Goal: Task Accomplishment & Management: Complete application form

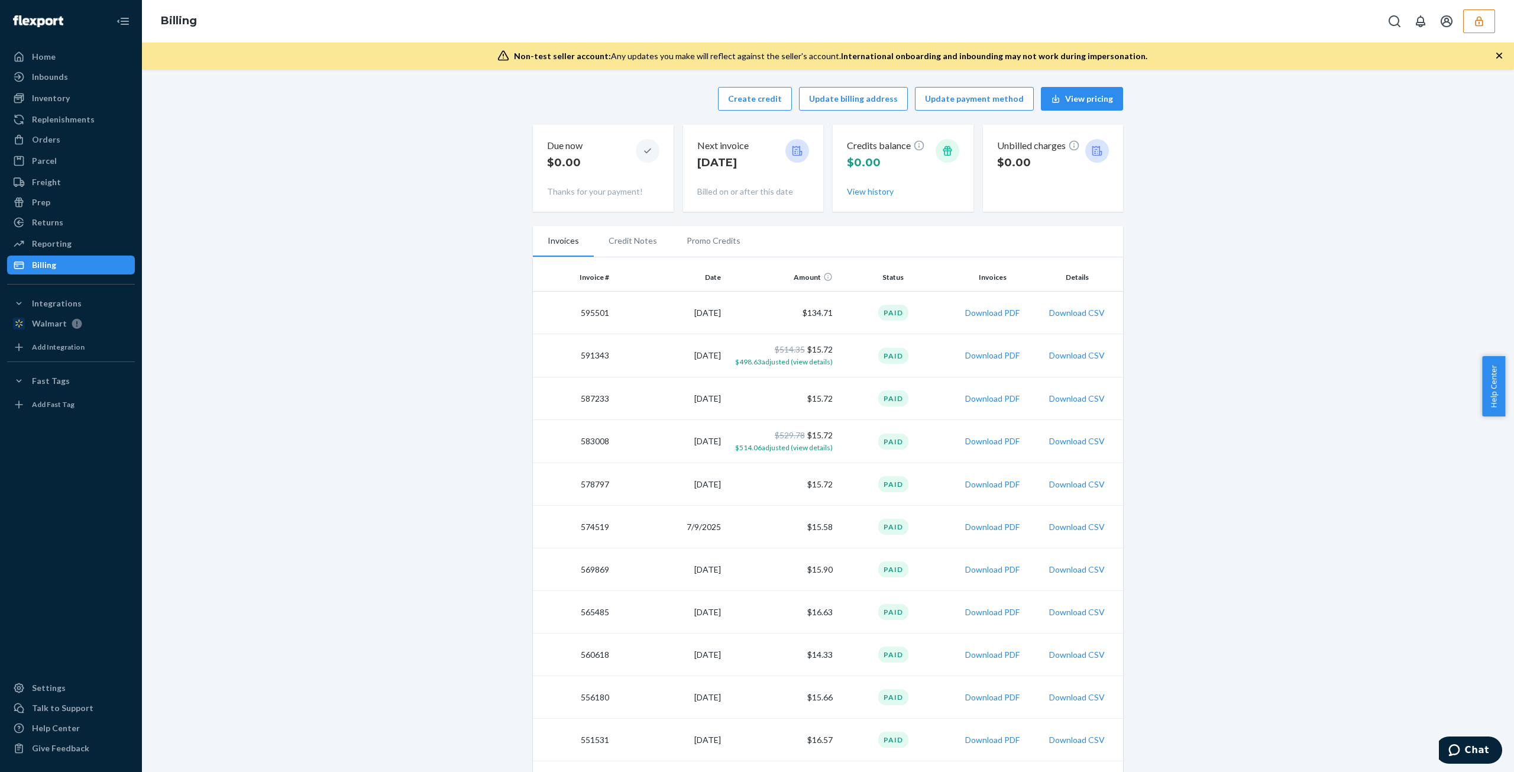
click at [1476, 12] on button "button" at bounding box center [1479, 21] width 32 height 24
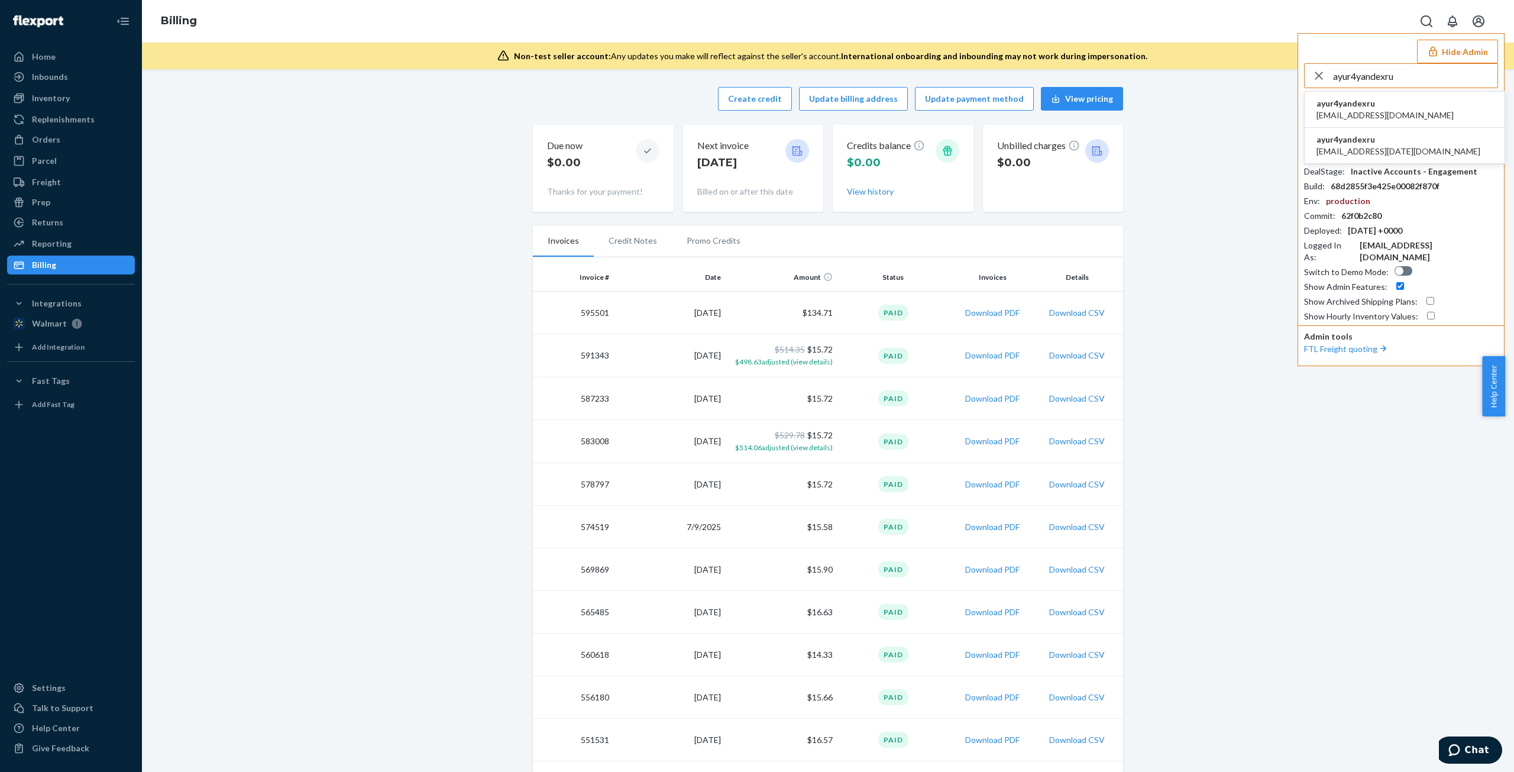
type input "ayur4yandexru"
click at [1404, 115] on li "ayur4yandexru a.yur4@yandex.ru" at bounding box center [1404, 110] width 200 height 36
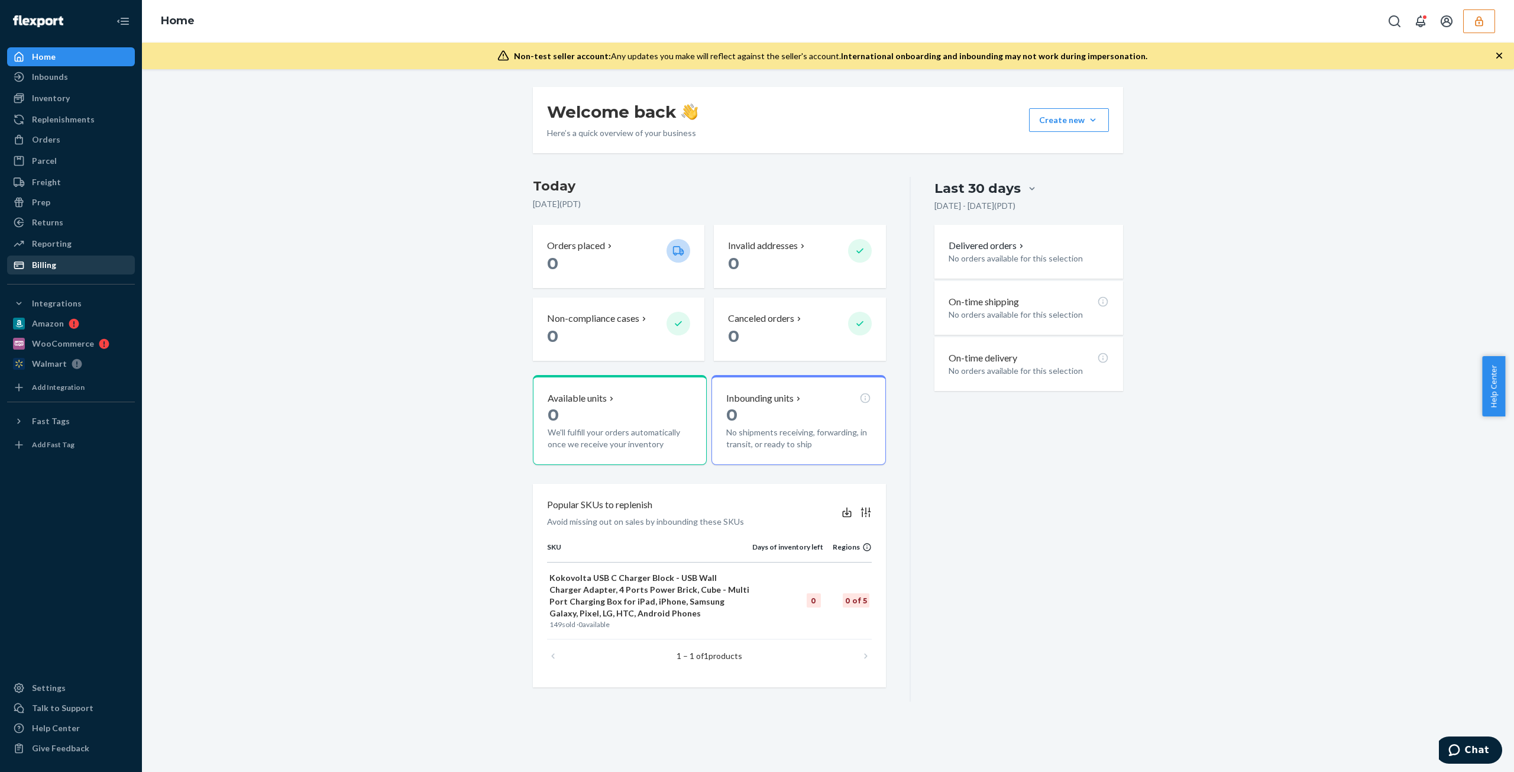
click at [105, 265] on div "Billing" at bounding box center [70, 265] width 125 height 17
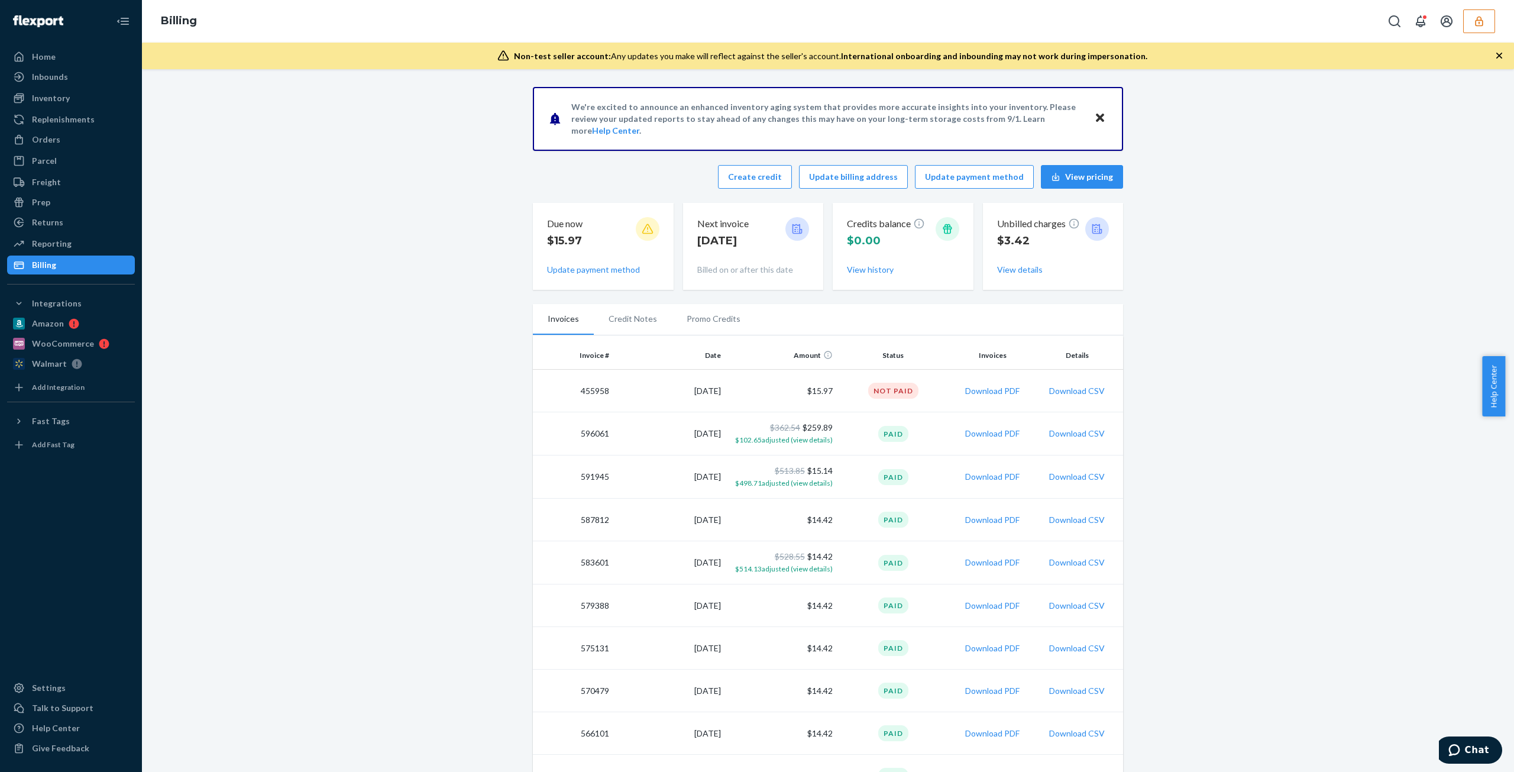
click at [1484, 27] on button "button" at bounding box center [1479, 21] width 32 height 24
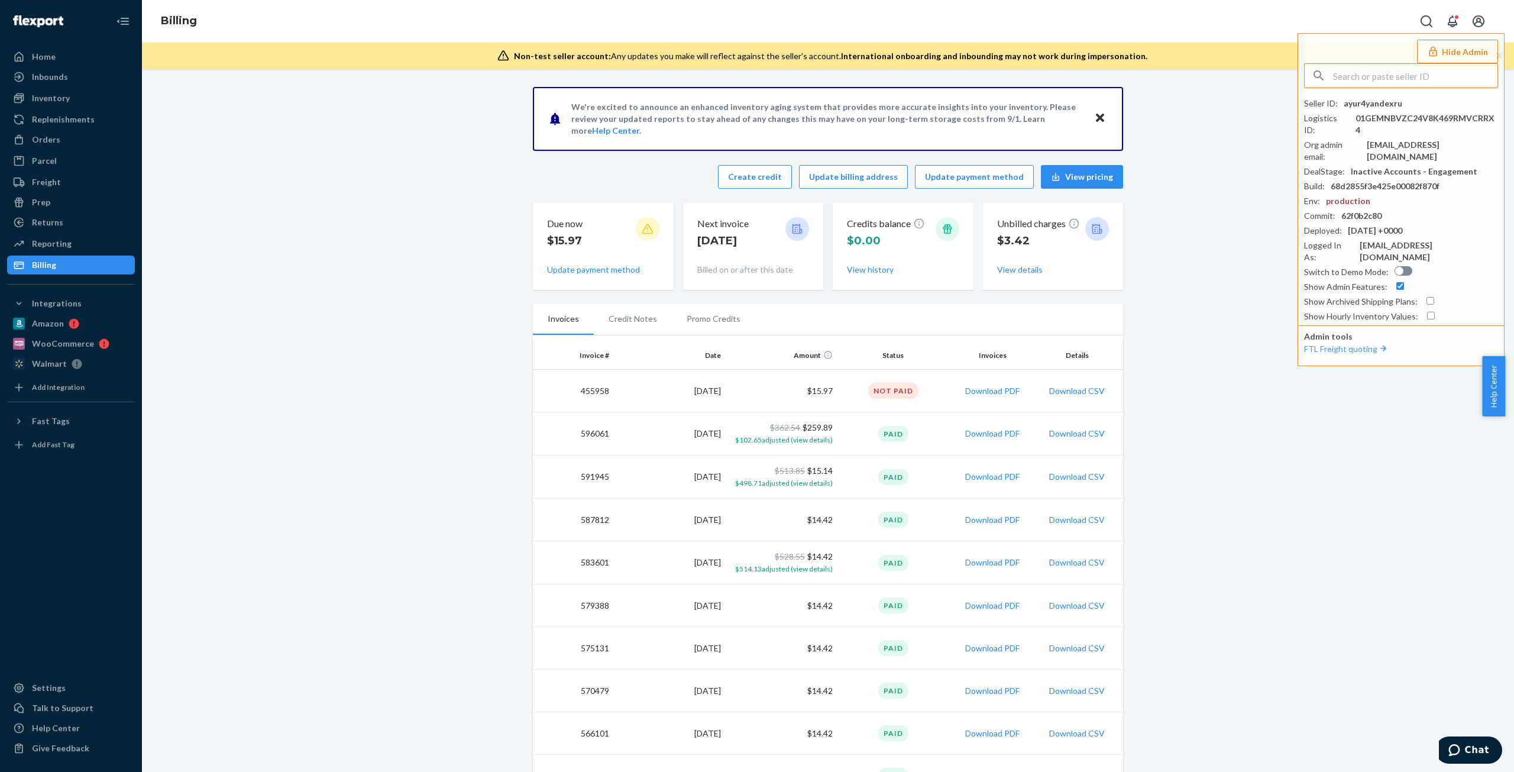
click at [1000, 261] on div "Unbilled charges $3.42 View details" at bounding box center [1053, 246] width 112 height 68
click at [1006, 267] on button "View details" at bounding box center [1020, 270] width 46 height 12
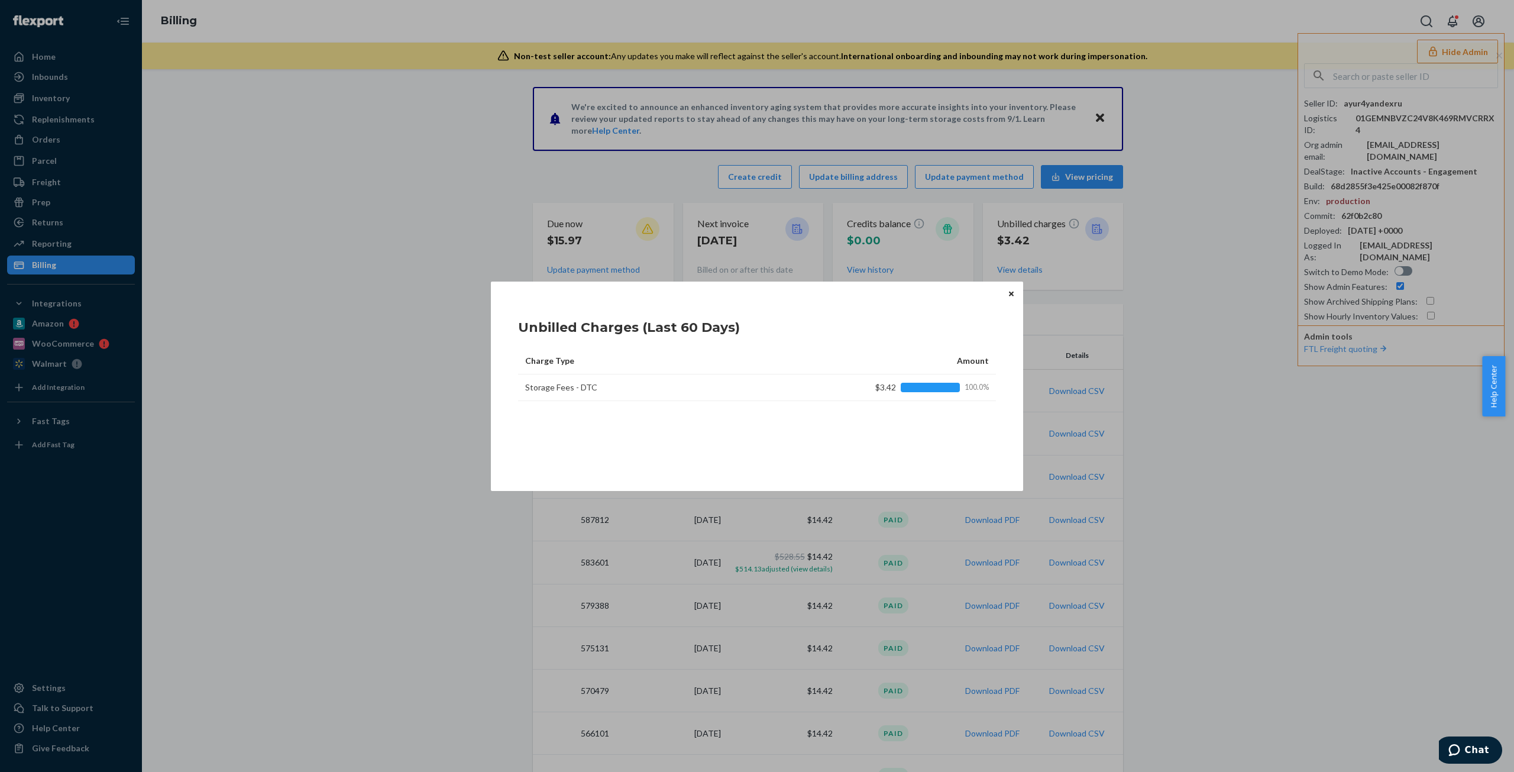
click at [1009, 290] on button "Close" at bounding box center [1011, 293] width 12 height 13
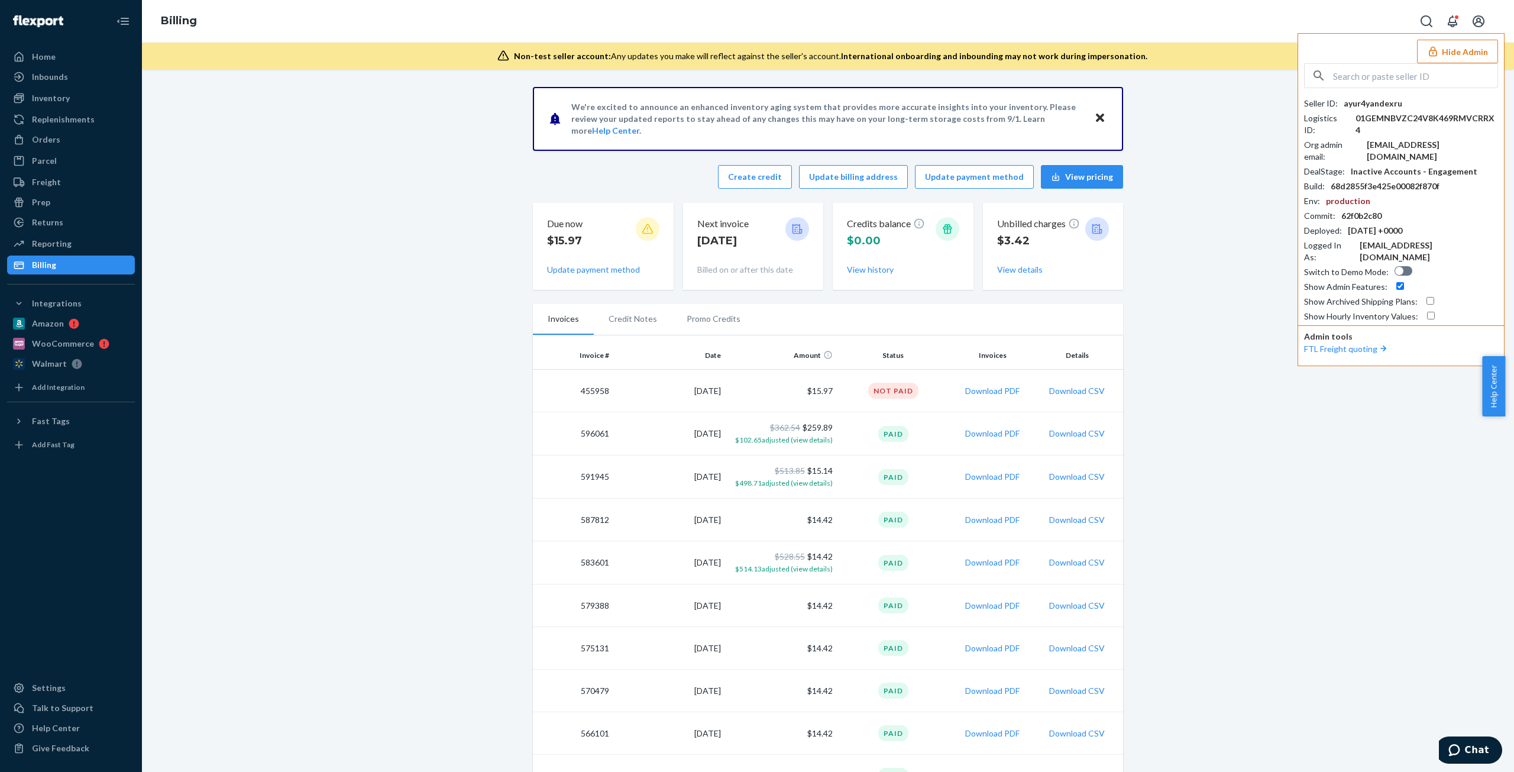
click at [1476, 60] on button "Hide Admin" at bounding box center [1457, 52] width 81 height 24
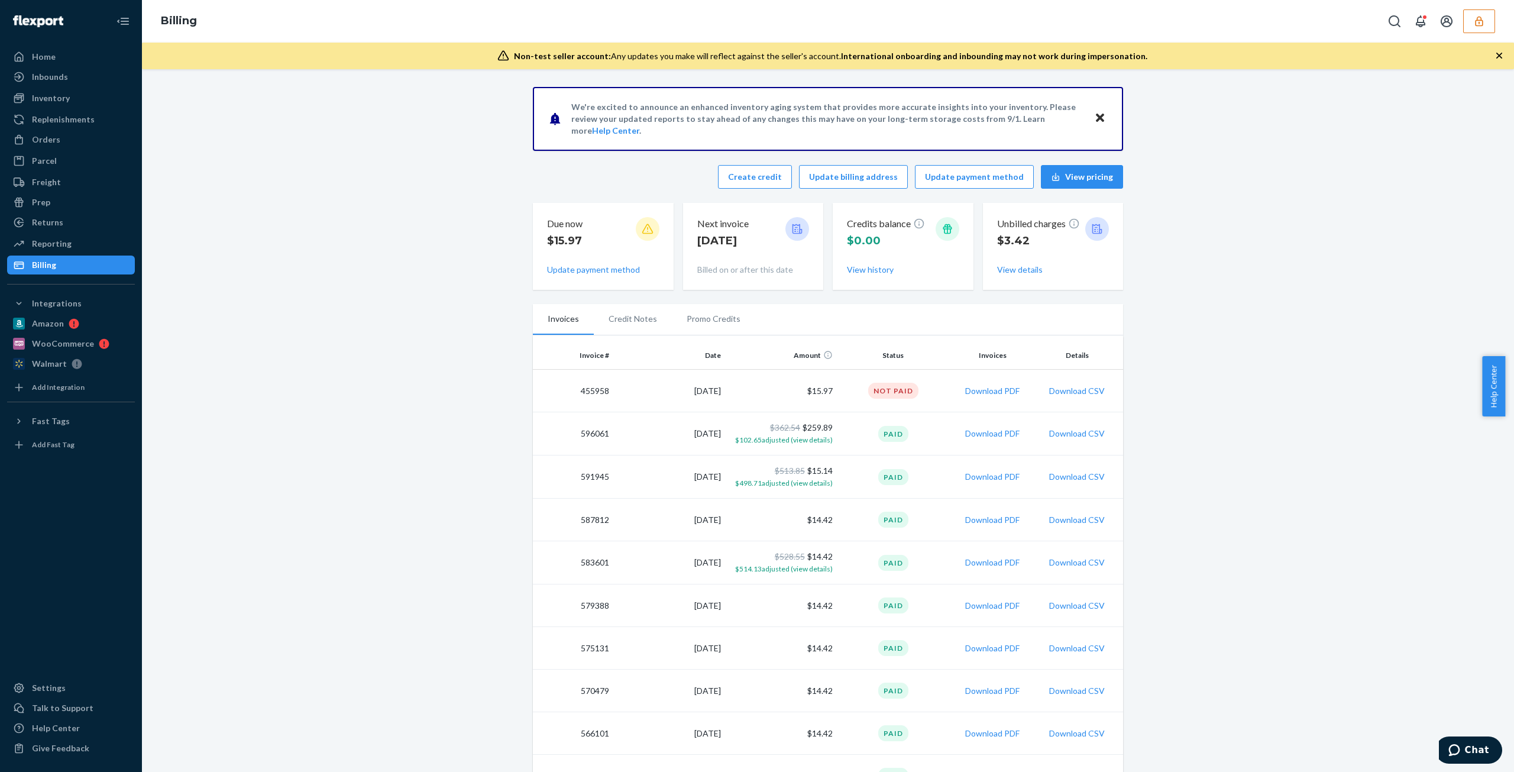
click at [1475, 9] on div "Billing" at bounding box center [828, 21] width 1372 height 43
click at [1478, 17] on icon "button" at bounding box center [1479, 21] width 12 height 12
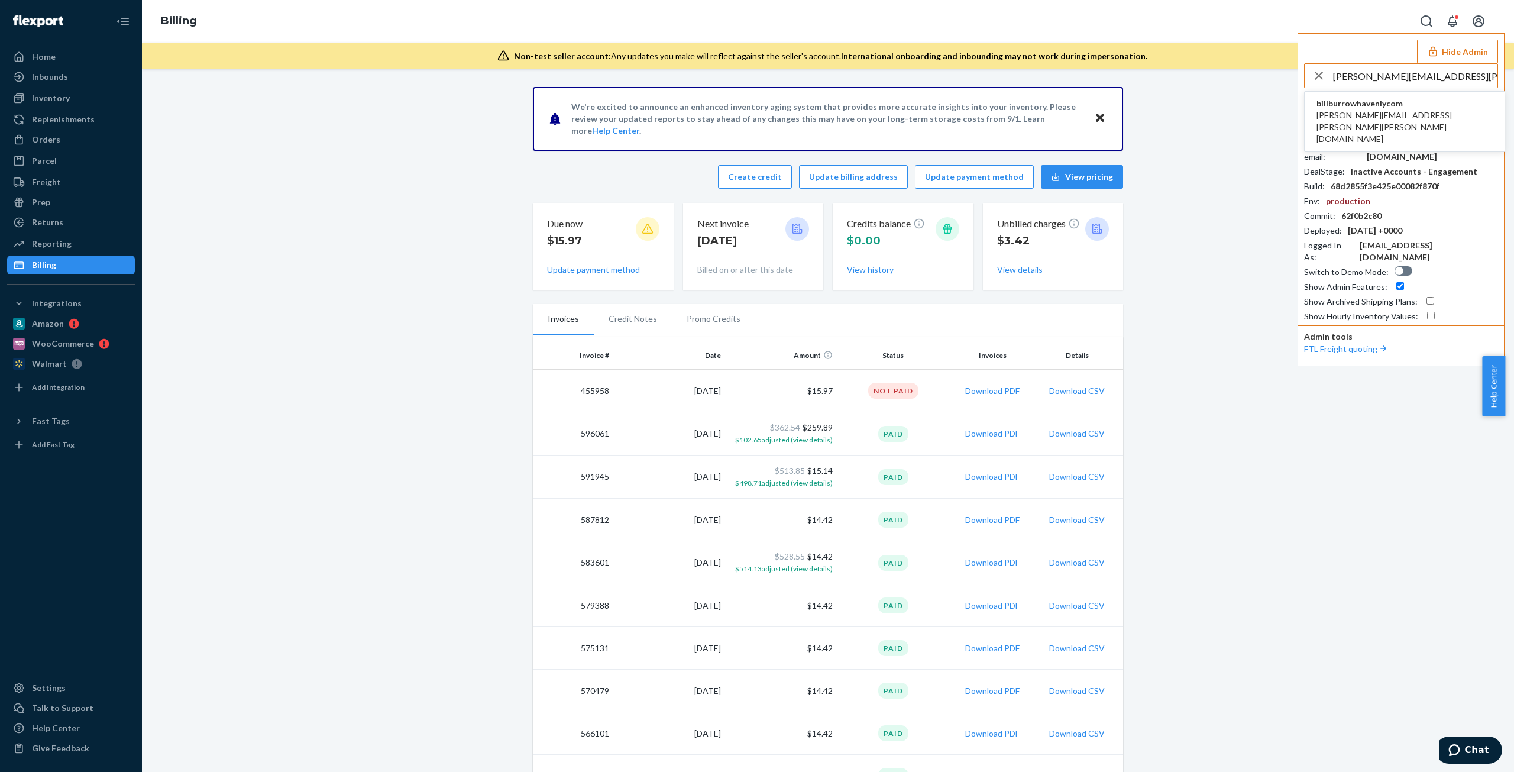
type input "krissa.manjares@burrow.com"
click at [1345, 116] on span "krissa.manjares@burrow.com" at bounding box center [1404, 126] width 176 height 35
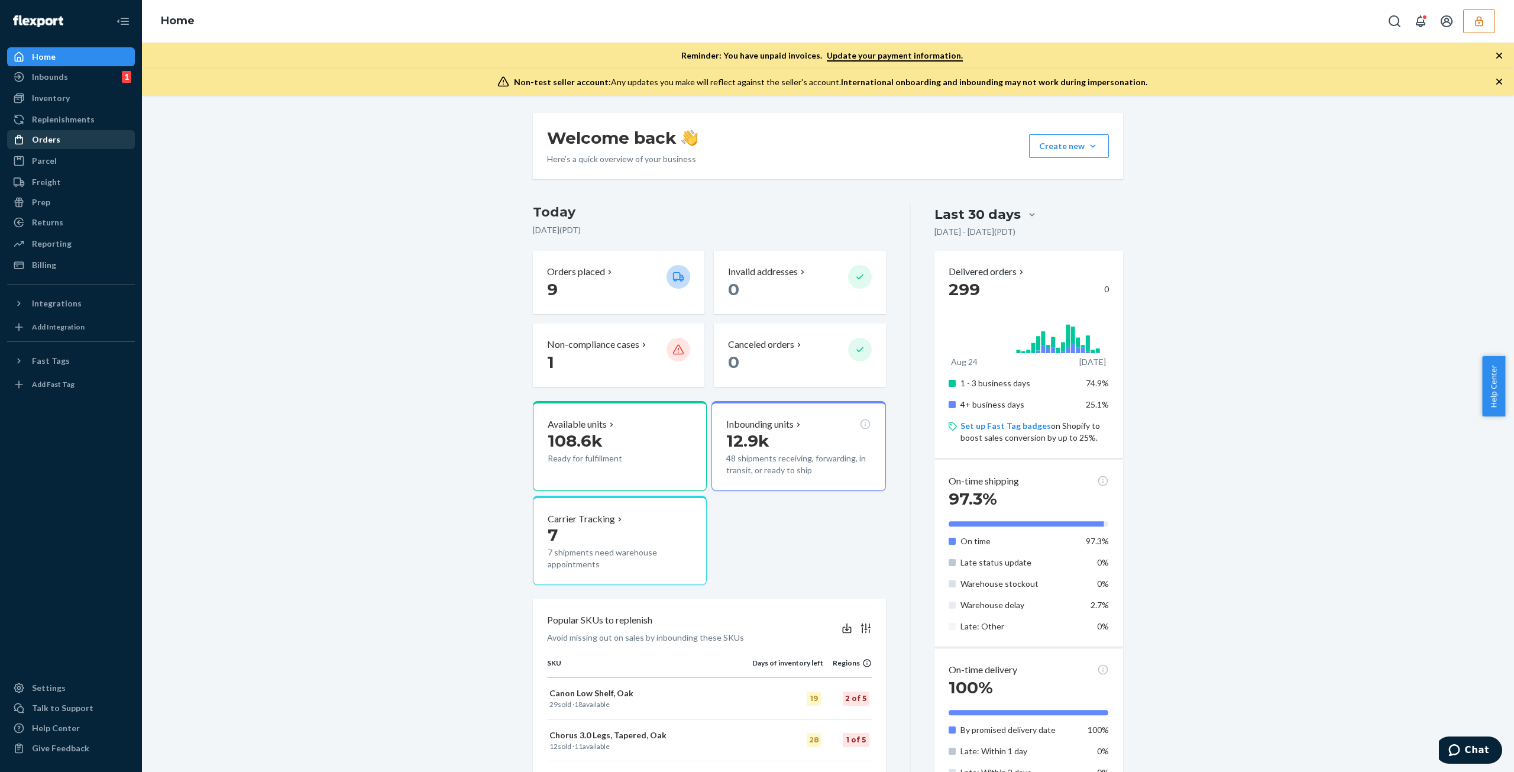
drag, startPoint x: 51, startPoint y: 140, endPoint x: 64, endPoint y: 138, distance: 13.1
click at [51, 140] on div "Orders" at bounding box center [46, 140] width 28 height 12
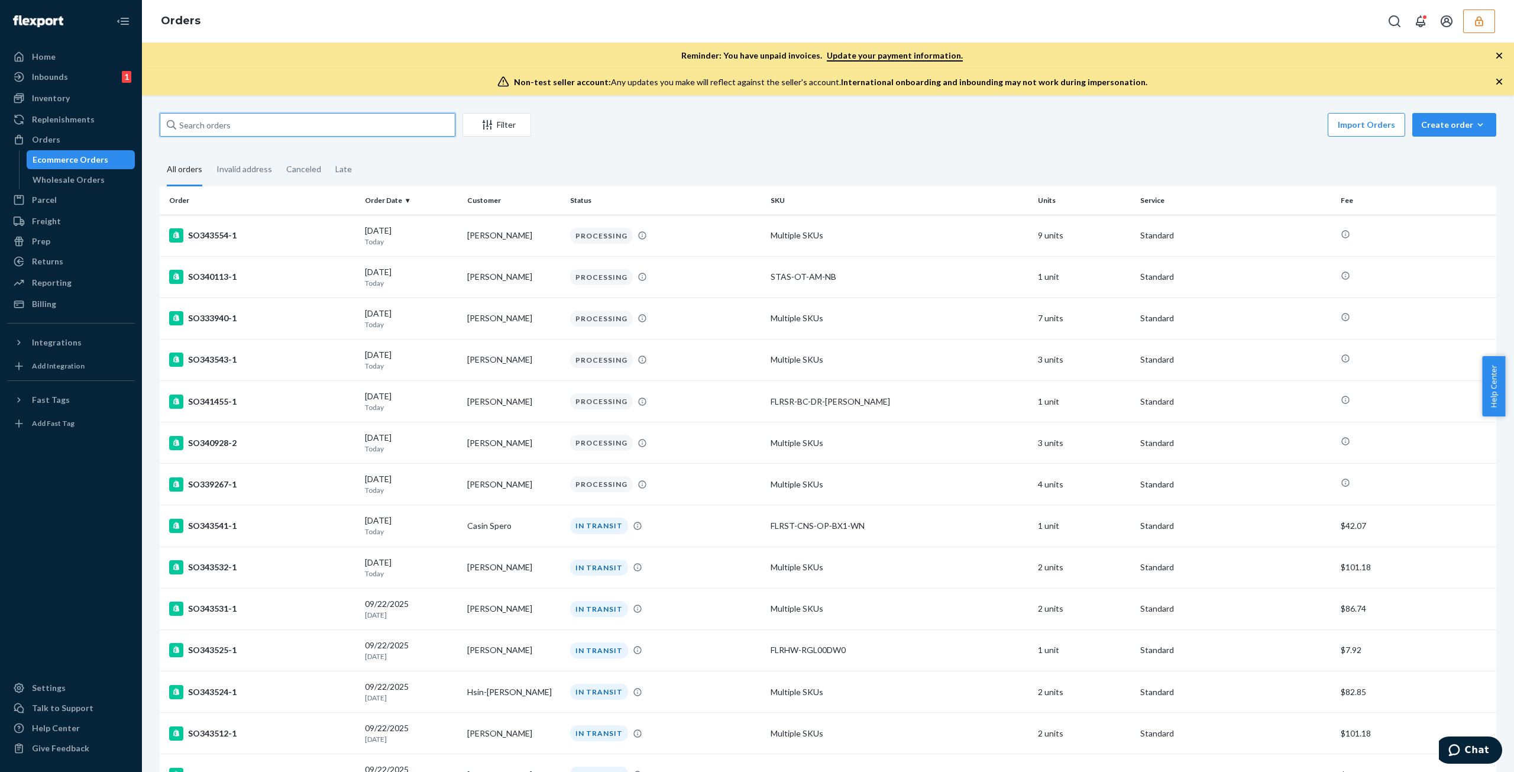
click at [313, 129] on input "text" at bounding box center [308, 125] width 296 height 24
paste input "136925591"
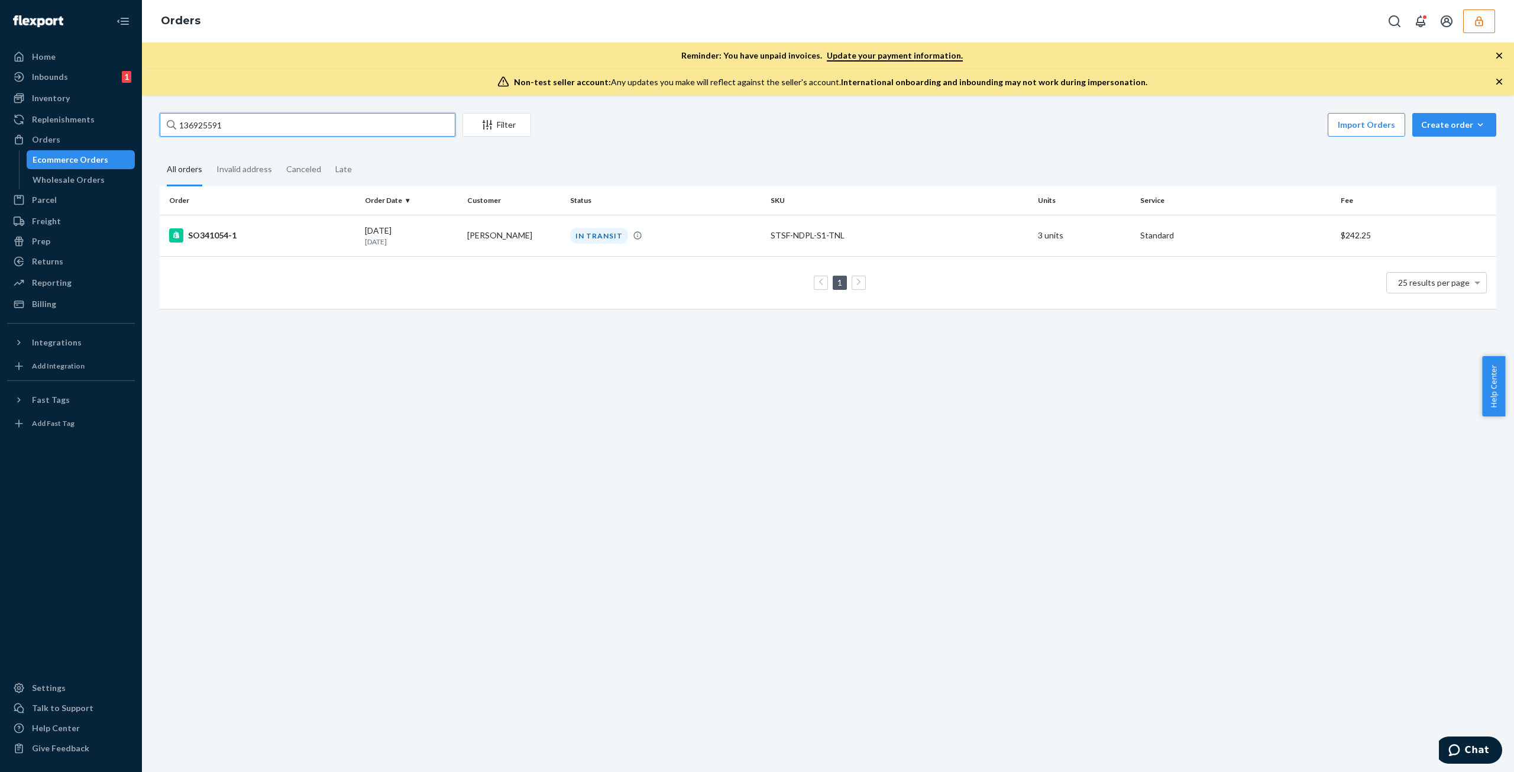
type input "136925591"
click at [475, 257] on td "1 25 results per page" at bounding box center [828, 282] width 1336 height 53
click at [553, 244] on td "Staci Turoski" at bounding box center [513, 235] width 102 height 41
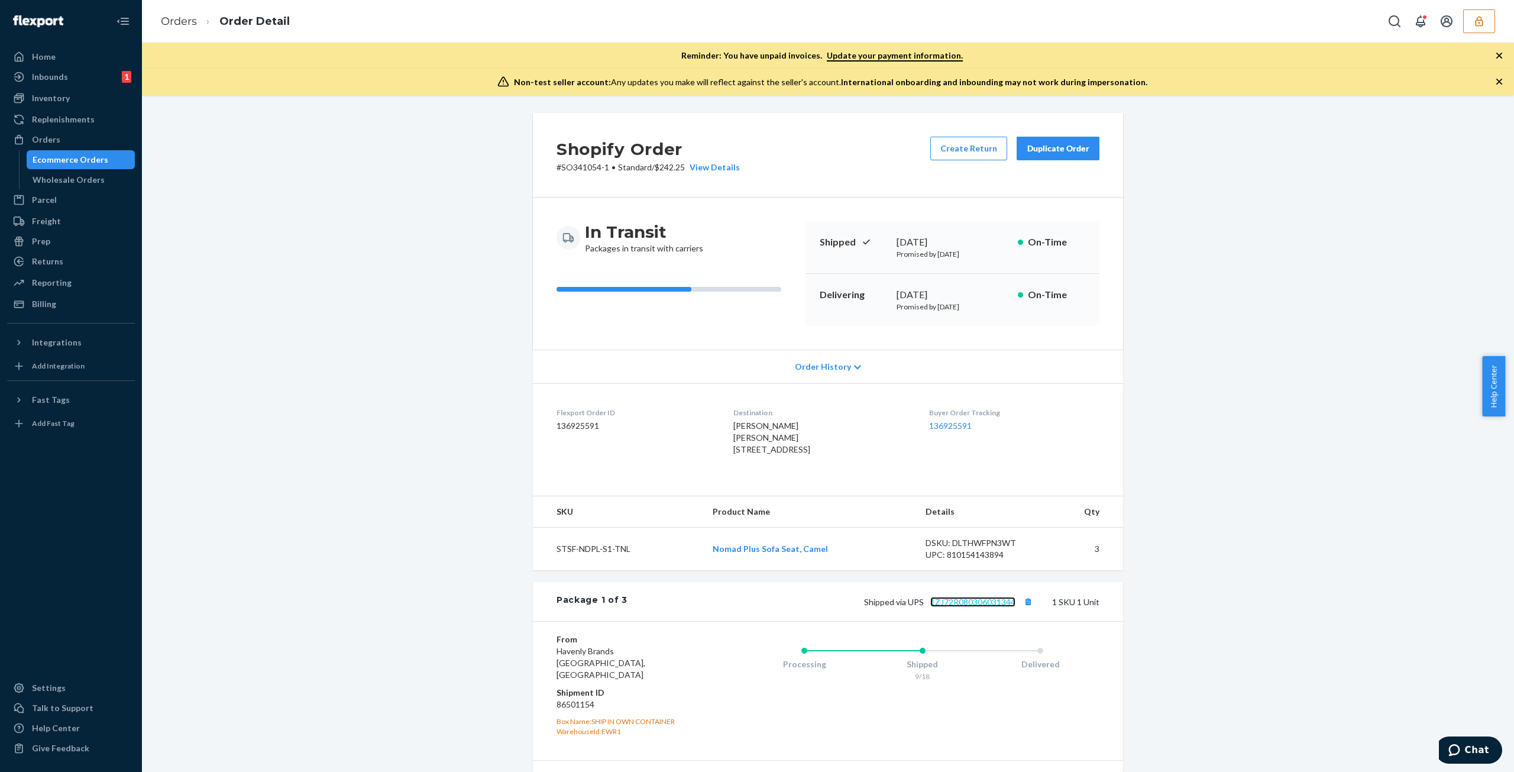
click at [976, 607] on link "1ZJ72R080306031344" at bounding box center [972, 602] width 85 height 10
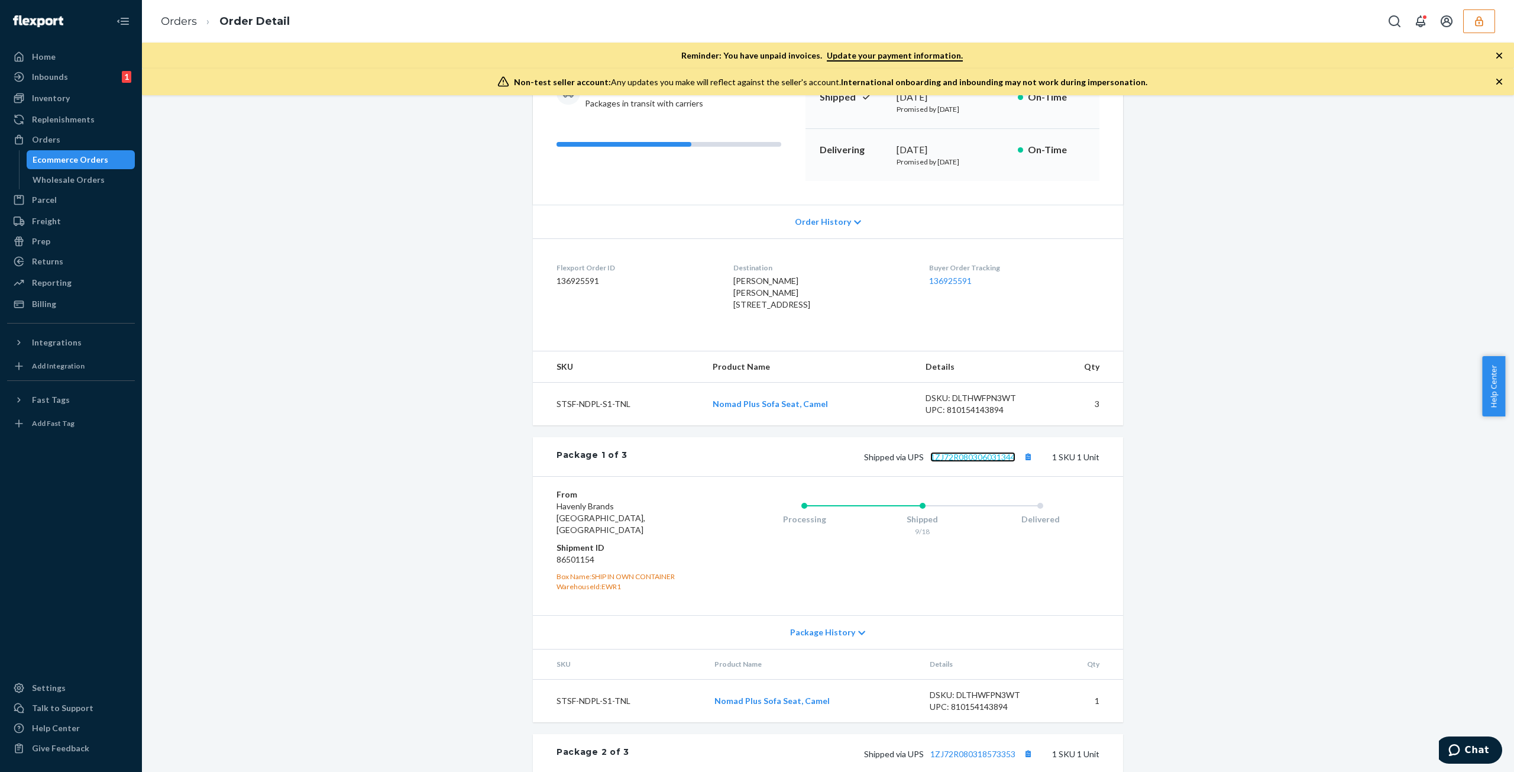
scroll to position [355, 0]
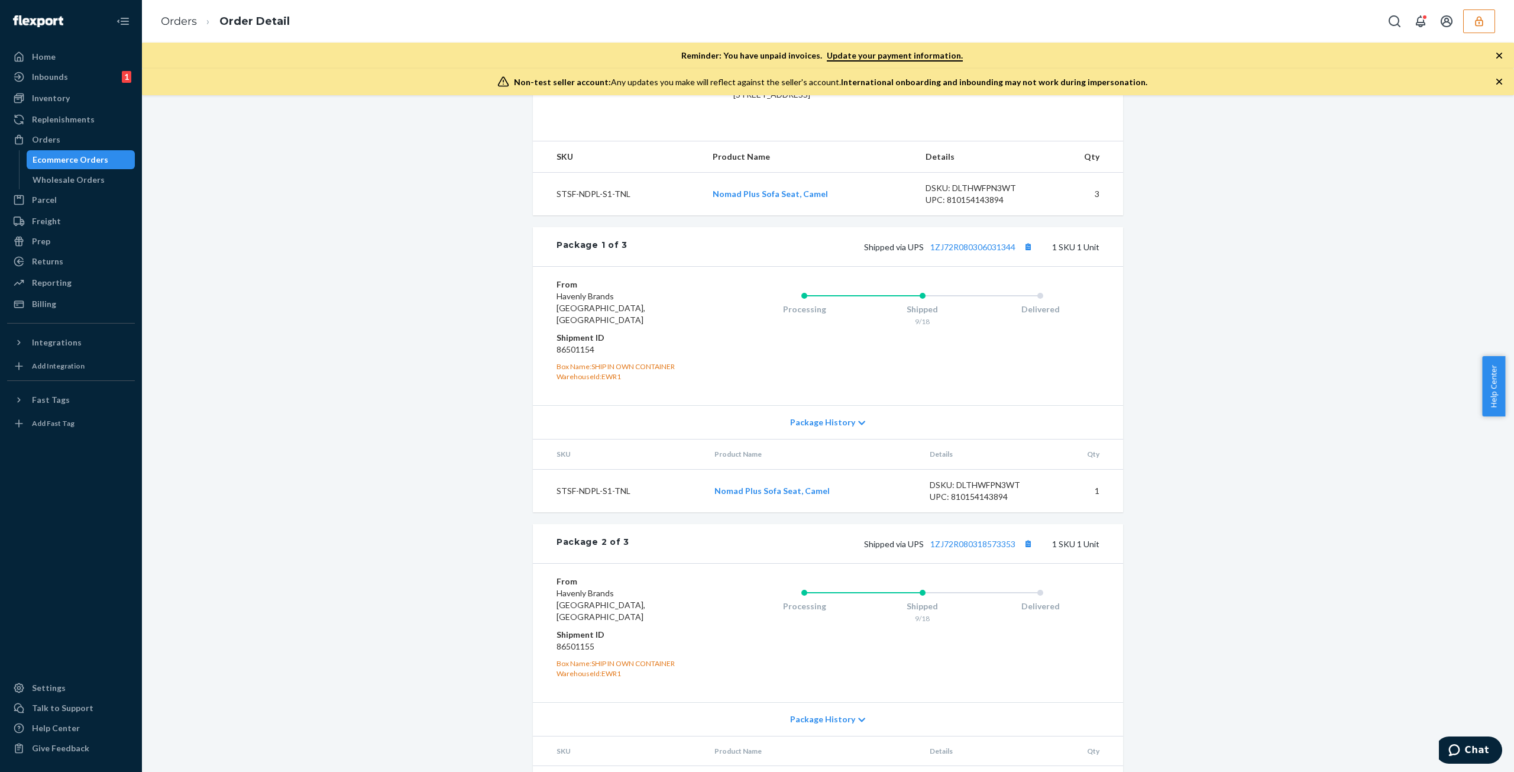
click at [984, 561] on div "Package 2 of 3 Shipped via UPS 1ZJ72R080318573353 1 SKU 1 Unit" at bounding box center [828, 543] width 590 height 39
click at [984, 549] on link "1ZJ72R080318573353" at bounding box center [972, 544] width 85 height 10
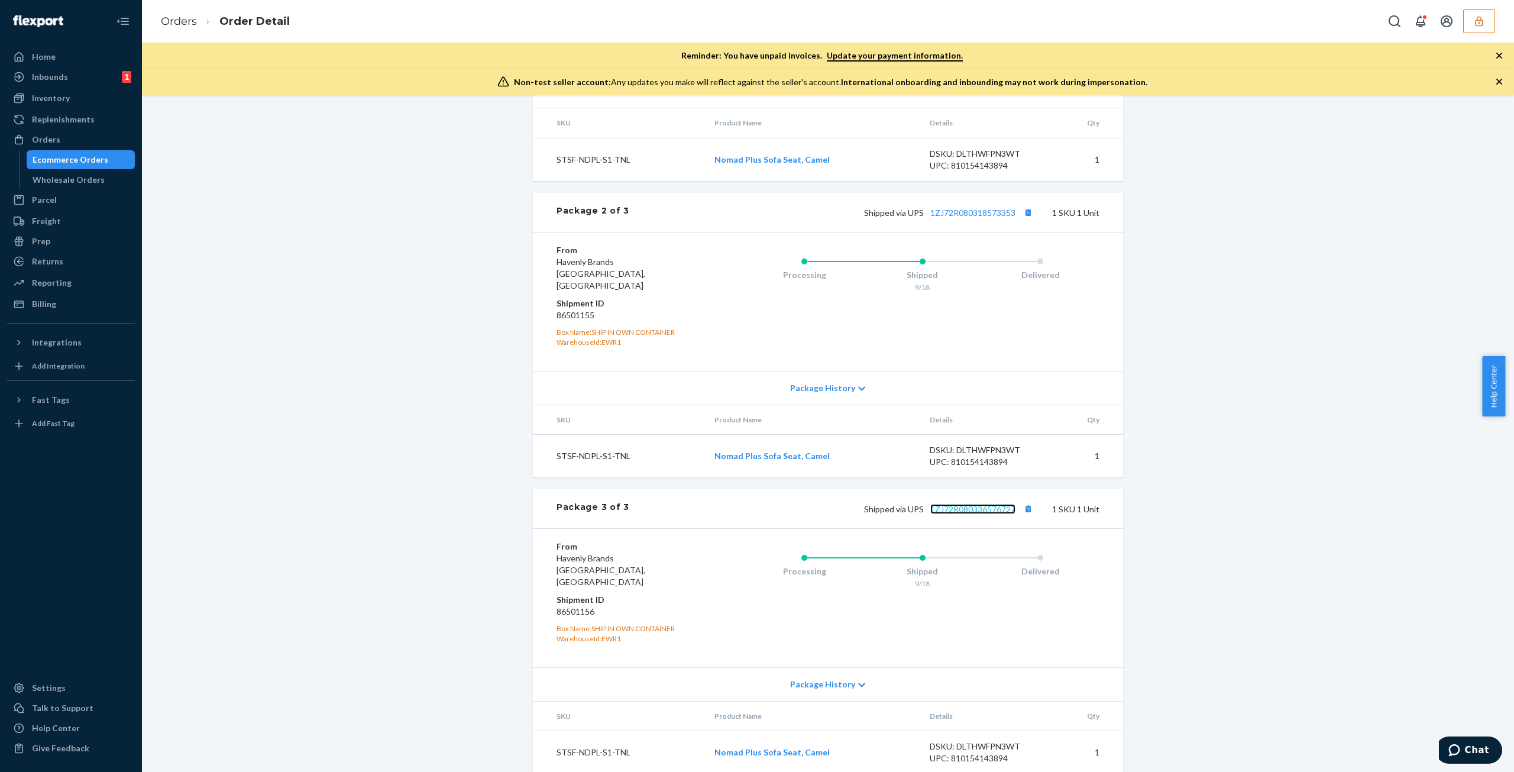
click at [970, 504] on link "1ZJ72R080336576727" at bounding box center [972, 509] width 85 height 10
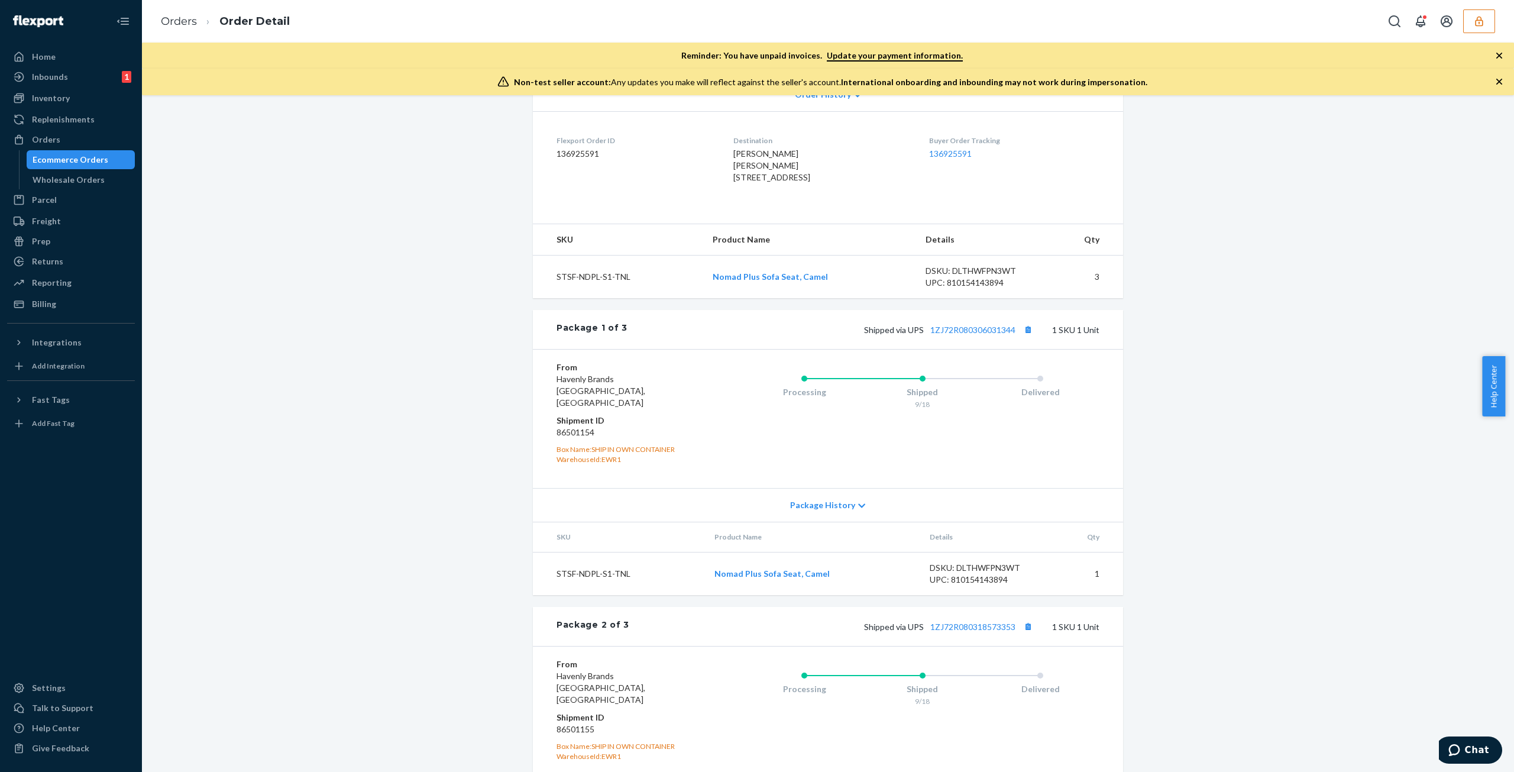
scroll to position [0, 0]
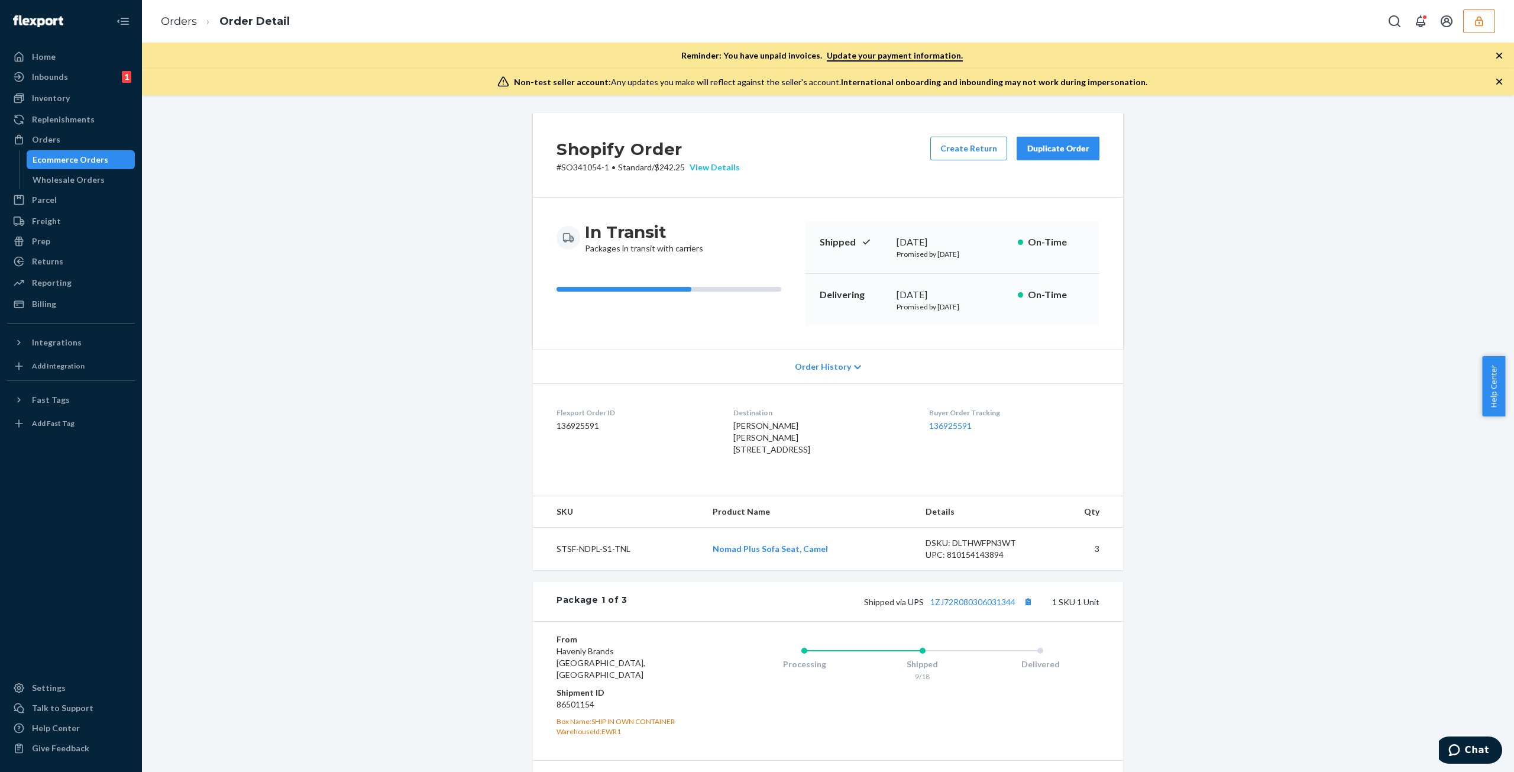
click at [715, 168] on div "View Details" at bounding box center [712, 167] width 55 height 12
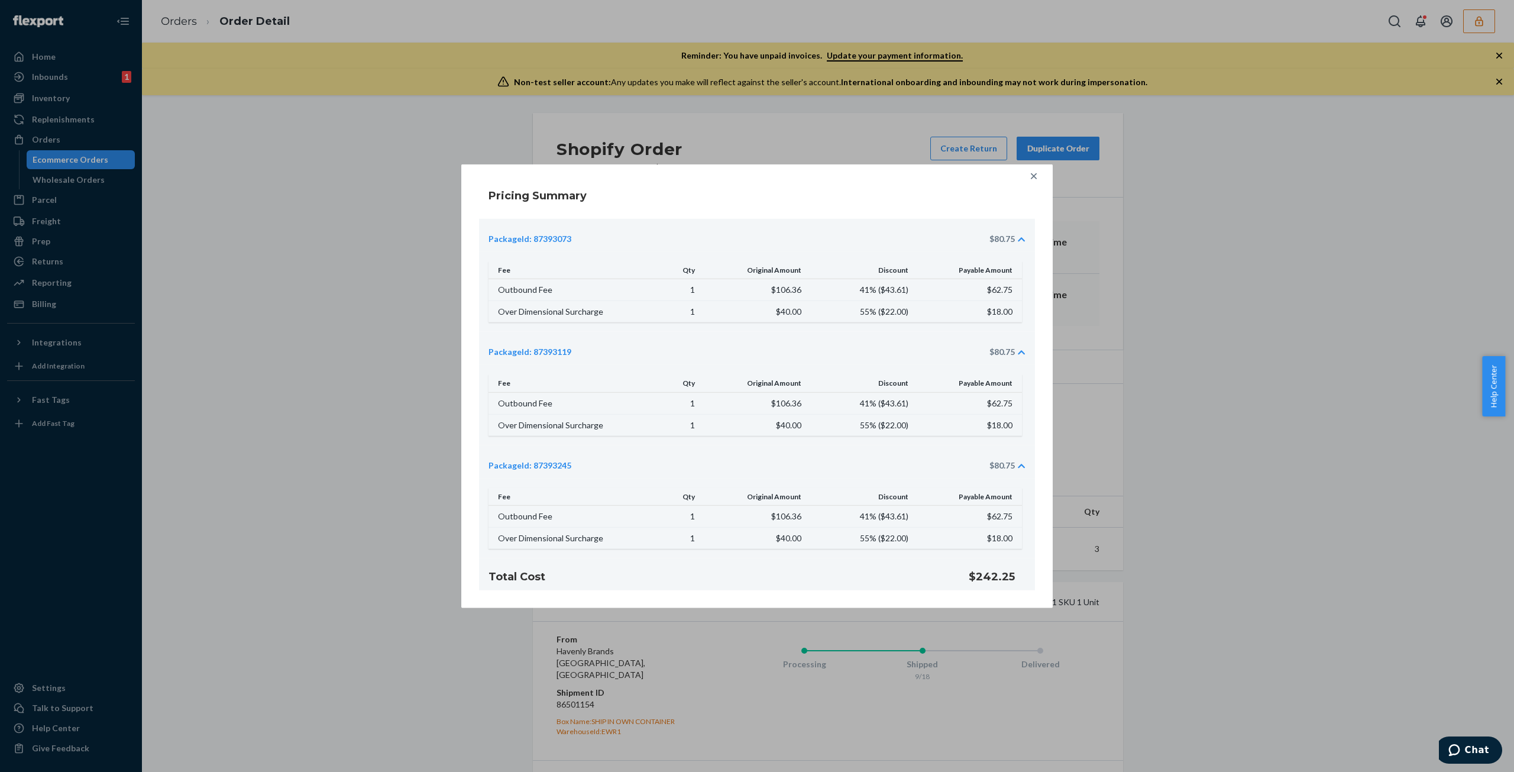
click at [1037, 184] on div at bounding box center [1034, 176] width 24 height 24
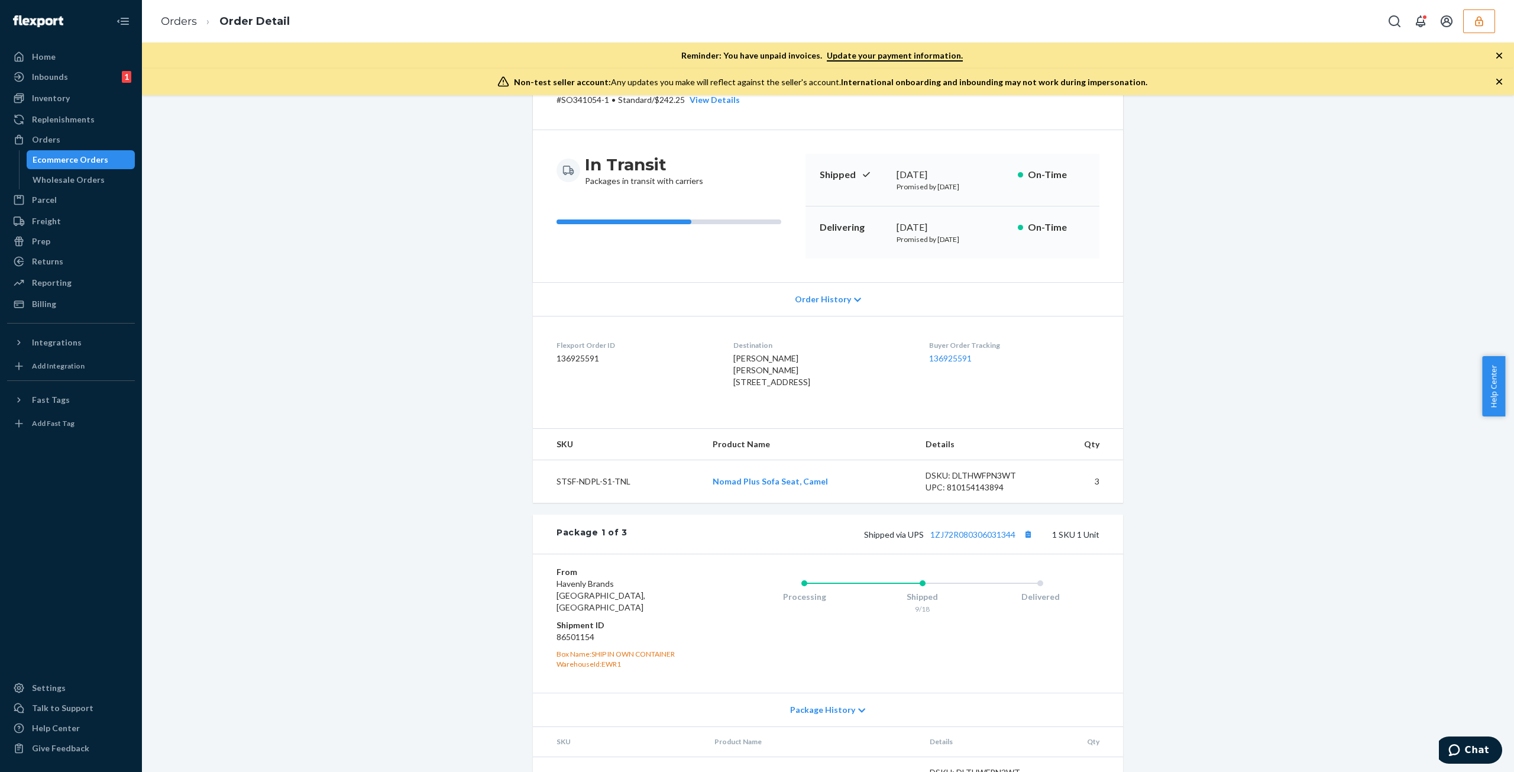
scroll to position [296, 0]
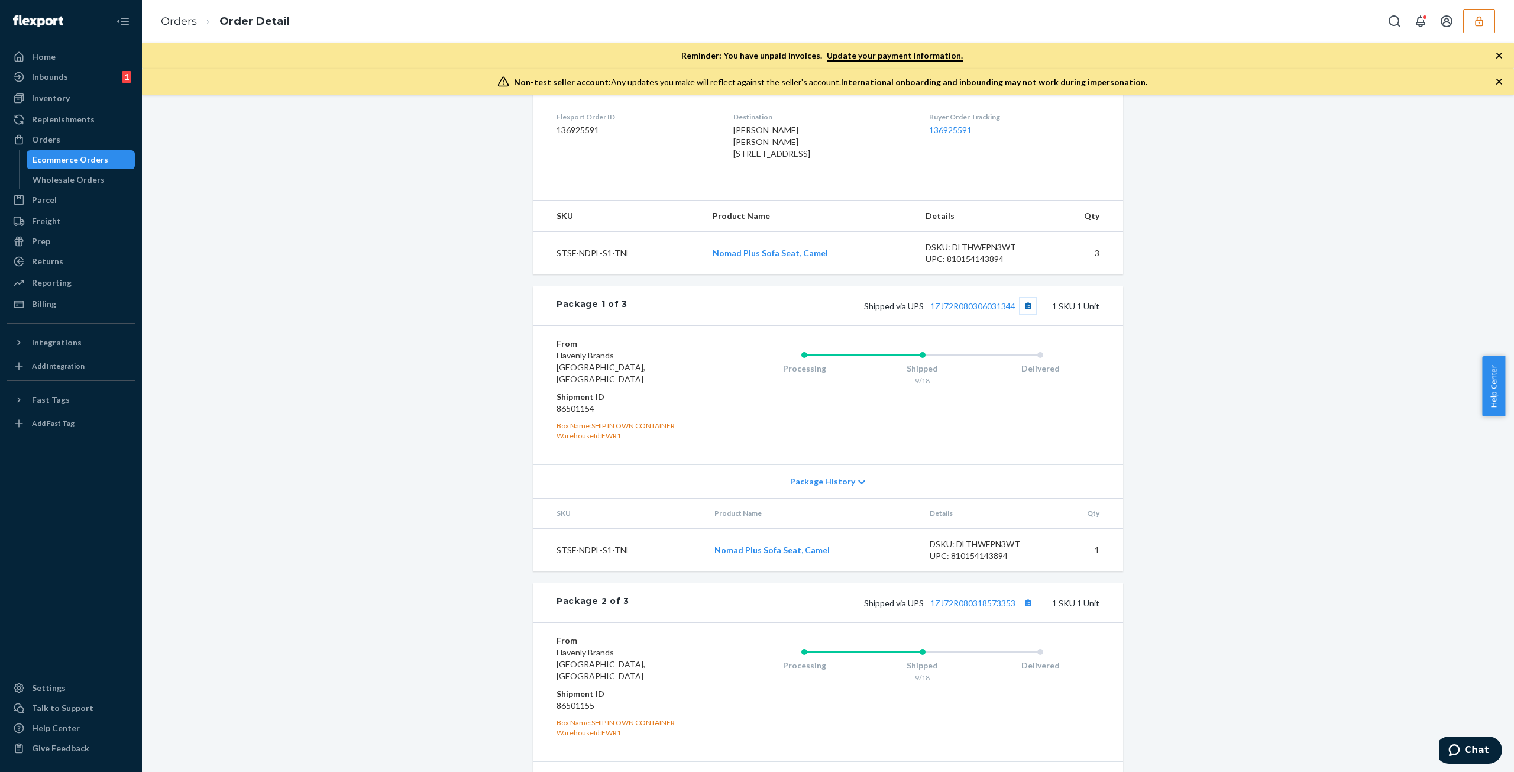
click at [1028, 313] on button "Copy tracking number" at bounding box center [1027, 305] width 15 height 15
click at [1028, 610] on button "Copy tracking number" at bounding box center [1027, 602] width 15 height 15
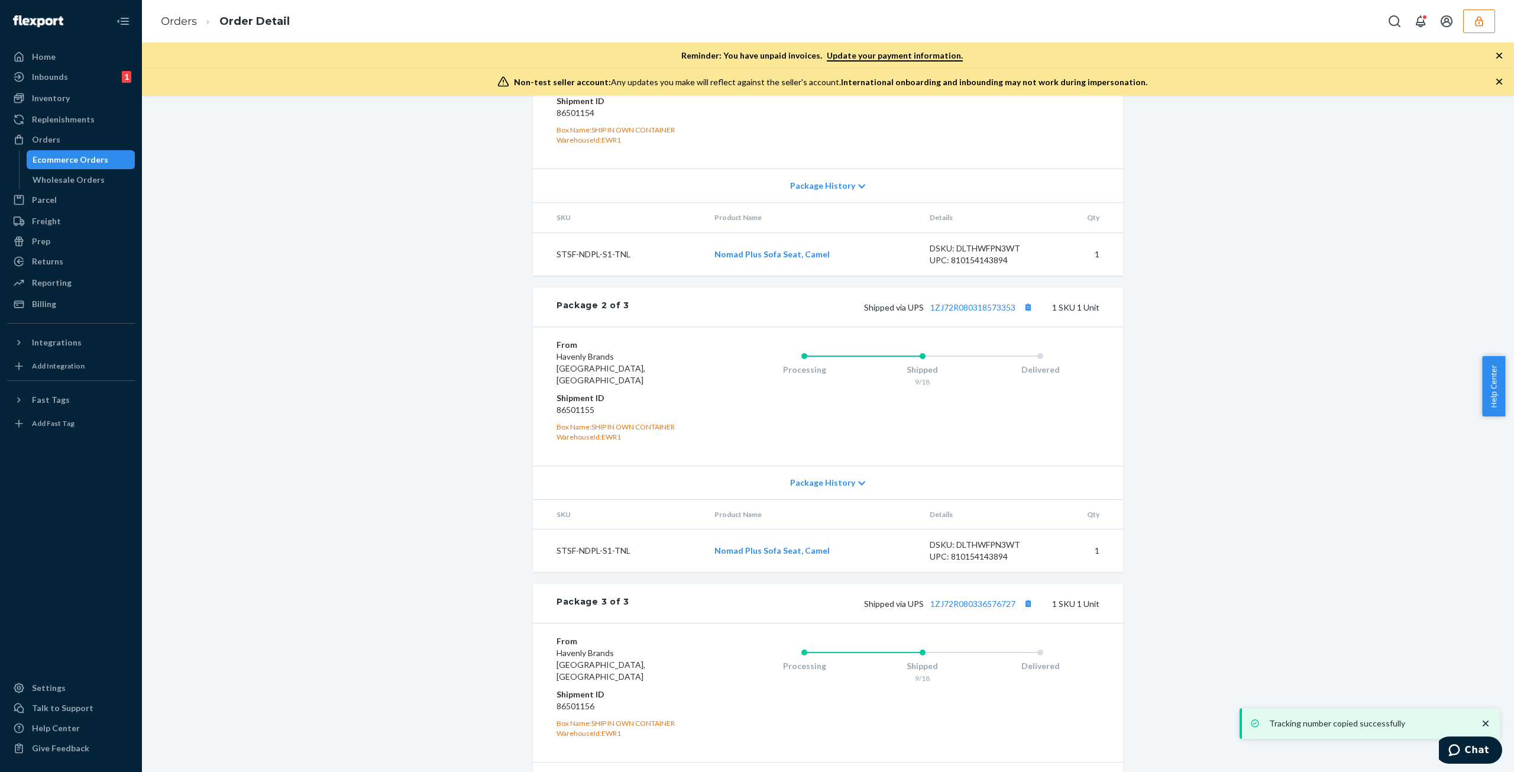
scroll to position [686, 0]
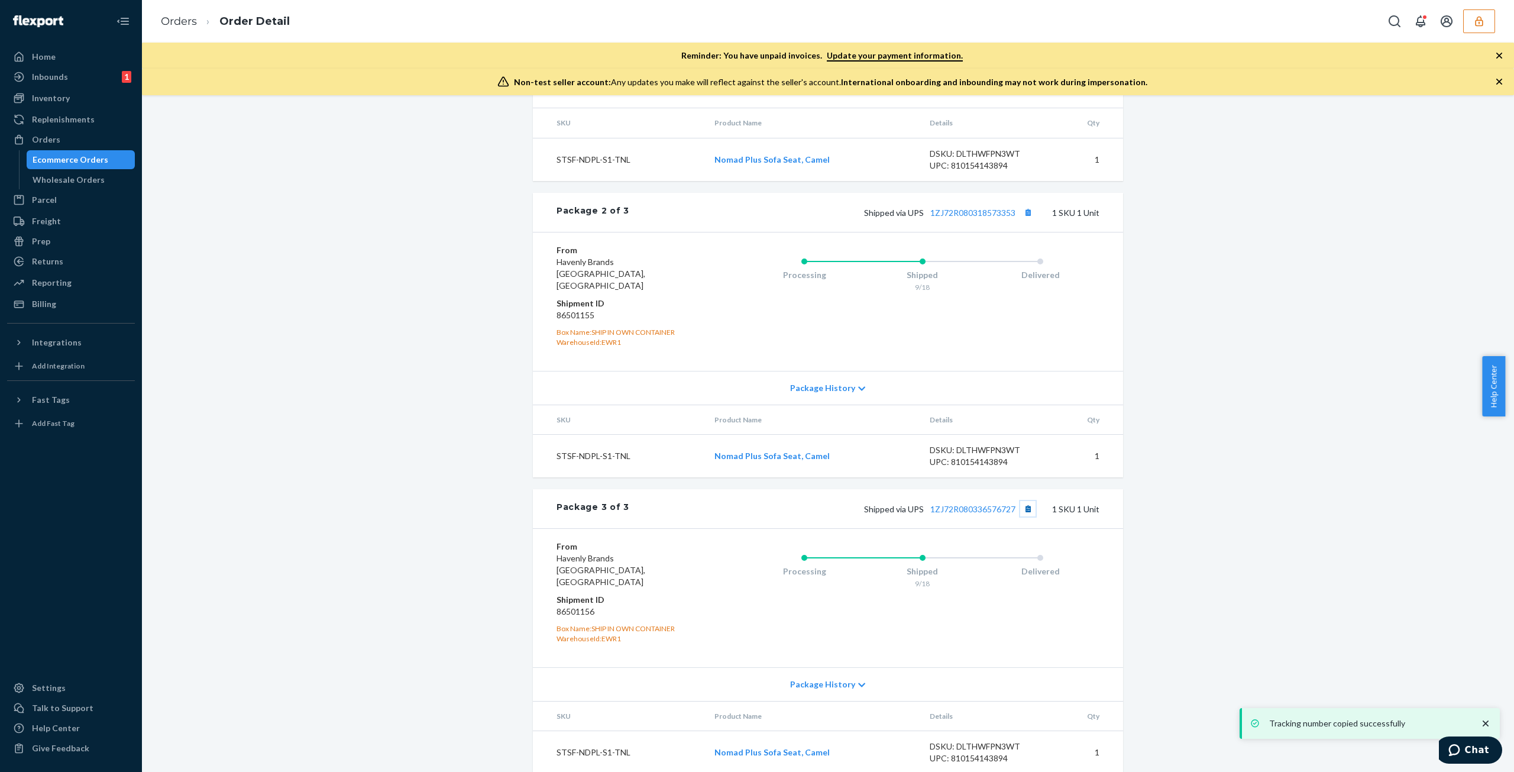
click at [1028, 510] on button "Copy tracking number" at bounding box center [1027, 508] width 15 height 15
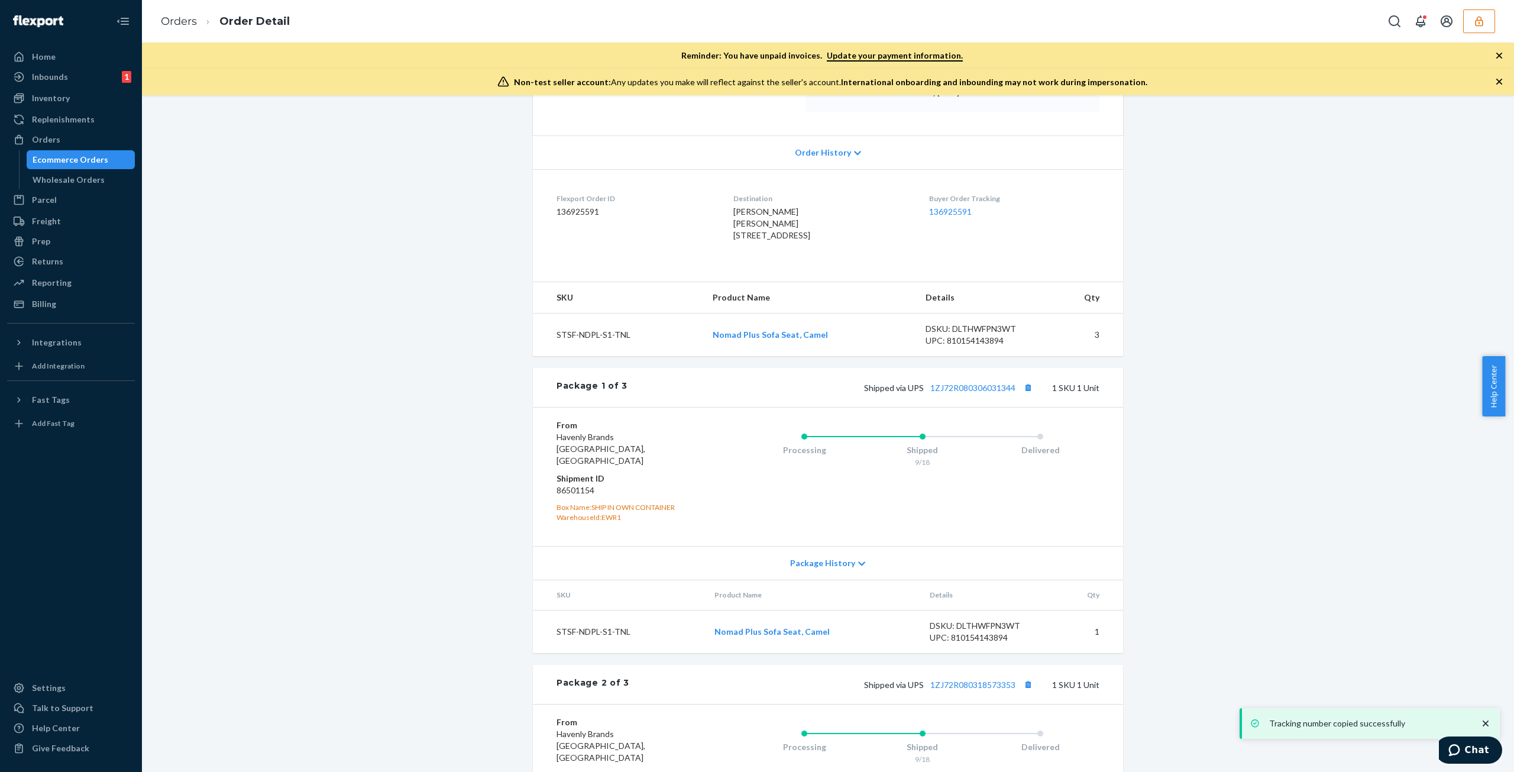
scroll to position [355, 0]
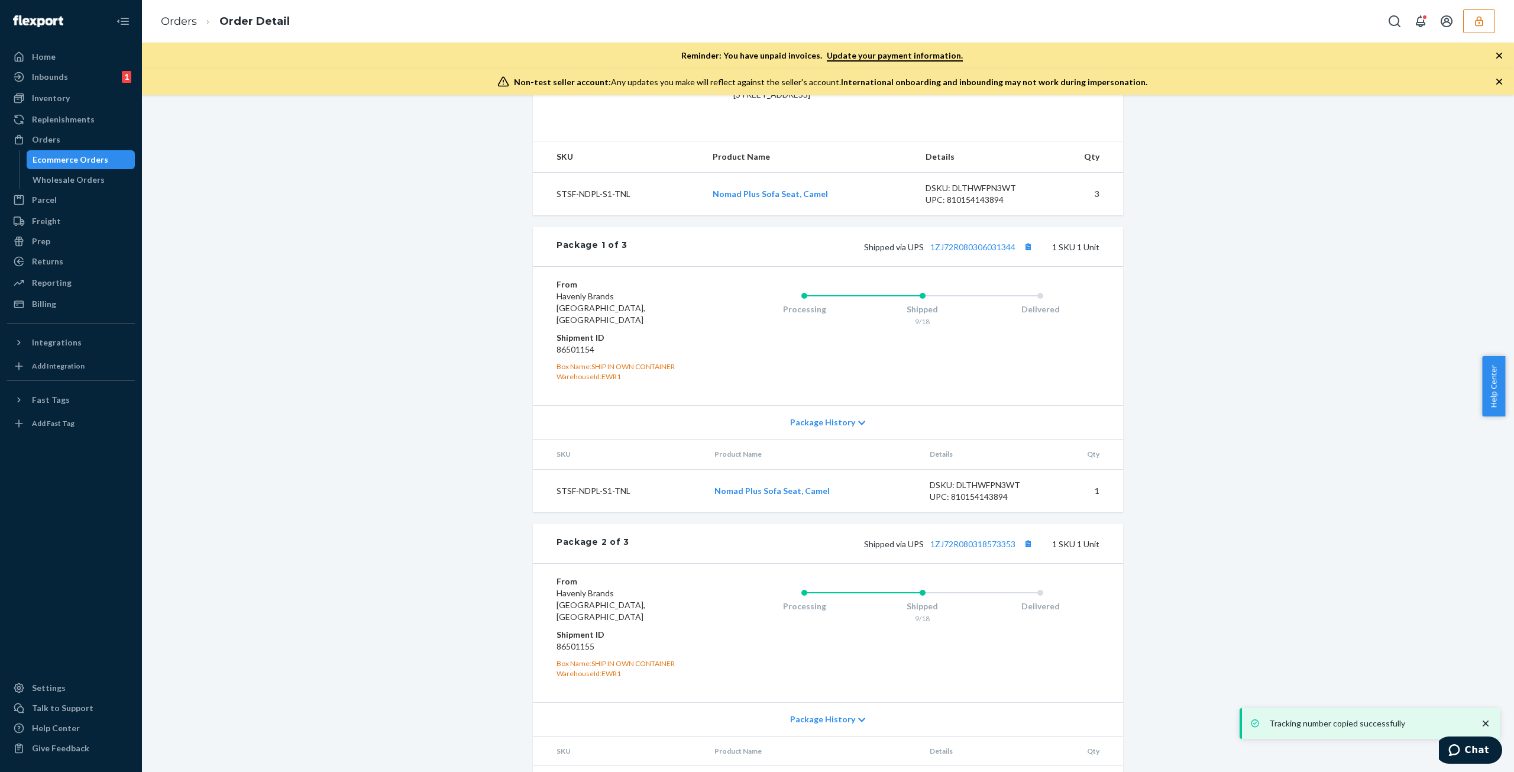
click at [567, 355] on dd "86501154" at bounding box center [626, 350] width 141 height 12
copy dd "86501154"
click at [575, 643] on dd "86501155" at bounding box center [626, 646] width 141 height 12
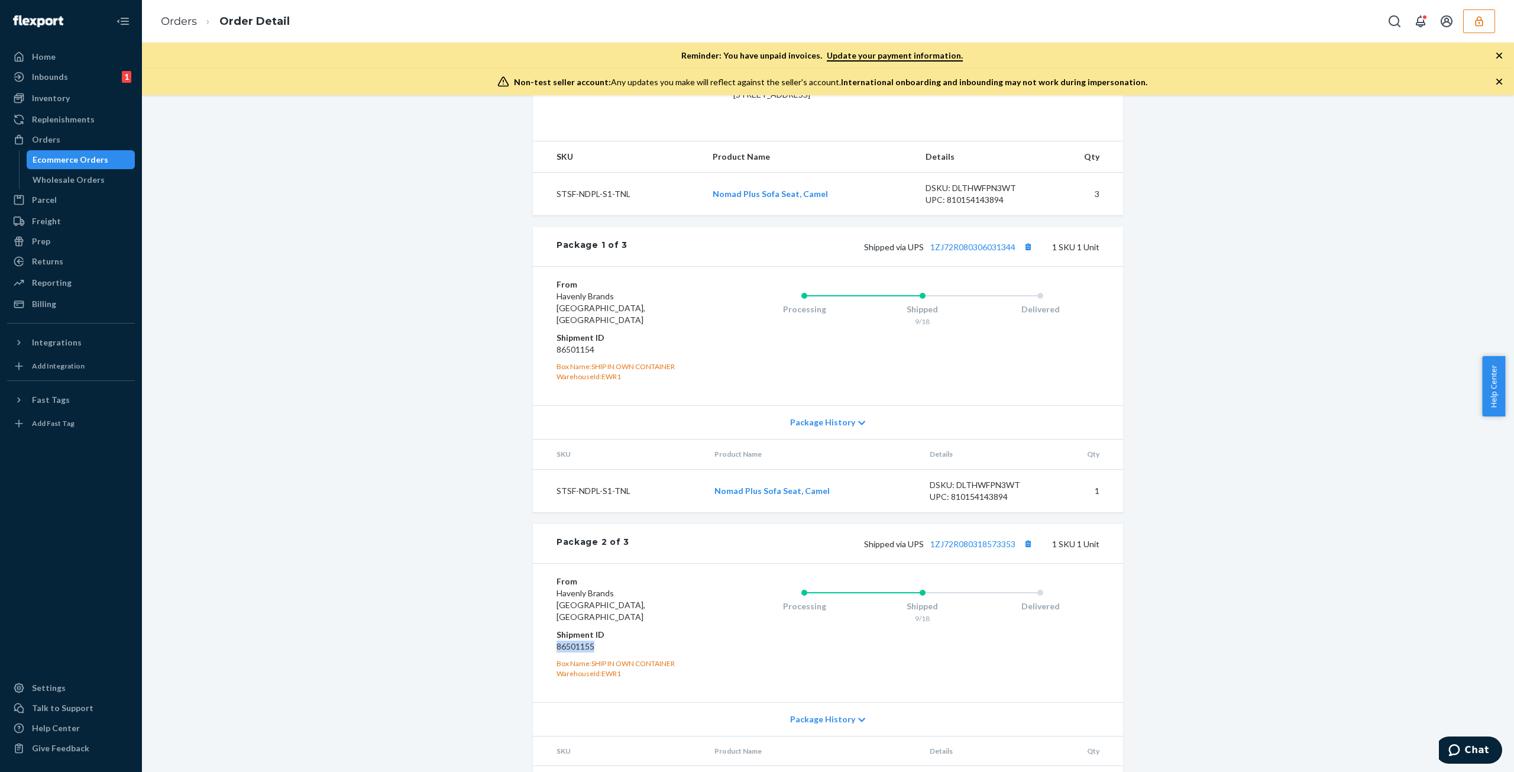
copy dd "86501155"
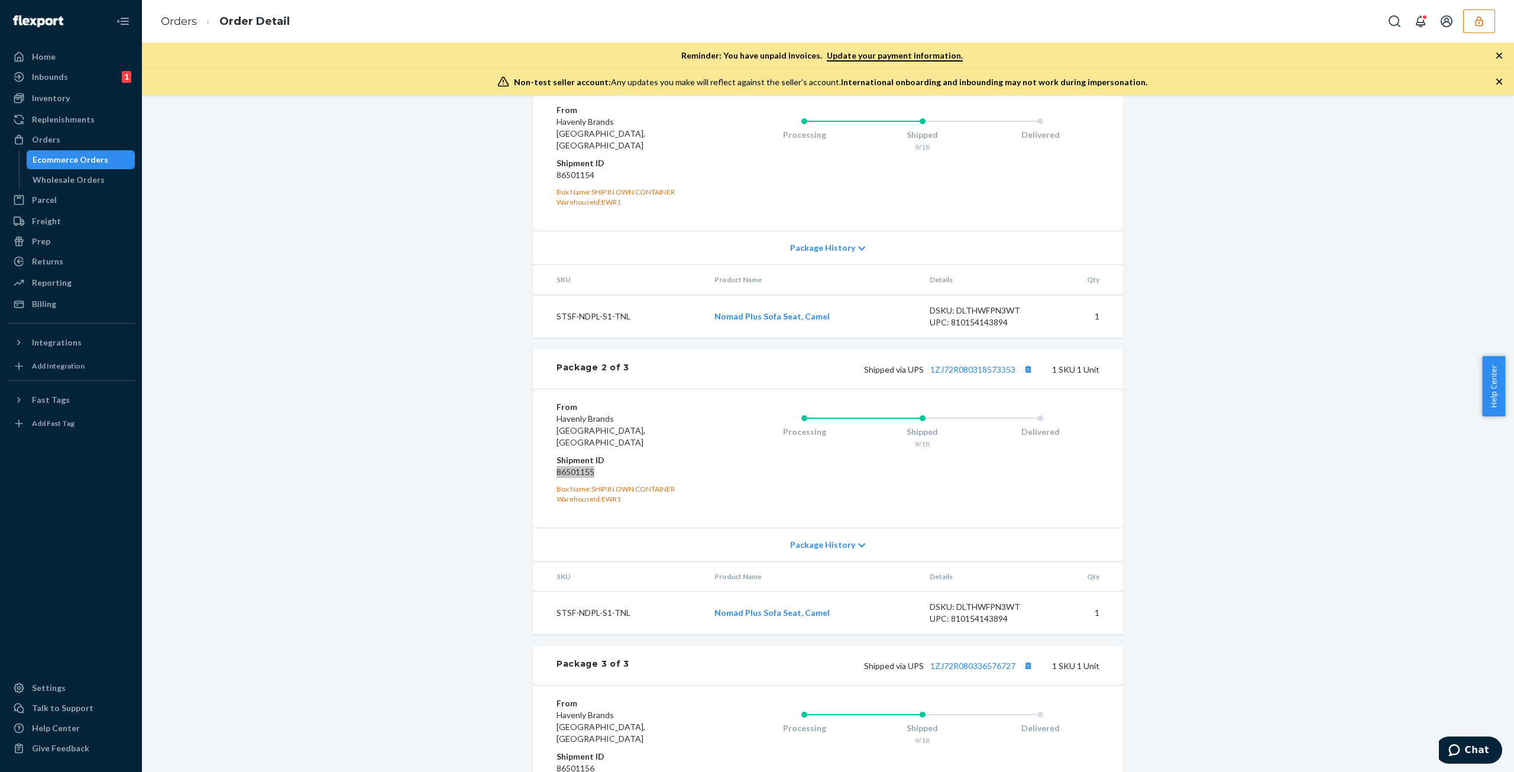
scroll to position [650, 0]
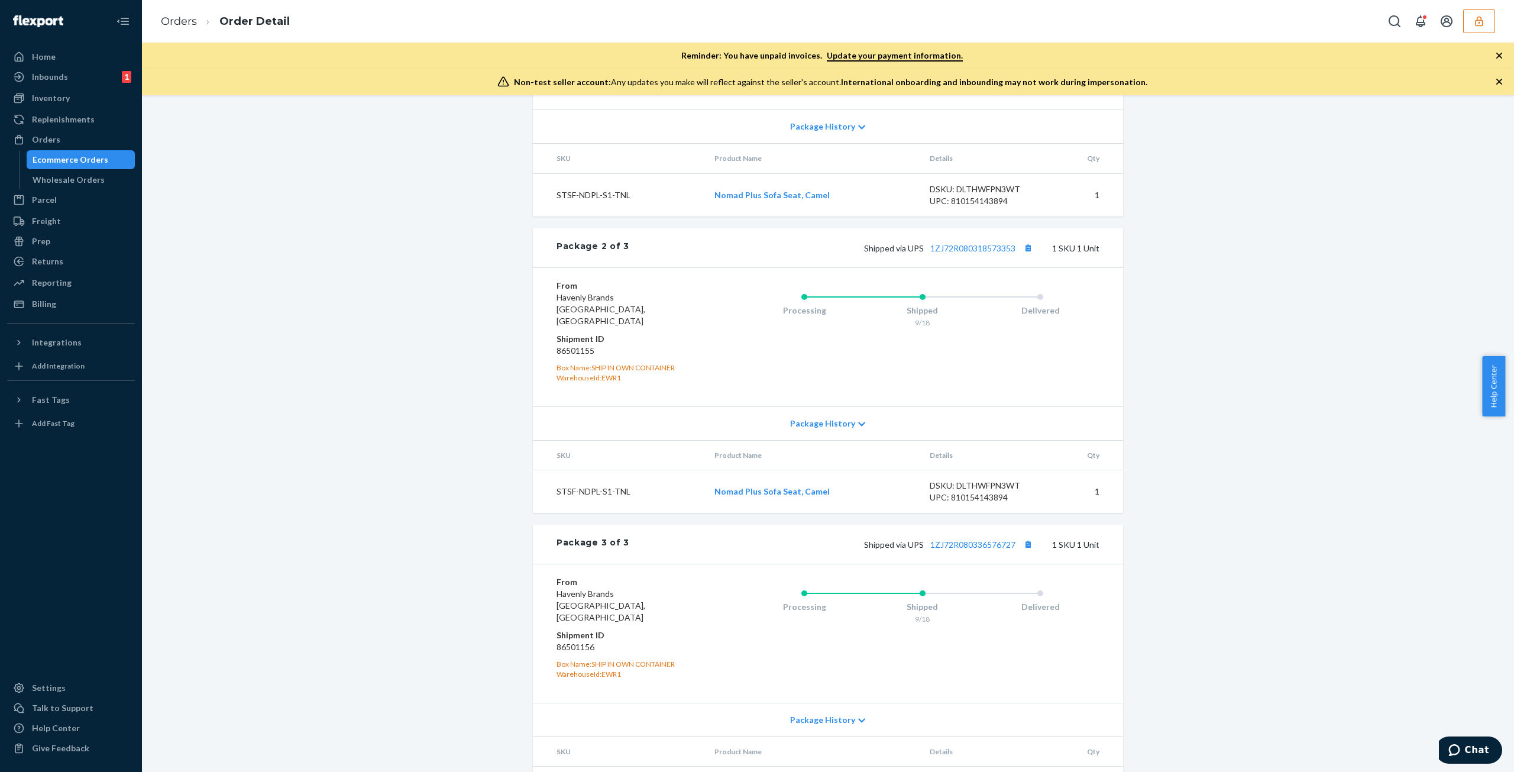
click at [565, 641] on dd "86501156" at bounding box center [626, 647] width 141 height 12
copy dd "86501156"
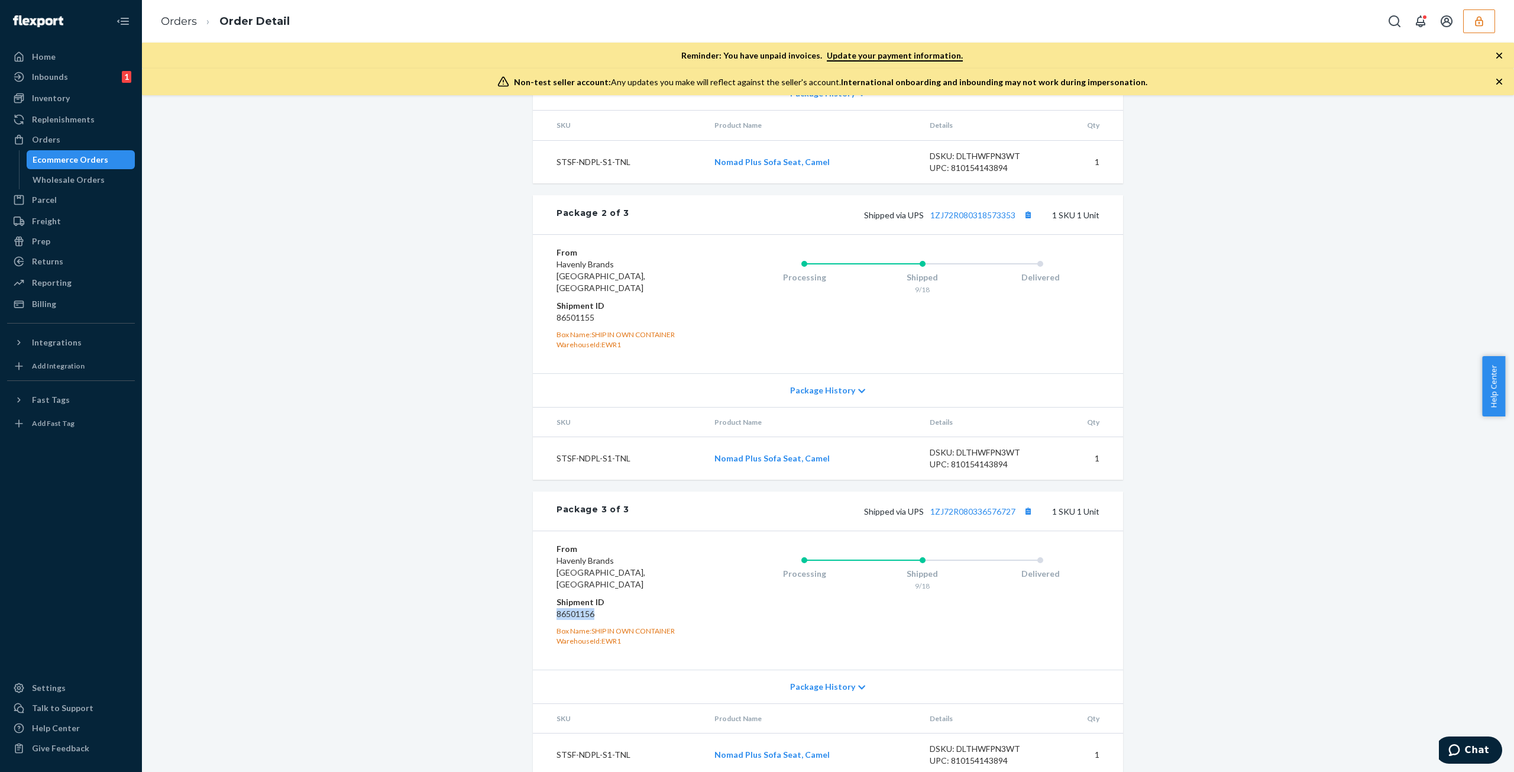
scroll to position [686, 0]
drag, startPoint x: 1481, startPoint y: 15, endPoint x: 1444, endPoint y: 58, distance: 57.0
click at [1481, 15] on icon "button" at bounding box center [1479, 21] width 12 height 12
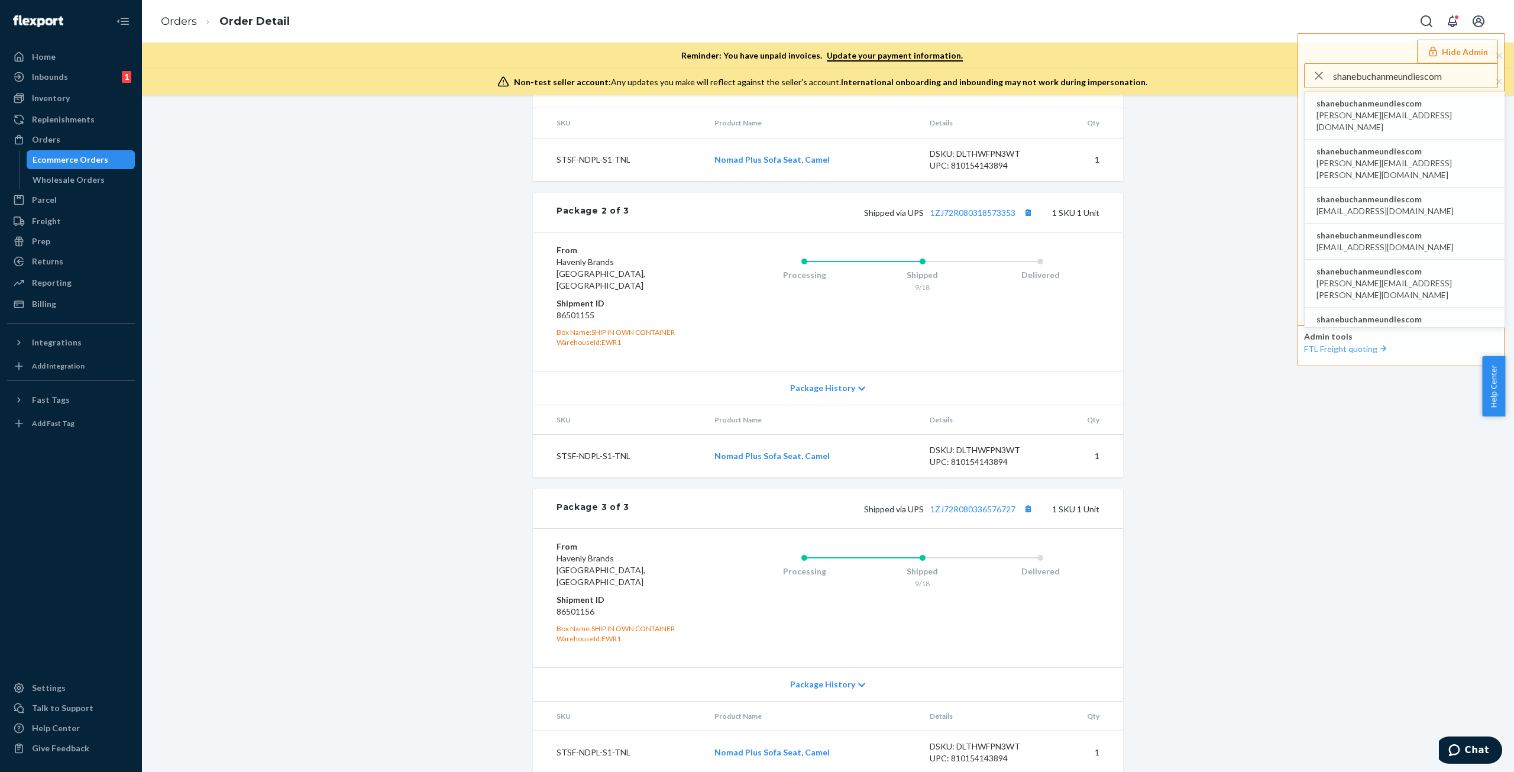
type input "shanebuchanmeundiescom"
click at [1398, 109] on span "aaronjhon.ygay@awesomecx.com" at bounding box center [1404, 121] width 176 height 24
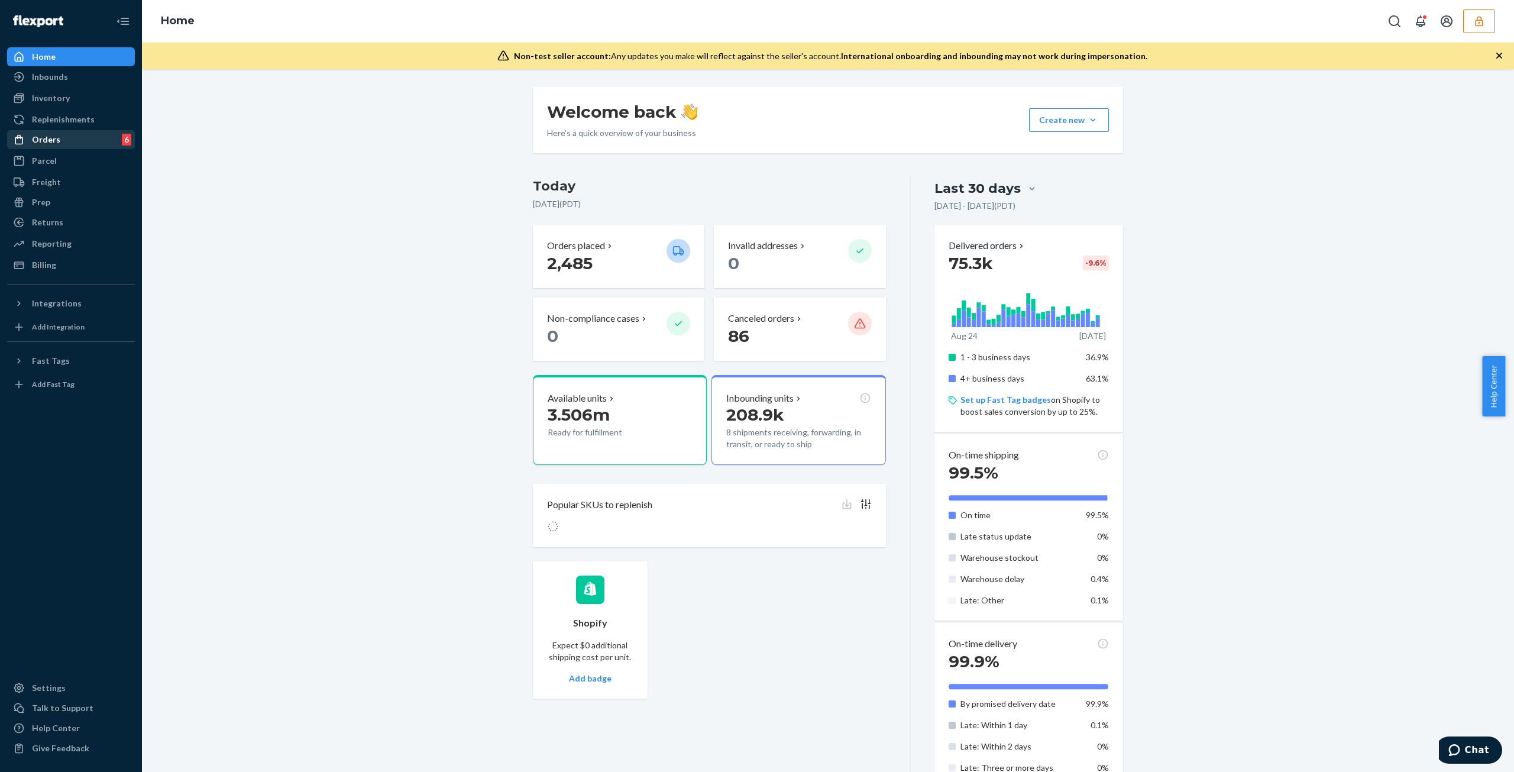
drag, startPoint x: 59, startPoint y: 139, endPoint x: 89, endPoint y: 147, distance: 31.3
click at [59, 139] on div "Orders 6" at bounding box center [70, 139] width 125 height 17
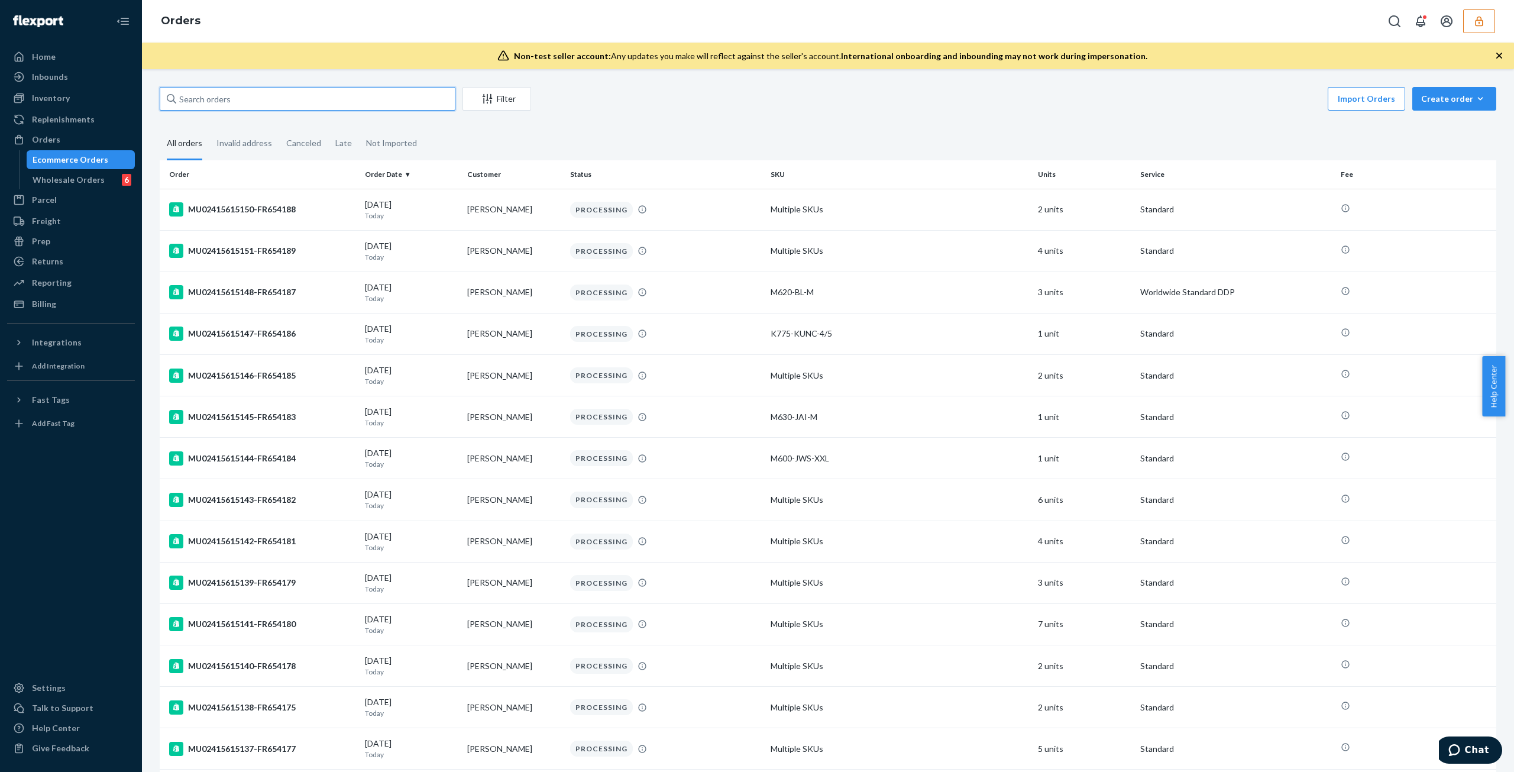
click at [268, 94] on input "text" at bounding box center [308, 99] width 296 height 24
paste input "MU02415582046"
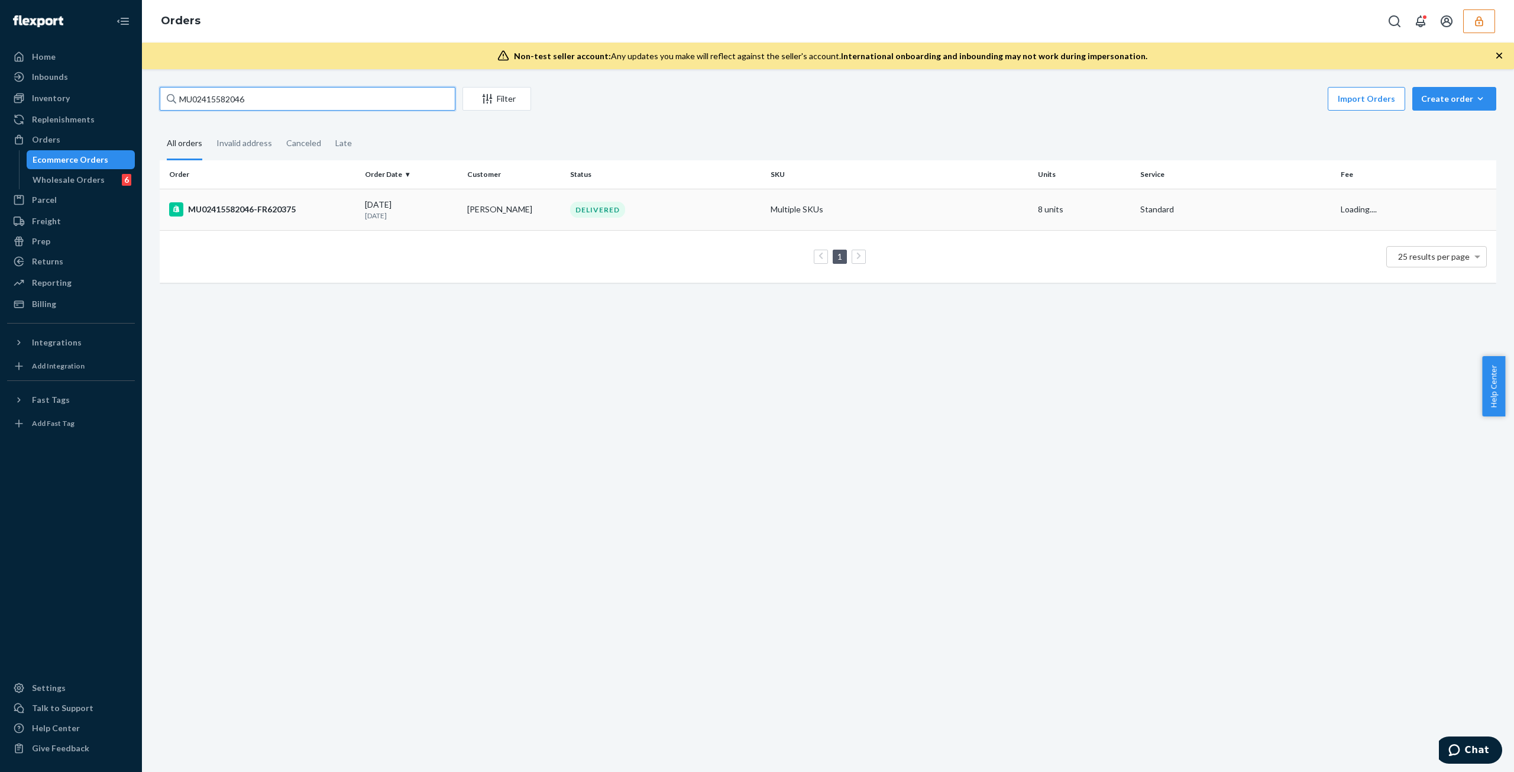
type input "MU02415582046"
click at [466, 206] on td "Benjamin Raub" at bounding box center [513, 209] width 102 height 41
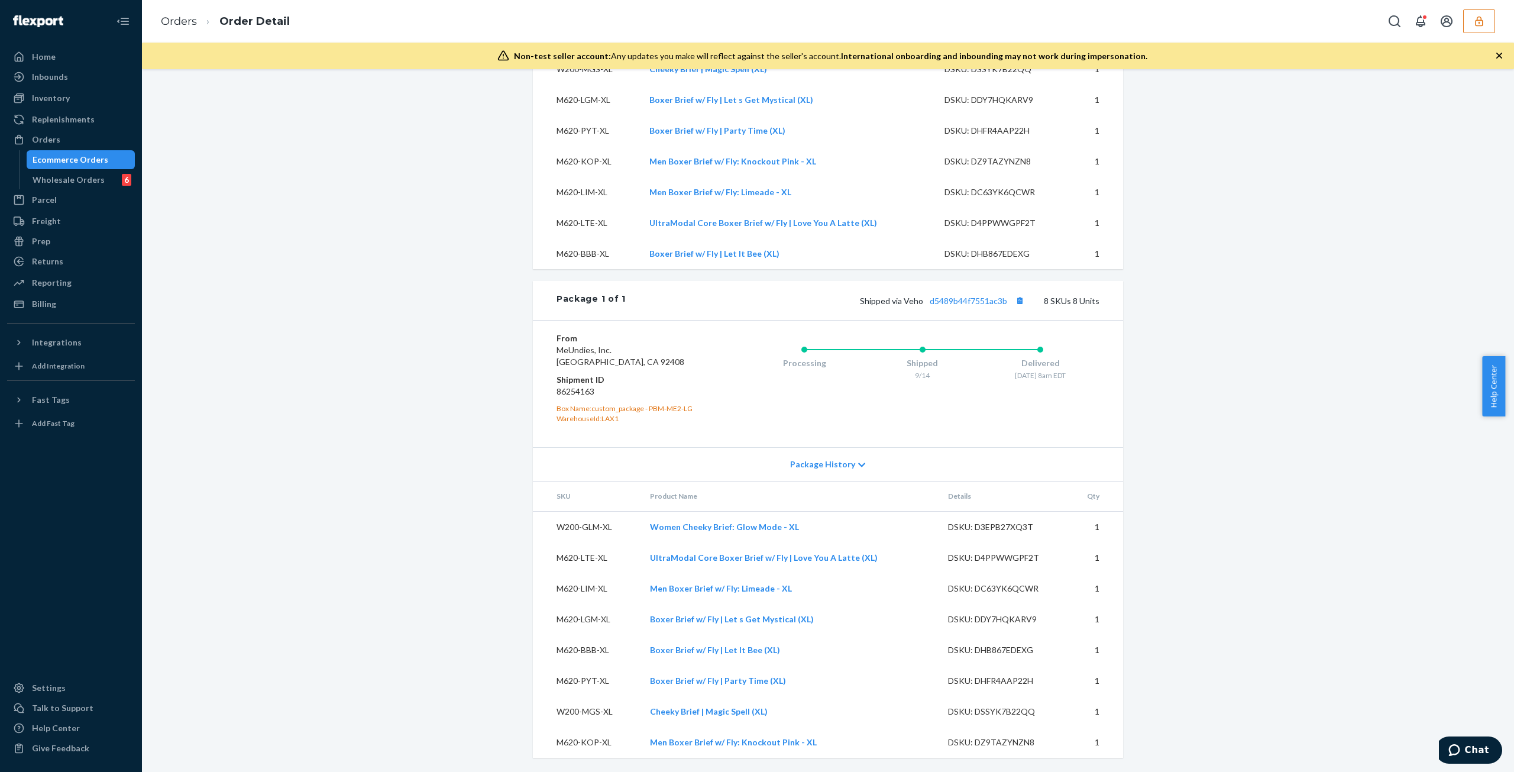
scroll to position [487, 0]
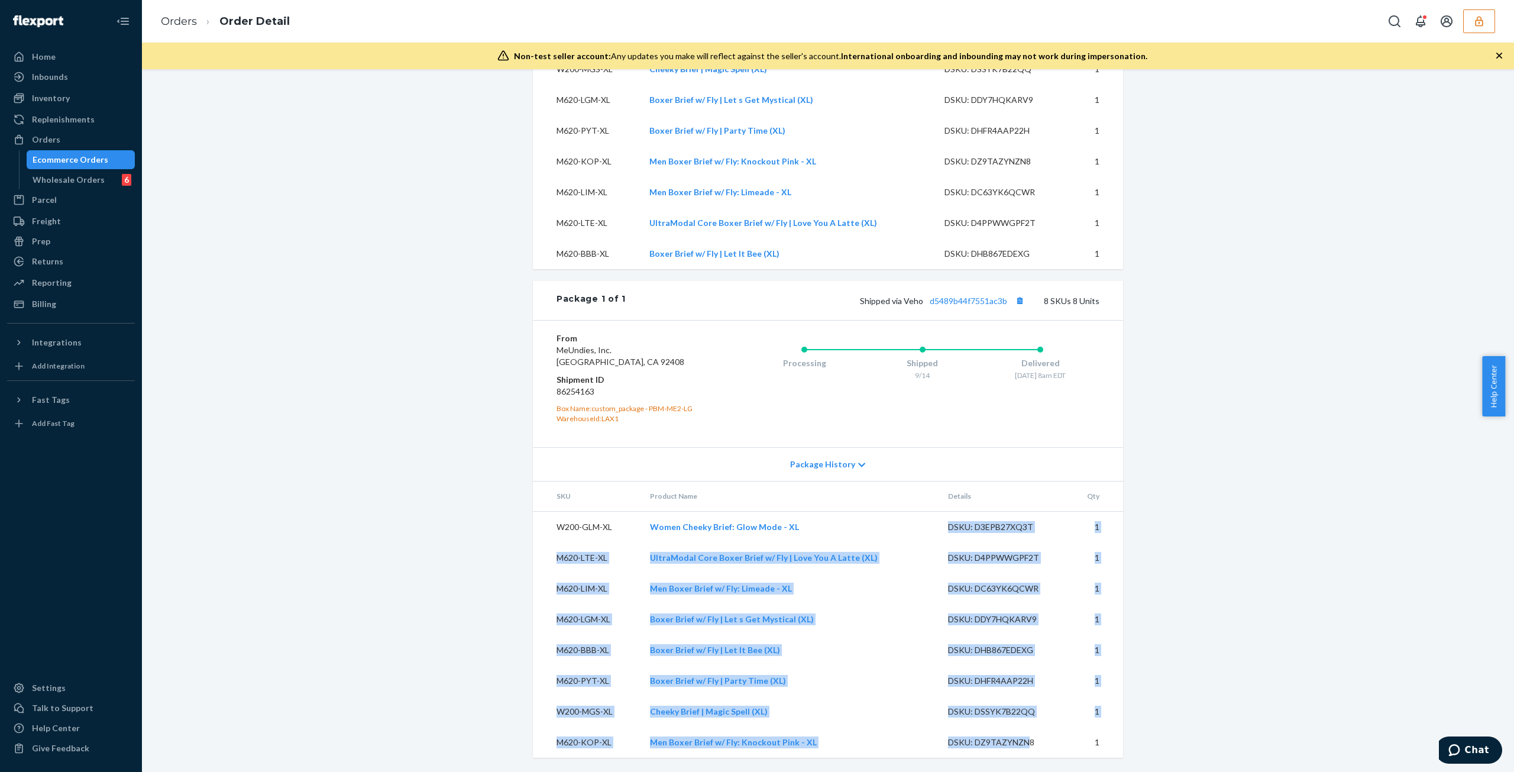
drag, startPoint x: 953, startPoint y: 523, endPoint x: 1021, endPoint y: 731, distance: 219.1
click at [1021, 731] on tbody "W200-GLM-XL Women Cheeky Brief: Glow Mode - XL DSKU: D3EPB27XQ3T 1 M620-LTE-XL …" at bounding box center [828, 634] width 590 height 247
click at [827, 591] on td "Men Boxer Brief w/ Fly: Limeade - XL" at bounding box center [788, 588] width 297 height 31
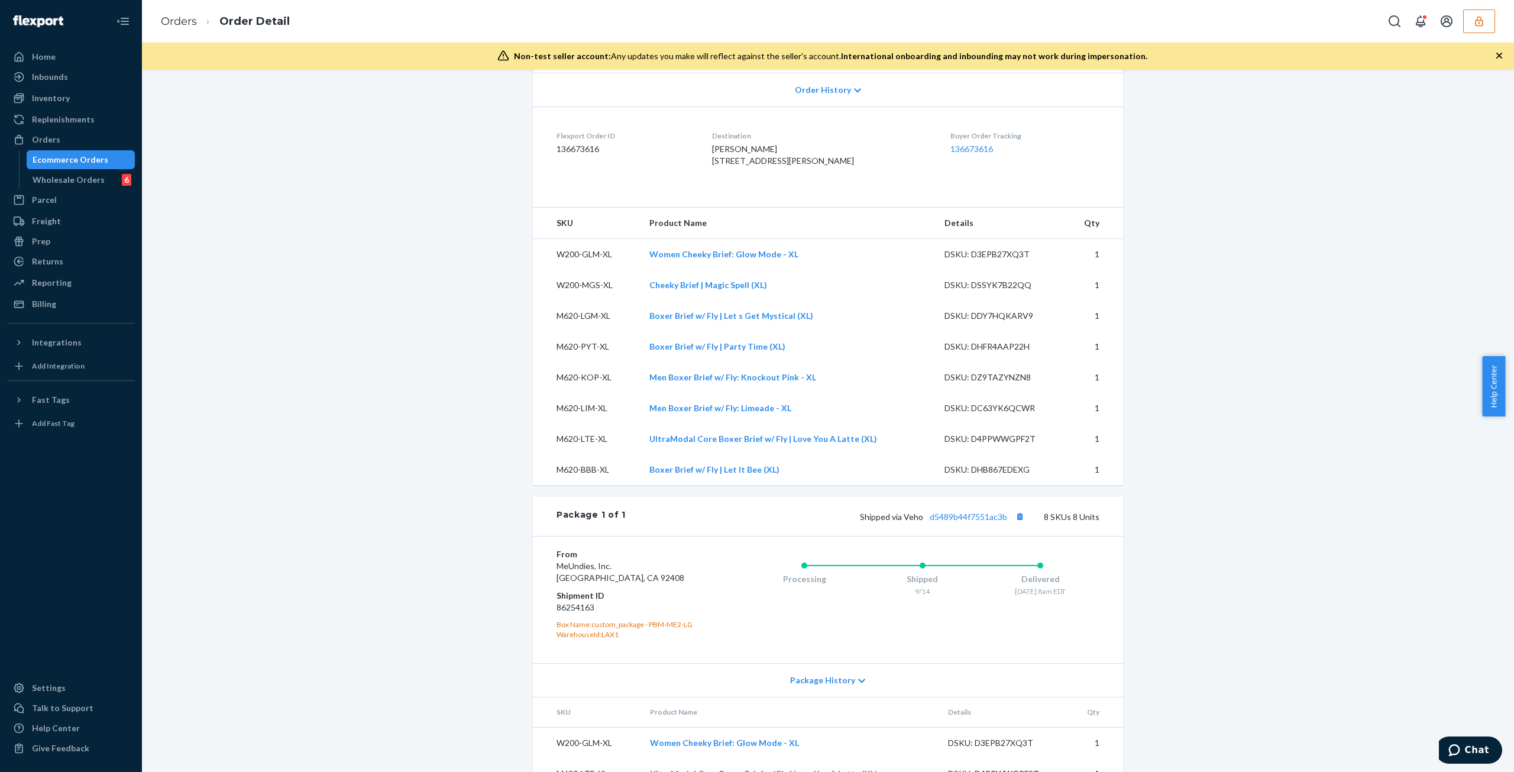
scroll to position [0, 0]
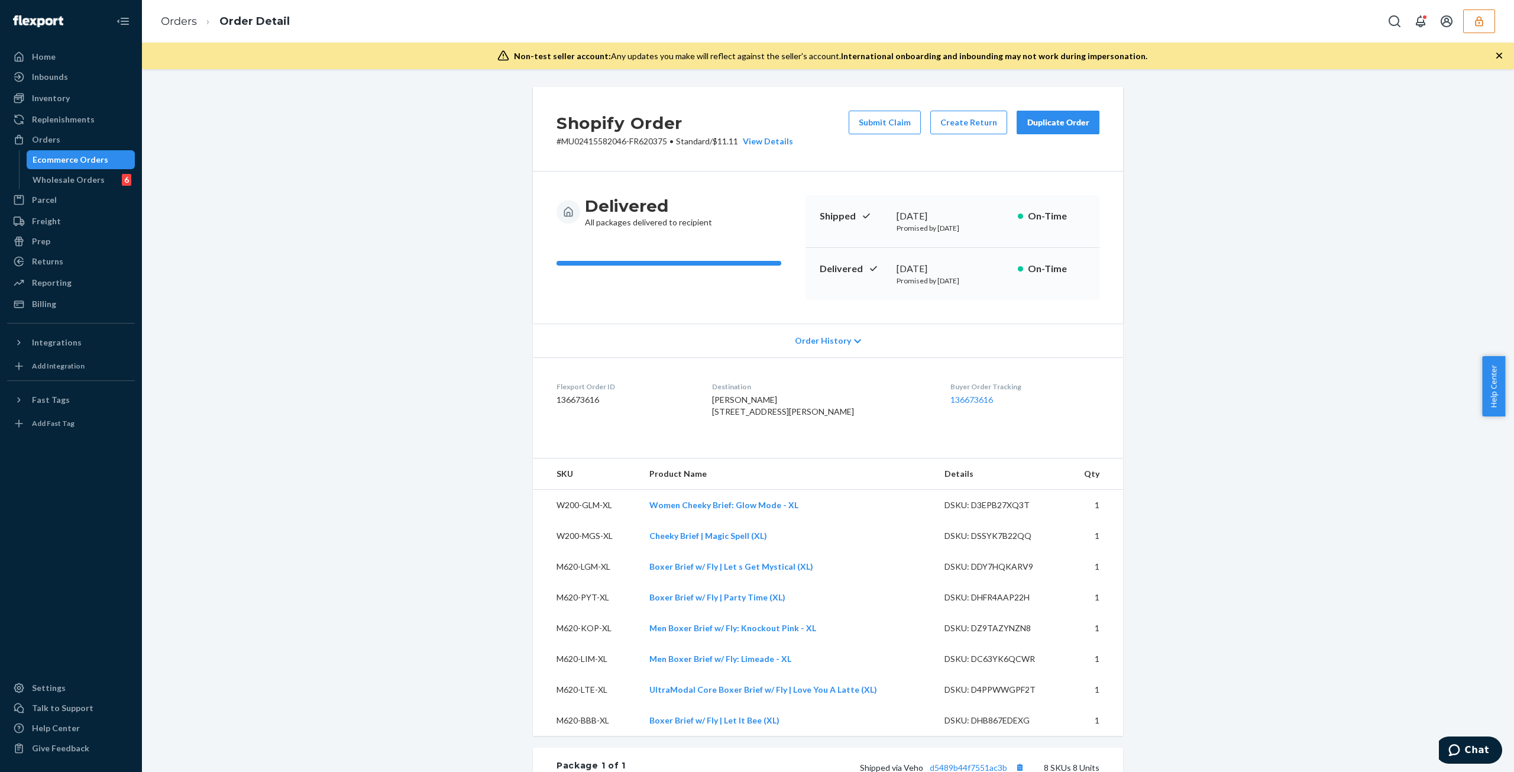
drag, startPoint x: 1482, startPoint y: 30, endPoint x: 1478, endPoint y: 44, distance: 14.6
click at [1482, 30] on button "button" at bounding box center [1479, 21] width 32 height 24
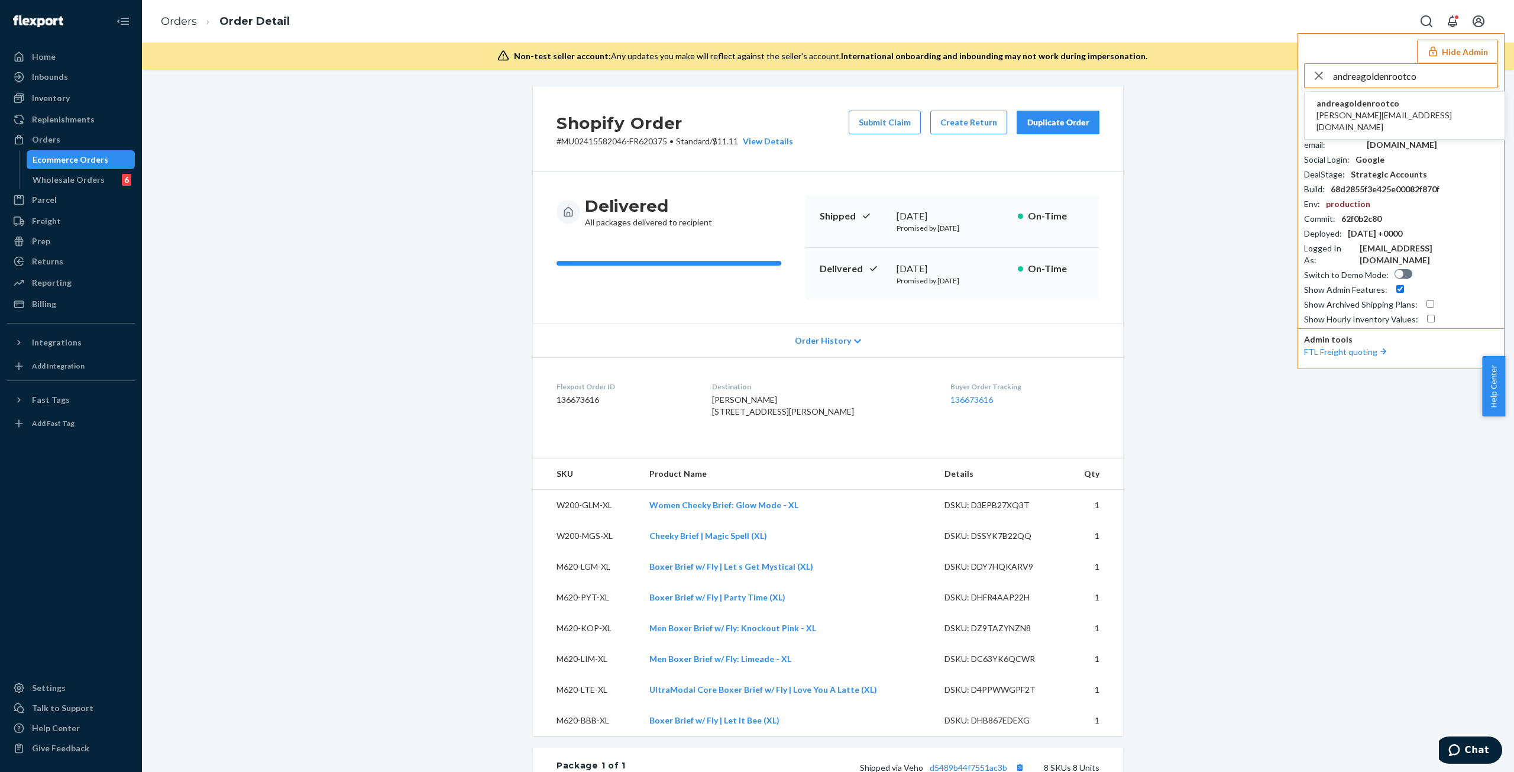
type input "andreagoldenrootco"
click at [1375, 105] on span "andreagoldenrootco" at bounding box center [1404, 104] width 176 height 12
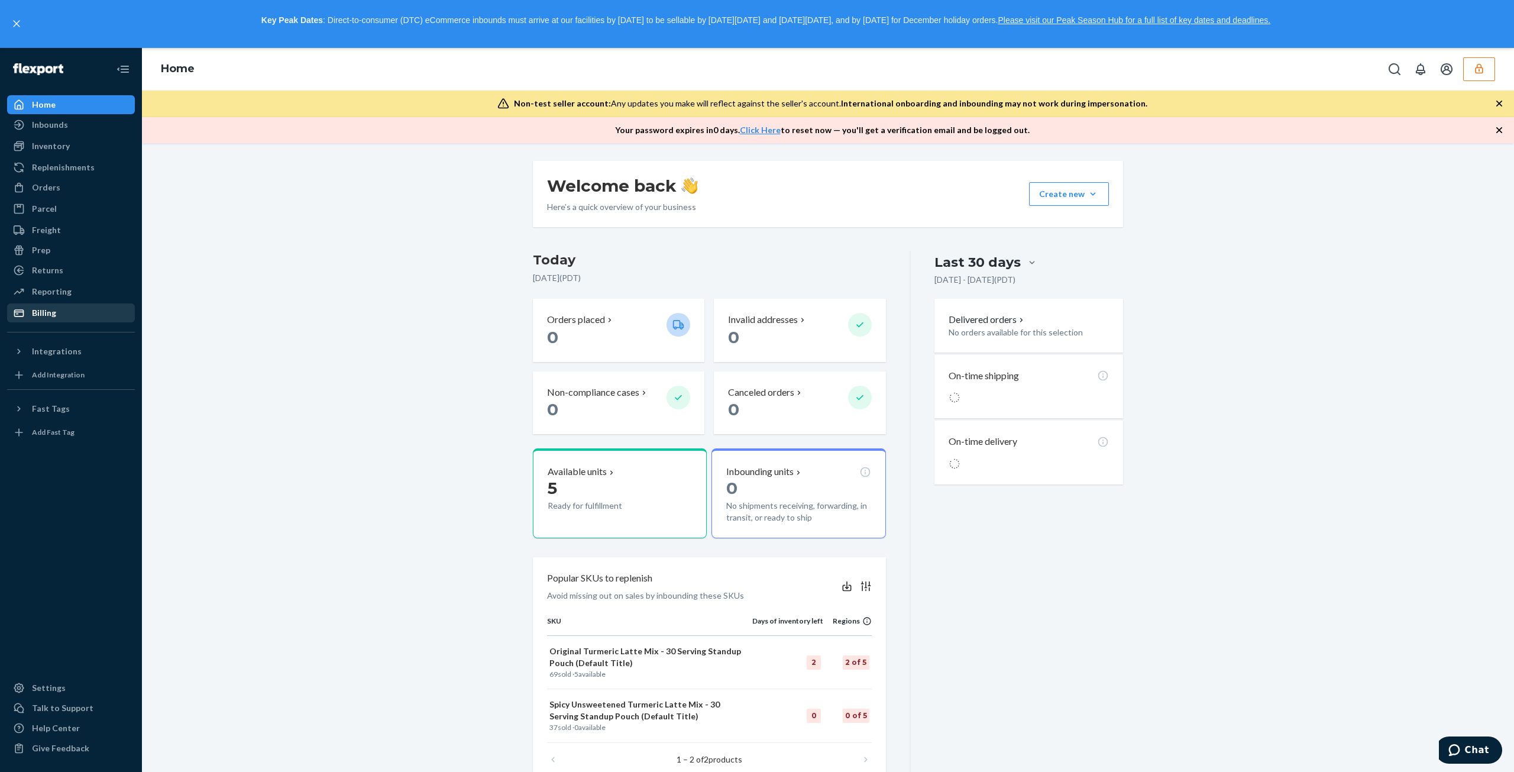
click at [55, 274] on div "Returns" at bounding box center [47, 270] width 31 height 12
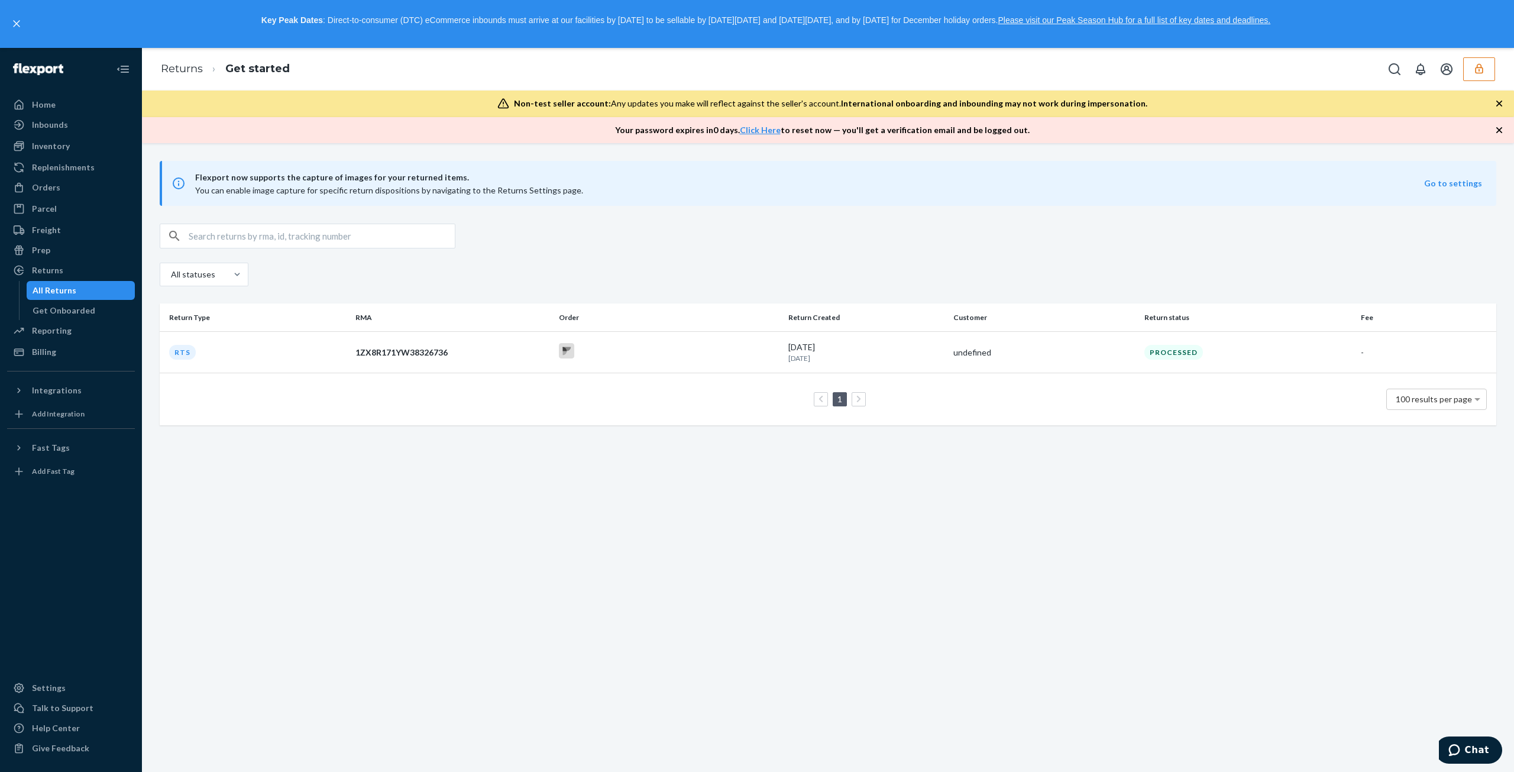
click at [63, 367] on div "Home Inbounds Shipping Plans Problems Inventory Products Replenishments Orders …" at bounding box center [71, 410] width 142 height 724
click at [65, 362] on div "Home Inbounds Shipping Plans Problems Inventory Products Replenishments Orders …" at bounding box center [71, 410] width 142 height 724
click at [75, 357] on div "Billing" at bounding box center [70, 352] width 125 height 17
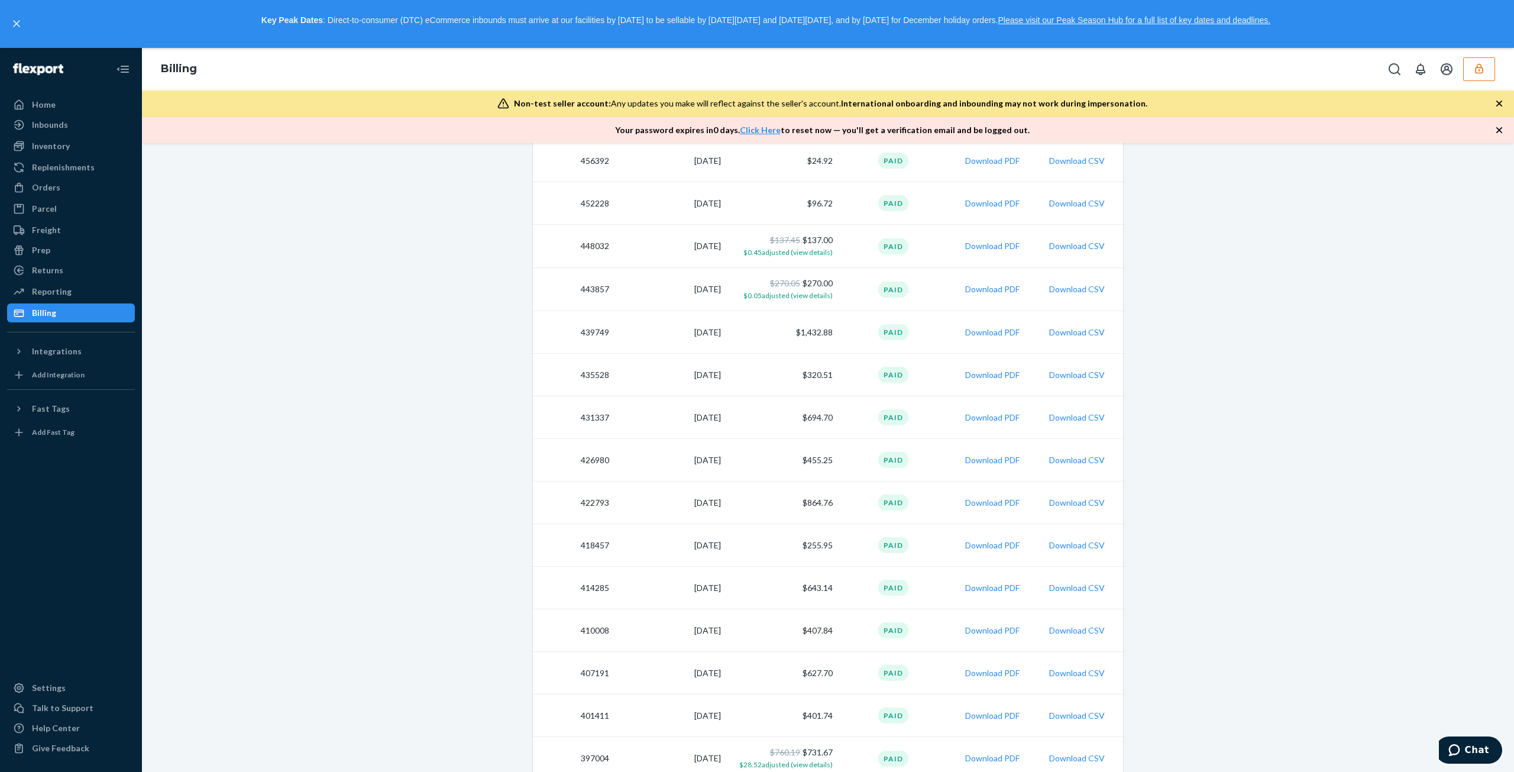
scroll to position [719, 0]
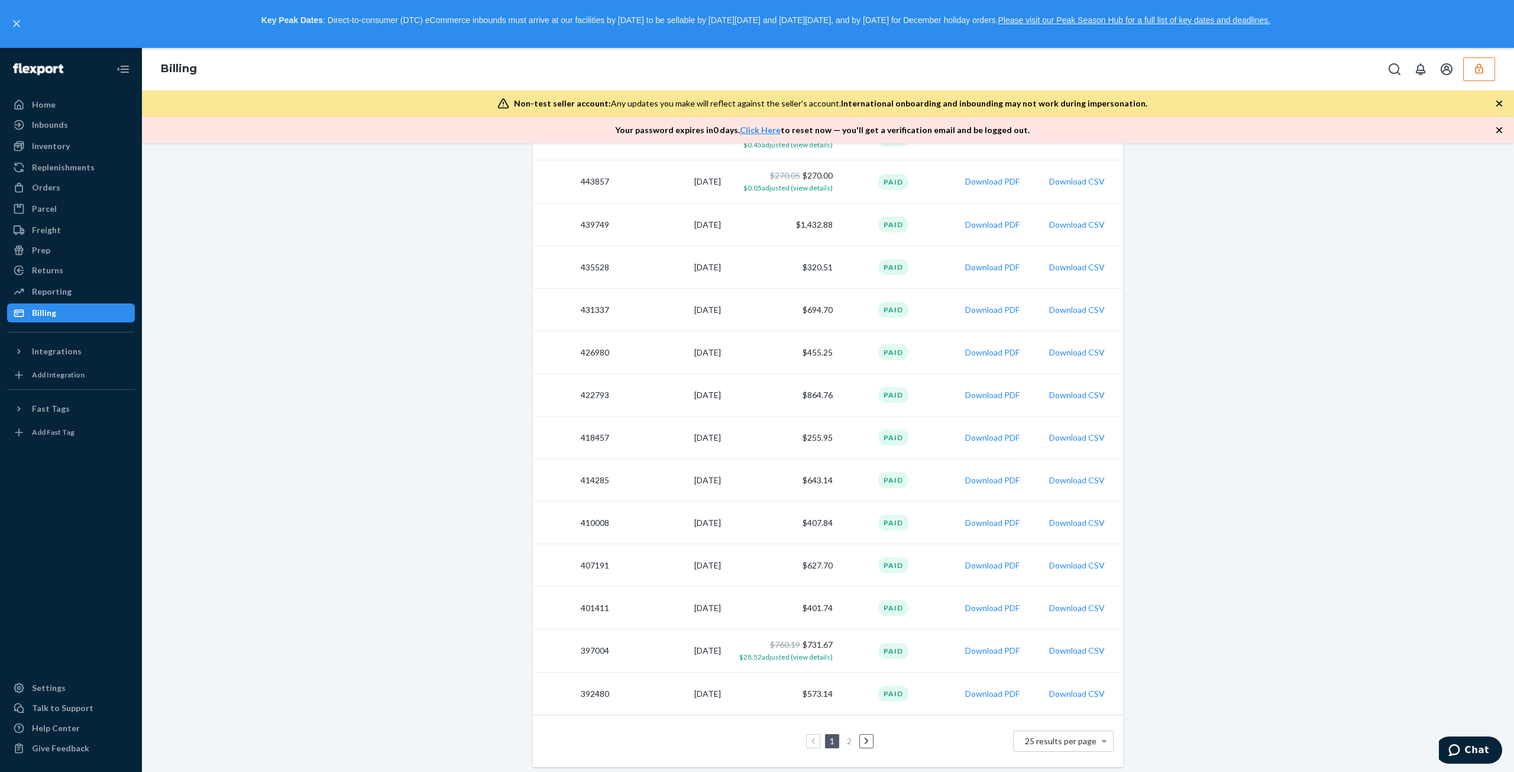
click at [868, 741] on li at bounding box center [866, 741] width 14 height 14
click at [864, 739] on link at bounding box center [866, 741] width 13 height 14
click at [811, 739] on icon at bounding box center [813, 740] width 5 height 8
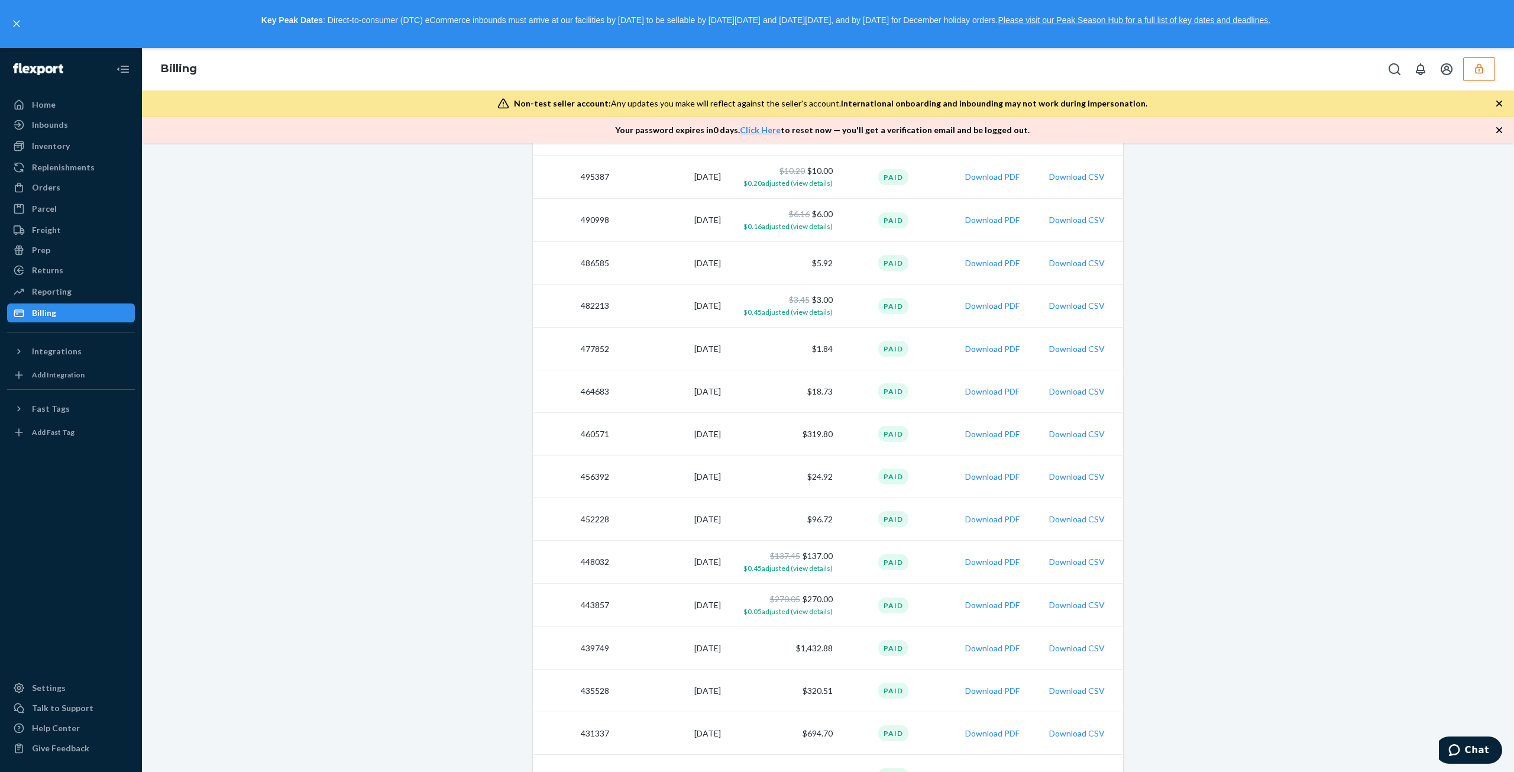
scroll to position [0, 0]
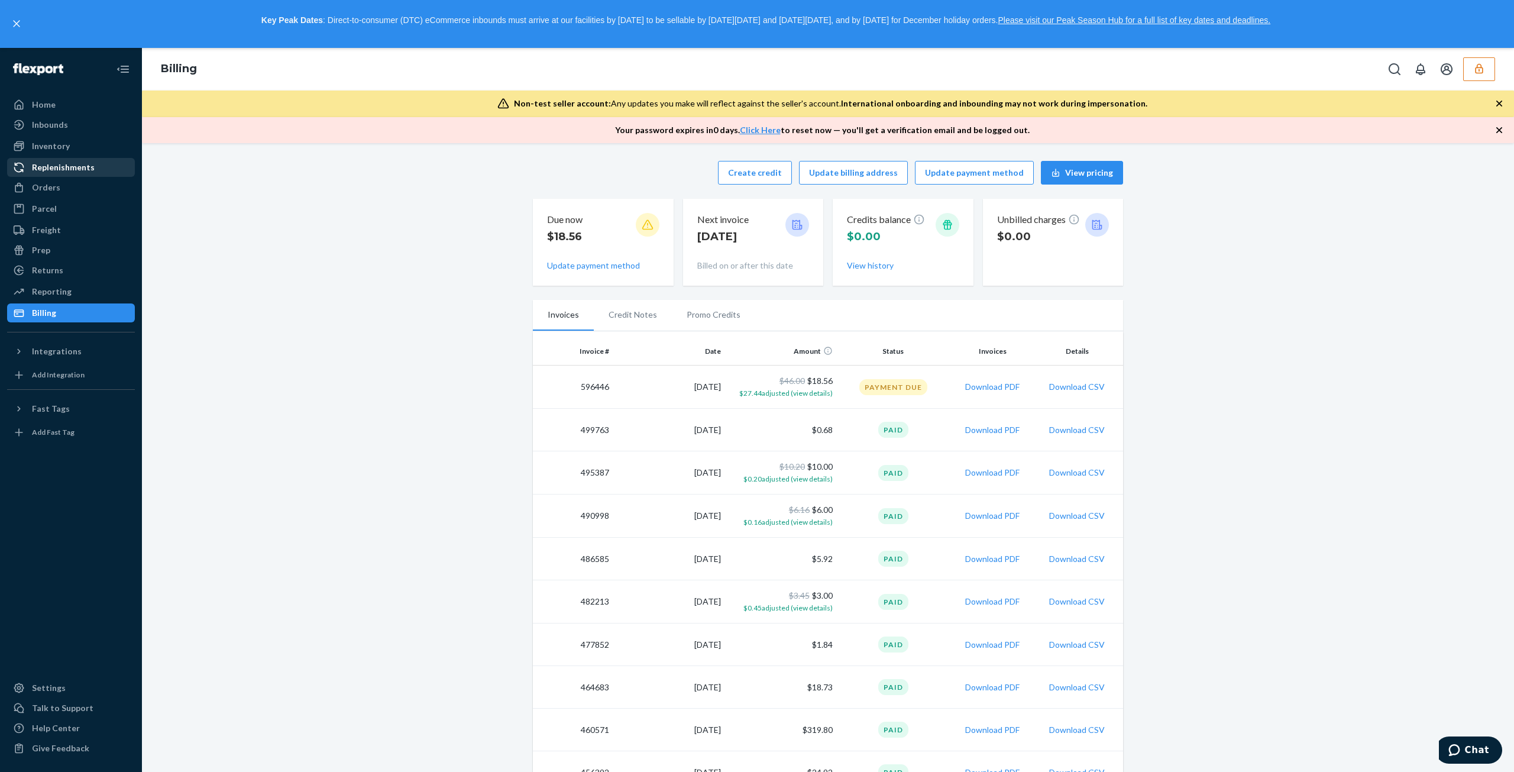
drag, startPoint x: 80, startPoint y: 111, endPoint x: 86, endPoint y: 117, distance: 8.8
click at [80, 111] on div "Home" at bounding box center [70, 104] width 125 height 17
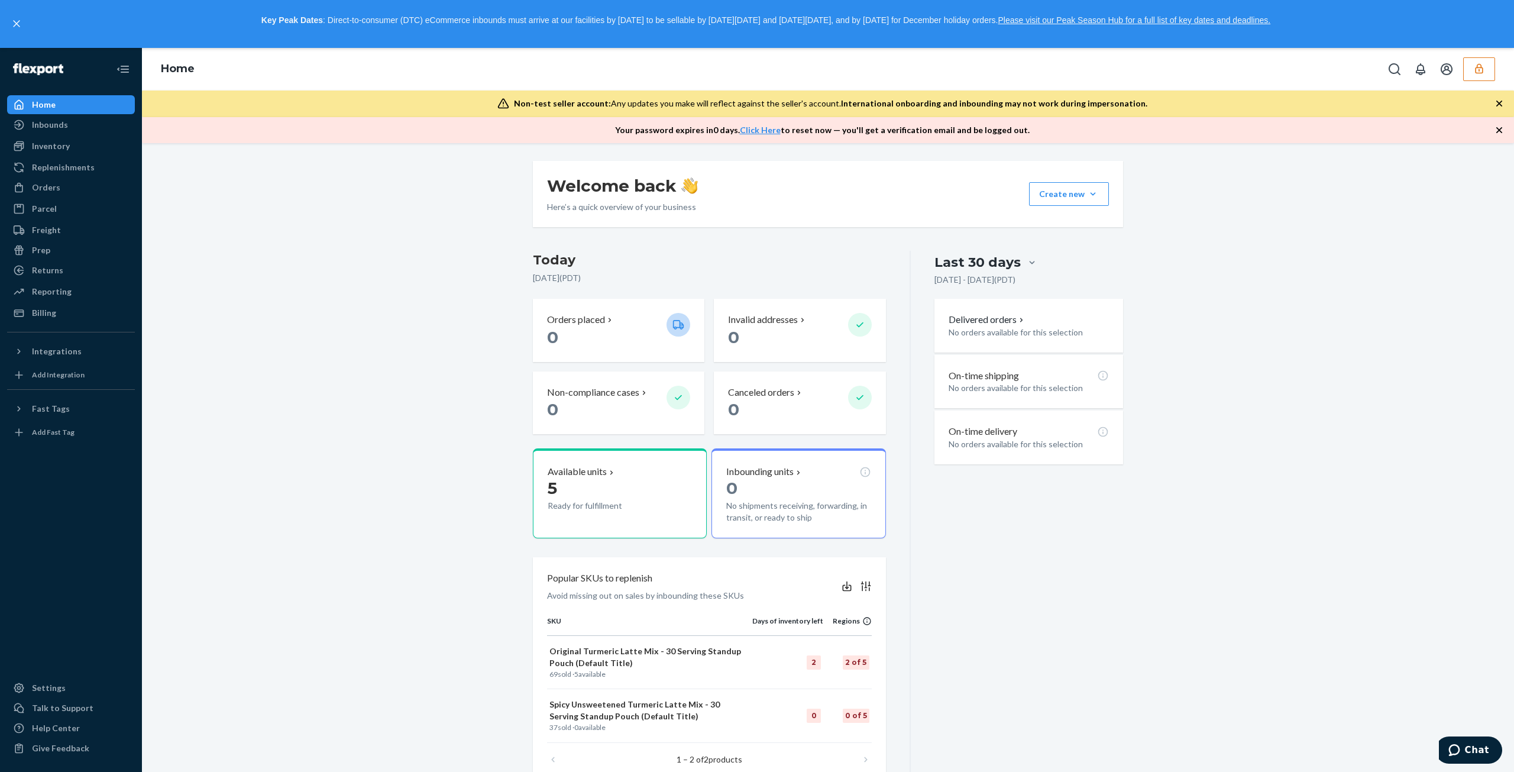
drag, startPoint x: 636, startPoint y: 484, endPoint x: 679, endPoint y: 474, distance: 45.0
click at [636, 487] on p "5" at bounding box center [602, 487] width 109 height 21
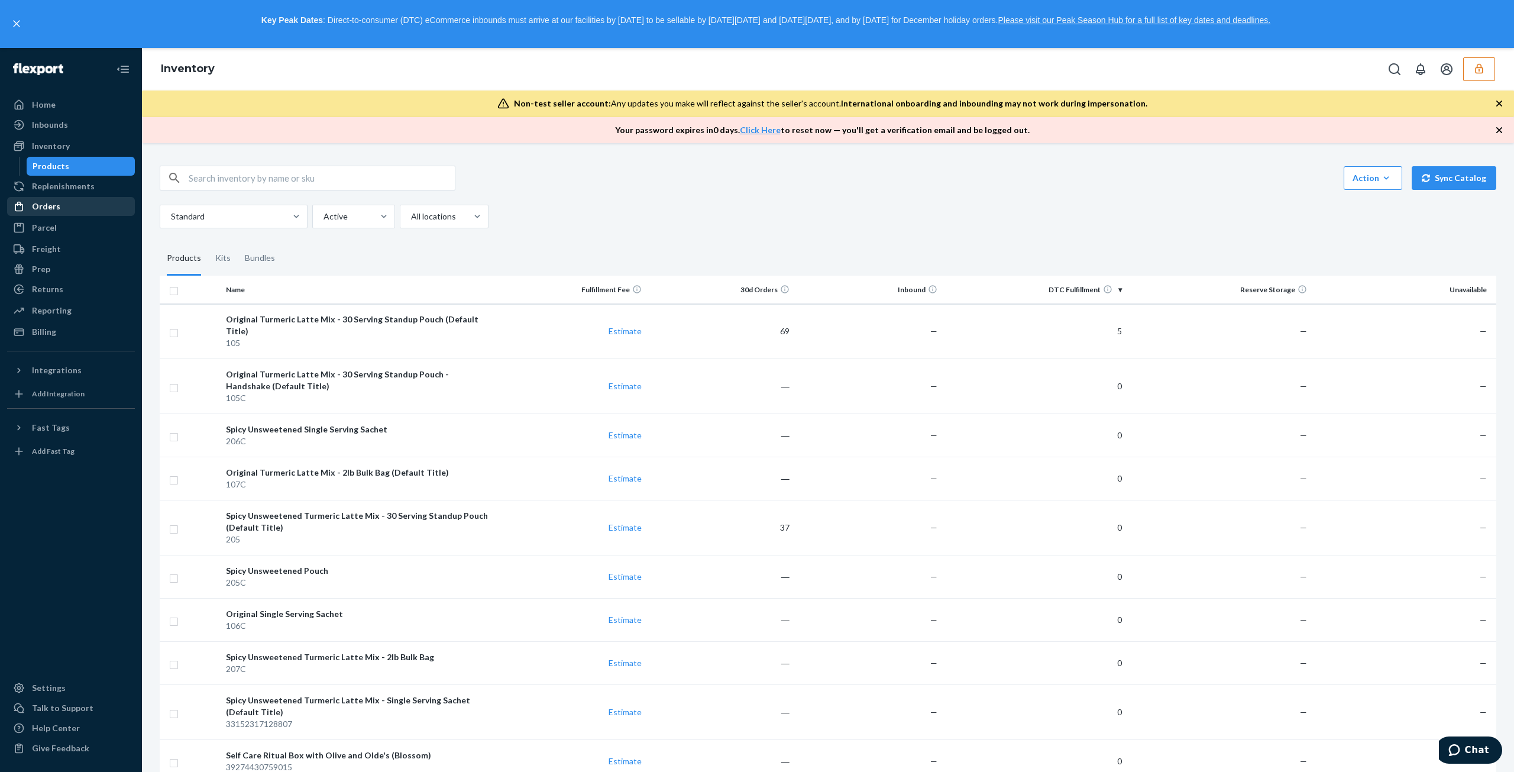
click at [74, 211] on div "Orders" at bounding box center [70, 206] width 125 height 17
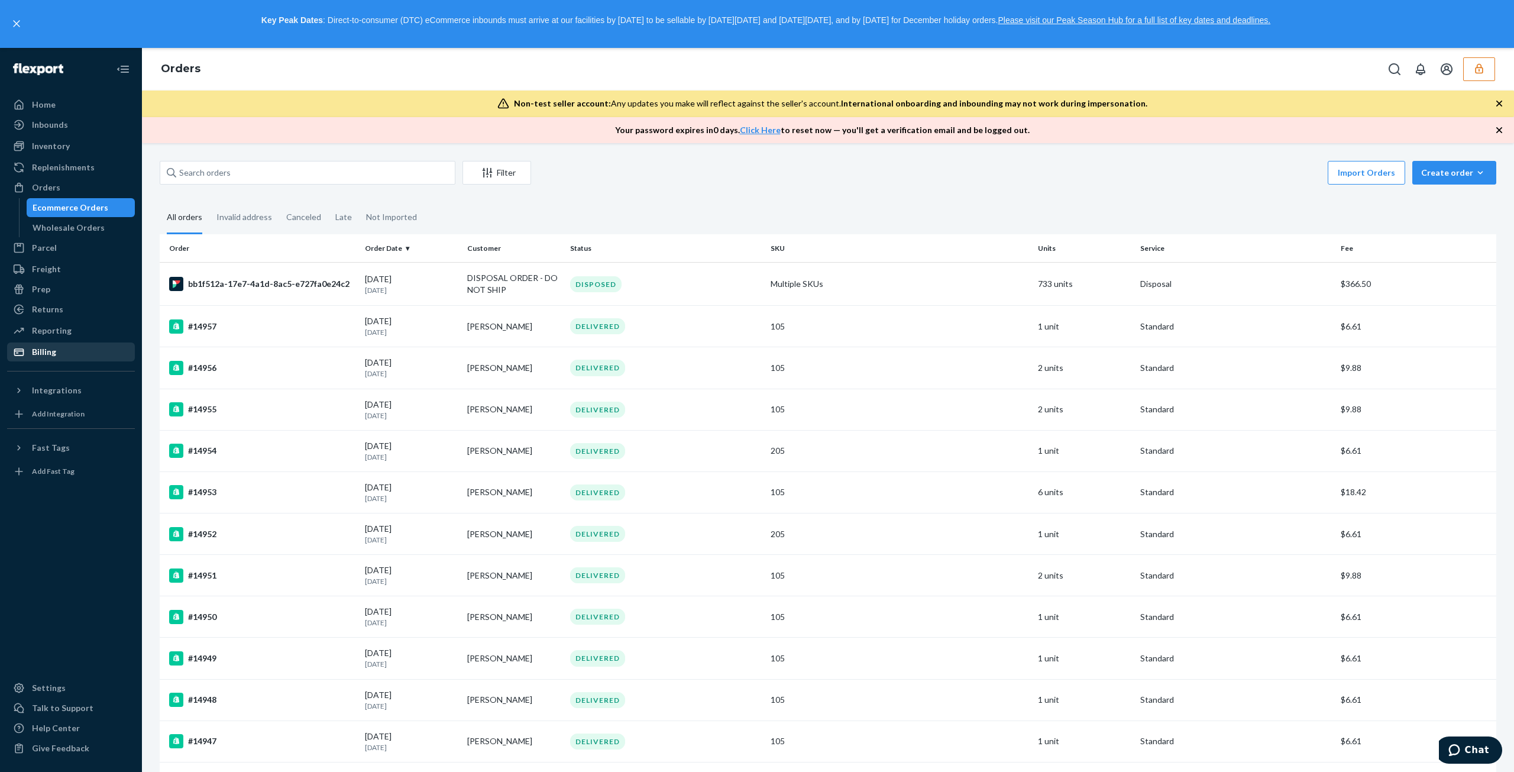
click at [80, 347] on div "Billing" at bounding box center [70, 352] width 125 height 17
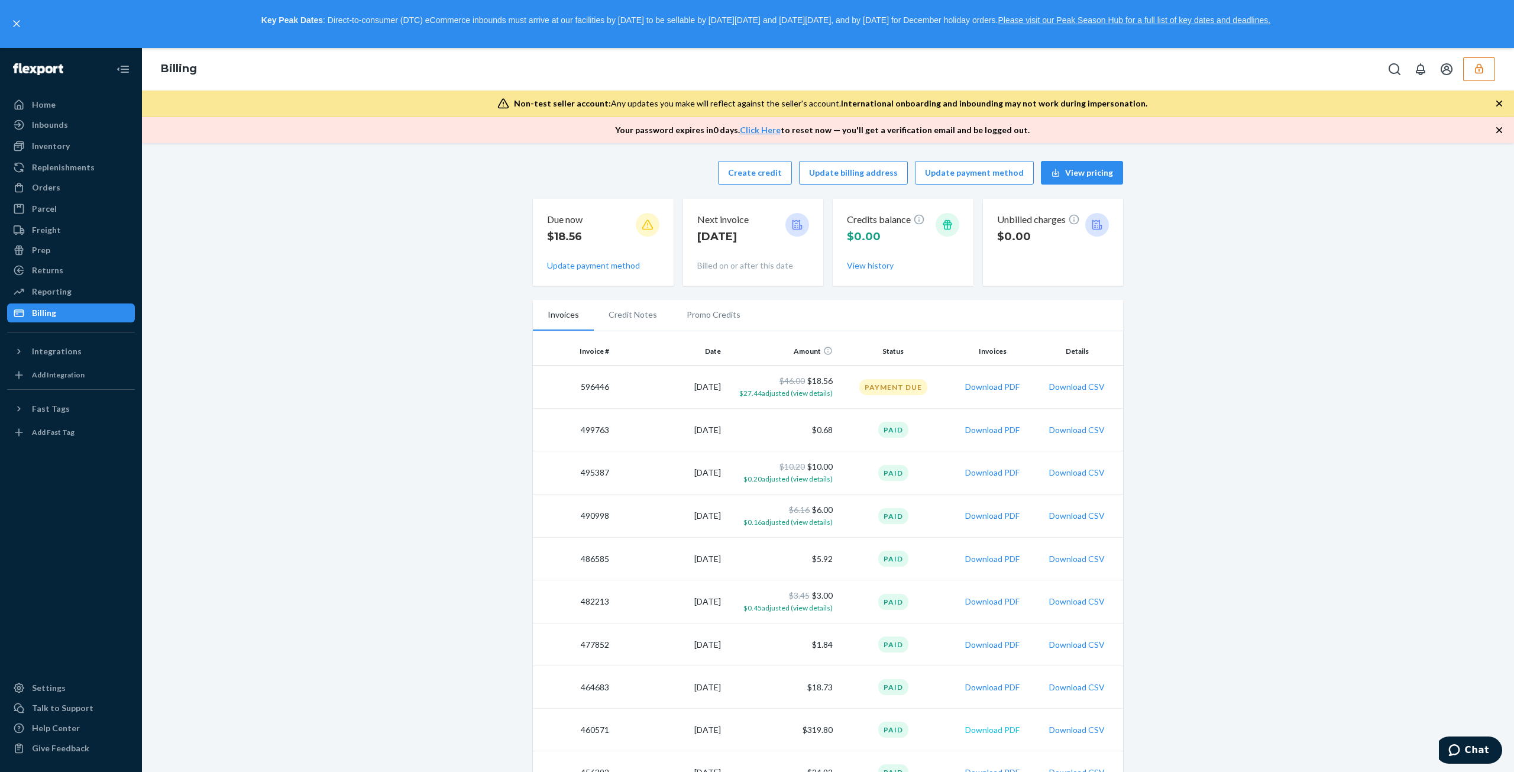
click at [986, 730] on button "Download PDF" at bounding box center [992, 730] width 54 height 12
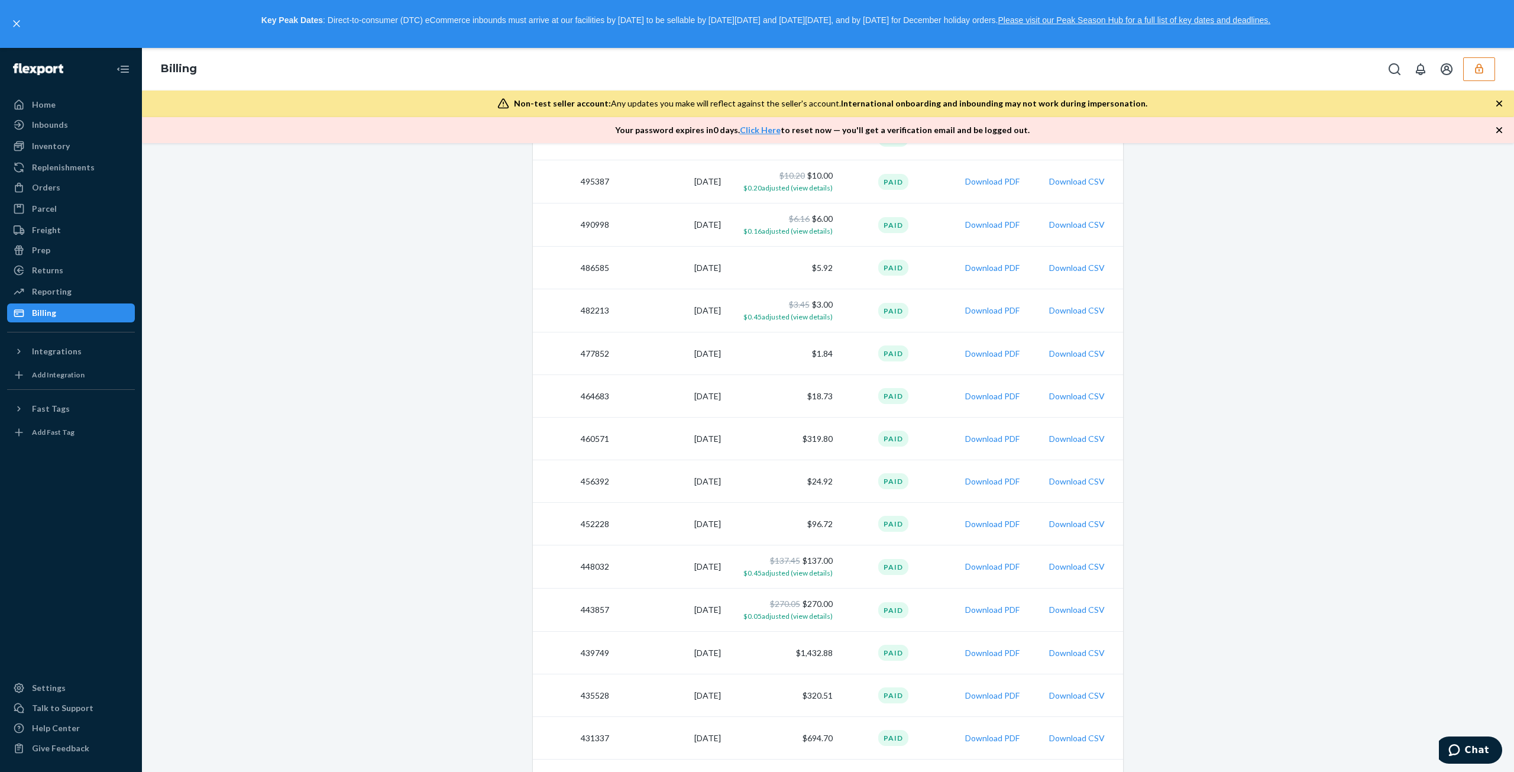
scroll to position [296, 0]
drag, startPoint x: 760, startPoint y: 438, endPoint x: 873, endPoint y: 442, distance: 112.4
click at [872, 442] on tr "460571 7/14/2024 $319.80 Paid Download PDF Download CSV" at bounding box center [828, 434] width 590 height 43
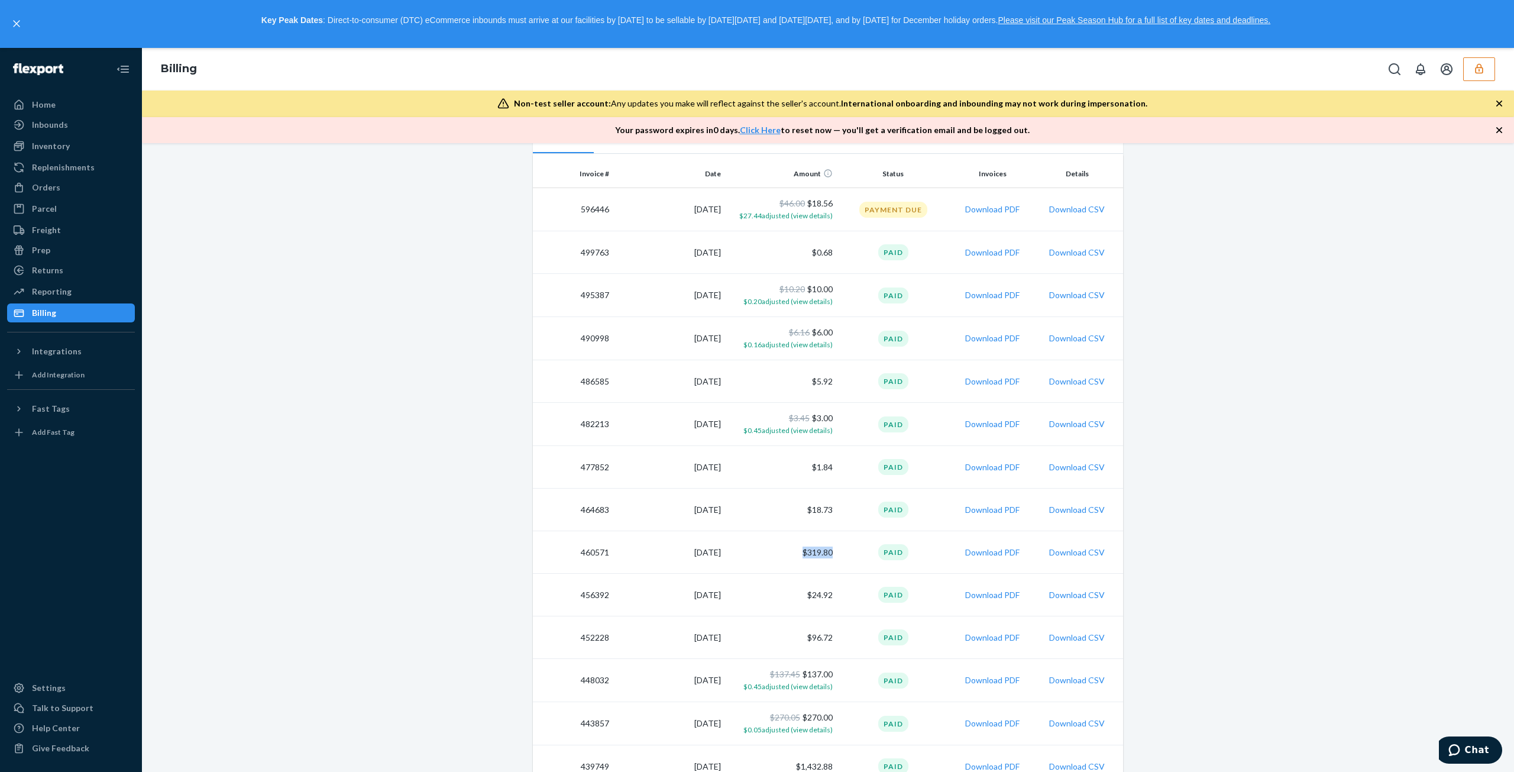
scroll to position [59, 0]
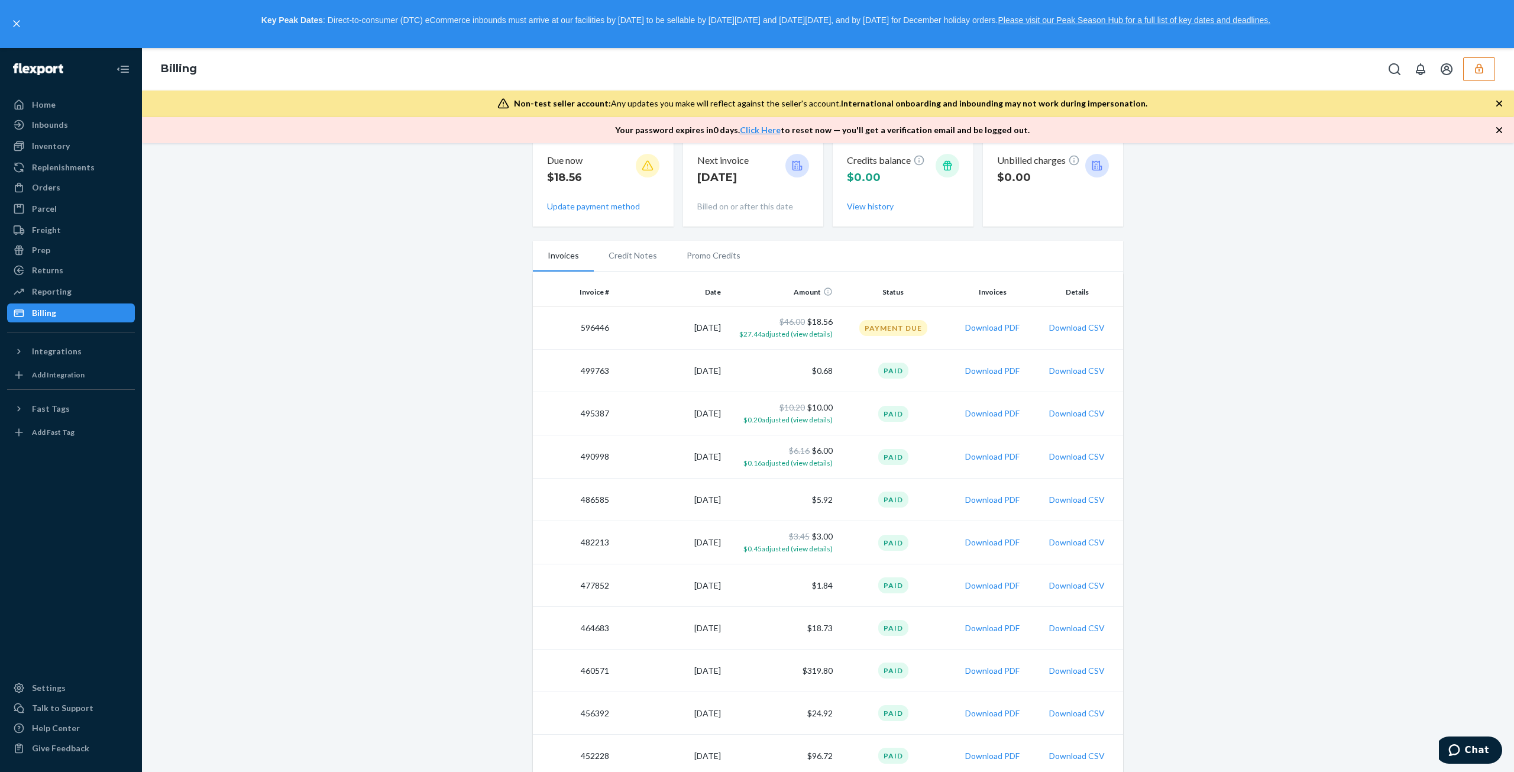
drag, startPoint x: 824, startPoint y: 627, endPoint x: 822, endPoint y: 603, distance: 24.3
click at [824, 619] on td "$18.73" at bounding box center [781, 628] width 112 height 43
click at [821, 590] on td "$1.84" at bounding box center [781, 585] width 112 height 43
click at [815, 545] on span "$0.45 adjusted (view details)" at bounding box center [787, 548] width 89 height 9
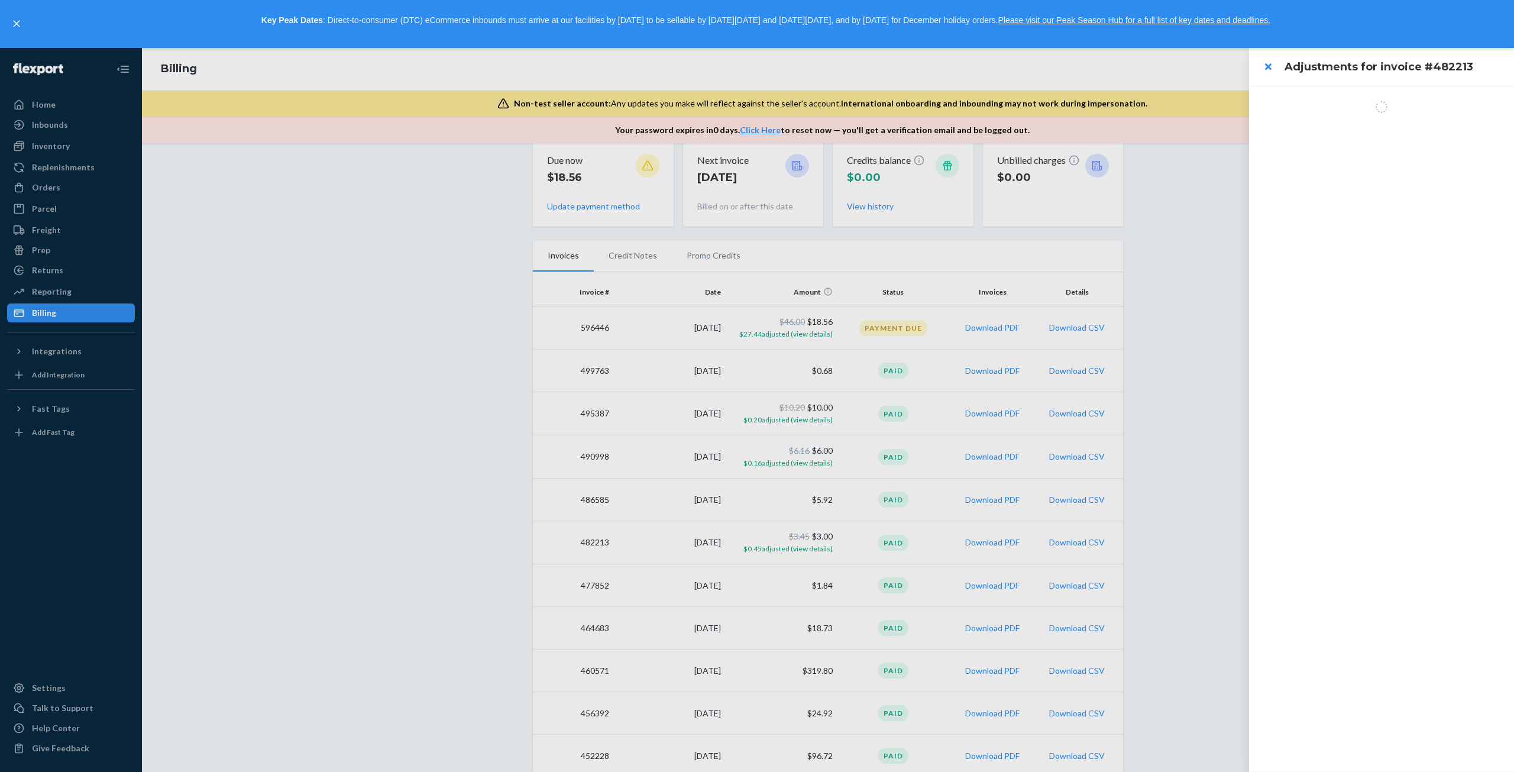
drag, startPoint x: 818, startPoint y: 504, endPoint x: 814, endPoint y: 467, distance: 38.1
click at [818, 505] on div at bounding box center [757, 410] width 1514 height 724
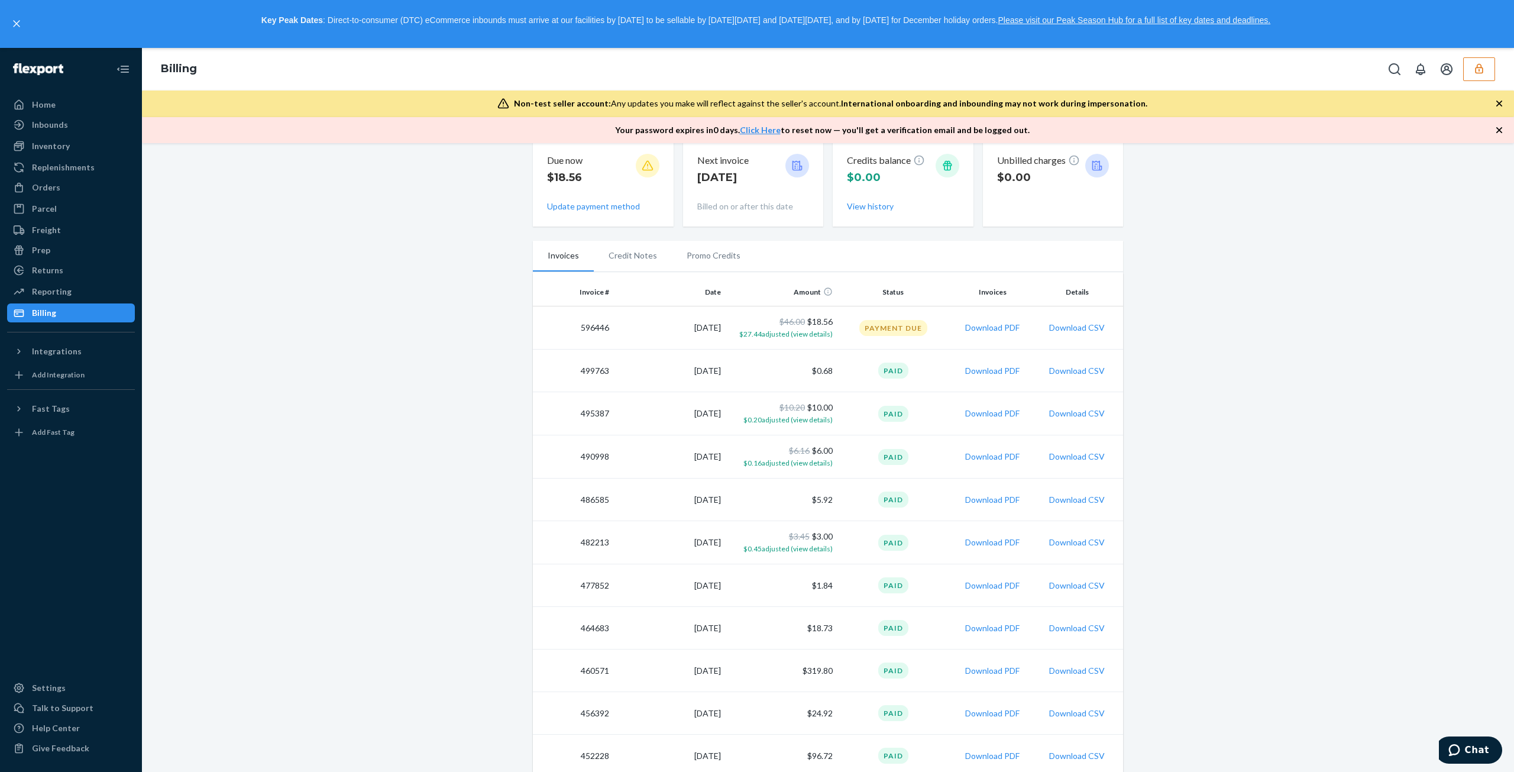
click at [814, 454] on td "$6.16 $6.00 $0.16 adjusted (view details)" at bounding box center [781, 456] width 112 height 43
click at [815, 409] on td "$10.20 $10.00 $0.20 adjusted (view details)" at bounding box center [781, 413] width 112 height 43
click at [812, 373] on td "$0.68" at bounding box center [781, 370] width 112 height 43
click at [812, 329] on td "$46.00 $18.56 $27.44 adjusted (view details)" at bounding box center [781, 327] width 112 height 43
click at [823, 372] on td "$0.68" at bounding box center [781, 370] width 112 height 43
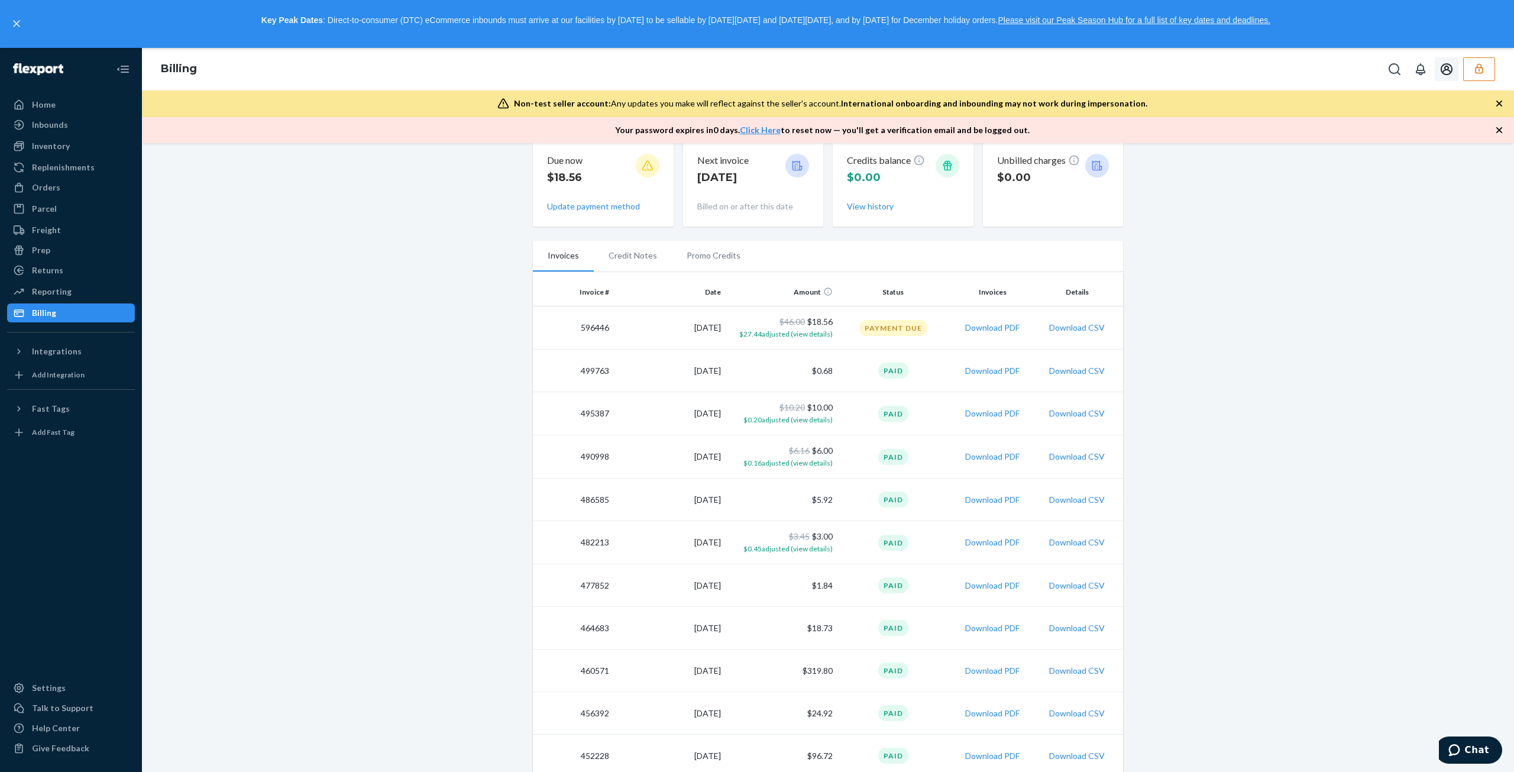
click at [1466, 79] on button "button" at bounding box center [1479, 69] width 32 height 24
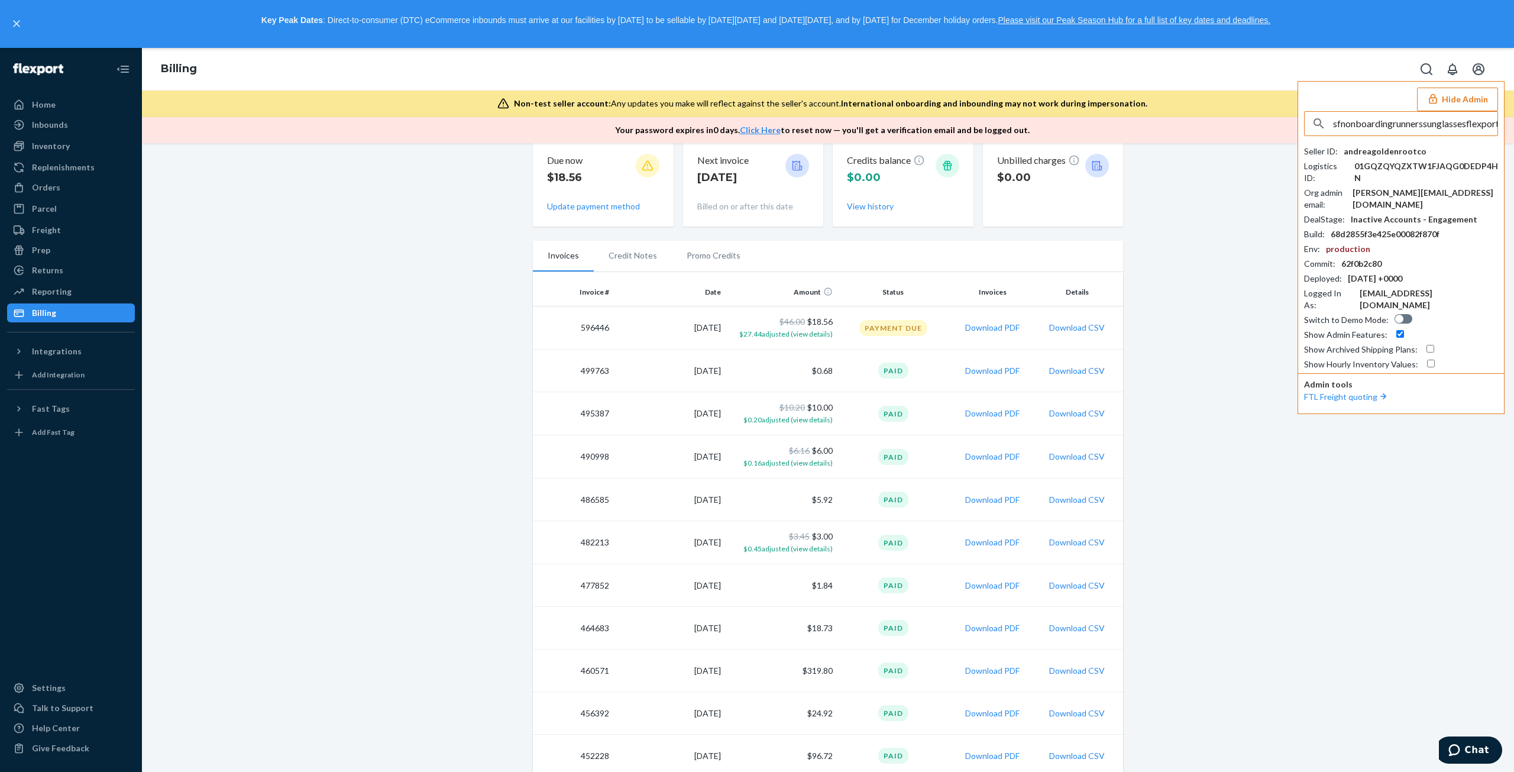
scroll to position [0, 21]
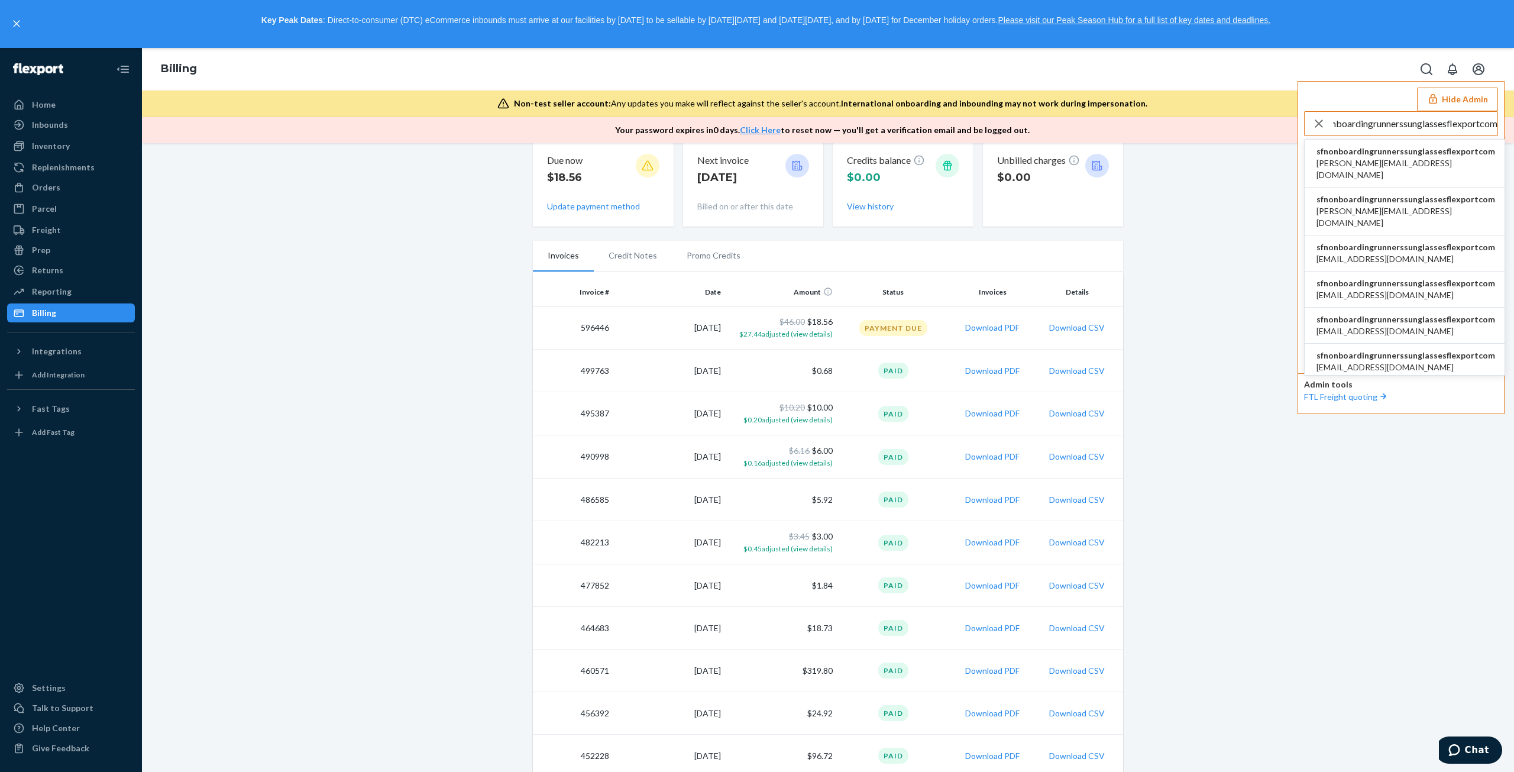
type input "sfnonboardingrunnerssunglassesflexportcom"
click at [1366, 157] on span "gabrielle@iwdagency.com" at bounding box center [1405, 169] width 179 height 24
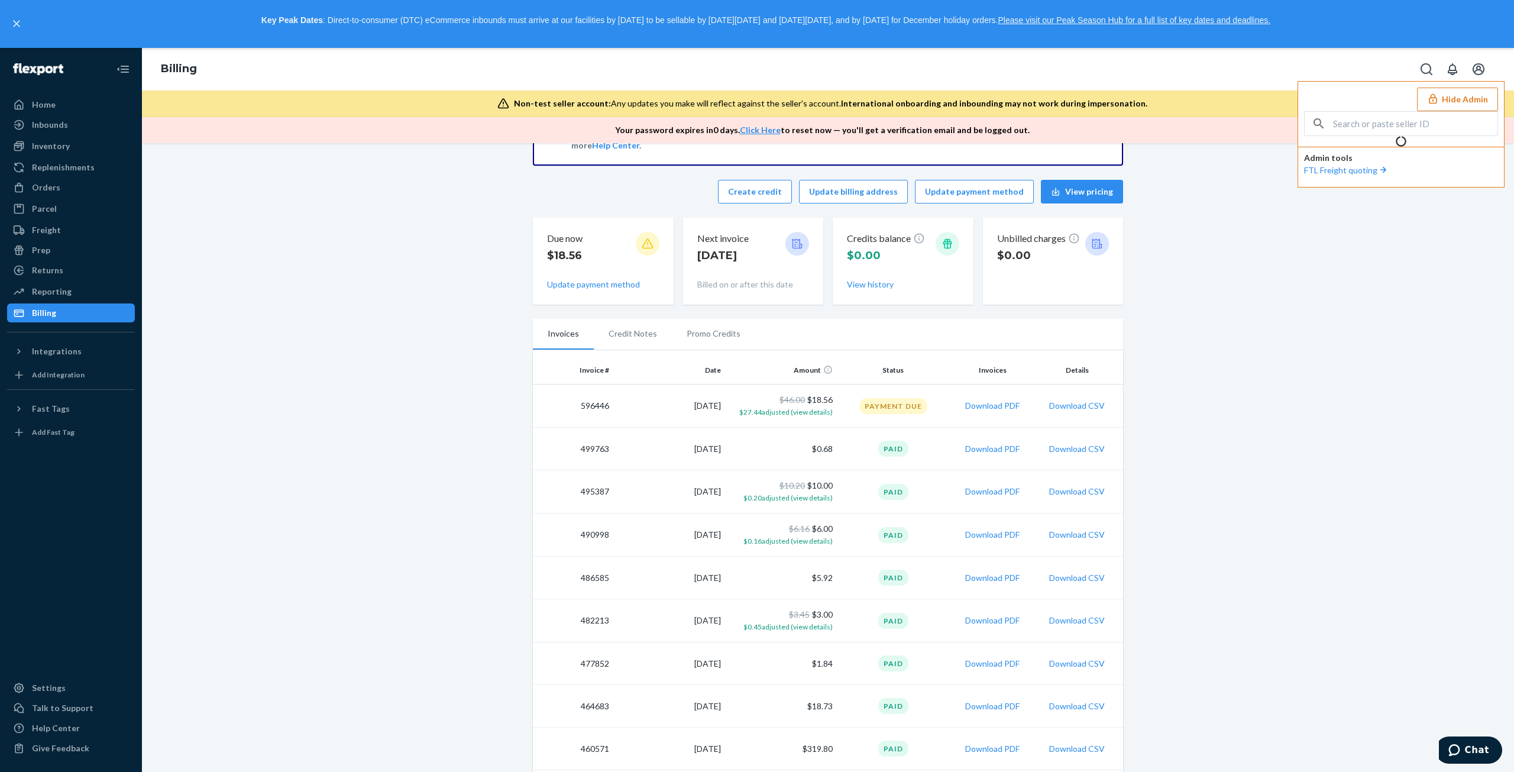
scroll to position [137, 0]
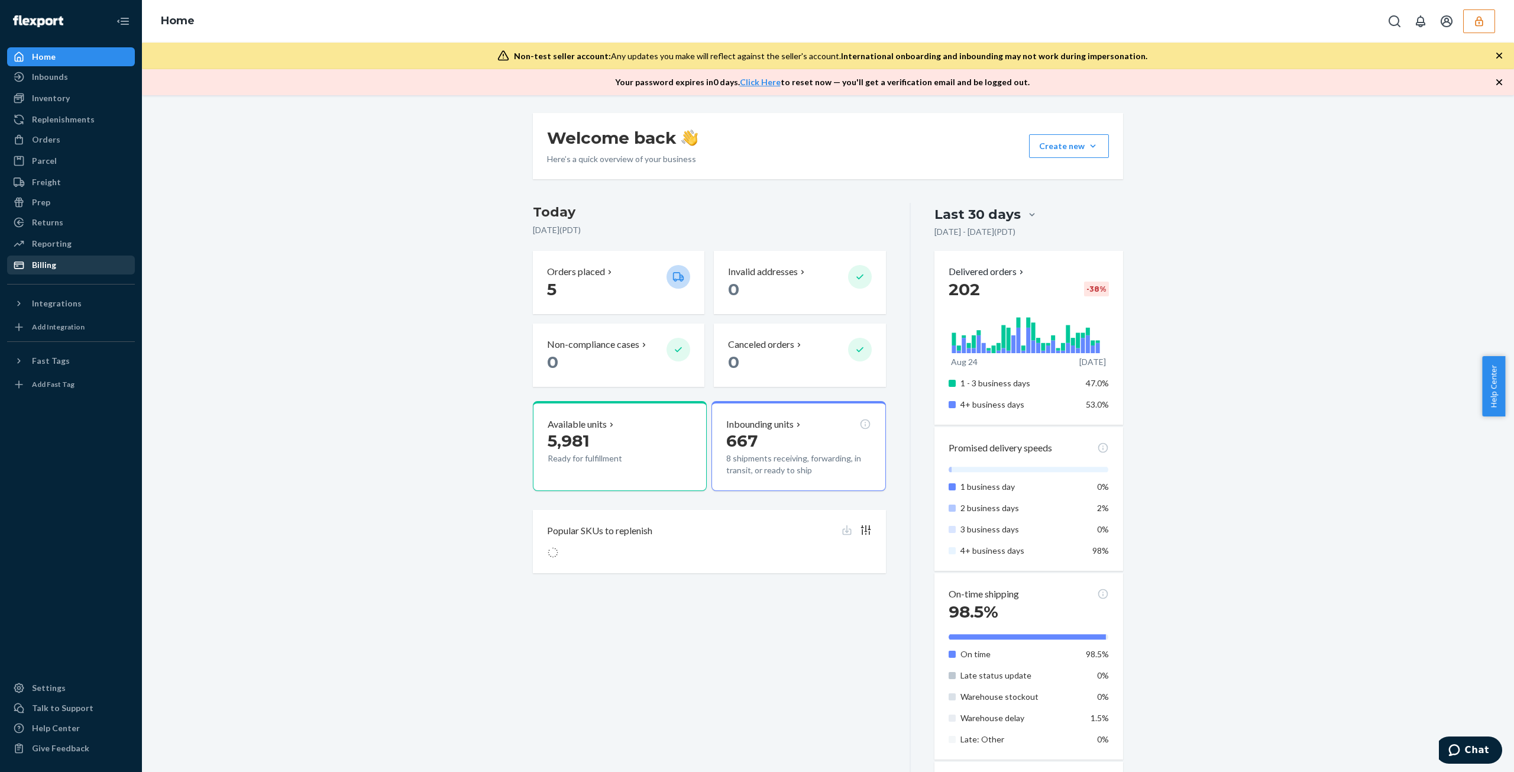
click at [28, 271] on div "Billing" at bounding box center [70, 265] width 125 height 17
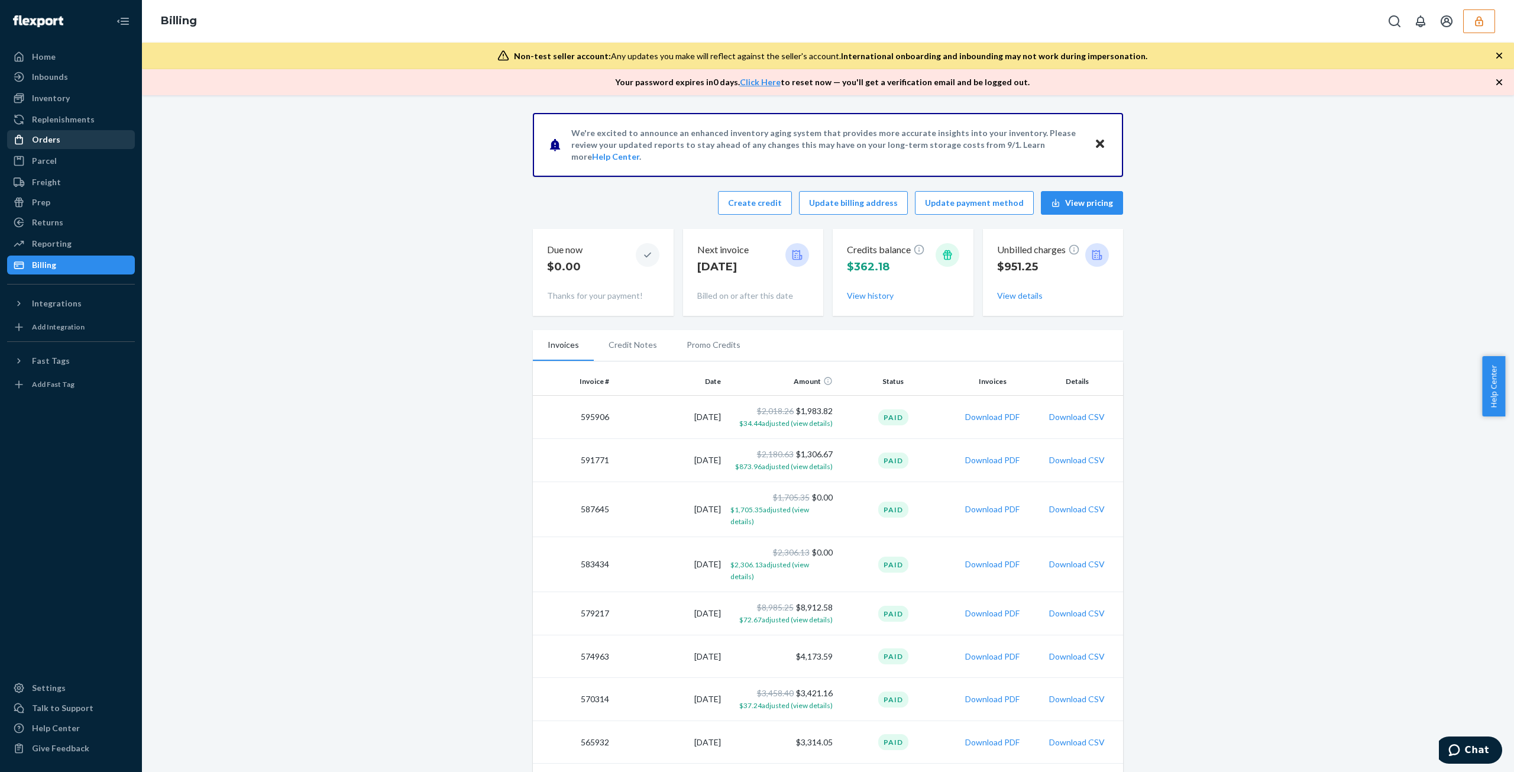
click at [70, 141] on div "Orders" at bounding box center [70, 139] width 125 height 17
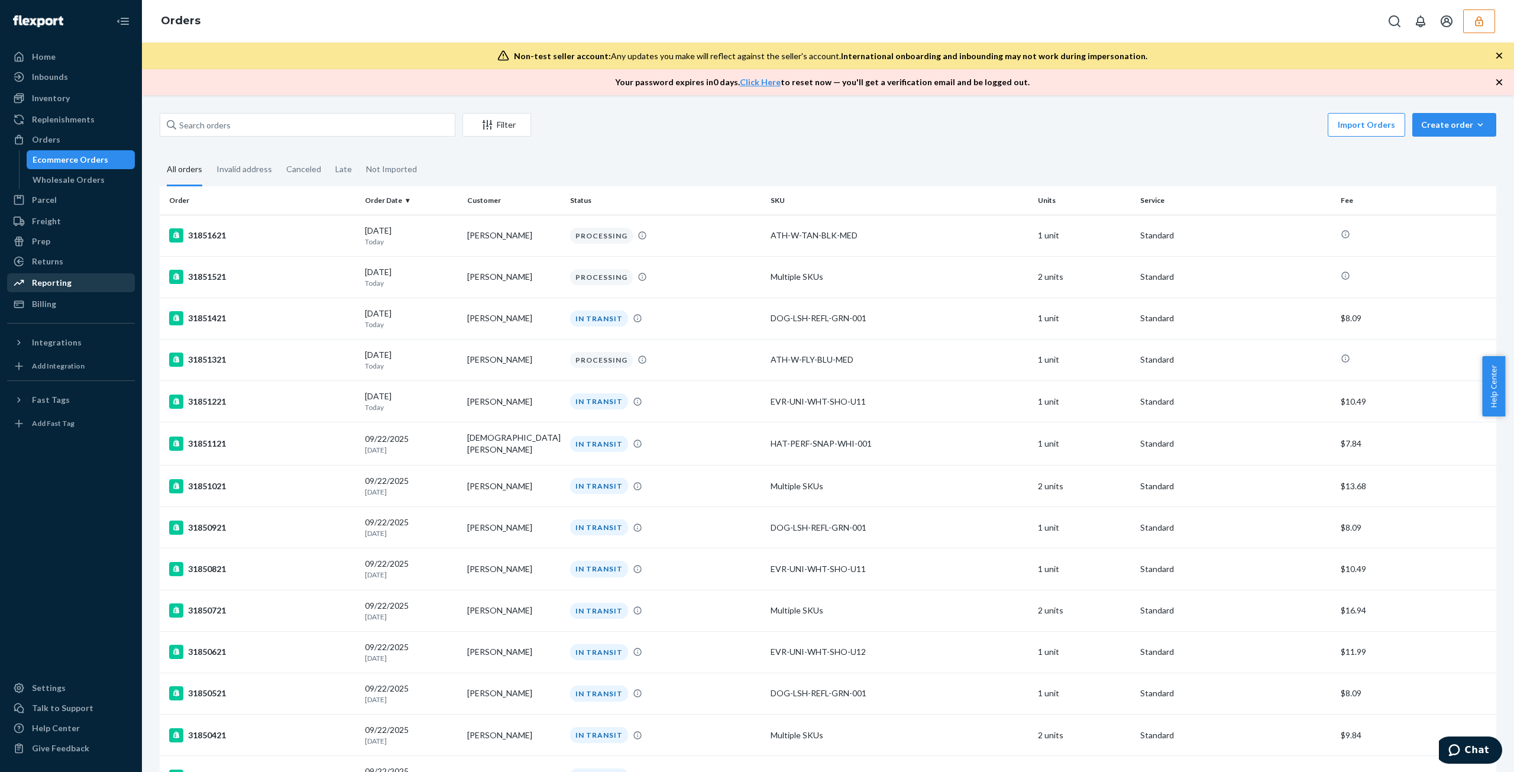
click at [94, 274] on div "Reporting" at bounding box center [70, 282] width 125 height 17
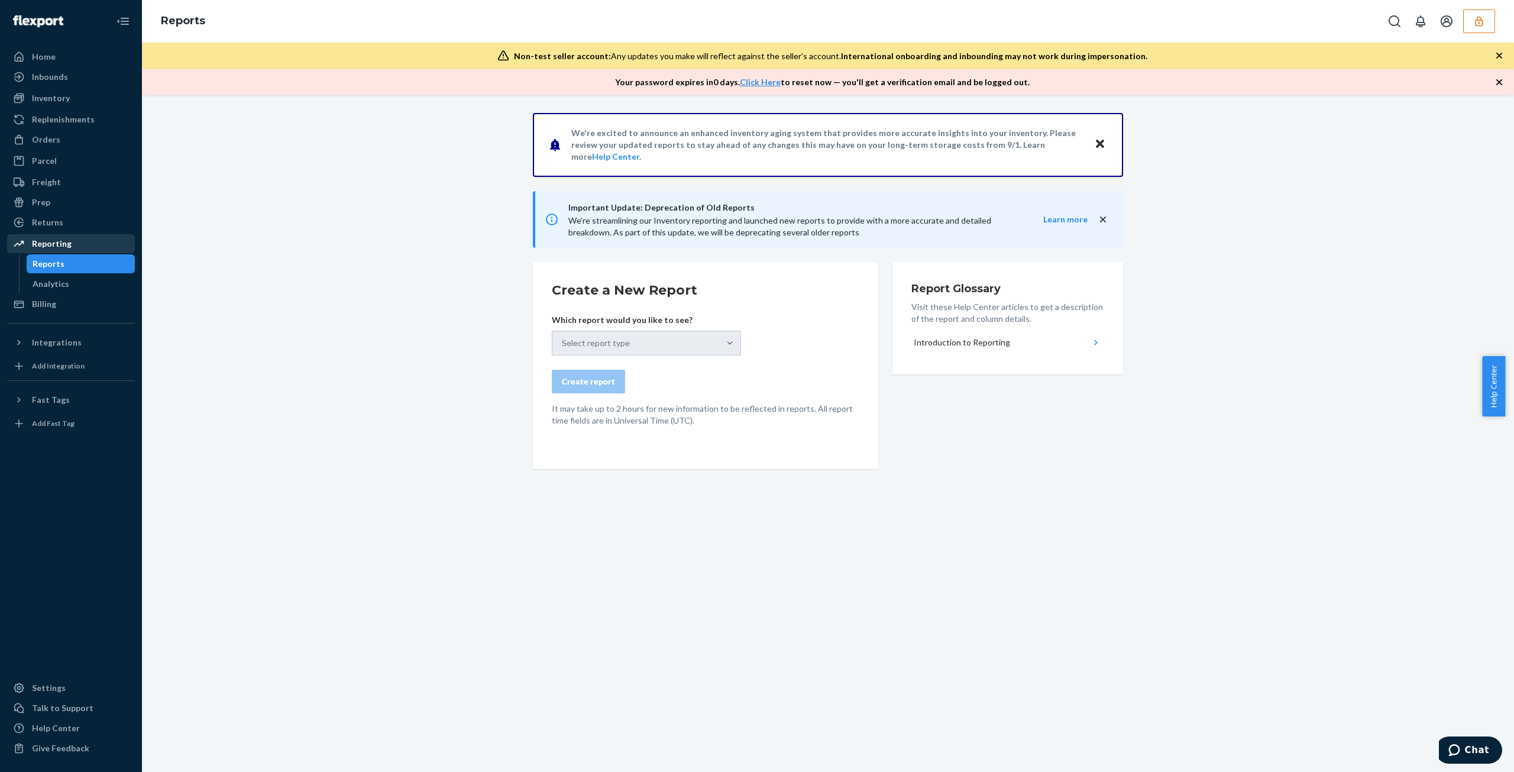
click at [94, 234] on link "Reporting" at bounding box center [71, 243] width 128 height 19
drag, startPoint x: 90, startPoint y: 216, endPoint x: 86, endPoint y: 222, distance: 6.9
click at [89, 216] on div "Returns" at bounding box center [70, 222] width 125 height 17
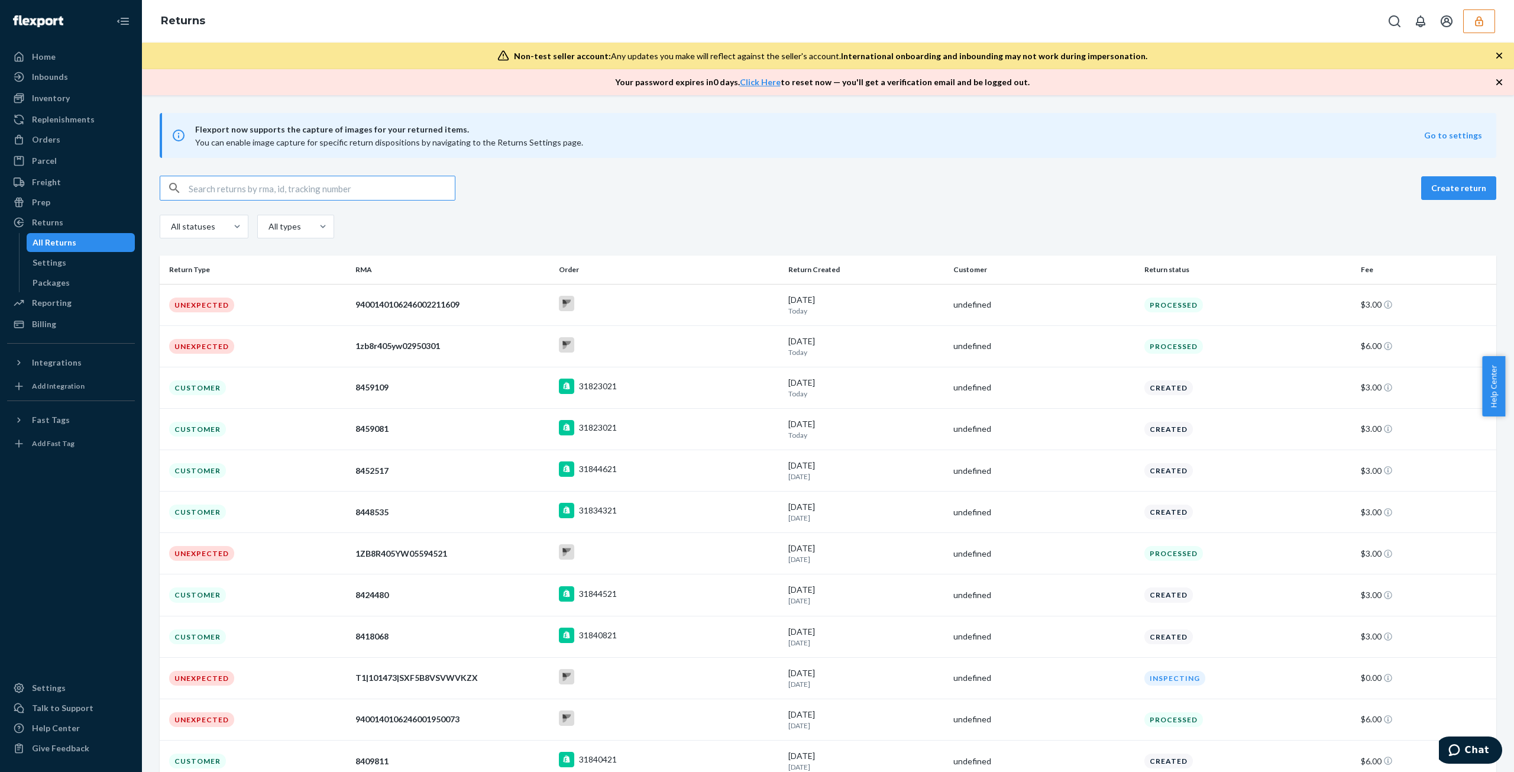
click at [289, 189] on input "text" at bounding box center [322, 188] width 266 height 24
paste input "9400140106246002211609"
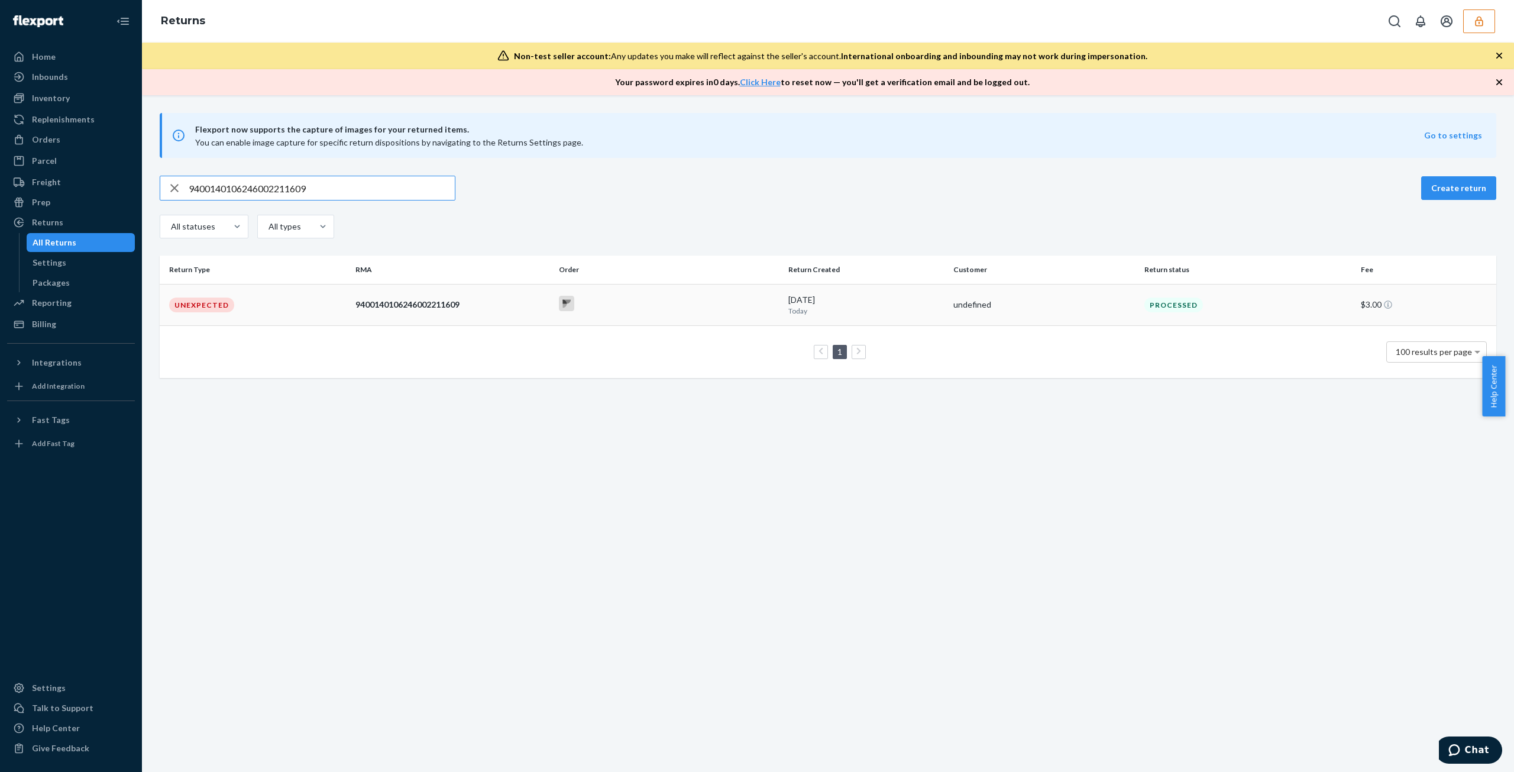
type input "9400140106246002211609"
click at [456, 317] on td "9400140106246002211609" at bounding box center [452, 304] width 203 height 41
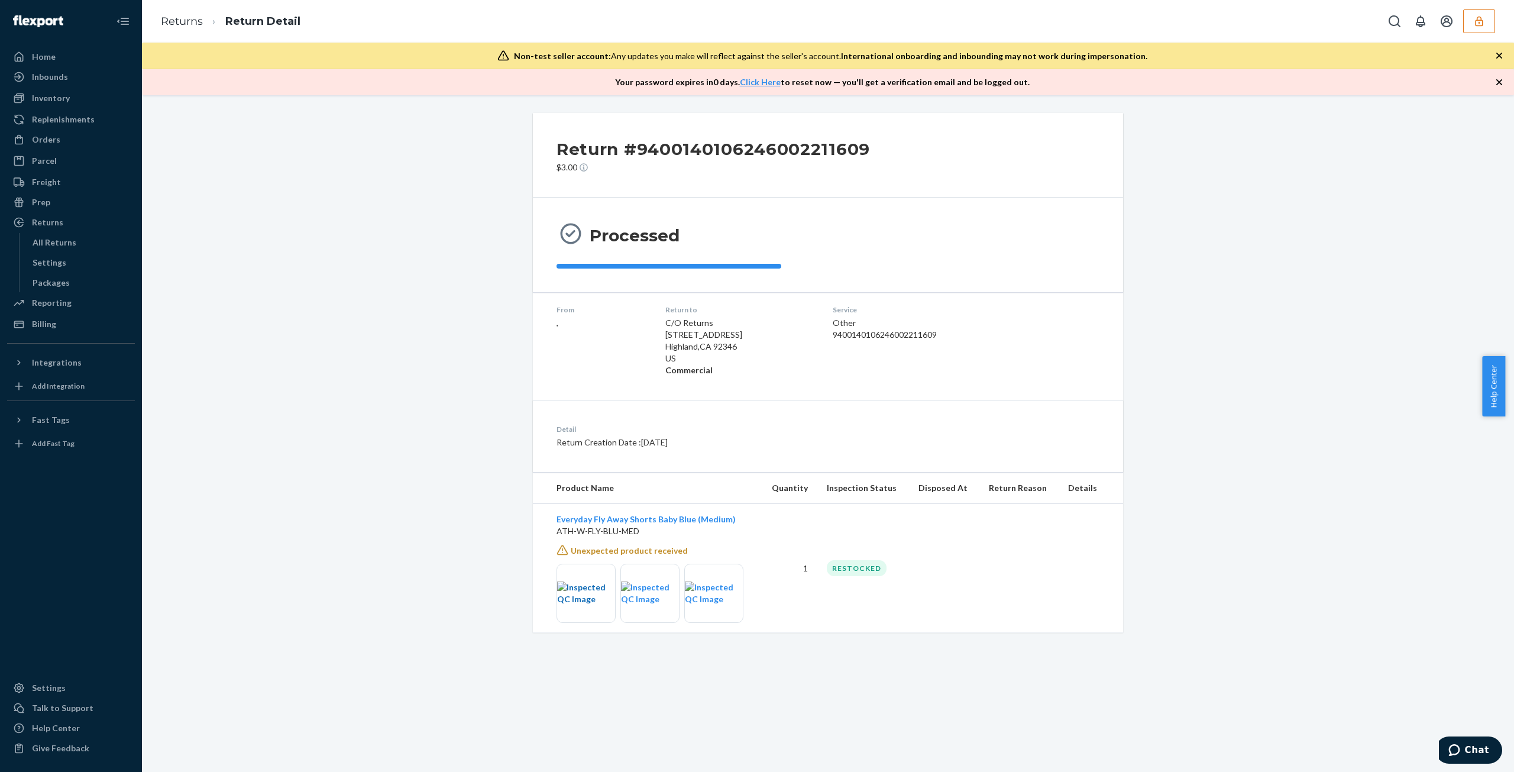
click at [590, 594] on img at bounding box center [586, 593] width 58 height 24
drag, startPoint x: 286, startPoint y: 444, endPoint x: 299, endPoint y: 444, distance: 13.6
click at [286, 444] on div "Return #9400140106246002211609 $3.00 Processed From , Return to C/O Returns 261…" at bounding box center [828, 372] width 1354 height 519
click at [1488, 14] on button "button" at bounding box center [1479, 21] width 32 height 24
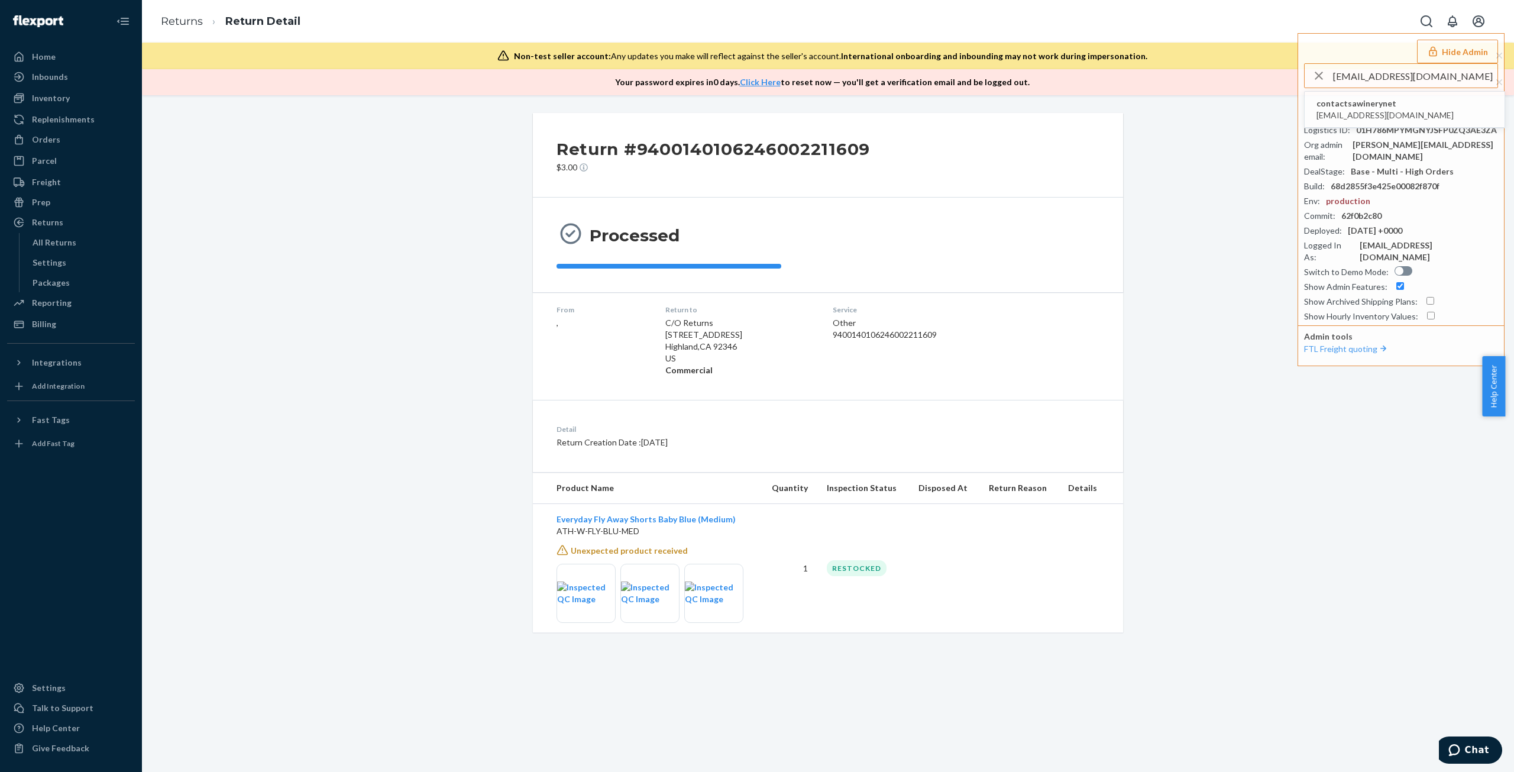
type input "orders@sawinery.net"
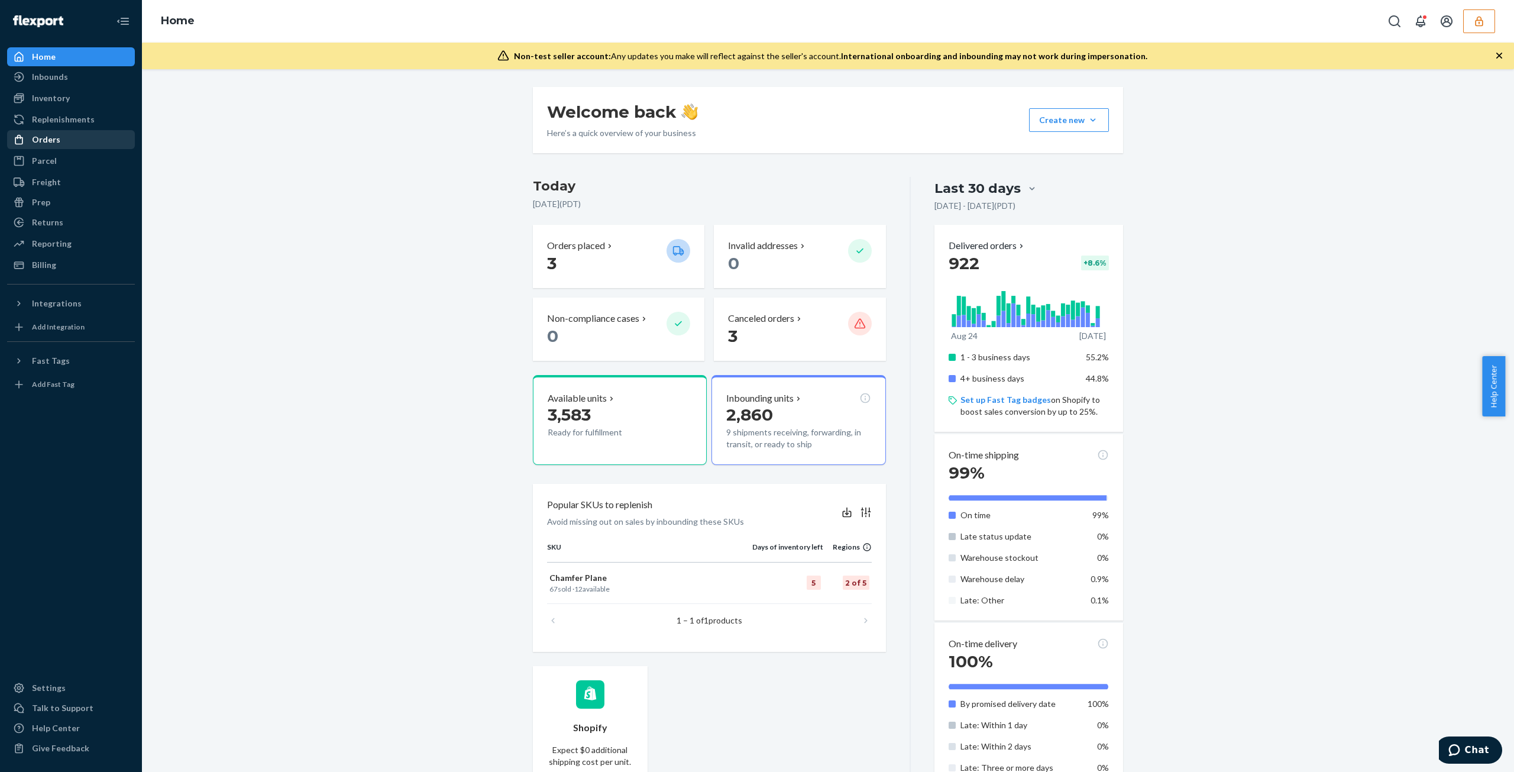
click at [59, 146] on div "Orders" at bounding box center [70, 139] width 125 height 17
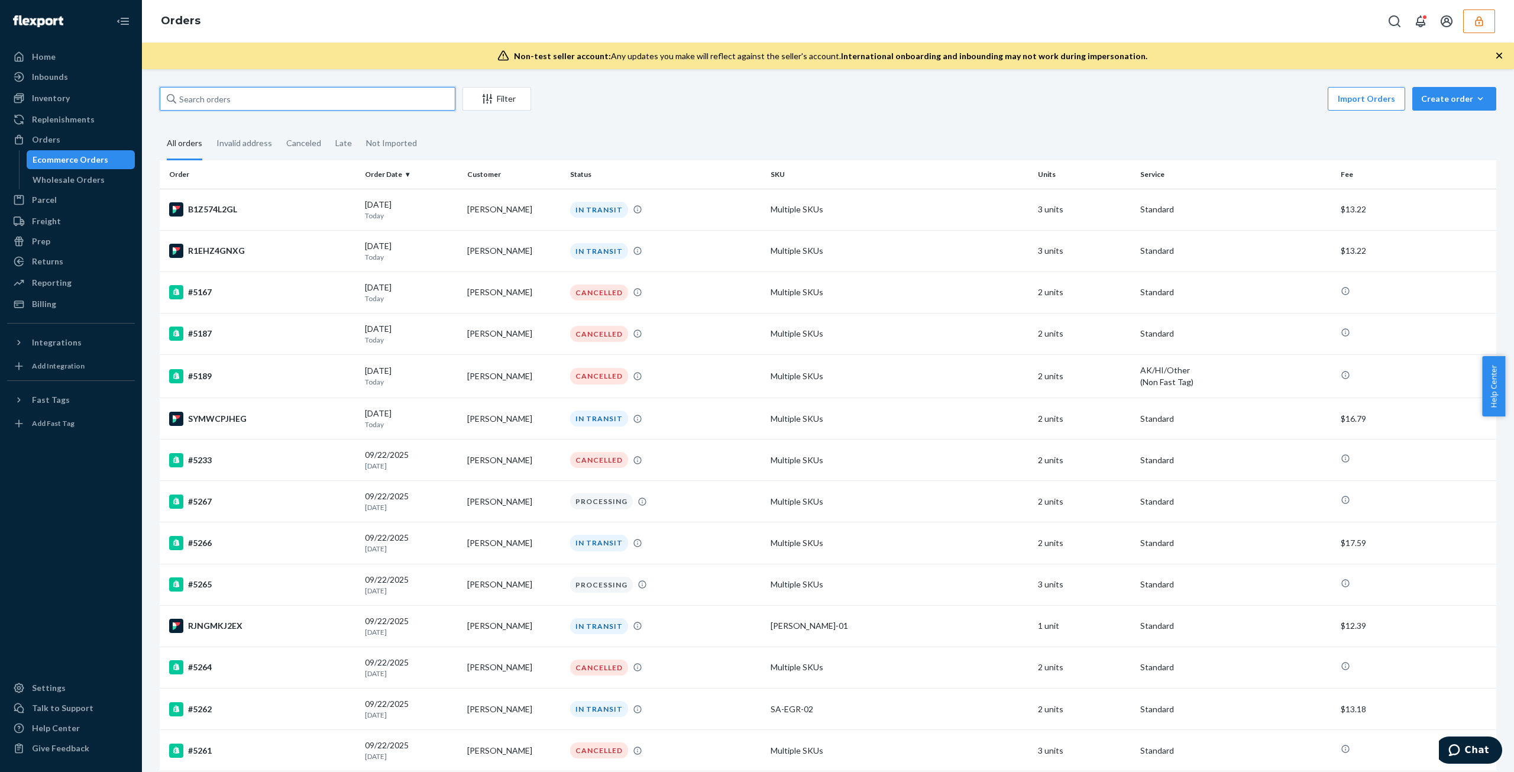
click at [278, 94] on input "text" at bounding box center [308, 99] width 296 height 24
paste input "136538256"
type input "136538256"
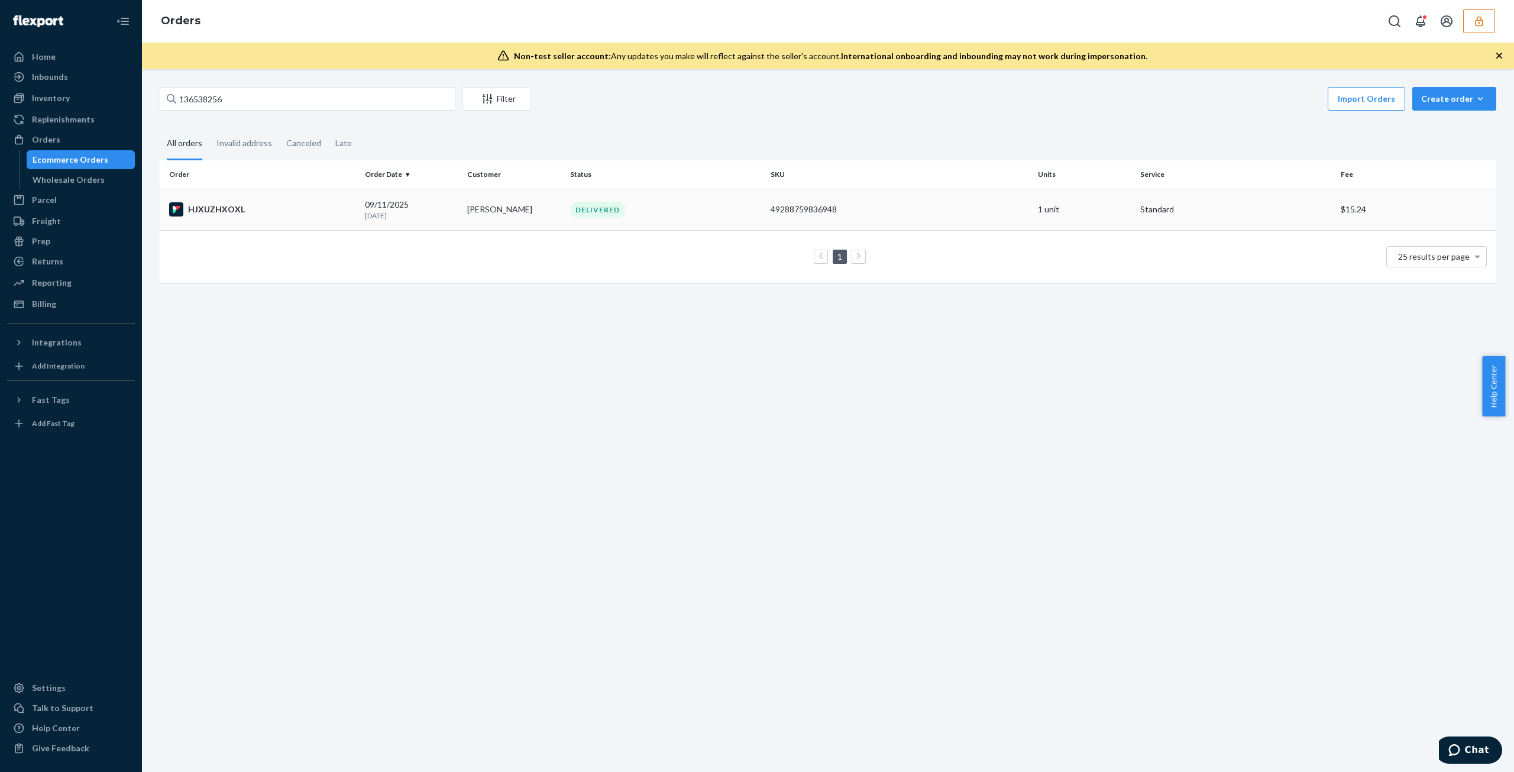
click at [572, 206] on div "DELIVERED" at bounding box center [597, 210] width 55 height 16
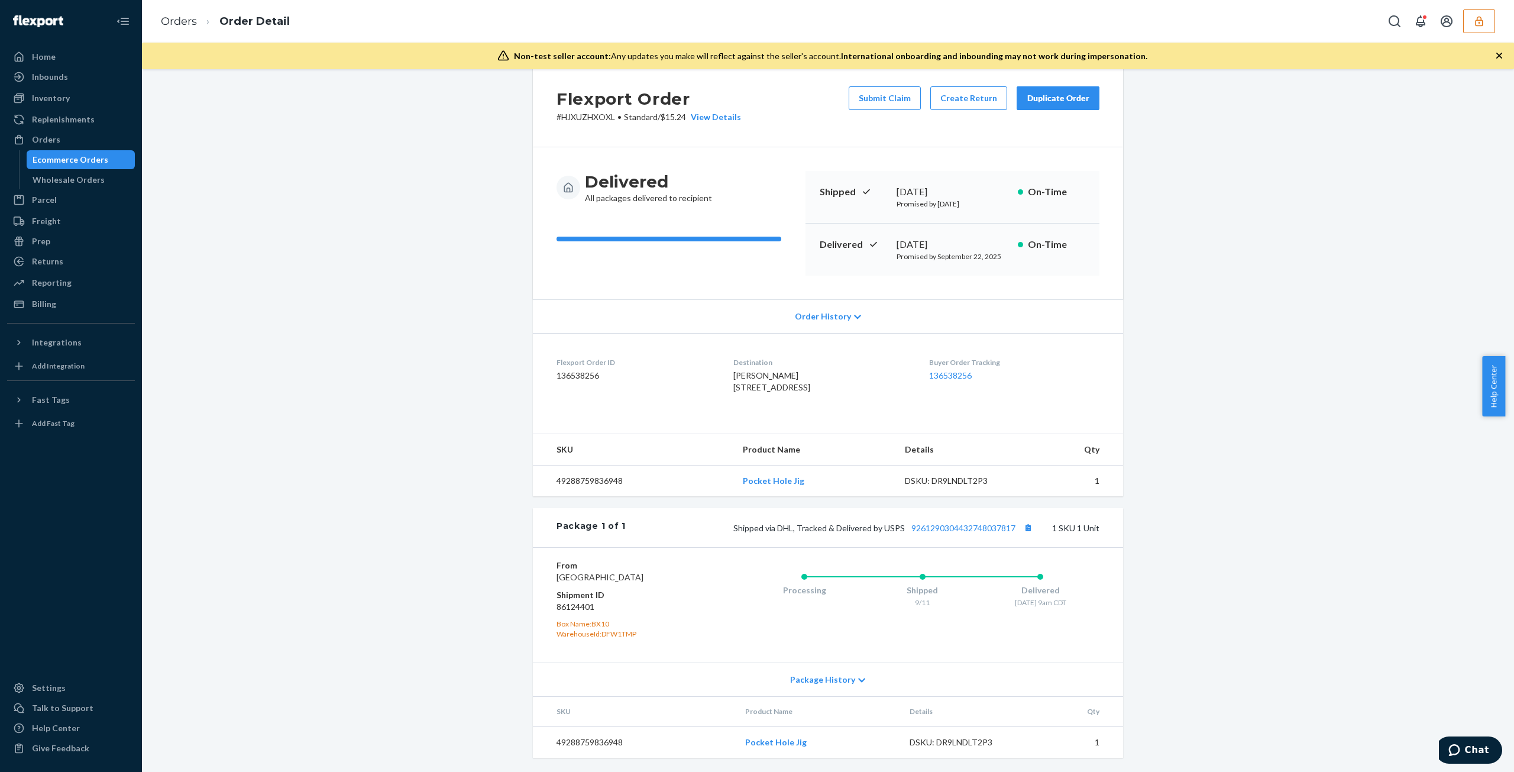
scroll to position [57, 0]
click at [937, 743] on div "DSKU: DR9LNDLT2P3" at bounding box center [964, 742] width 111 height 12
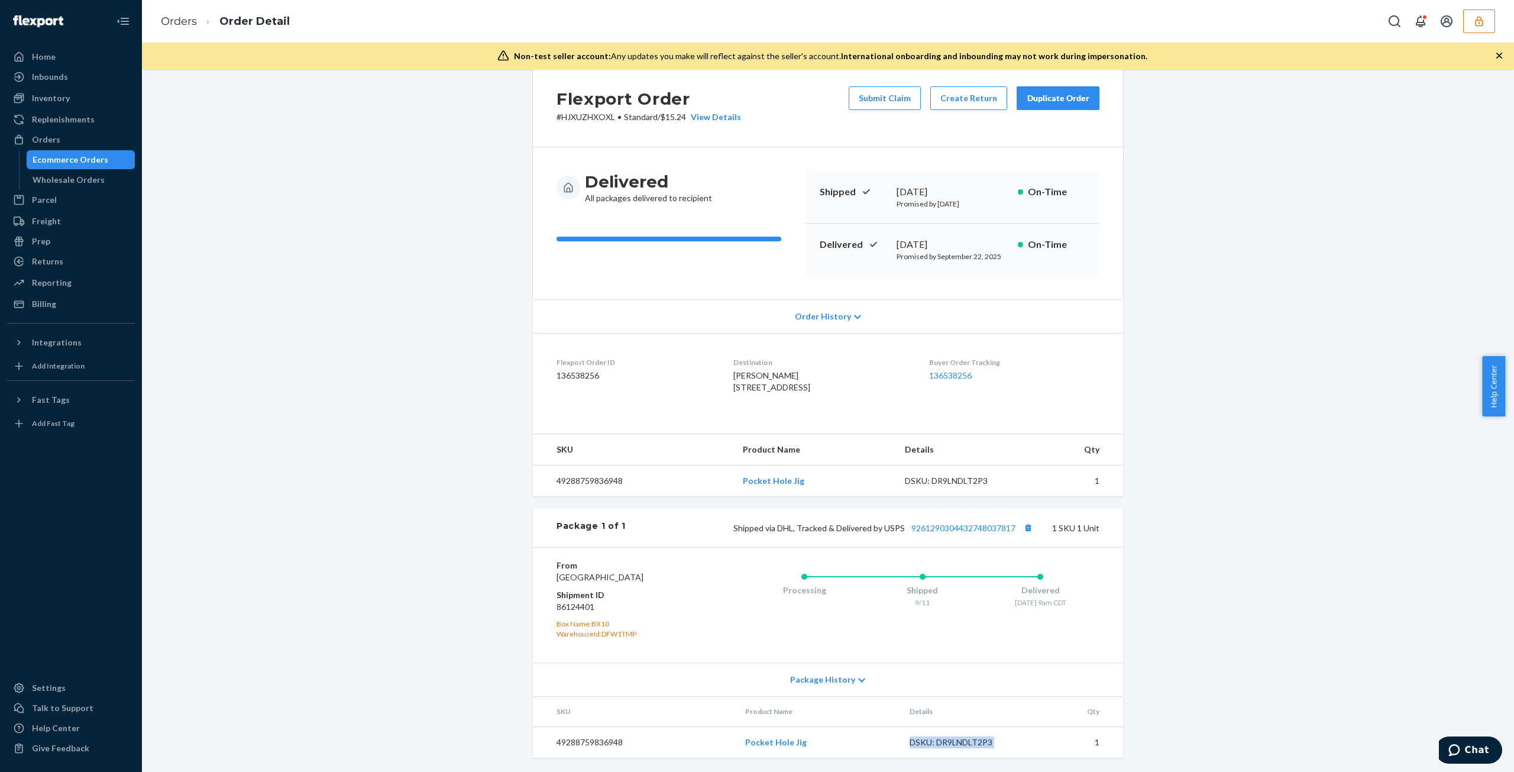
click at [937, 743] on div "DSKU: DR9LNDLT2P3" at bounding box center [964, 742] width 111 height 12
click at [1482, 12] on button "button" at bounding box center [1479, 21] width 32 height 24
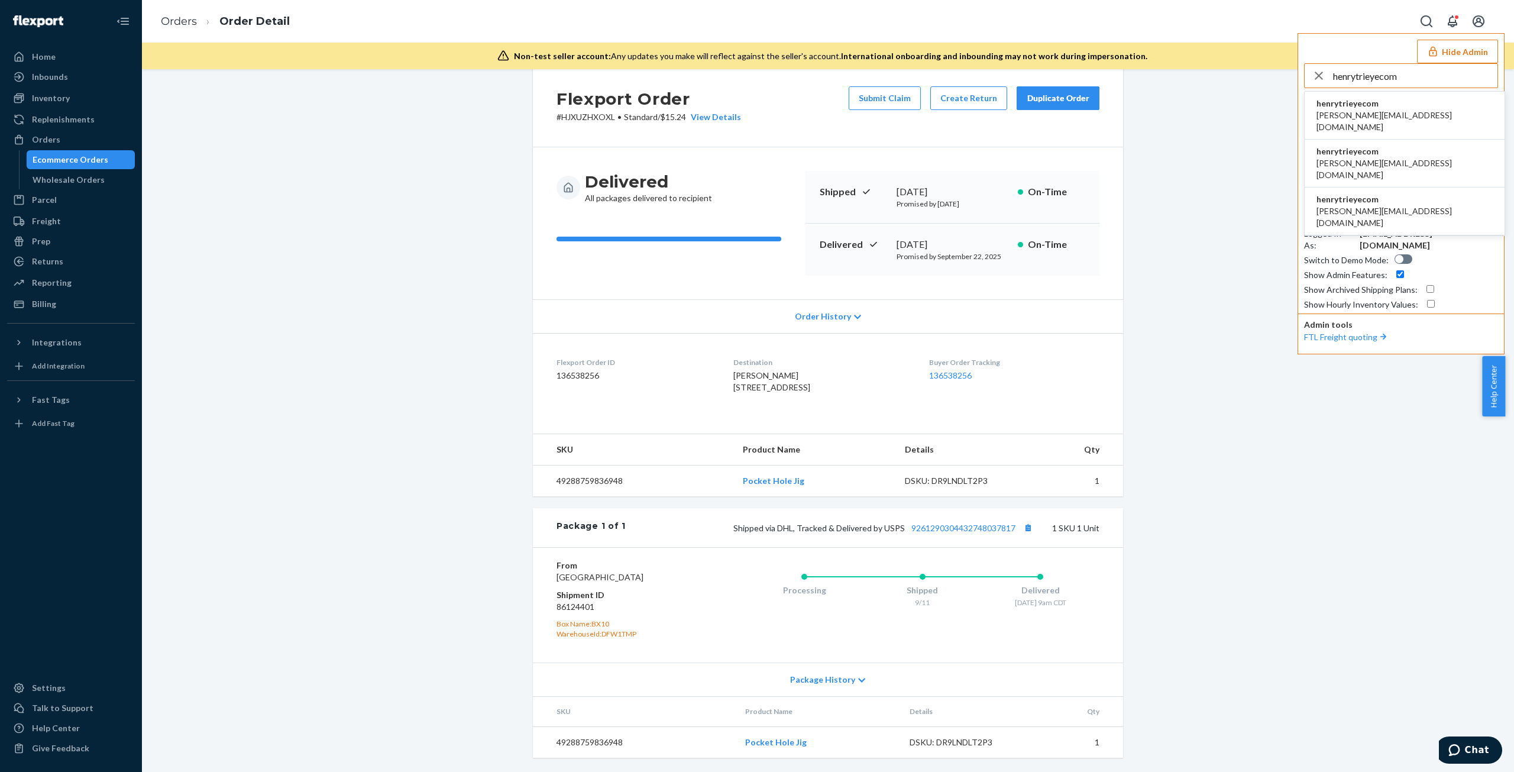
type input "henrytrieyecom"
drag, startPoint x: 1402, startPoint y: 108, endPoint x: 1406, endPoint y: 115, distance: 7.7
click at [1402, 108] on li "henrytrieyecom camilla@trieye.com" at bounding box center [1404, 116] width 200 height 48
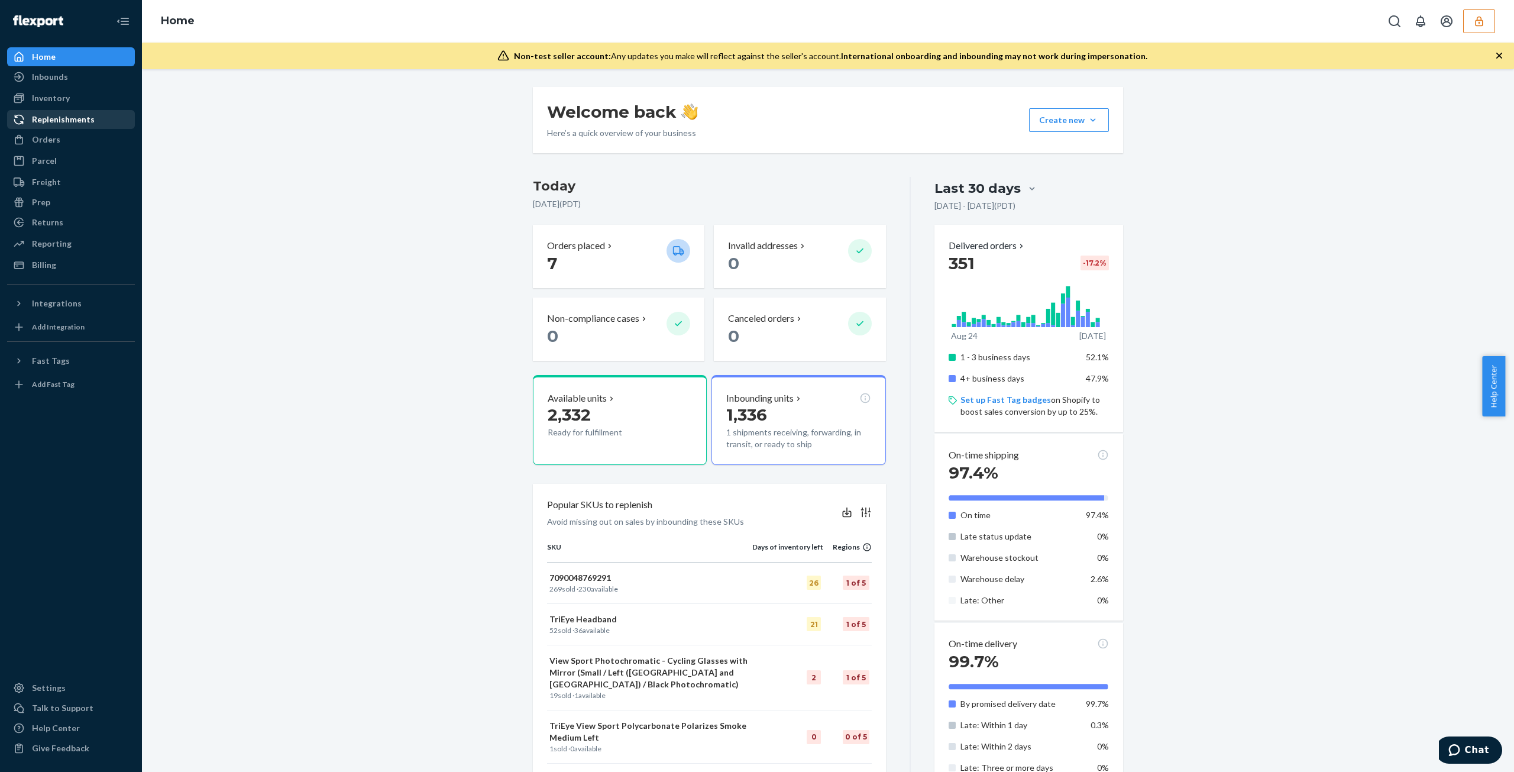
click at [48, 128] on link "Replenishments" at bounding box center [71, 119] width 128 height 19
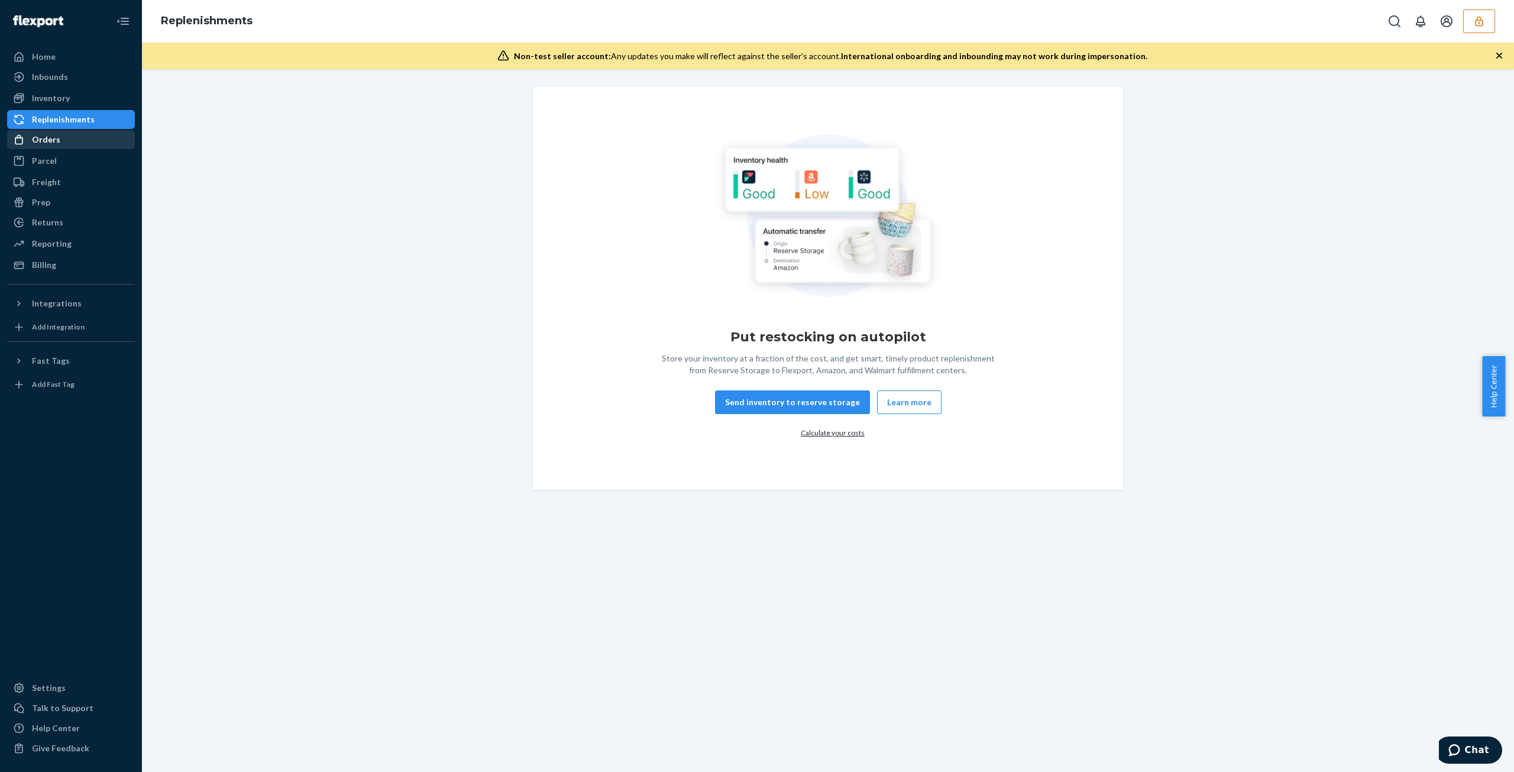
click at [65, 147] on div "Orders" at bounding box center [70, 139] width 125 height 17
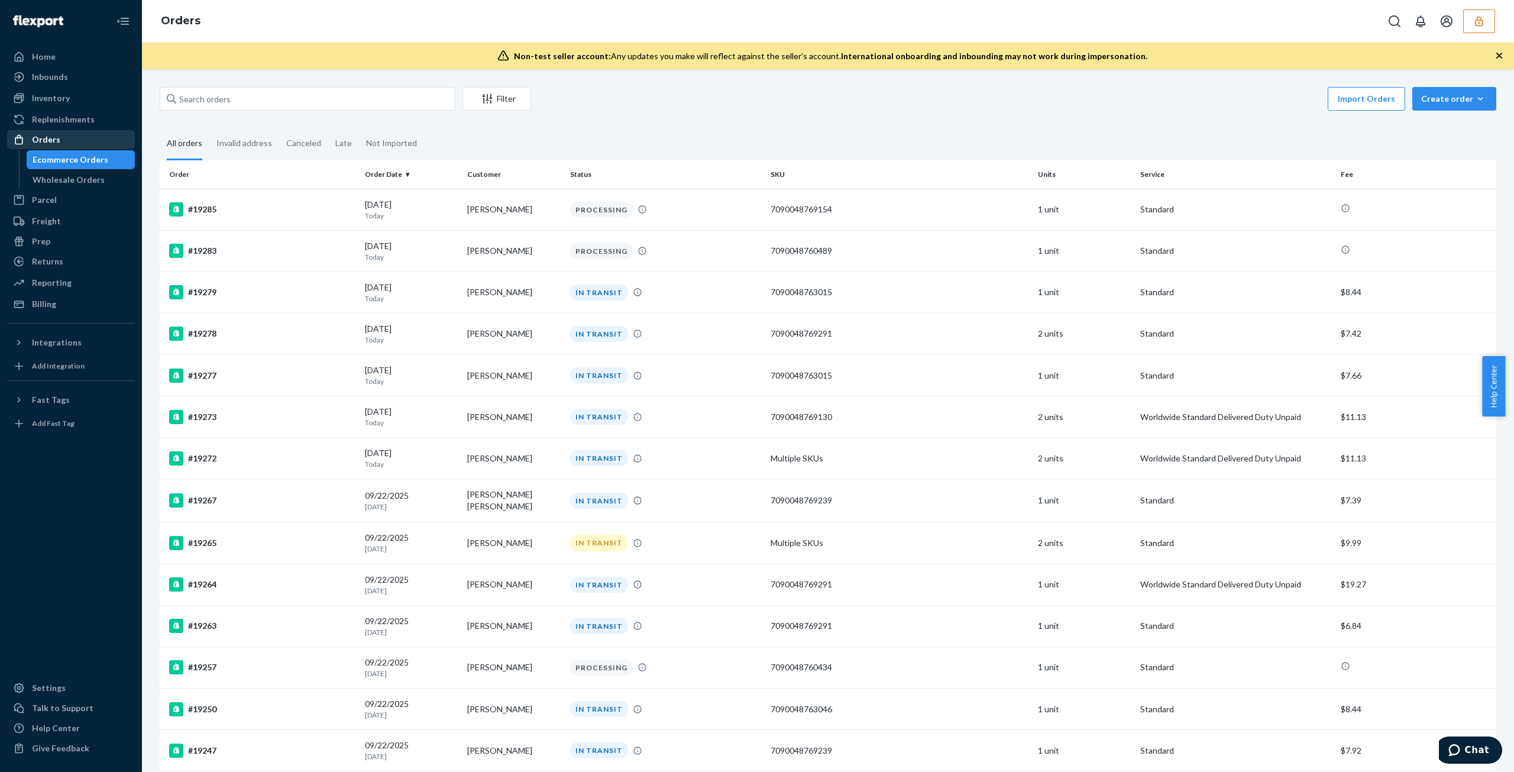
click at [90, 144] on div "Orders" at bounding box center [70, 139] width 125 height 17
click at [296, 106] on input "text" at bounding box center [308, 99] width 296 height 24
paste input "136519424"
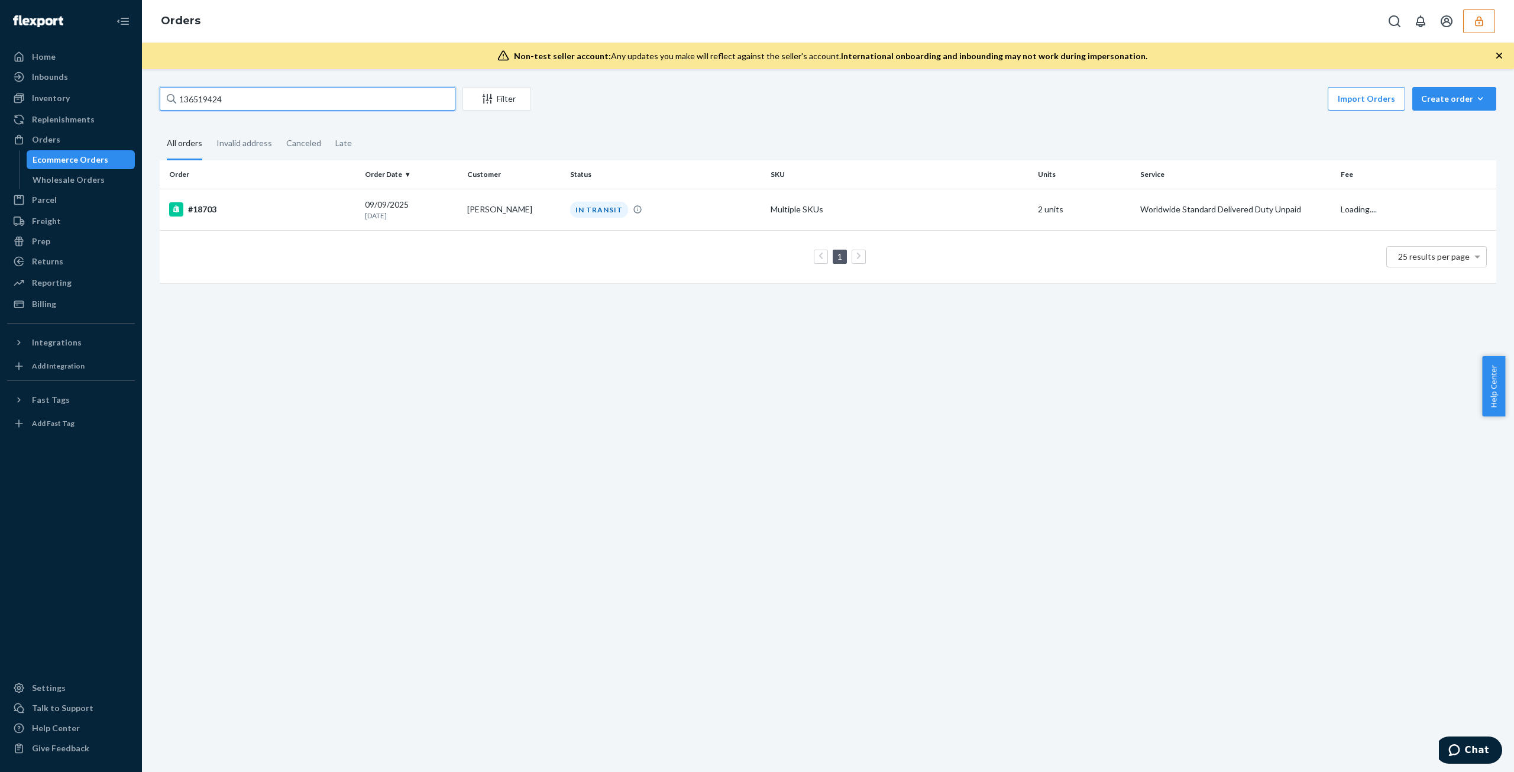
type input "136519424"
click at [420, 199] on div "09/09/2025 14 days ago" at bounding box center [411, 210] width 93 height 22
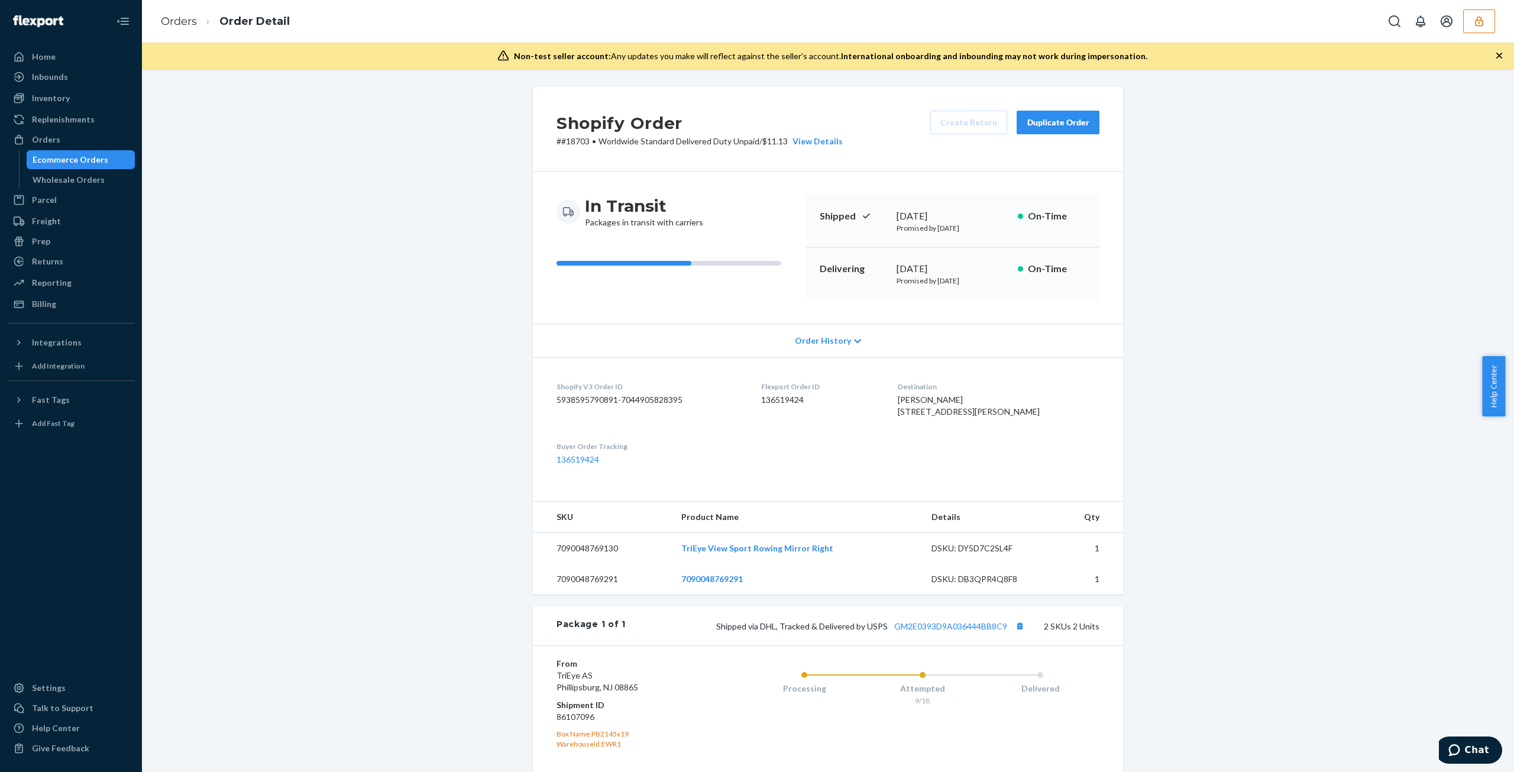
drag, startPoint x: 436, startPoint y: 481, endPoint x: 443, endPoint y: 477, distance: 7.7
click at [441, 478] on div "Shopify Order # #18703 • Worldwide Standard Delivered Duty Unpaid / $11.13 View…" at bounding box center [828, 483] width 1354 height 792
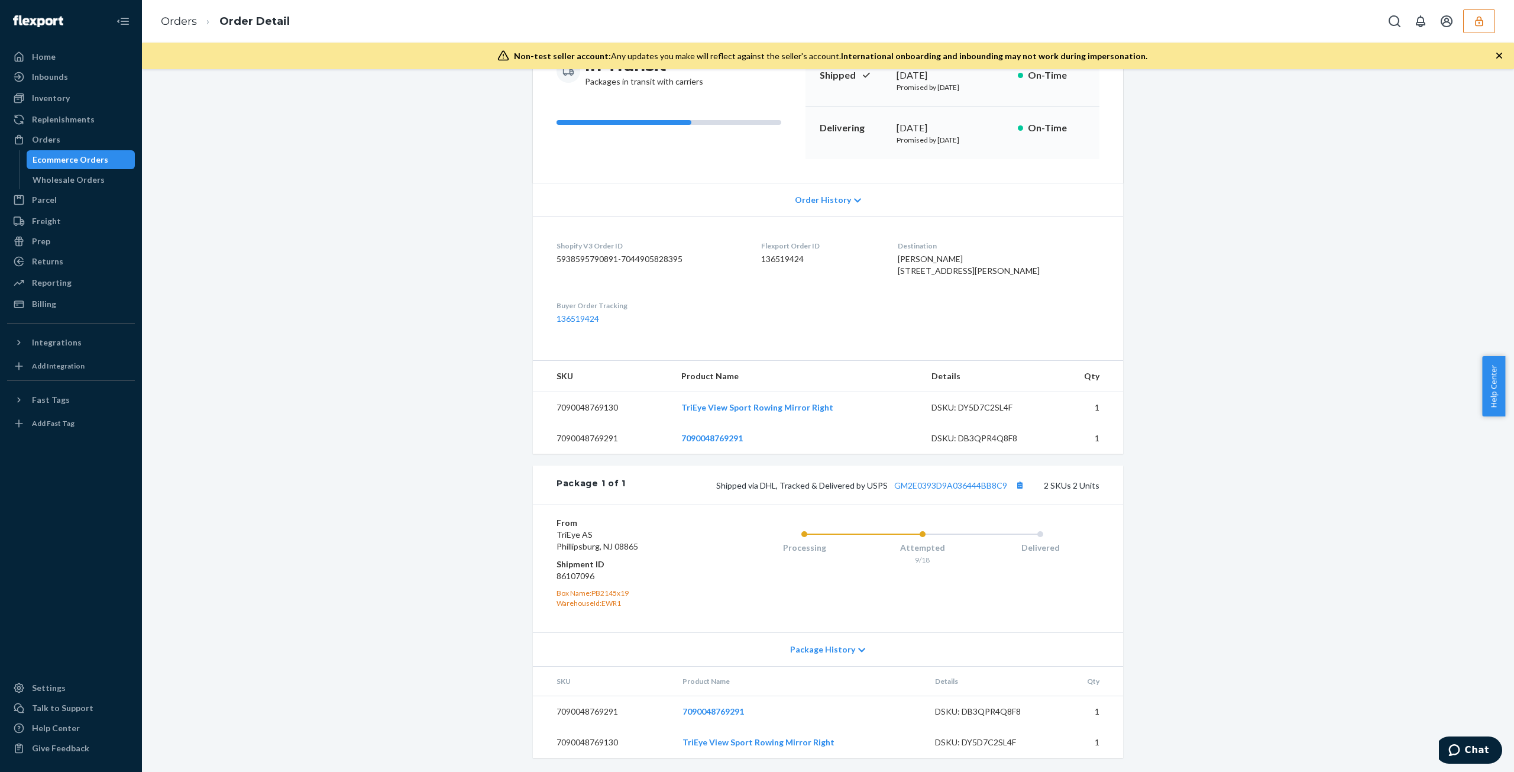
scroll to position [161, 0]
click at [937, 485] on link "GM2E0393D9A036444BB8C9" at bounding box center [950, 485] width 113 height 10
click at [616, 548] on span "TriEye AS Phillipsburg, NJ 08865" at bounding box center [597, 540] width 82 height 22
copy span "08865"
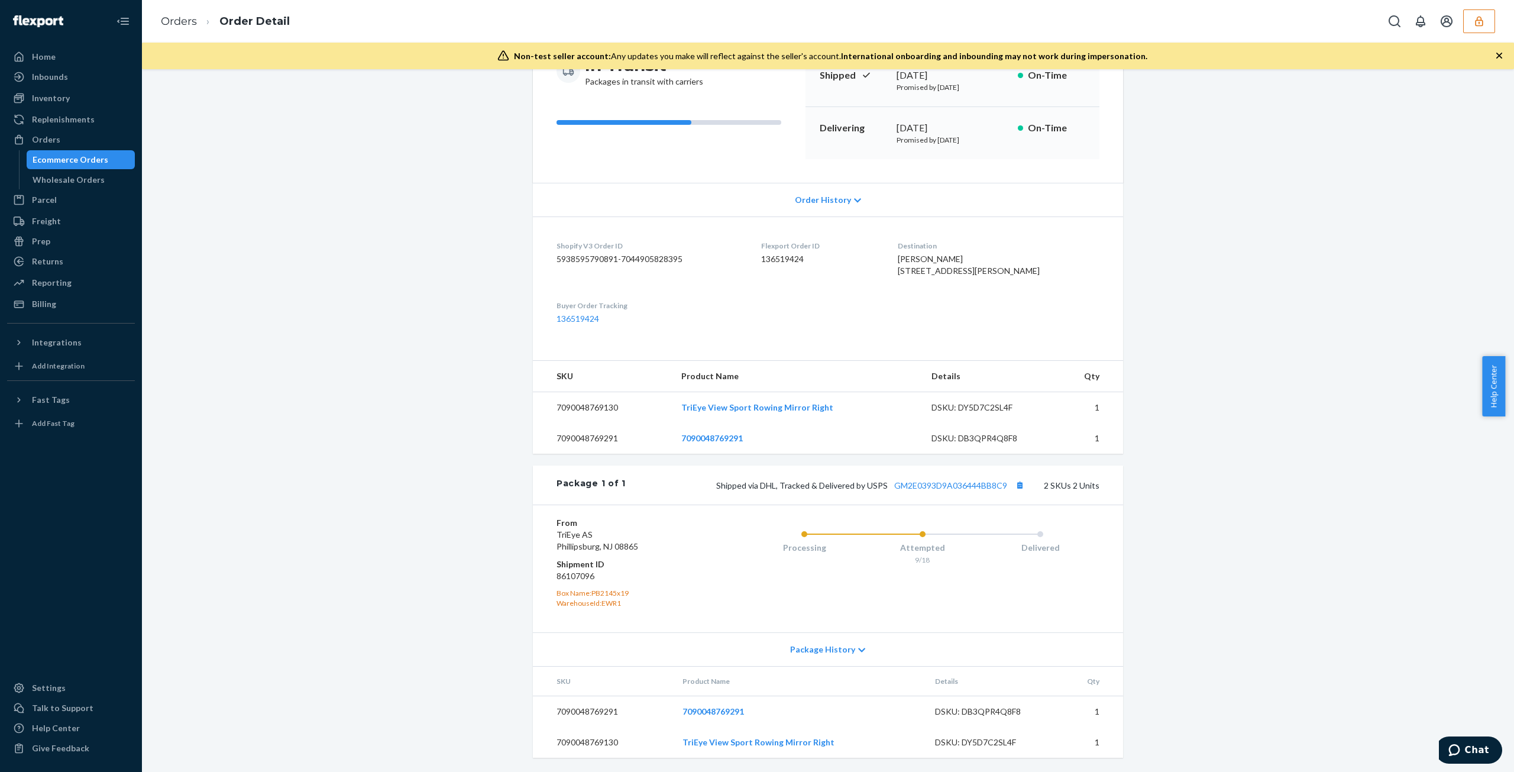
drag, startPoint x: 410, startPoint y: 673, endPoint x: 449, endPoint y: 691, distance: 43.1
click at [410, 673] on div "Shopify Order # #18703 • Worldwide Standard Delivered Duty Unpaid / $11.13 View…" at bounding box center [828, 358] width 1354 height 825
click at [971, 487] on link "GM2E0393D9A036444BB8C9" at bounding box center [950, 485] width 113 height 10
click at [1016, 490] on button "Copy tracking number" at bounding box center [1019, 484] width 15 height 15
click at [568, 579] on dd "86107096" at bounding box center [626, 576] width 141 height 12
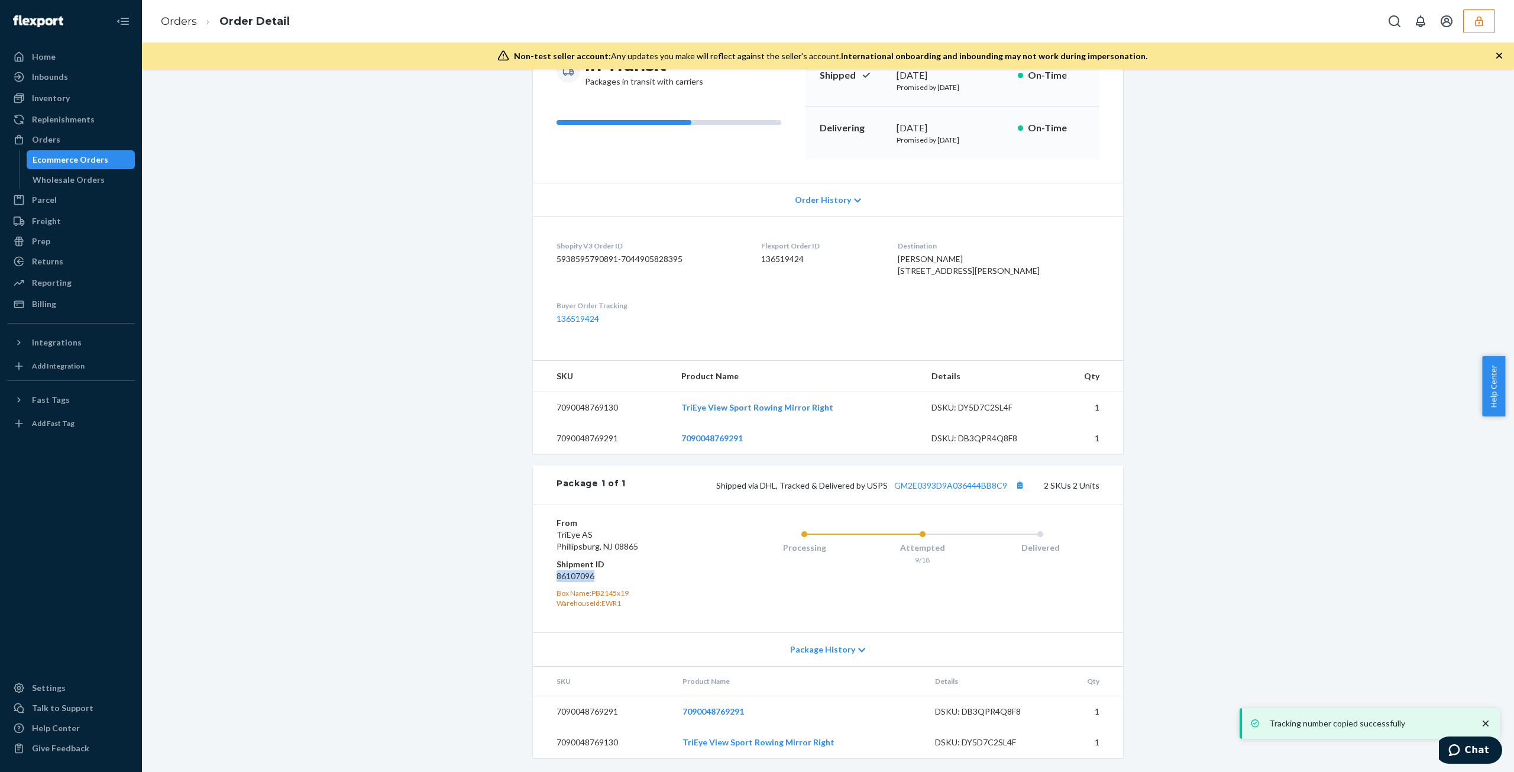
click at [568, 579] on dd "86107096" at bounding box center [626, 576] width 141 height 12
copy dd "86107096"
click at [1489, 8] on div "Orders Order Detail" at bounding box center [828, 21] width 1372 height 43
click at [1471, 20] on button "button" at bounding box center [1479, 21] width 32 height 24
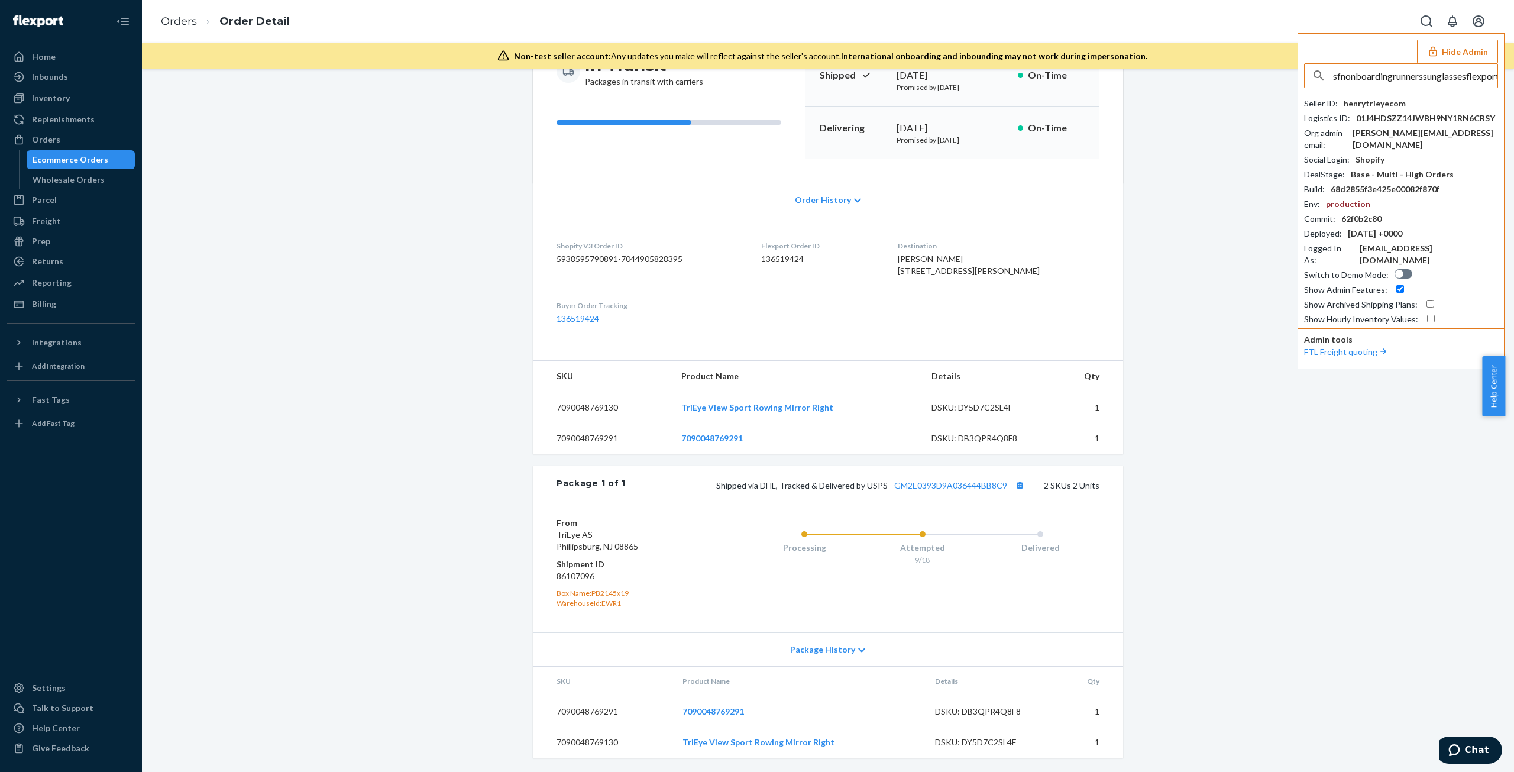
scroll to position [0, 21]
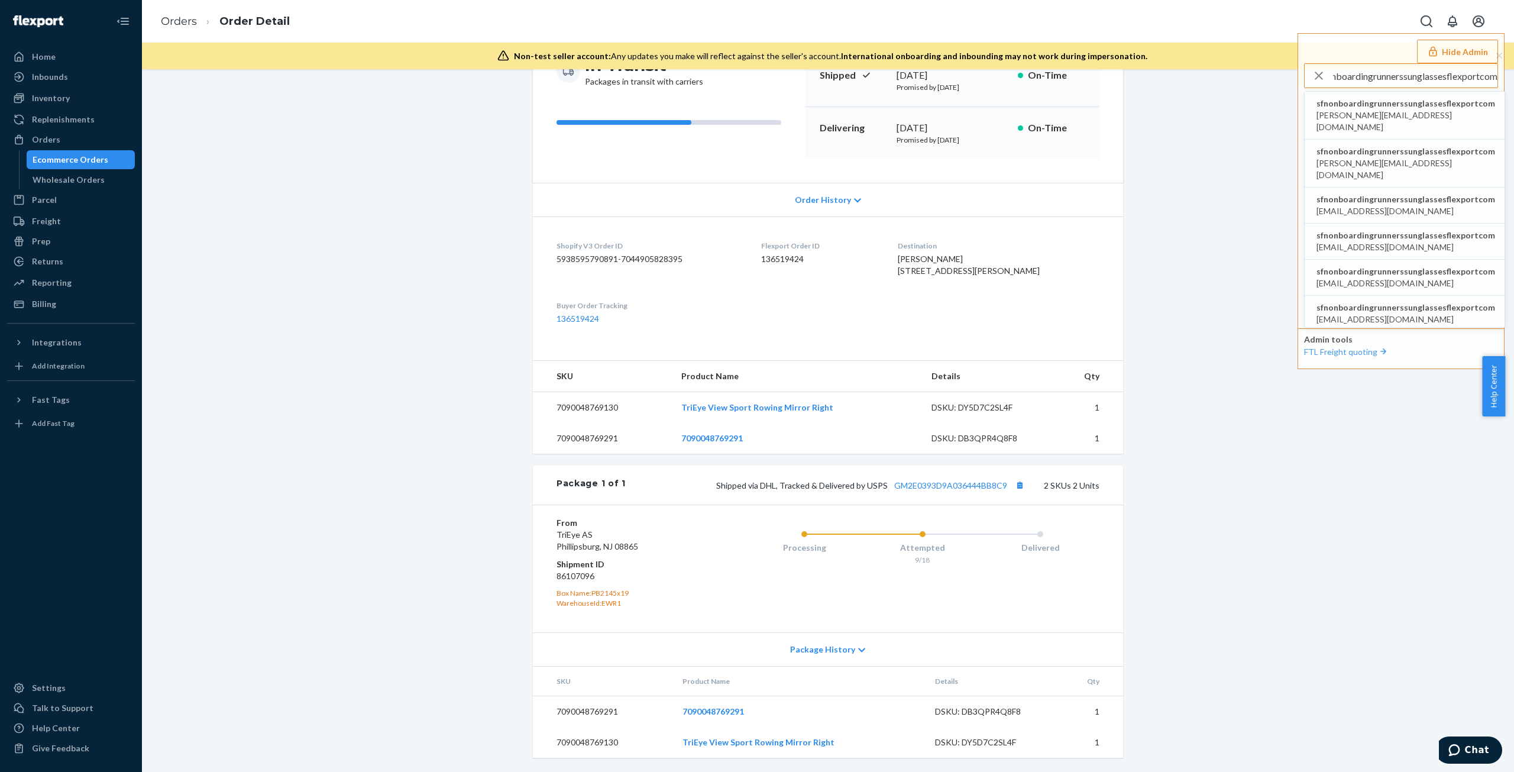
type input "sfnonboardingrunnerssunglassesflexportcom"
click at [1331, 108] on span "sfnonboardingrunnerssunglassesflexportcom" at bounding box center [1405, 104] width 179 height 12
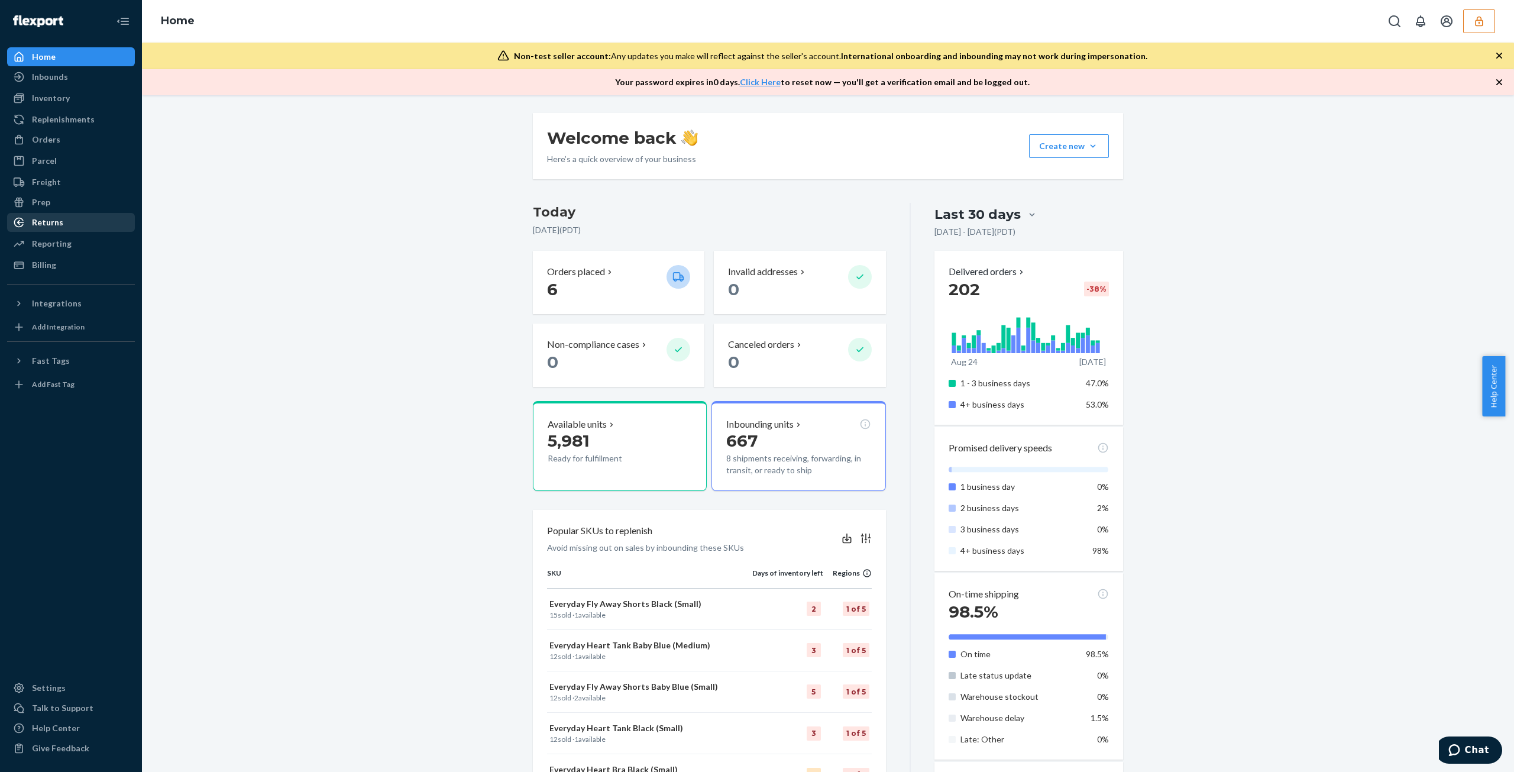
click at [109, 230] on div "Returns" at bounding box center [70, 222] width 125 height 17
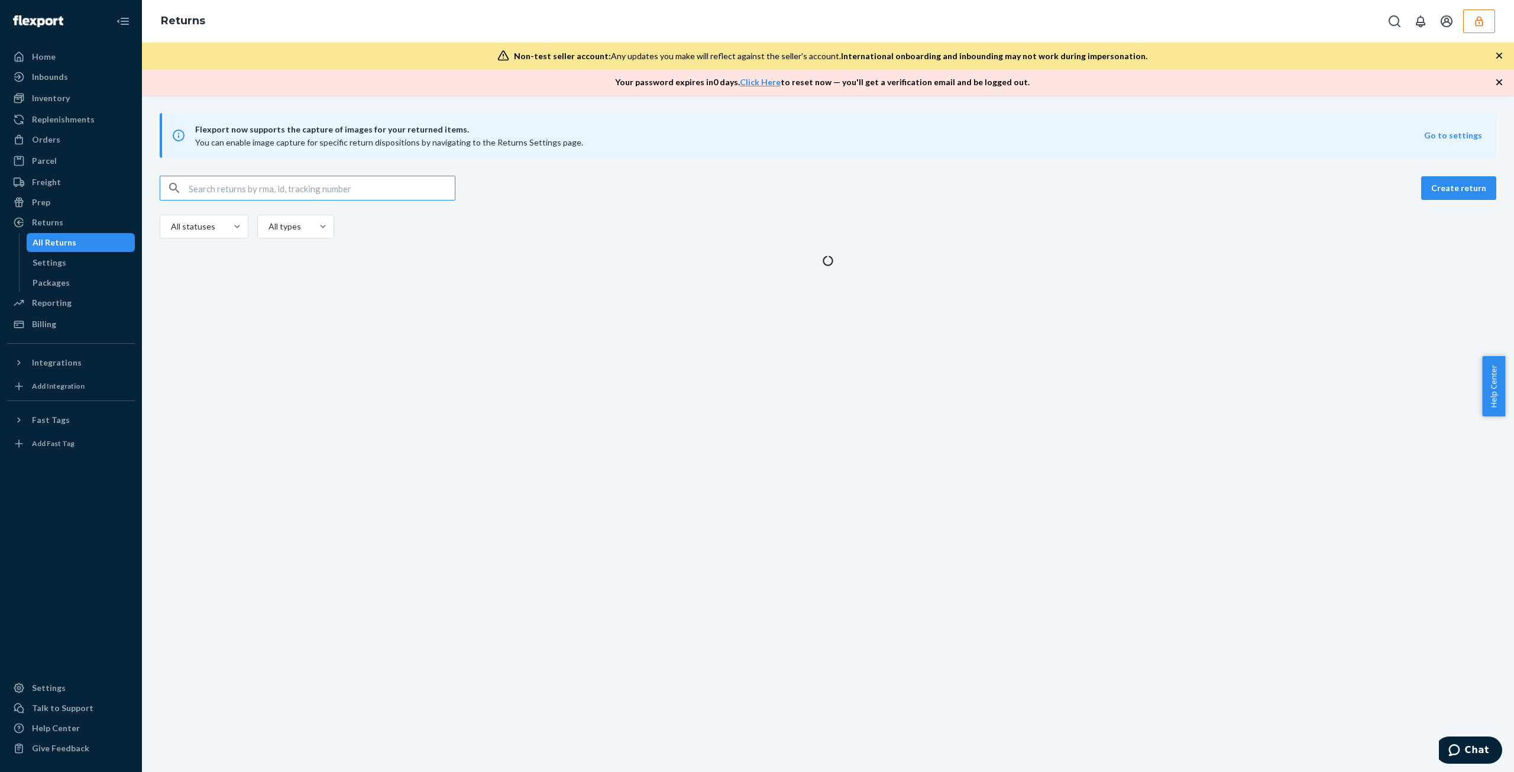
click at [299, 196] on input "text" at bounding box center [322, 188] width 266 height 24
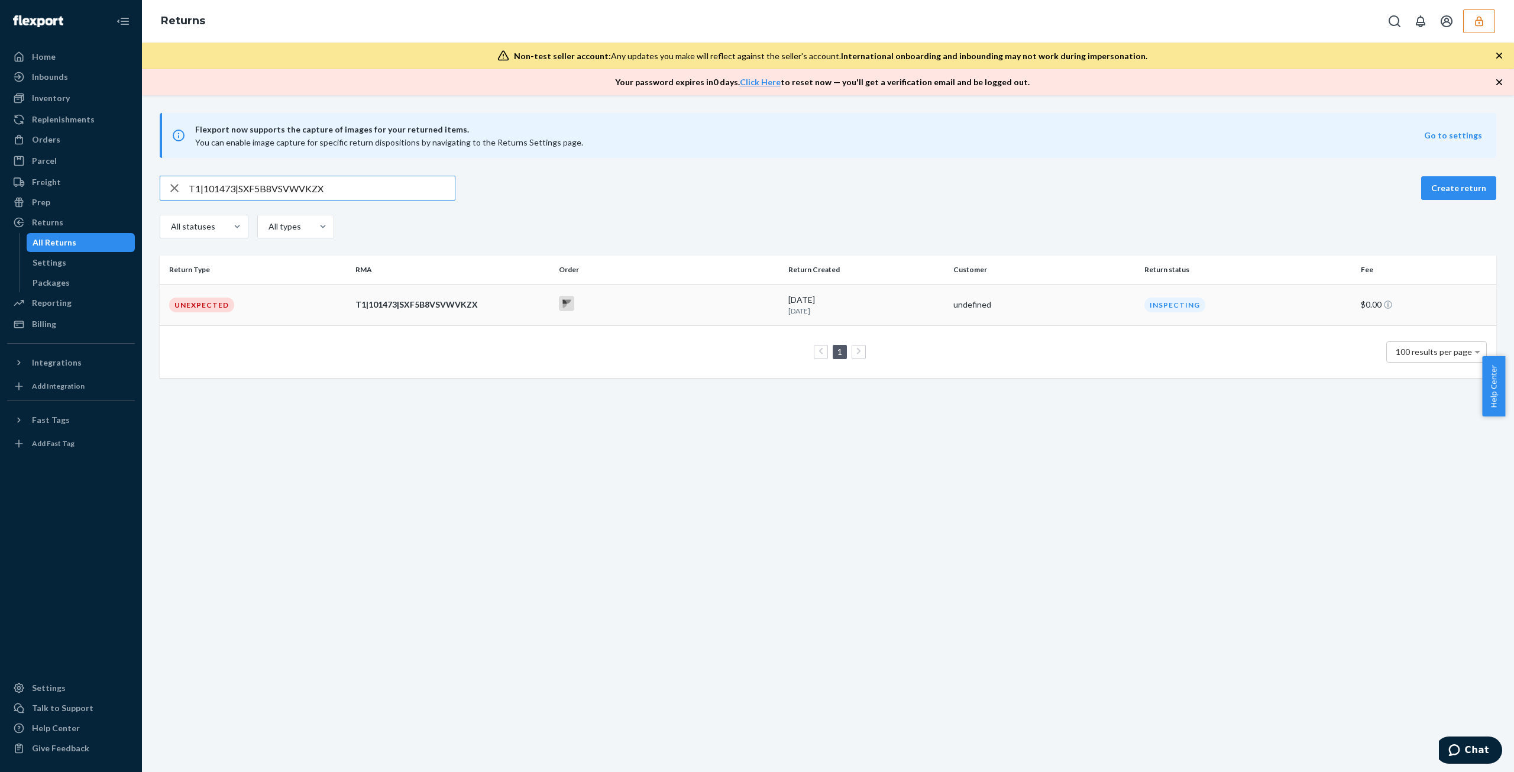
type input "T1|101473|SXF5B8VSVWVKZX"
click at [653, 307] on div at bounding box center [668, 305] width 219 height 18
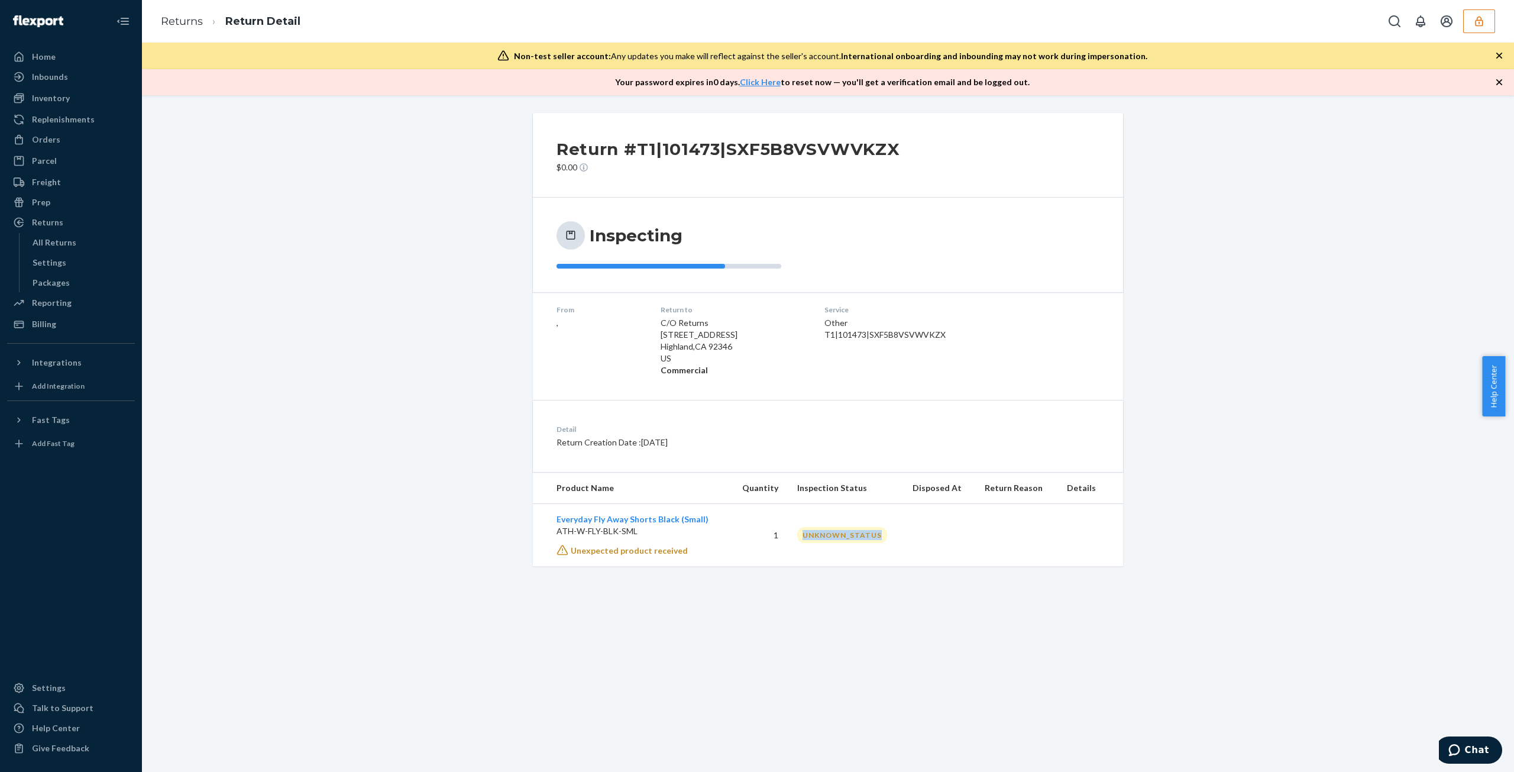
drag, startPoint x: 796, startPoint y: 533, endPoint x: 917, endPoint y: 532, distance: 121.2
click at [917, 532] on tr "Everyday Fly Away Shorts Black (Small) ATH-W-FLY-BLK-SML Unexpected product rec…" at bounding box center [828, 535] width 590 height 63
click at [917, 532] on td at bounding box center [939, 535] width 72 height 63
drag, startPoint x: 917, startPoint y: 532, endPoint x: 693, endPoint y: 523, distance: 224.2
click at [693, 523] on tr "Everyday Fly Away Shorts Black (Small) ATH-W-FLY-BLK-SML Unexpected product rec…" at bounding box center [828, 535] width 590 height 63
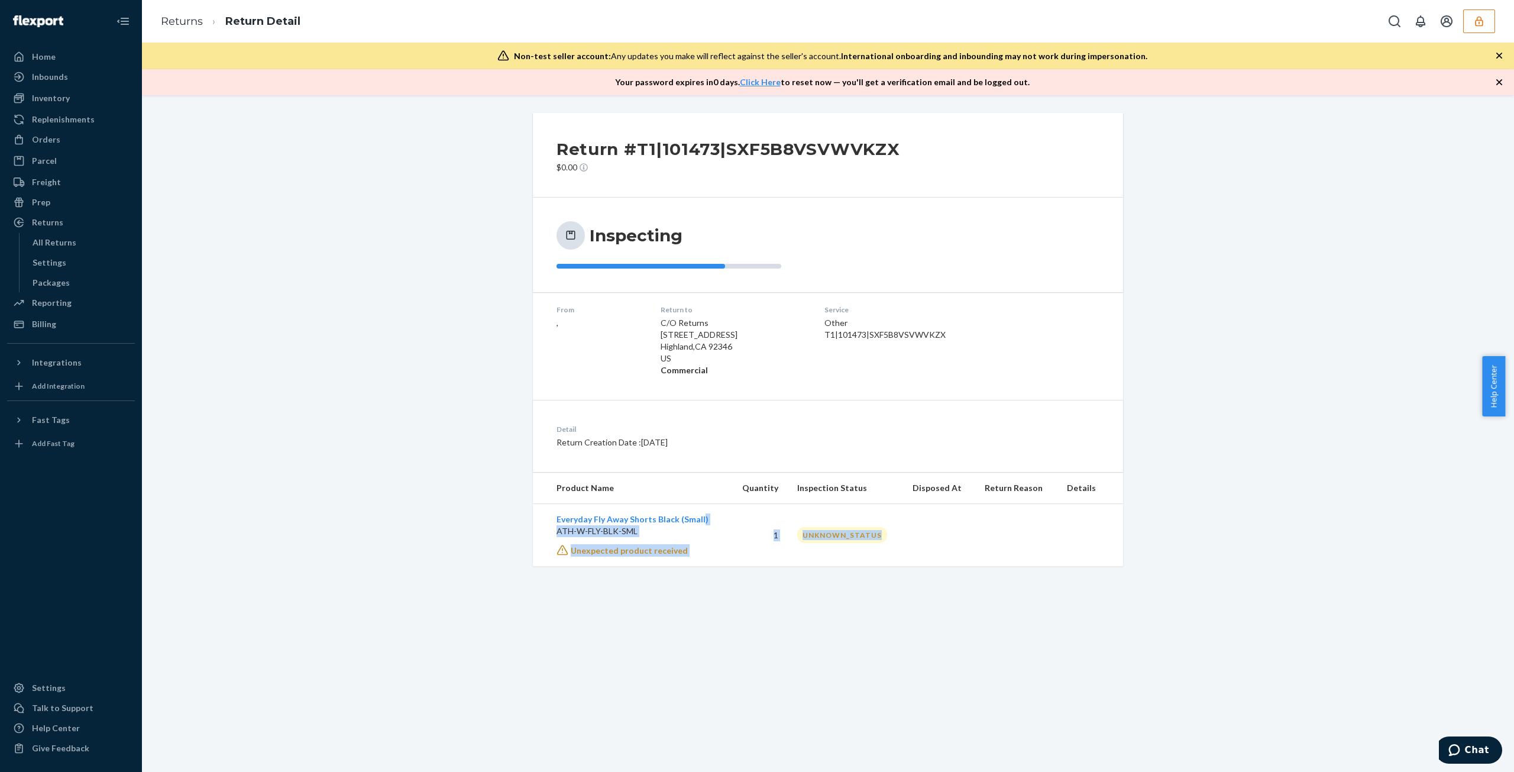
click at [825, 540] on div "UNKNOWN_STATUS" at bounding box center [842, 535] width 90 height 16
click at [1474, 23] on icon "button" at bounding box center [1479, 21] width 12 height 12
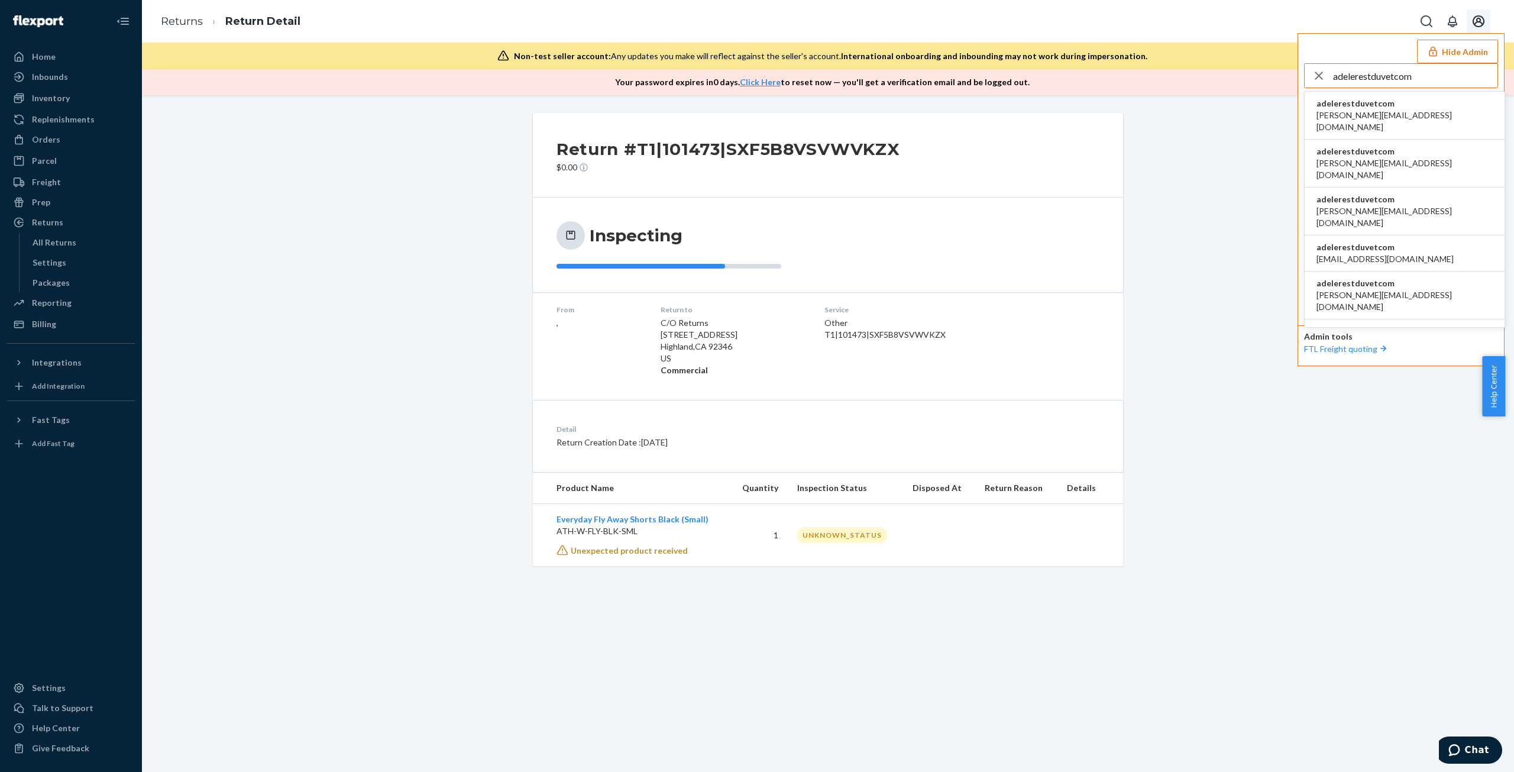
type input "adelerestduvetcom"
click at [1384, 109] on span "[PERSON_NAME][EMAIL_ADDRESS][DOMAIN_NAME]" at bounding box center [1404, 121] width 176 height 24
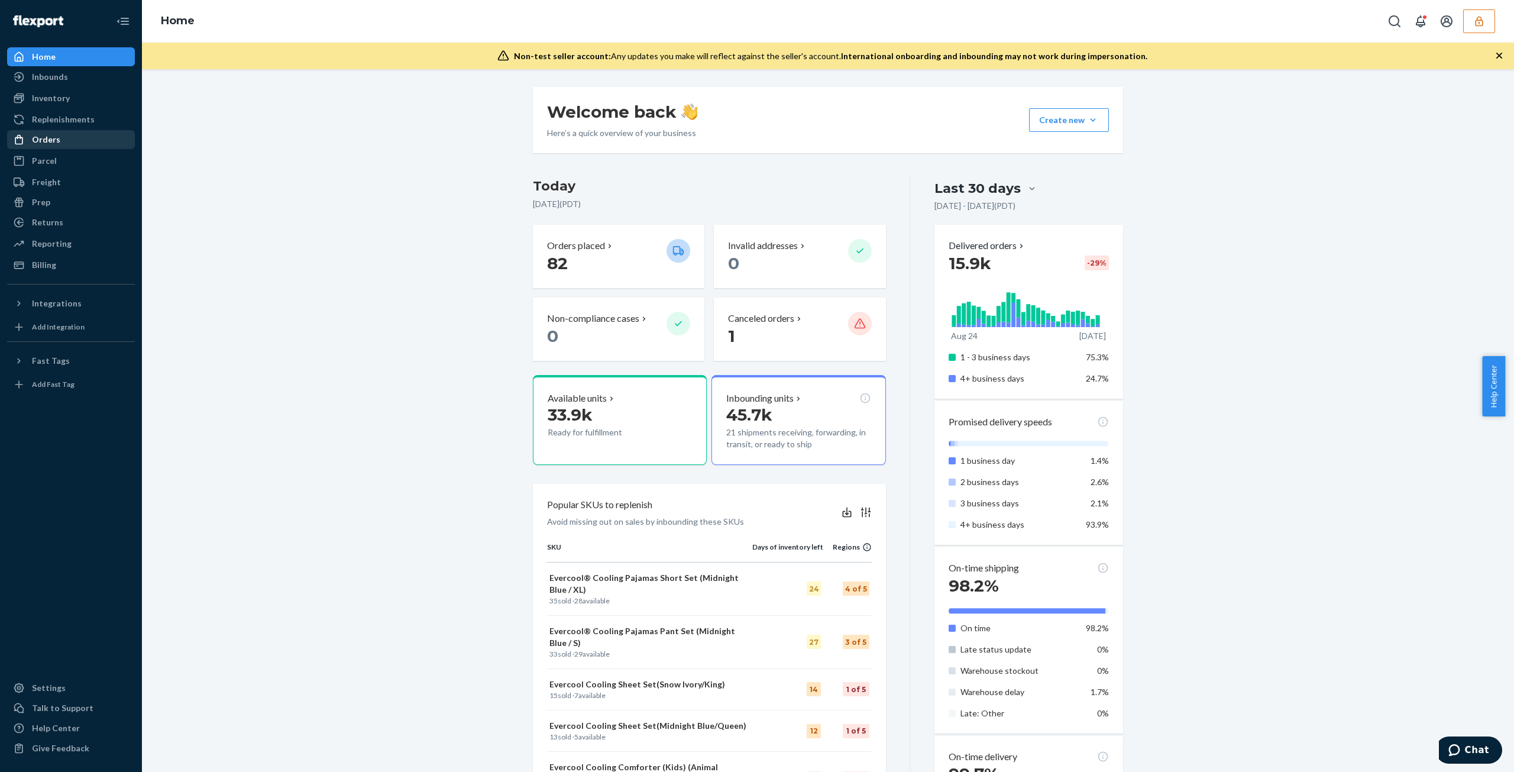
click at [82, 141] on div "Orders" at bounding box center [70, 139] width 125 height 17
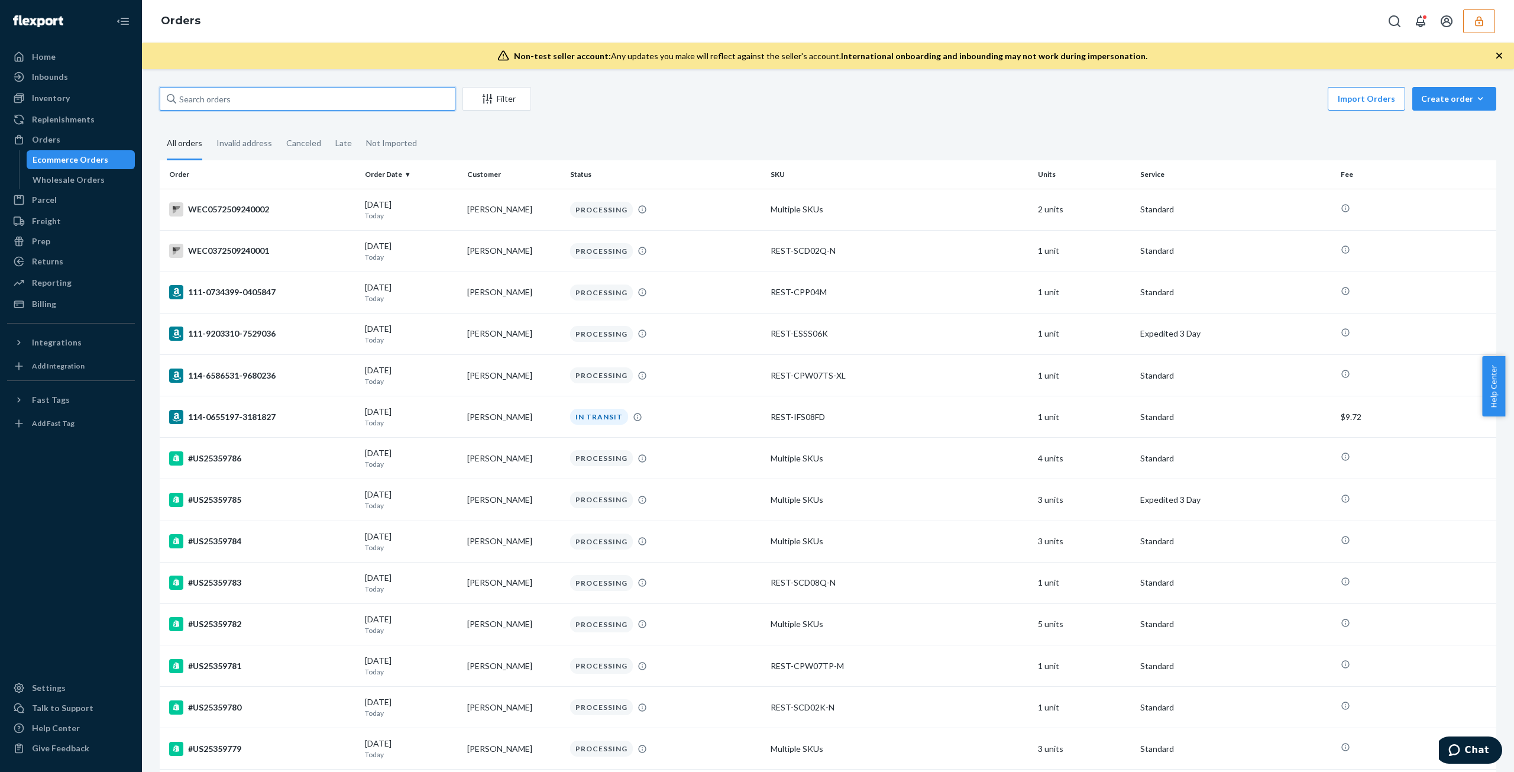
click at [397, 101] on input "text" at bounding box center [308, 99] width 296 height 24
paste input "136917638"
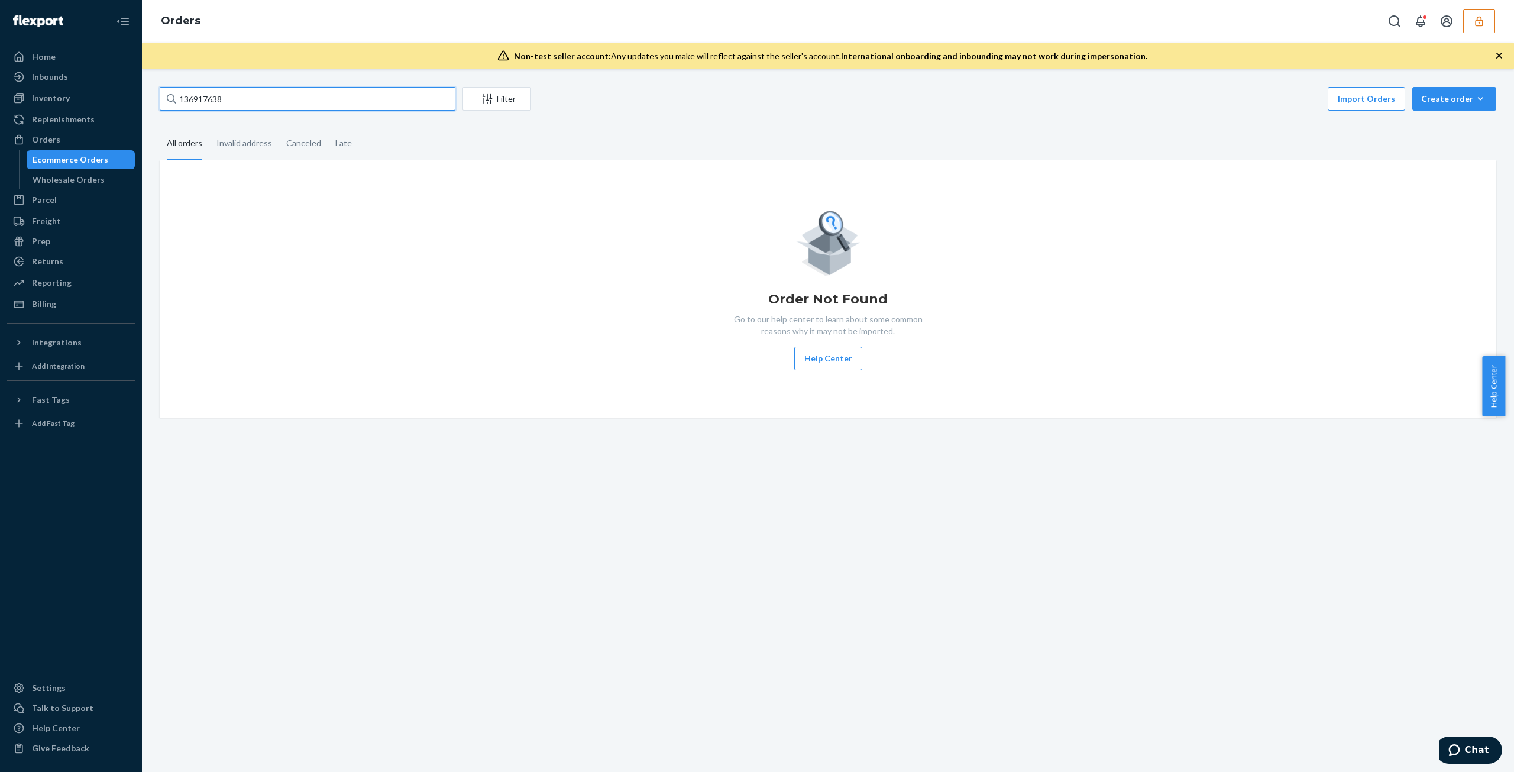
click at [316, 95] on input "136917638" at bounding box center [308, 99] width 296 height 24
type input "136917638"
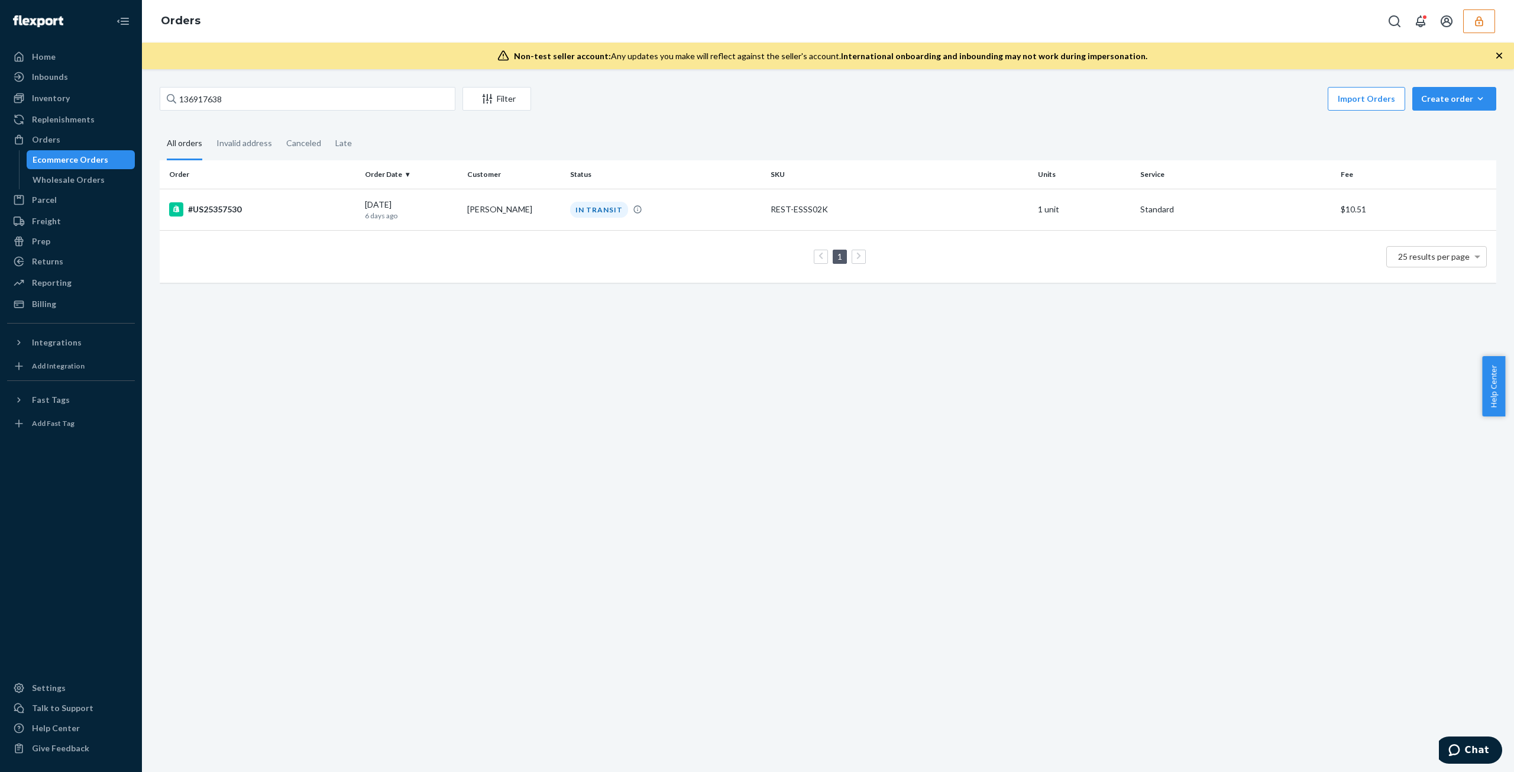
click at [414, 231] on td "1 25 results per page" at bounding box center [828, 256] width 1336 height 53
click at [410, 230] on td "1 25 results per page" at bounding box center [828, 256] width 1336 height 53
click at [413, 218] on p "6 days ago" at bounding box center [411, 215] width 93 height 10
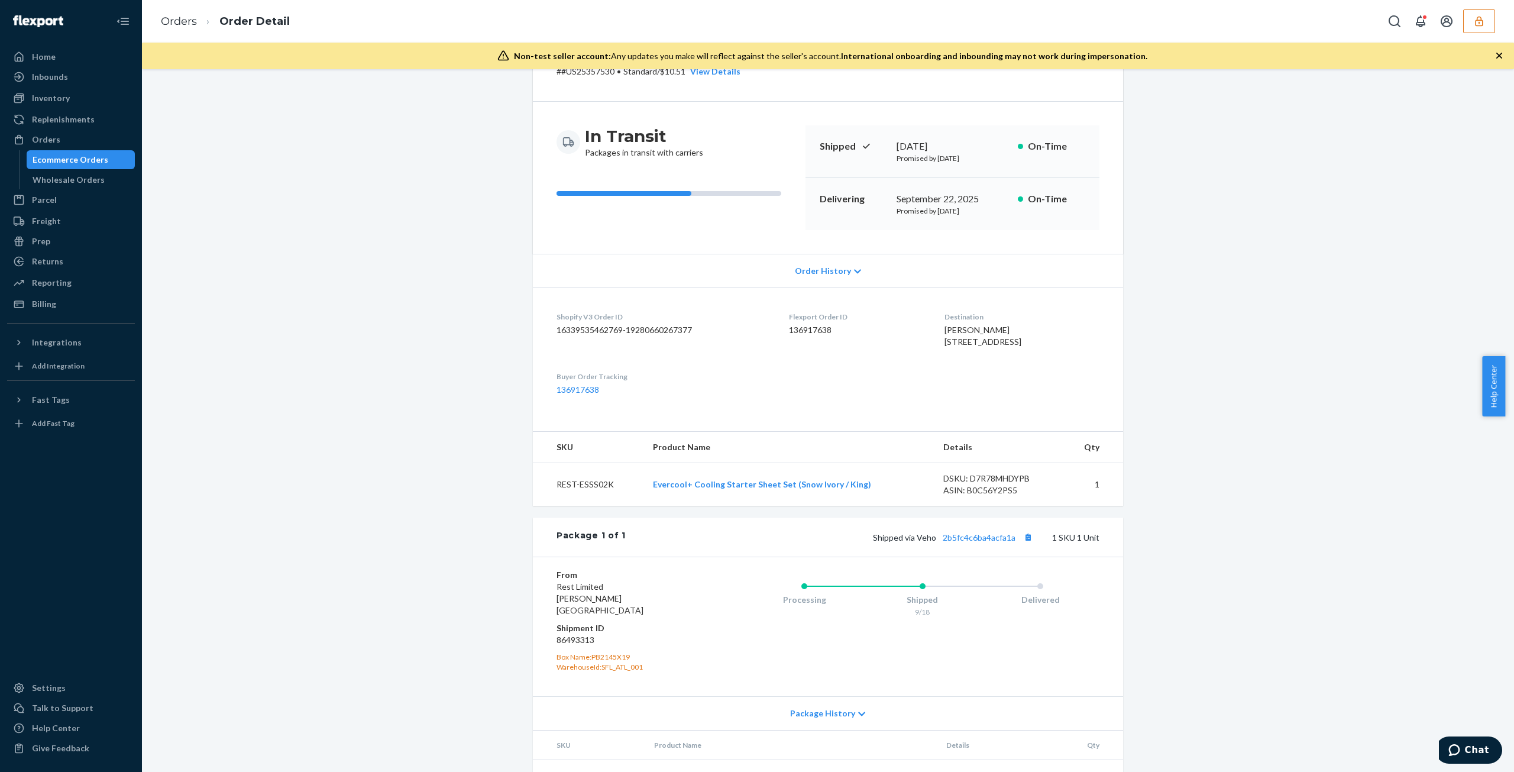
scroll to position [124, 0]
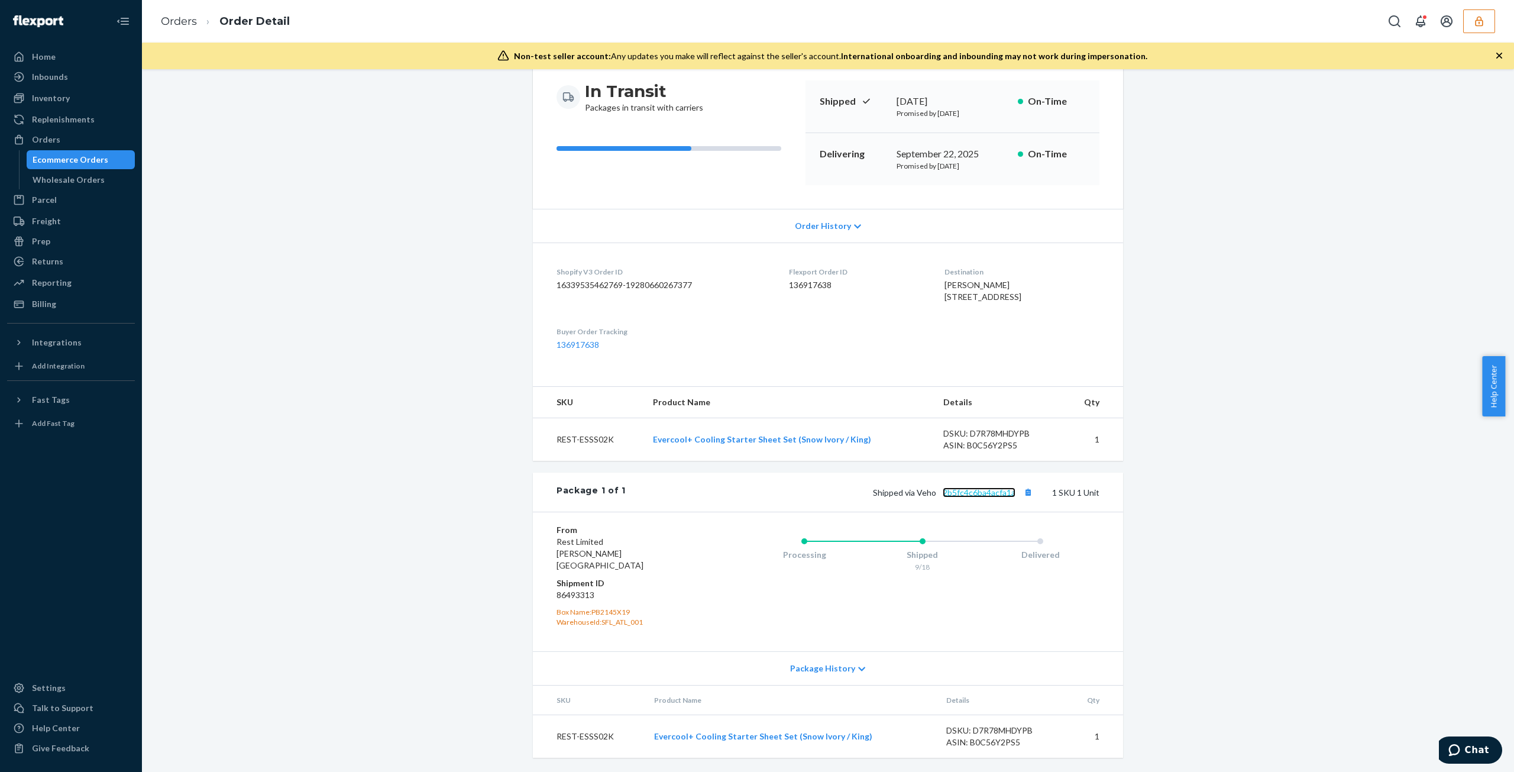
click at [974, 497] on link "2b5fc4c6ba4acfa1a" at bounding box center [978, 492] width 73 height 10
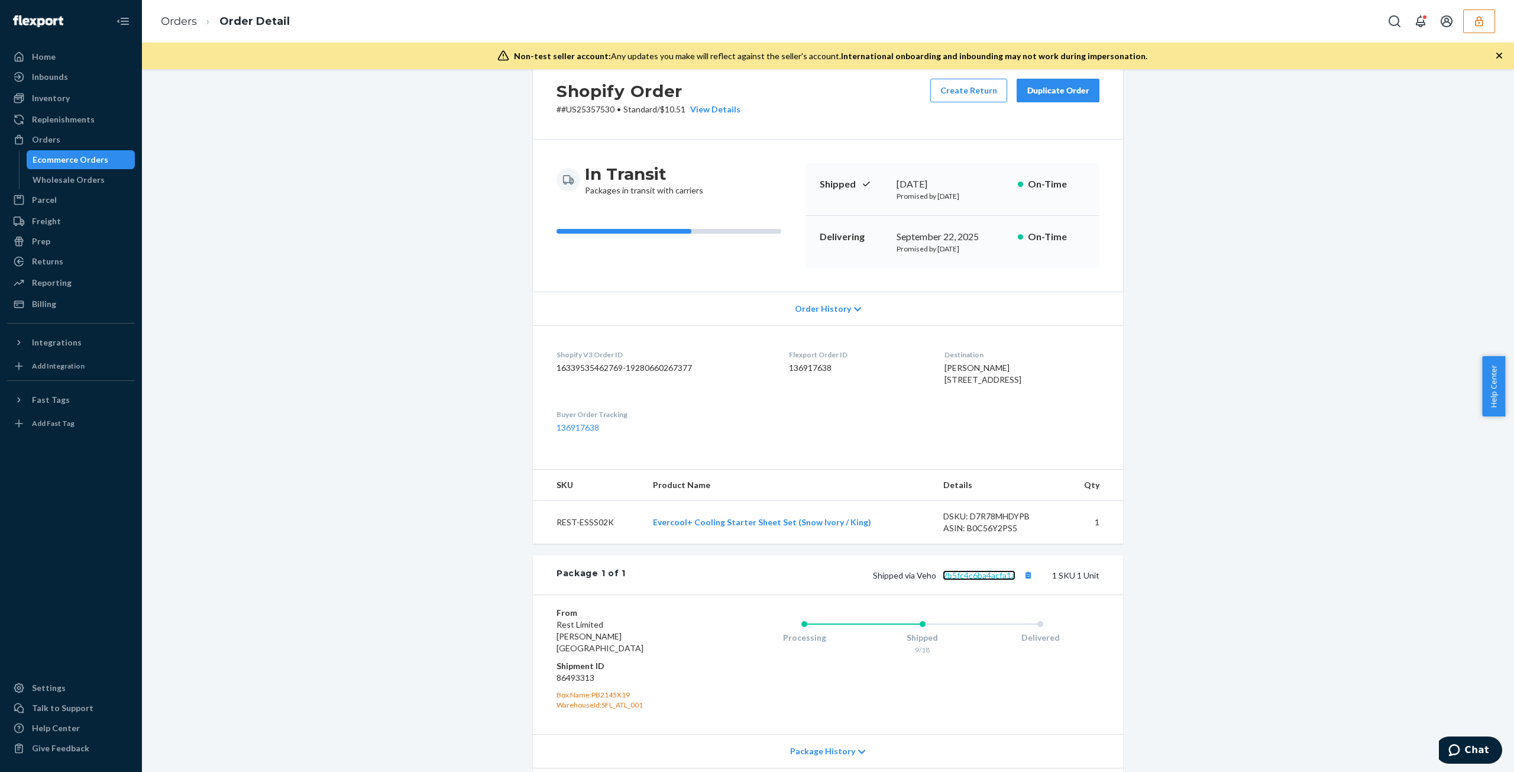
scroll to position [0, 0]
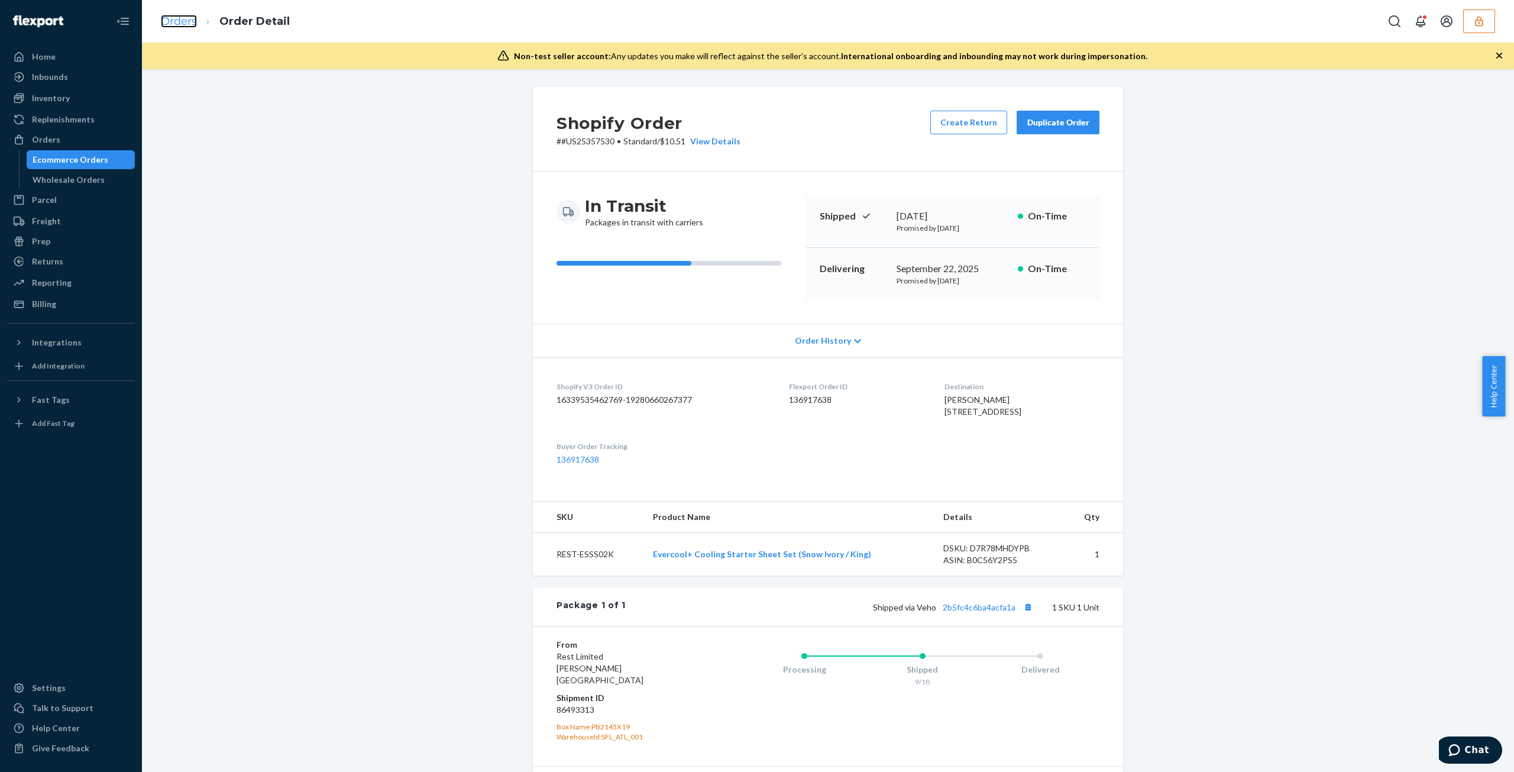
click at [195, 20] on link "Orders" at bounding box center [179, 21] width 36 height 13
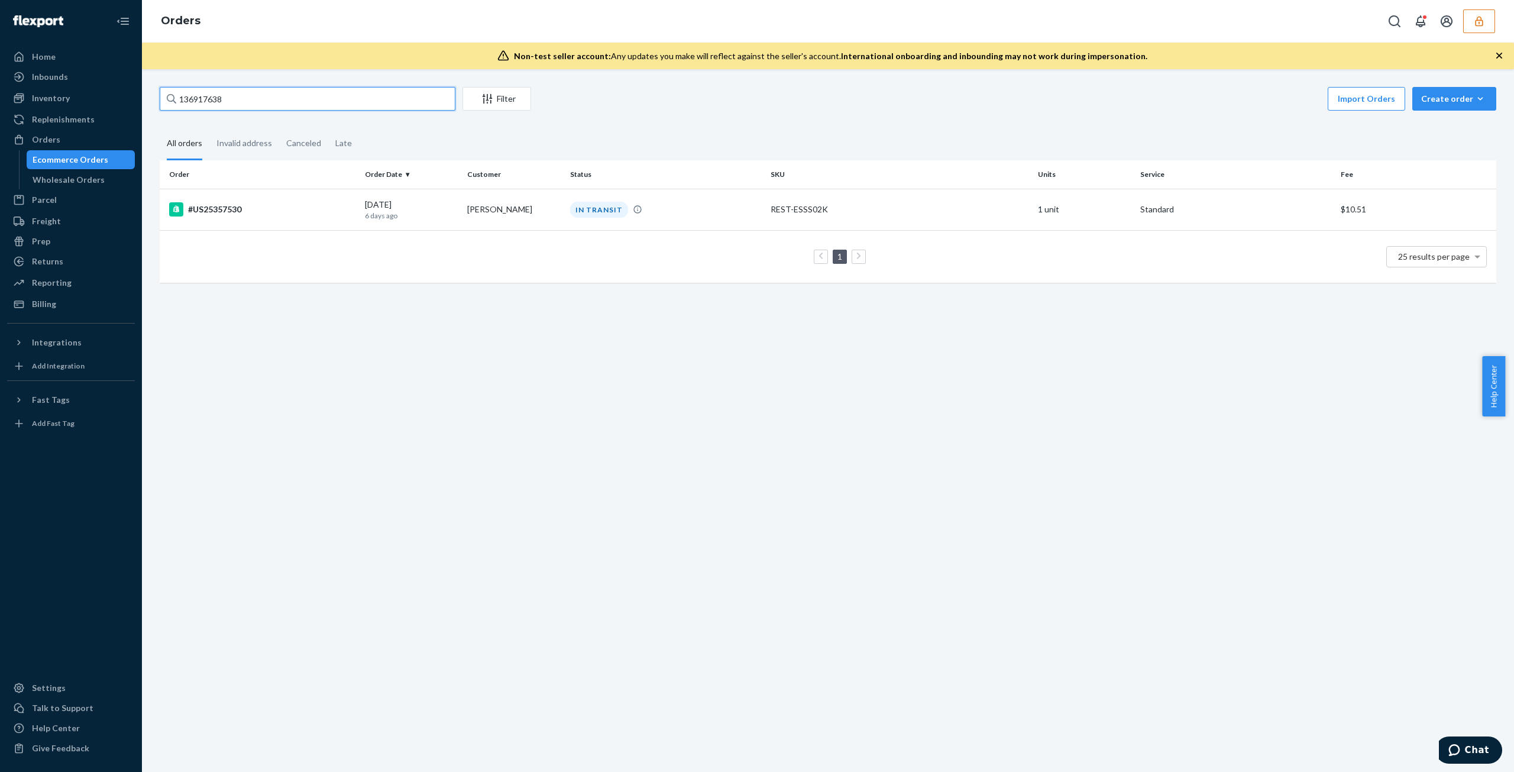
click at [303, 92] on input "136917638" at bounding box center [308, 99] width 296 height 24
click at [303, 91] on input "136917638" at bounding box center [308, 99] width 296 height 24
paste input "6865"
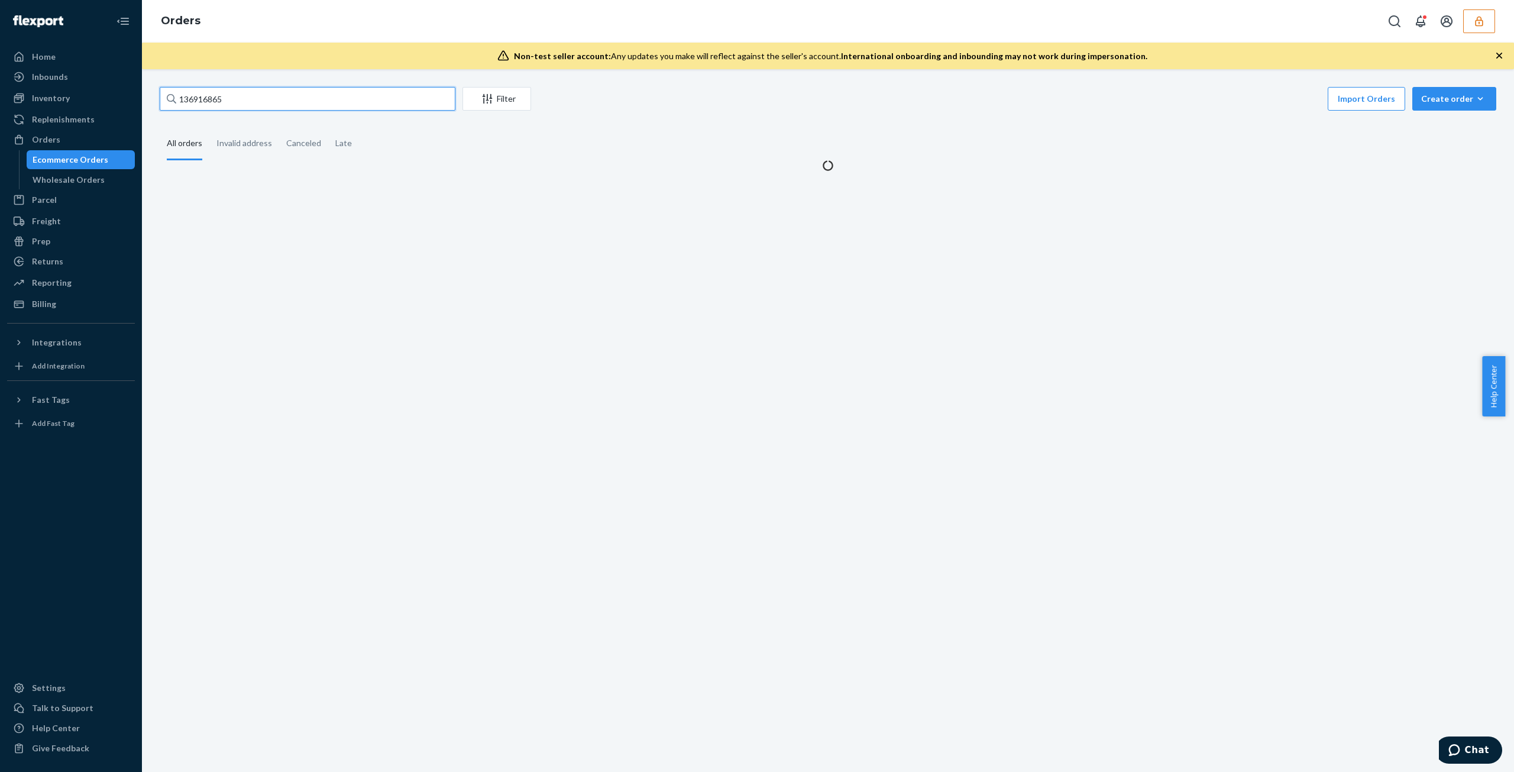
type input "136916865"
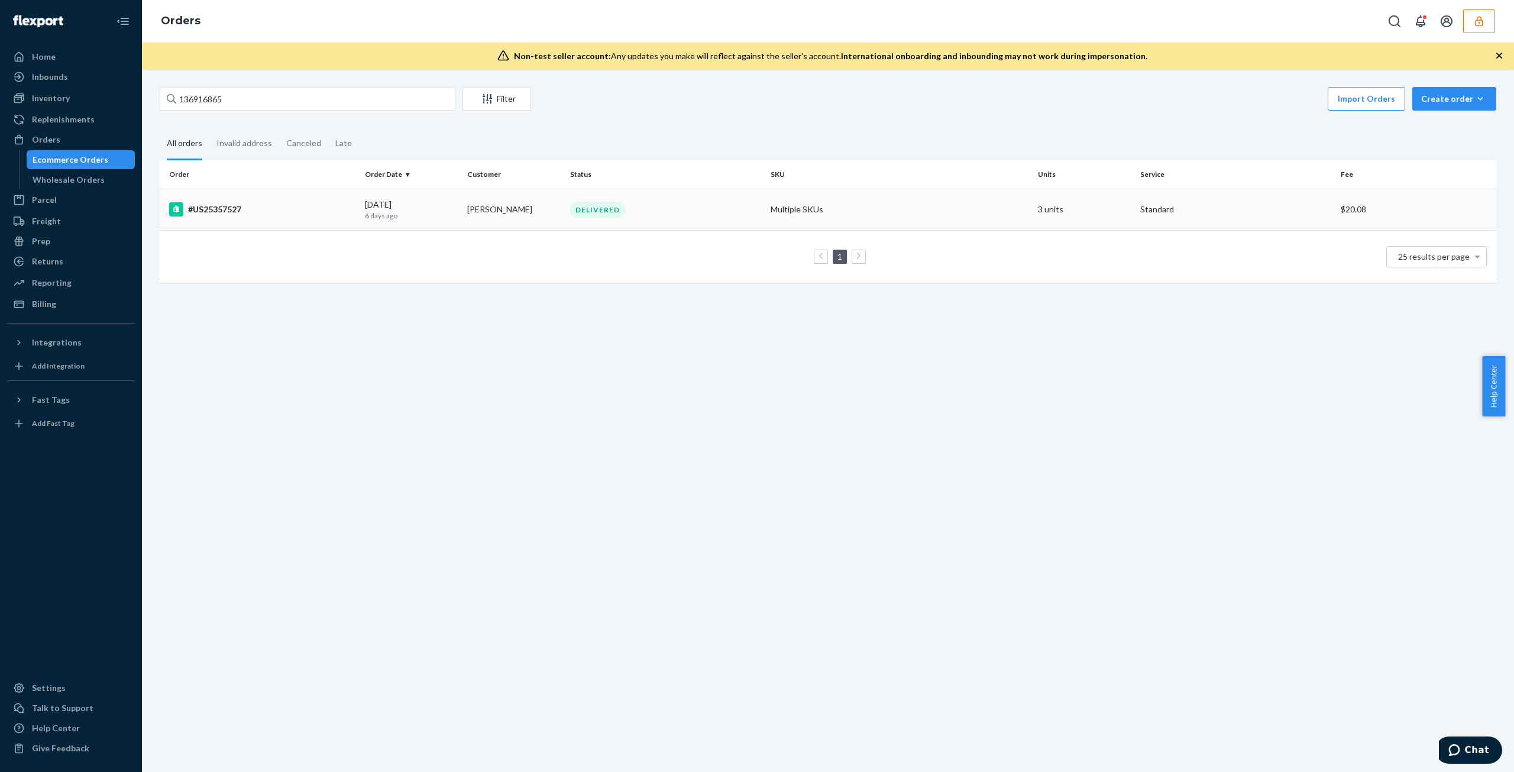
click at [360, 195] on td "09/17/2025 6 days ago" at bounding box center [411, 209] width 102 height 41
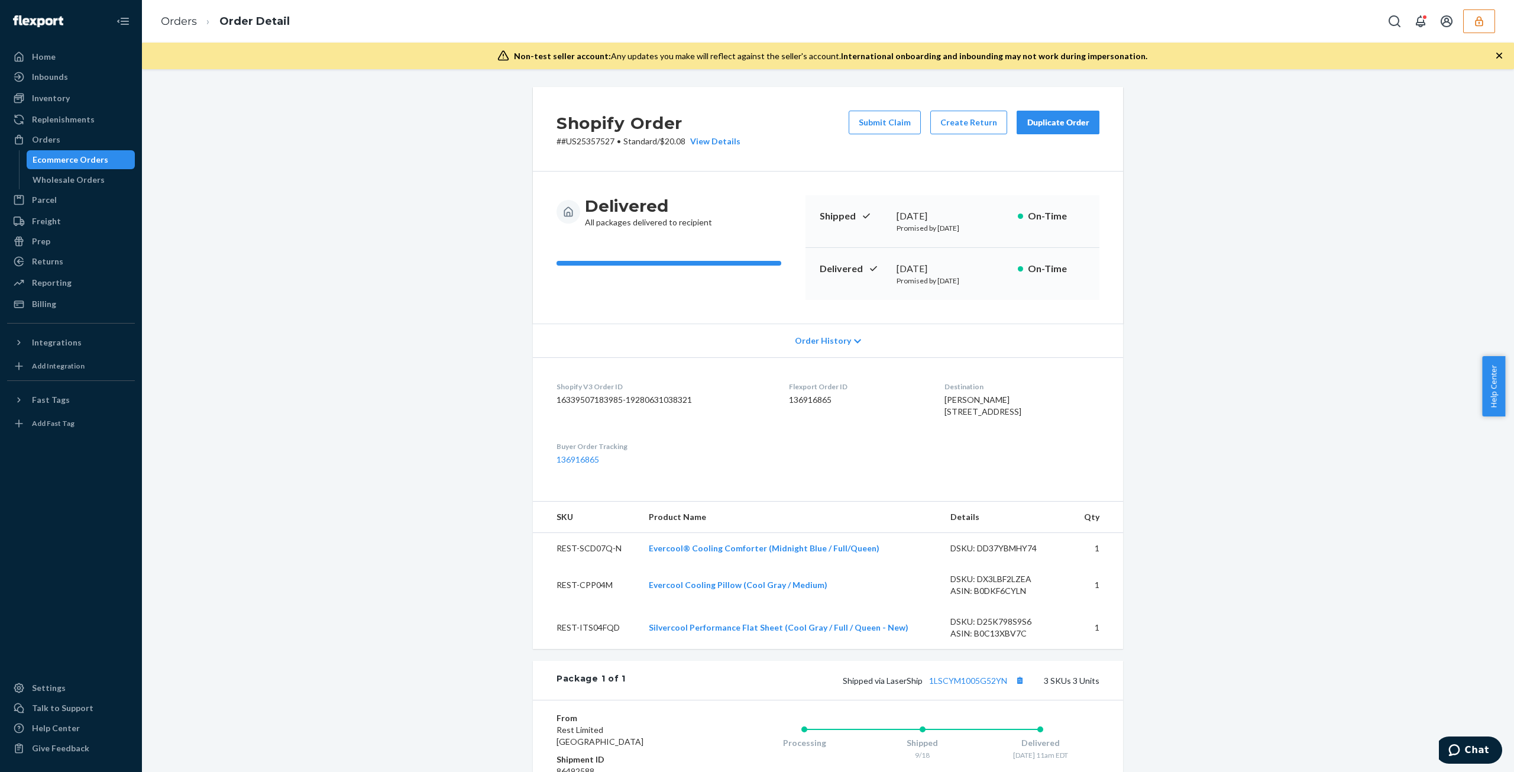
scroll to position [270, 0]
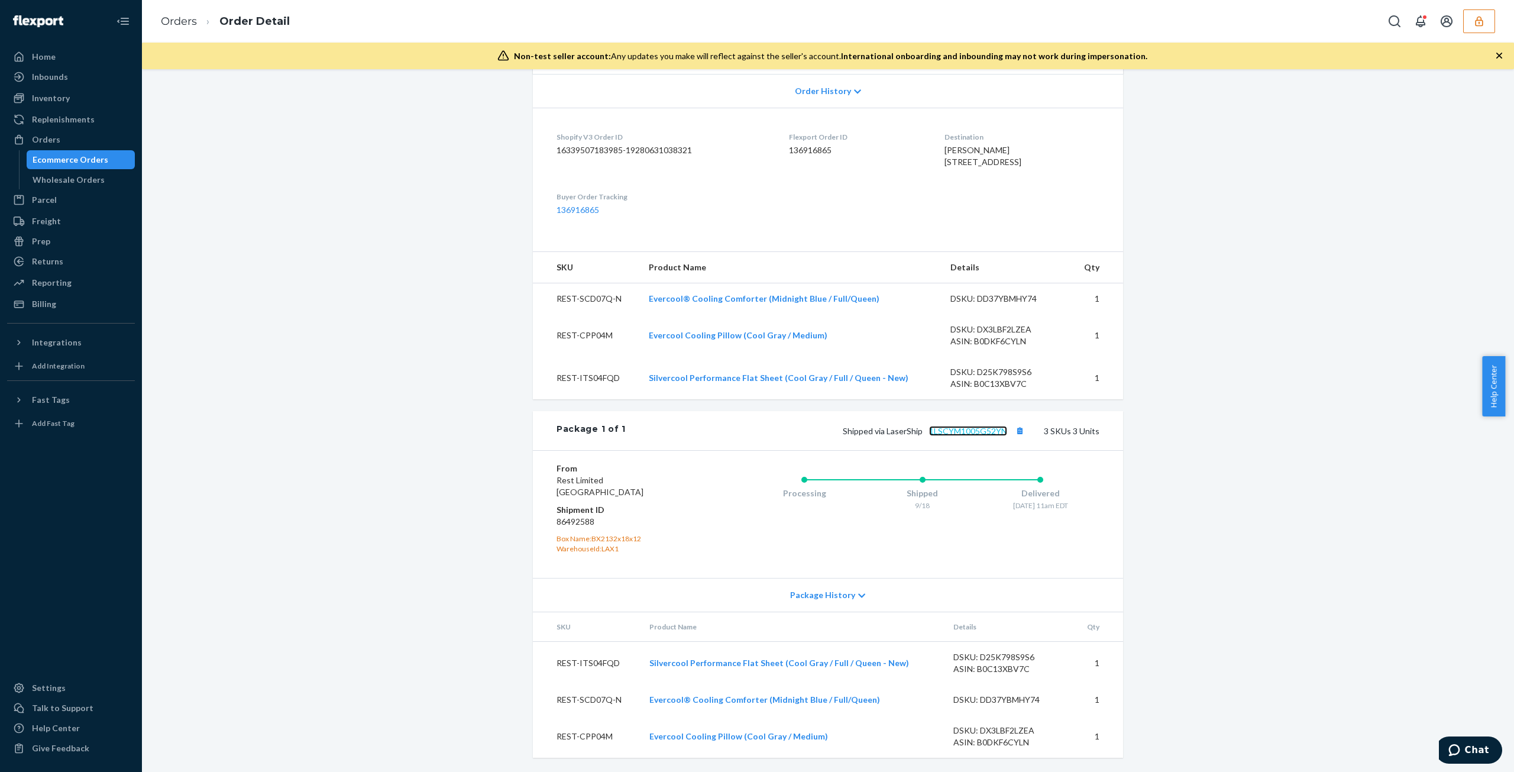
click at [934, 435] on link "1LSCYM1005G52YN" at bounding box center [968, 431] width 78 height 10
click at [1465, 17] on button "button" at bounding box center [1479, 21] width 32 height 24
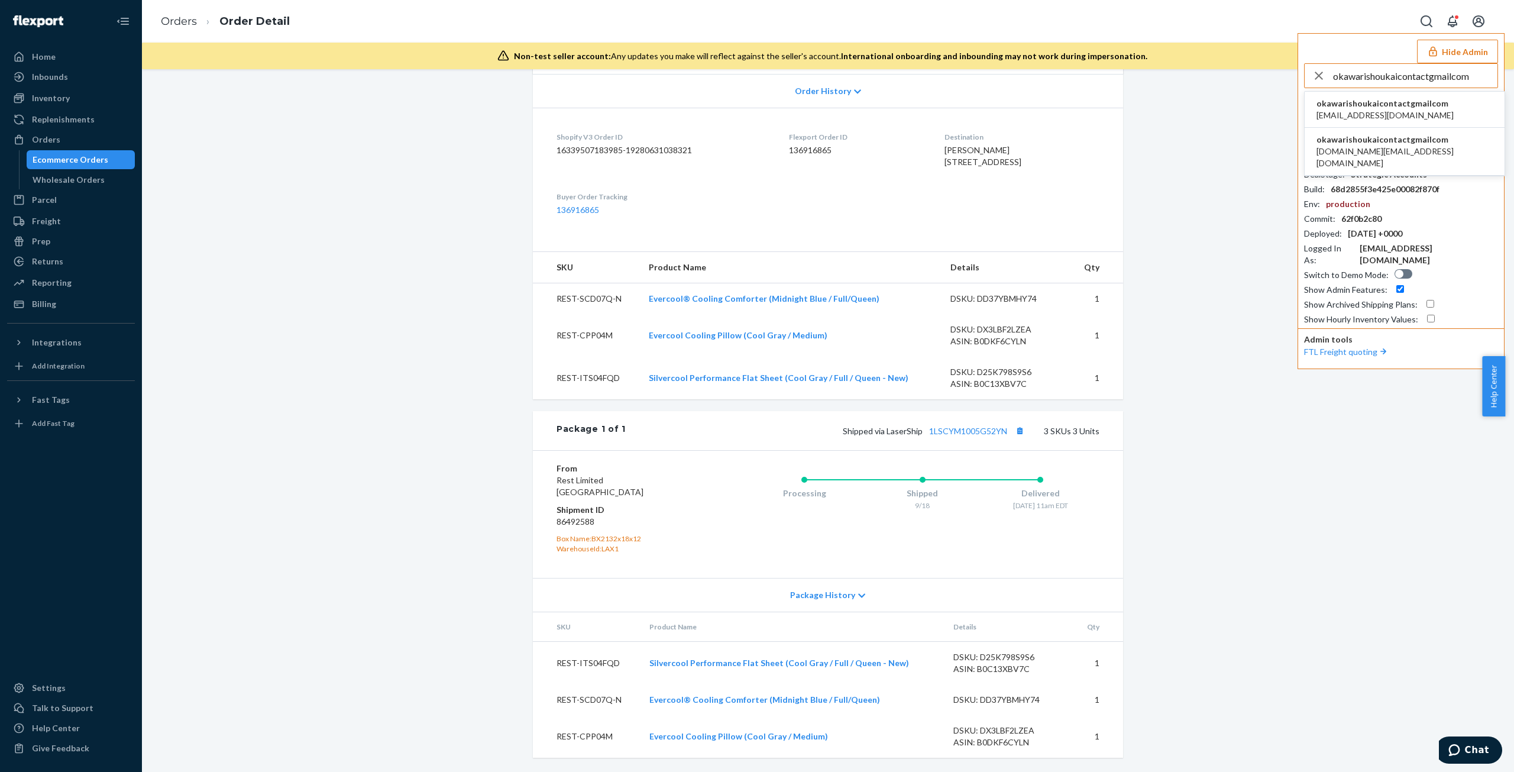
type input "okawarishoukaicontactgmailcom"
click at [1411, 109] on span "akari.suzuki20@gmail.com" at bounding box center [1384, 115] width 137 height 12
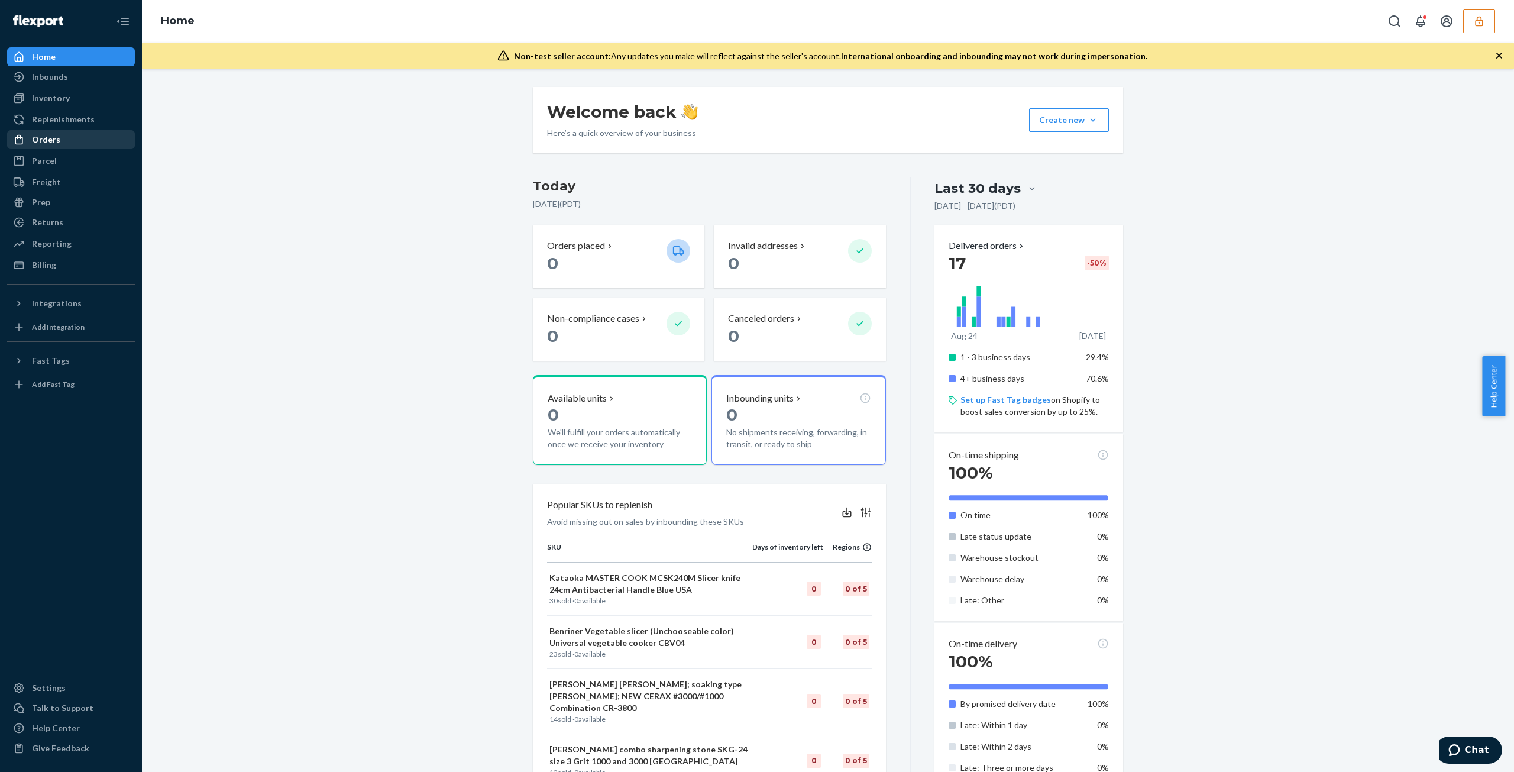
click at [82, 144] on div "Orders" at bounding box center [70, 139] width 125 height 17
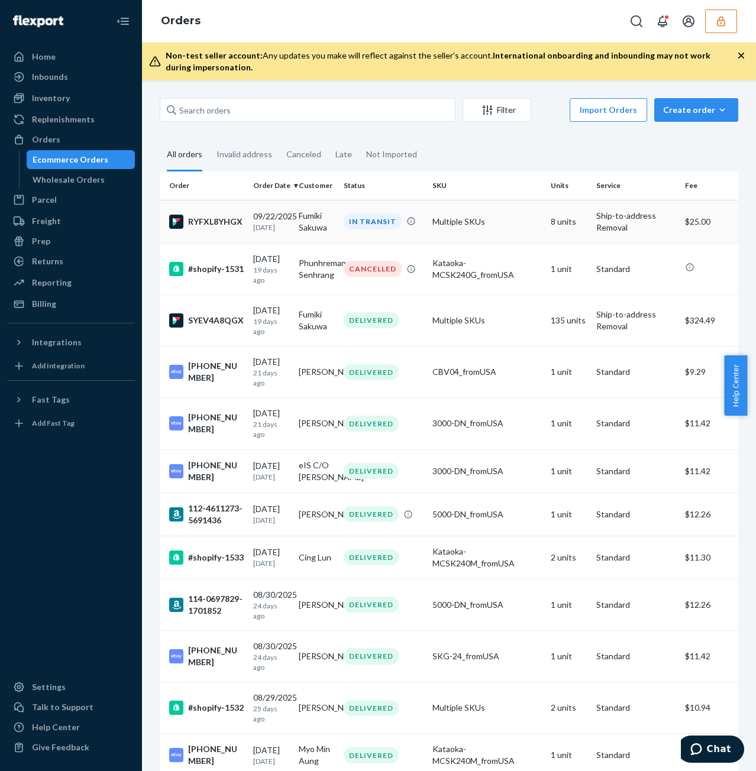
click at [289, 221] on div "09/22/2025 1 day ago" at bounding box center [271, 221] width 36 height 22
click at [378, 335] on td "DELIVERED" at bounding box center [383, 319] width 89 height 51
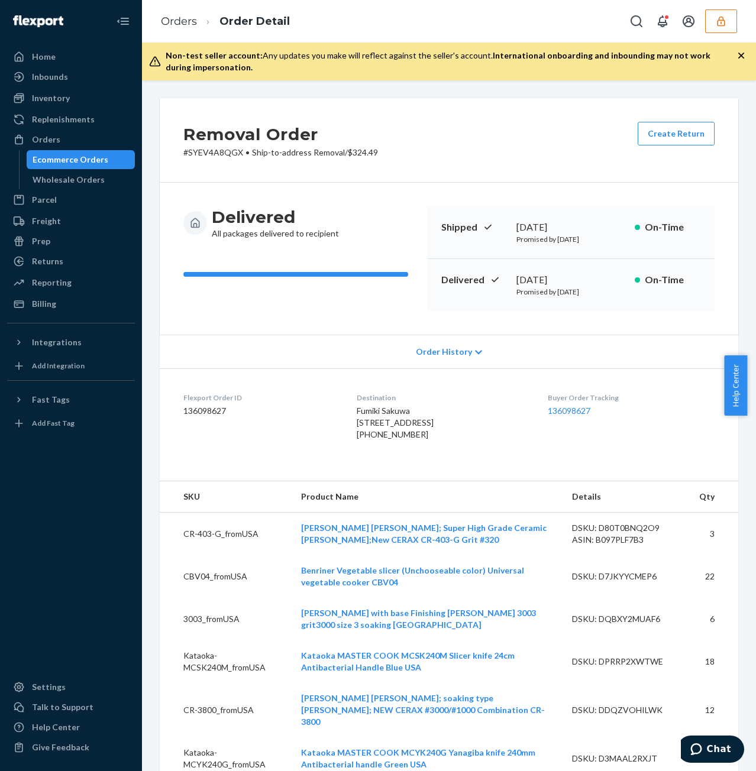
click at [216, 413] on dd "136098627" at bounding box center [260, 411] width 154 height 12
copy dd "136098627"
click at [341, 436] on dl "Flexport Order ID 136098627 Destination Fumiki Sakuwa 6216 Portola Rd Las Vegas…" at bounding box center [449, 418] width 578 height 101
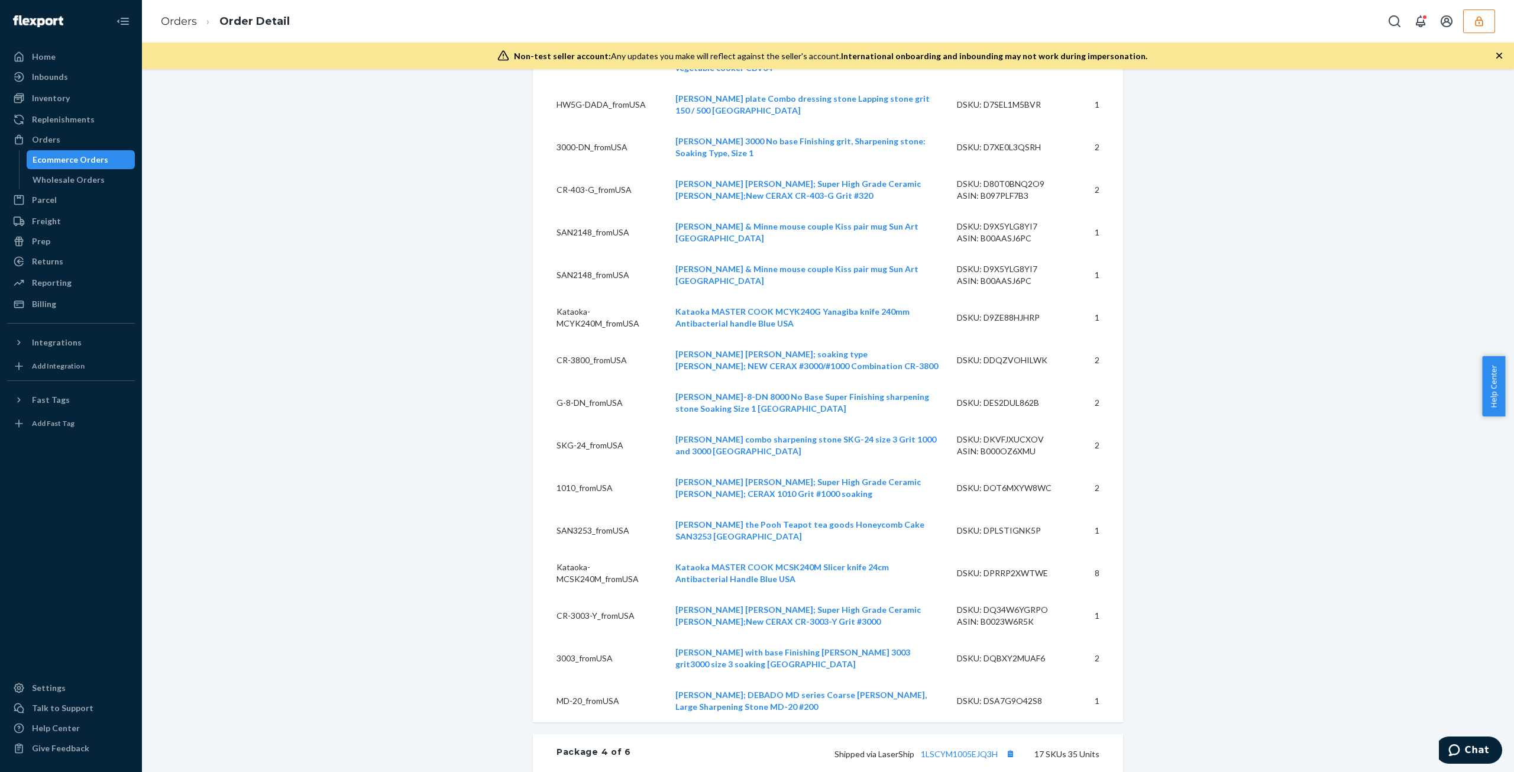
scroll to position [2235, 0]
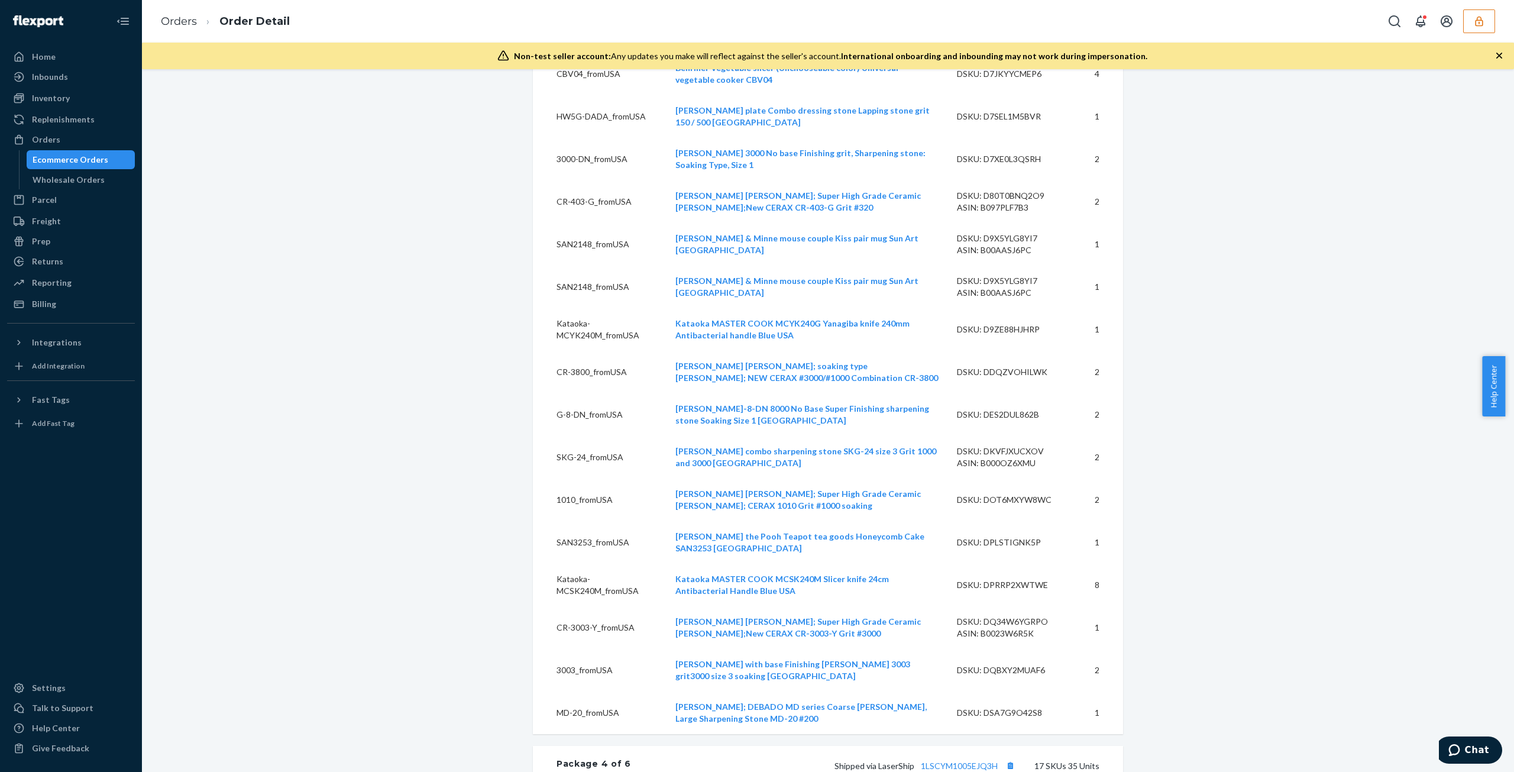
drag, startPoint x: 1475, startPoint y: 22, endPoint x: 1468, endPoint y: 38, distance: 17.5
click at [1475, 21] on icon "button" at bounding box center [1479, 21] width 12 height 12
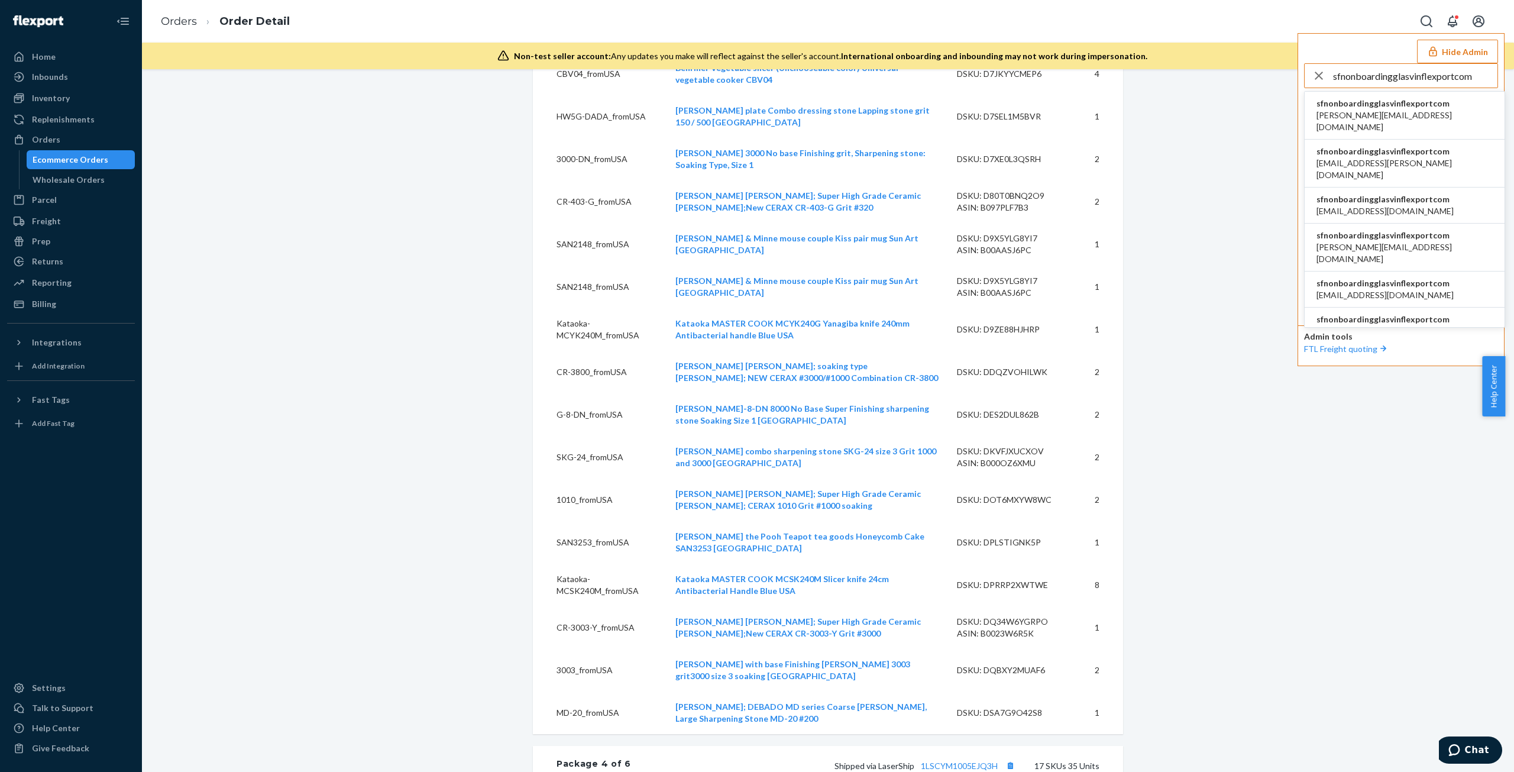
type input "sfnonboardingglasvinflexportcom"
click at [1423, 111] on span "david@glas.vin" at bounding box center [1404, 121] width 176 height 24
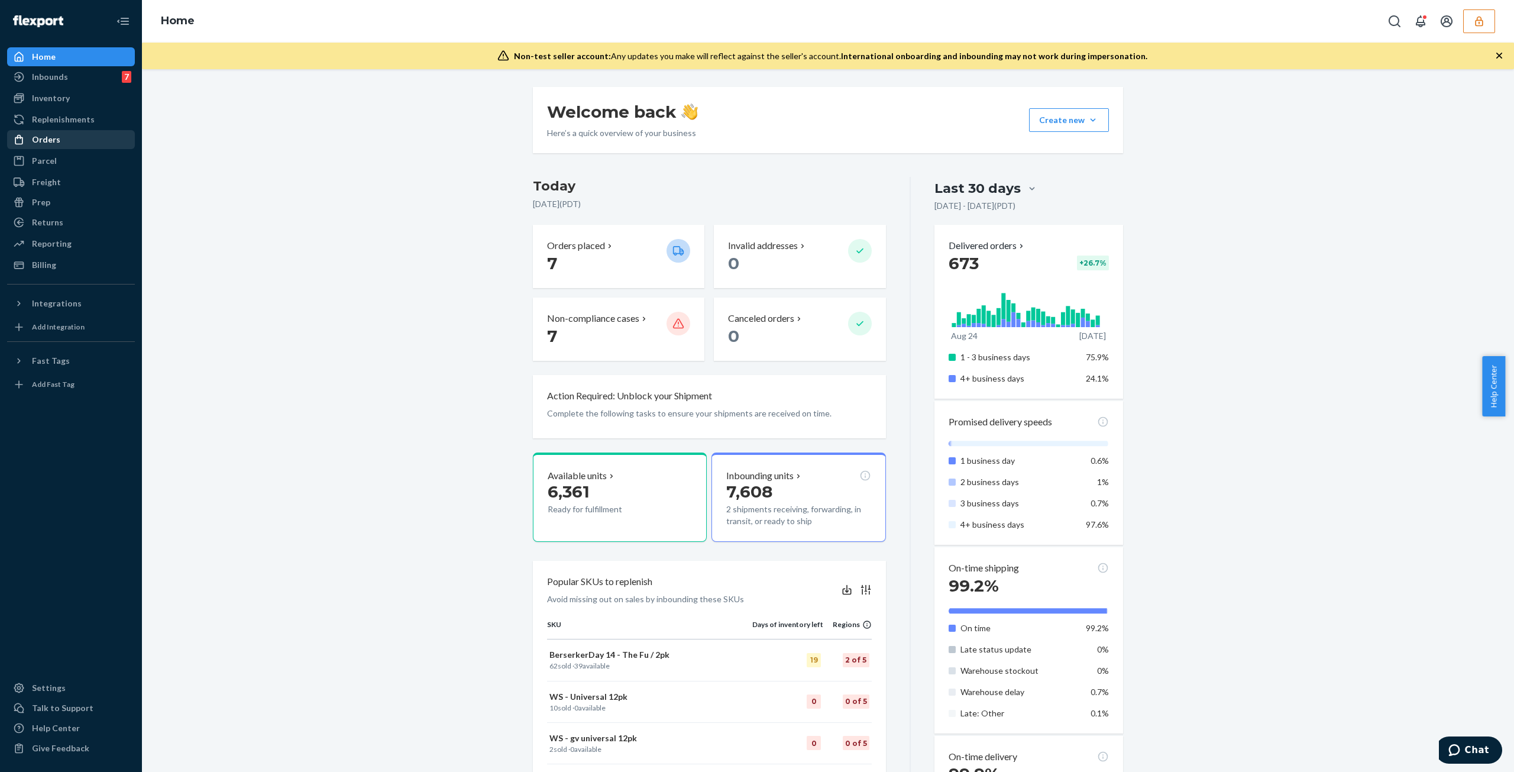
drag, startPoint x: 45, startPoint y: 128, endPoint x: 47, endPoint y: 142, distance: 14.4
click at [45, 128] on link "Replenishments" at bounding box center [71, 119] width 128 height 19
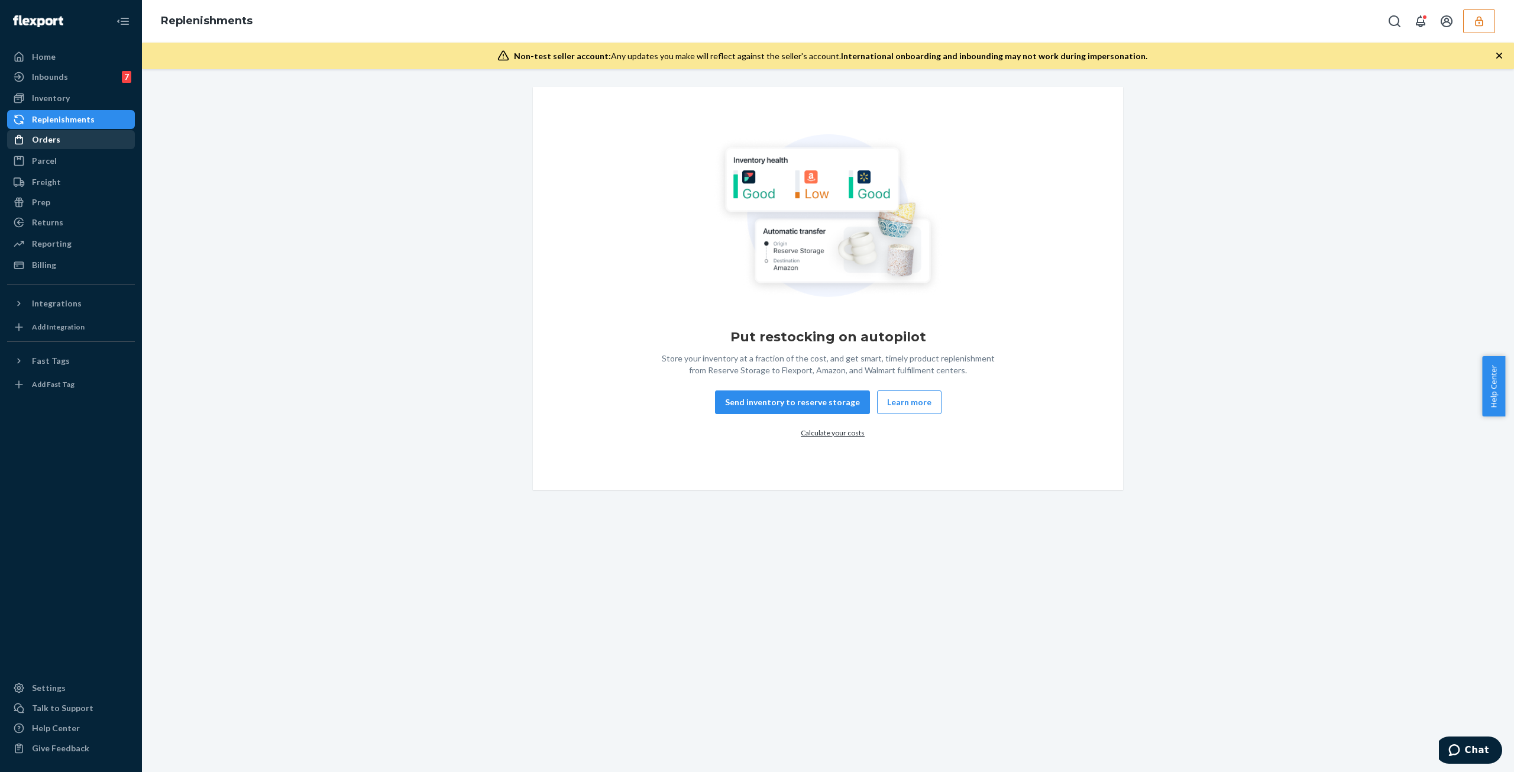
click at [68, 142] on div "Orders" at bounding box center [70, 139] width 125 height 17
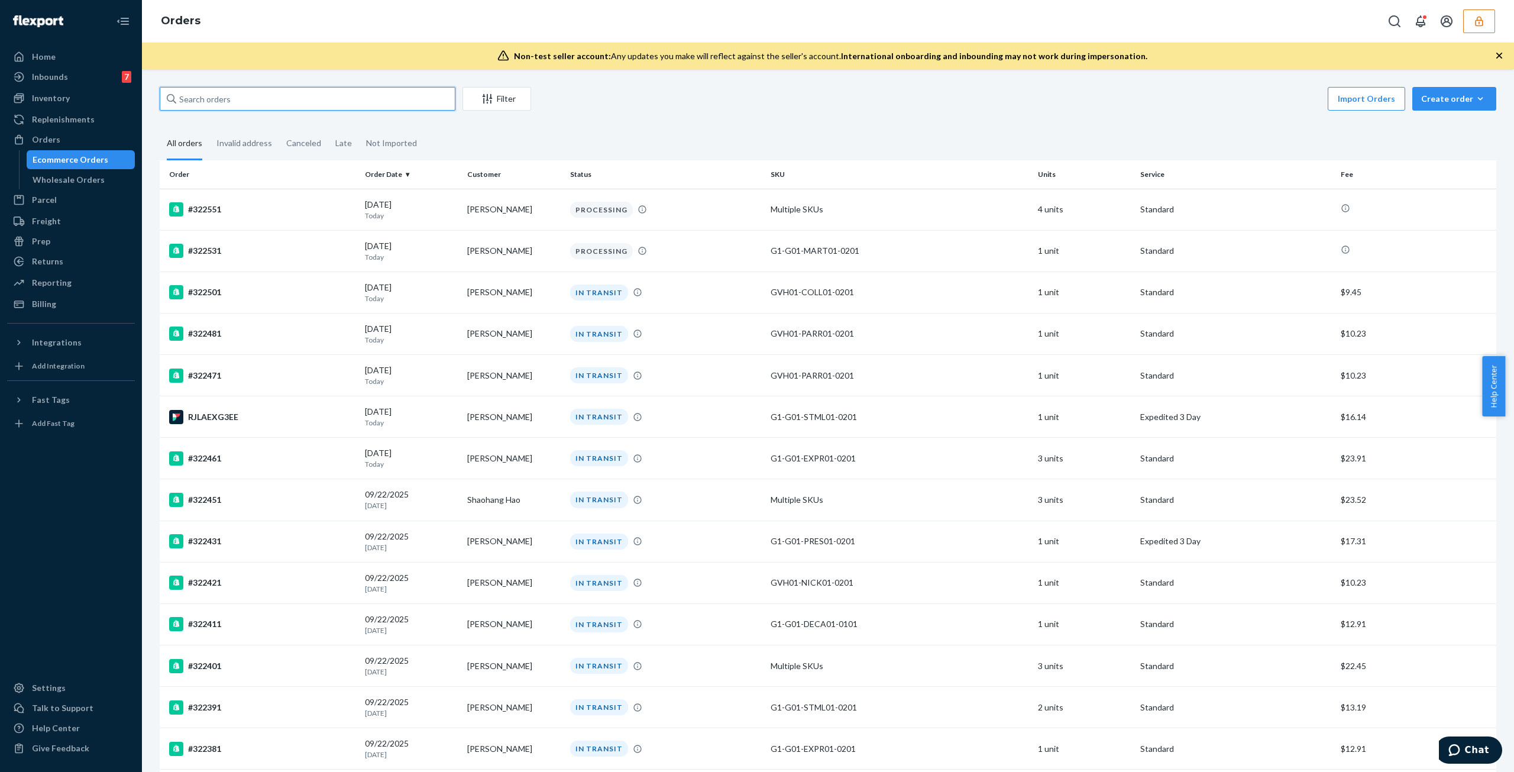
click at [194, 102] on input "text" at bounding box center [308, 99] width 296 height 24
paste input "136833760"
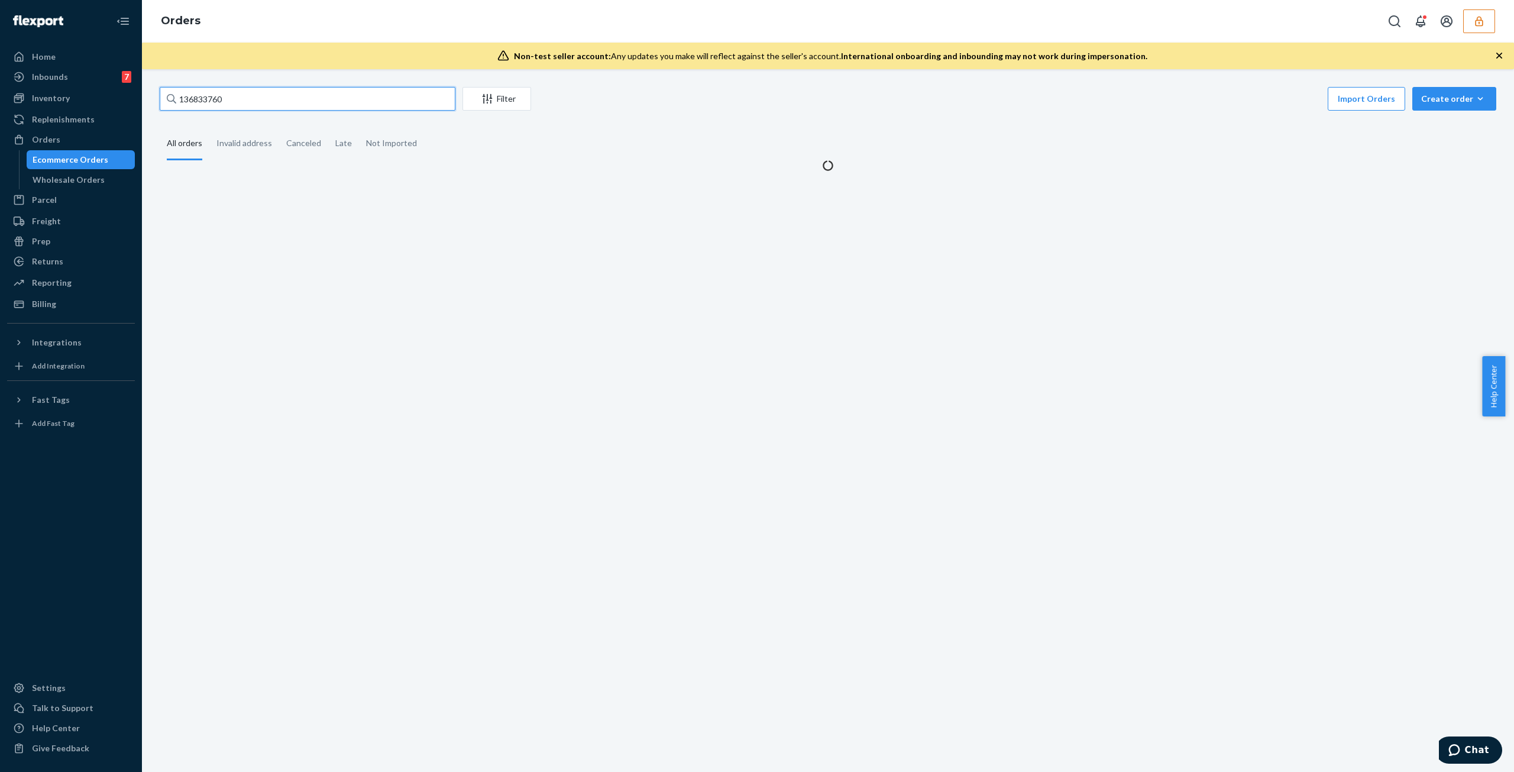
type input "136833760"
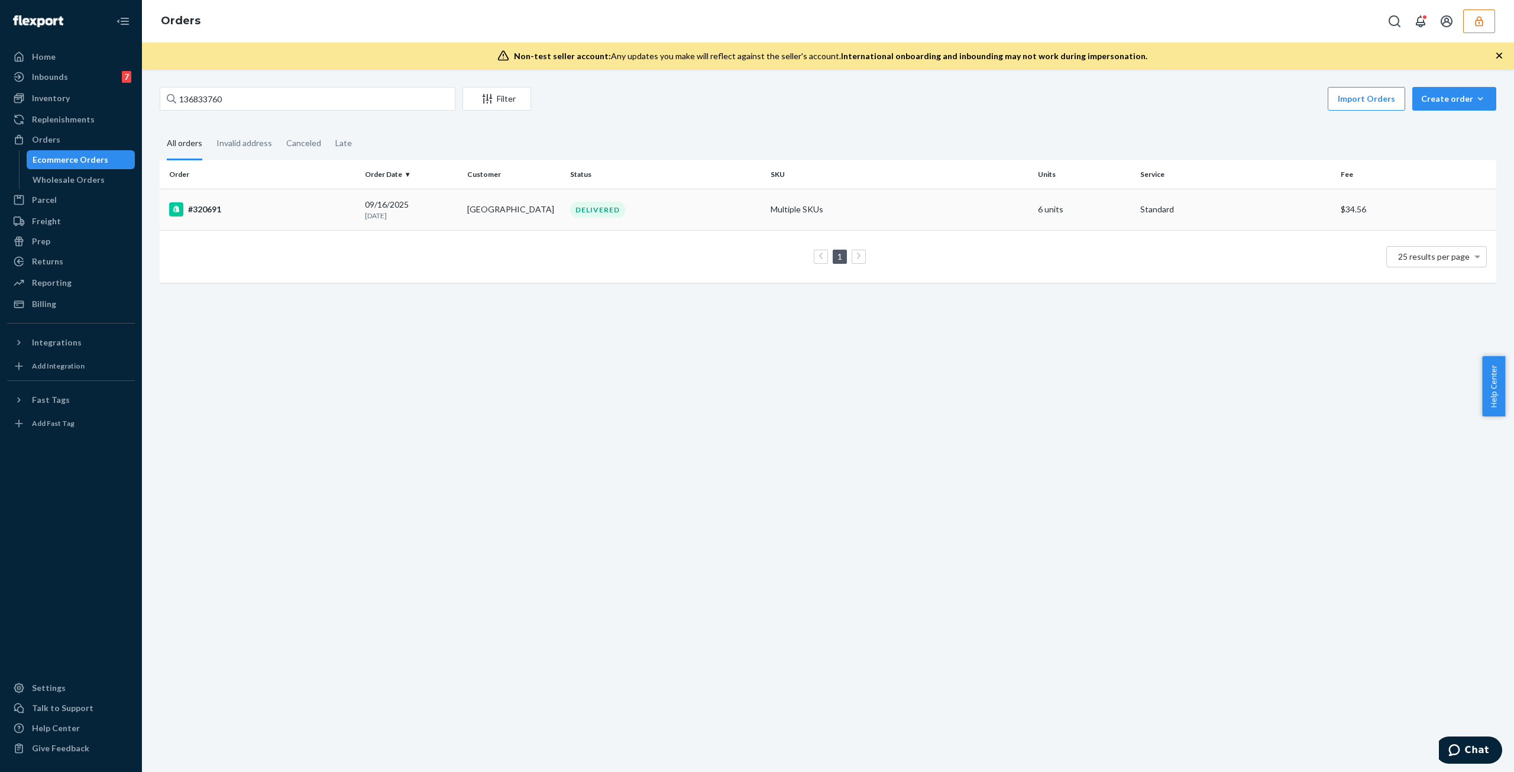
click at [592, 224] on td "DELIVERED" at bounding box center [665, 209] width 200 height 41
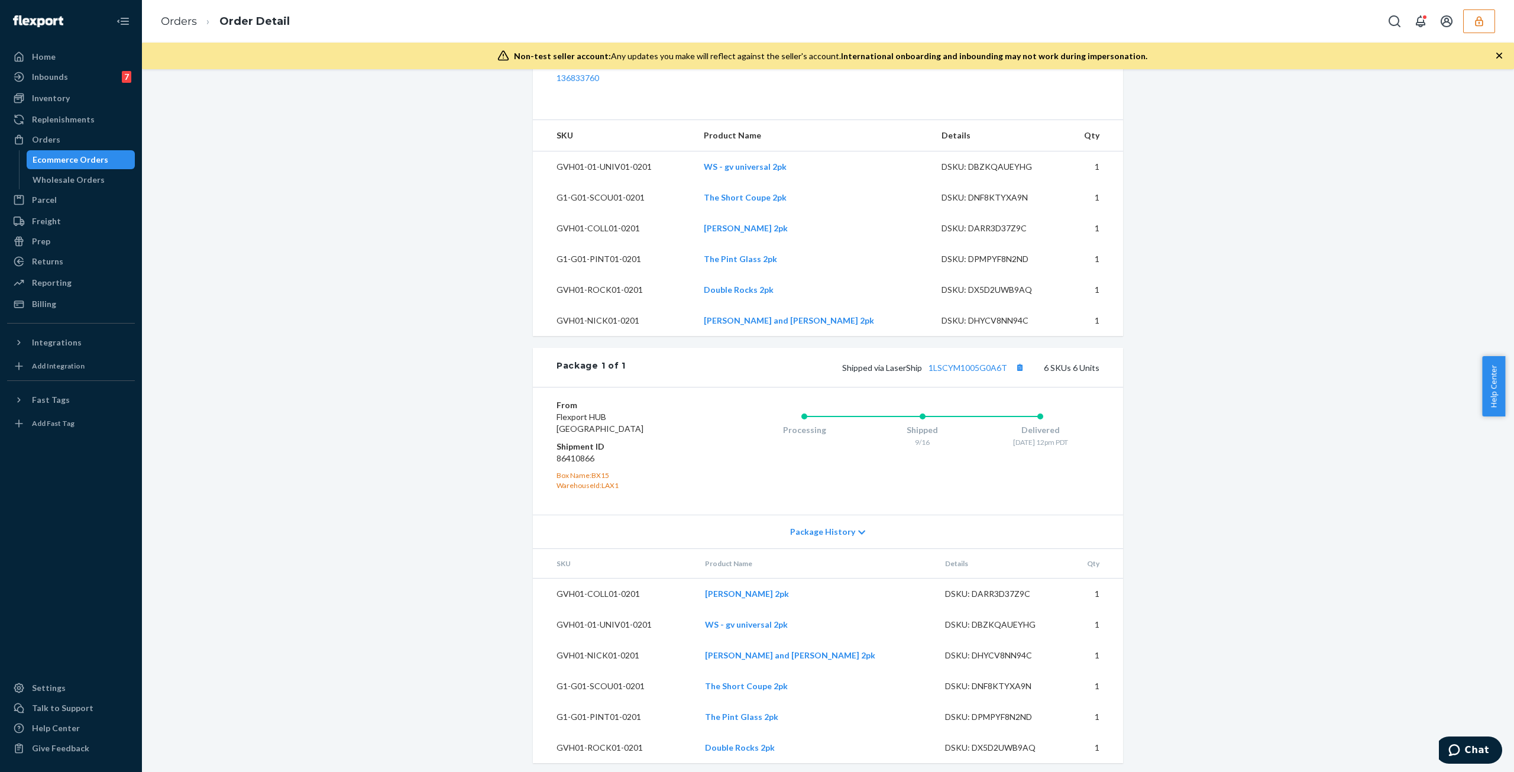
scroll to position [419, 0]
click at [968, 362] on link "1LSCYM1005G0A6T" at bounding box center [967, 362] width 79 height 10
click at [1486, 27] on button "button" at bounding box center [1479, 21] width 32 height 24
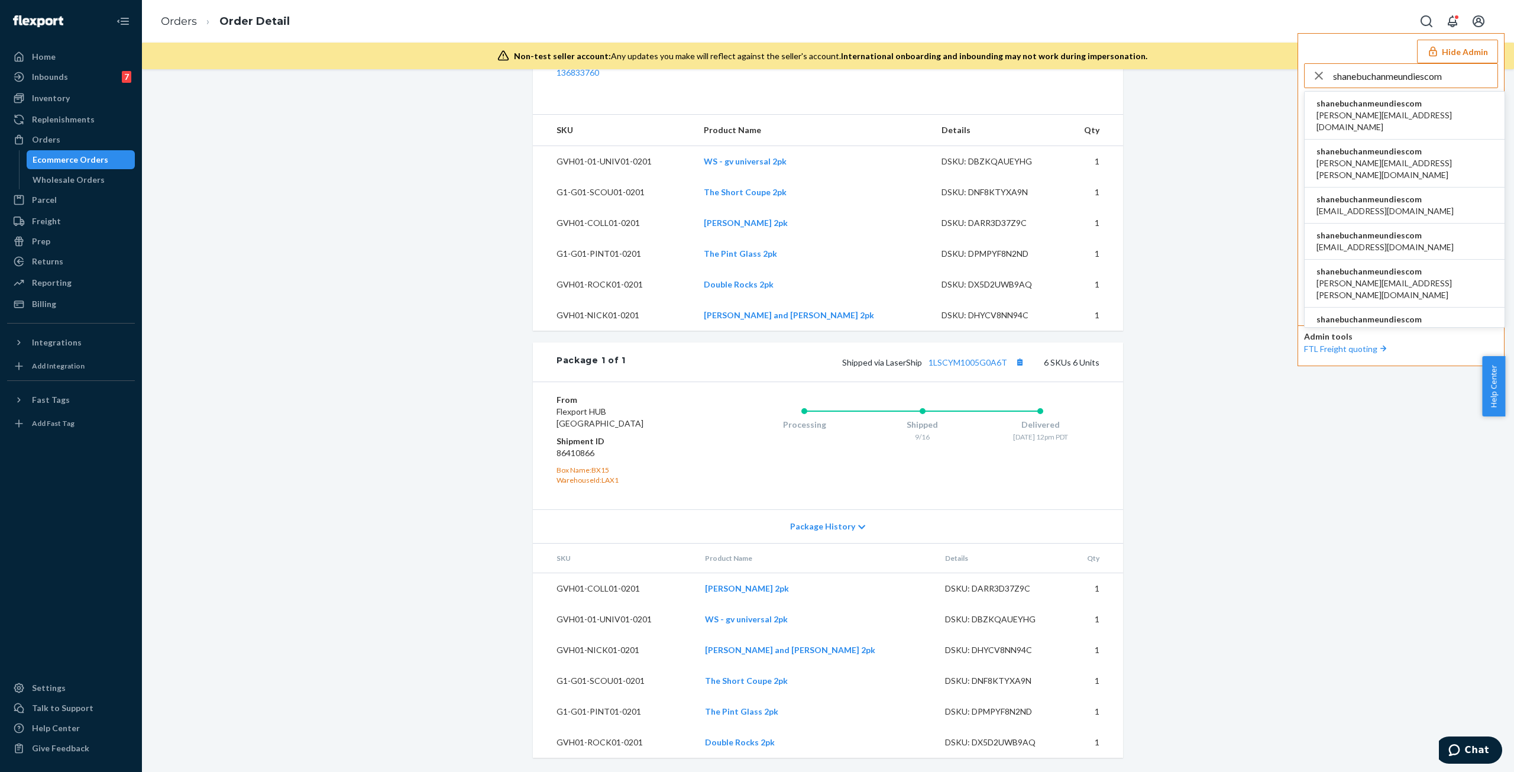
type input "shanebuchanmeundiescom"
click at [1422, 109] on span "[PERSON_NAME][EMAIL_ADDRESS][DOMAIN_NAME]" at bounding box center [1404, 121] width 176 height 24
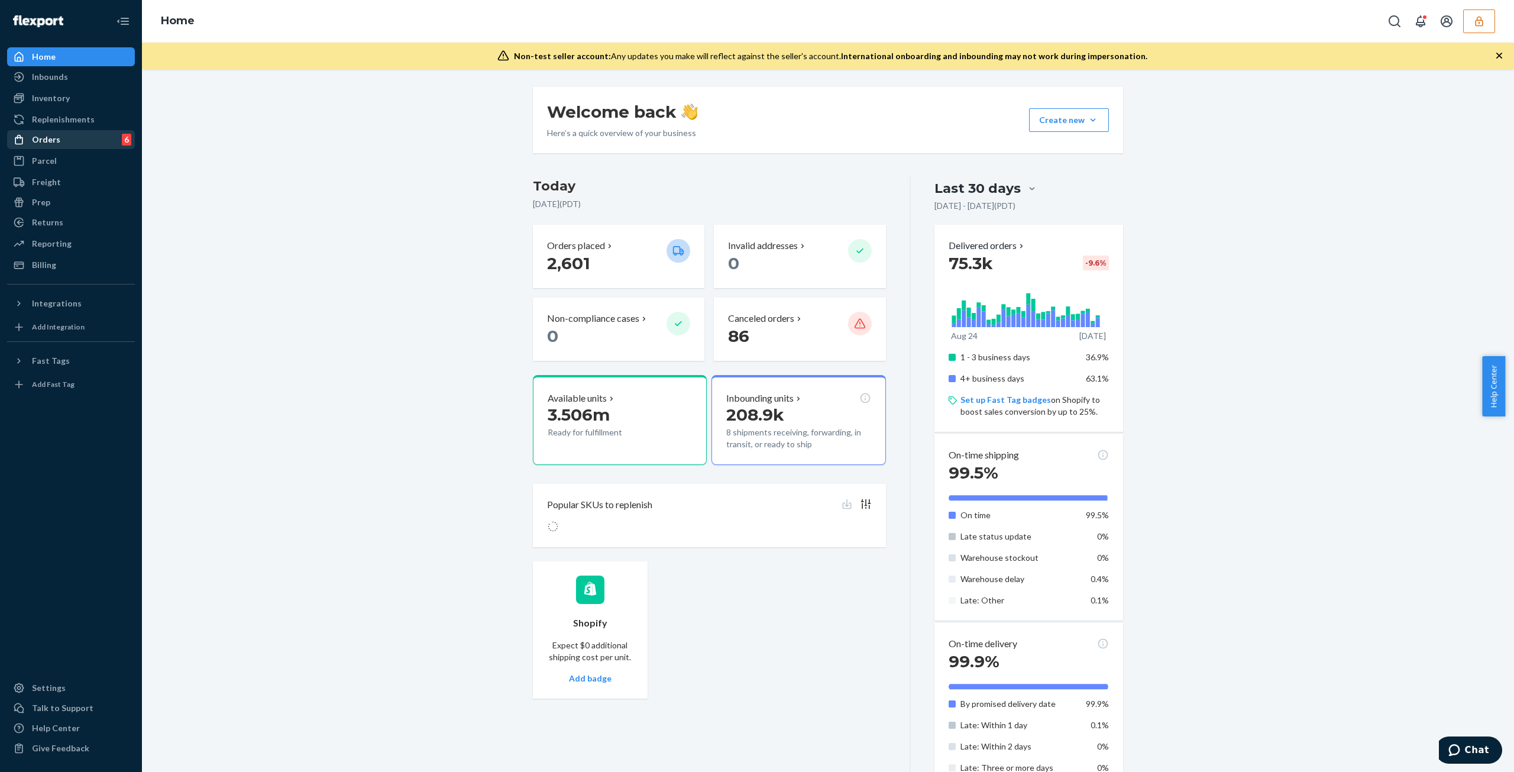
click at [45, 140] on div "Orders" at bounding box center [46, 140] width 28 height 12
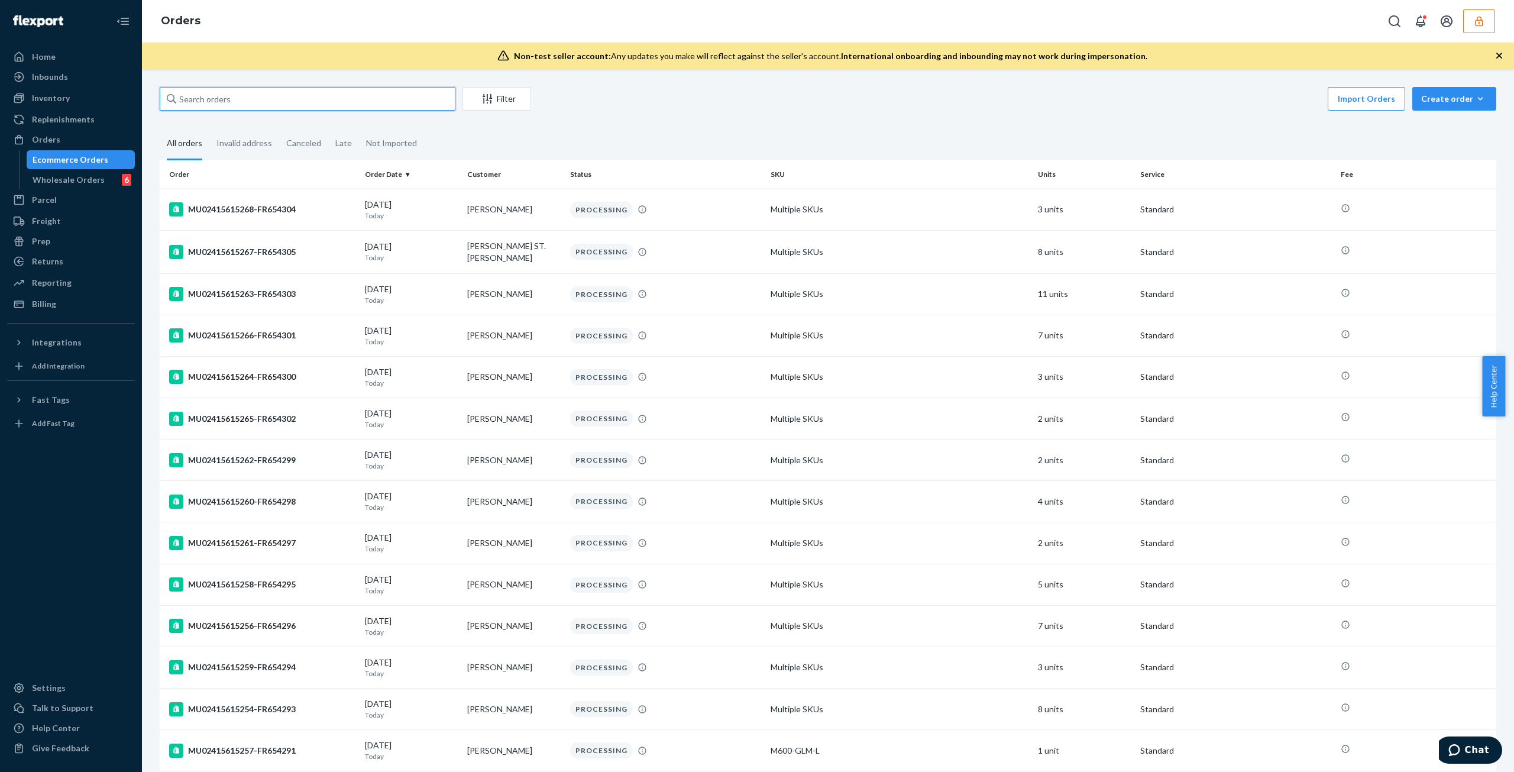
click at [242, 96] on input "text" at bounding box center [308, 99] width 296 height 24
paste input "MU02415582415-FR620749"
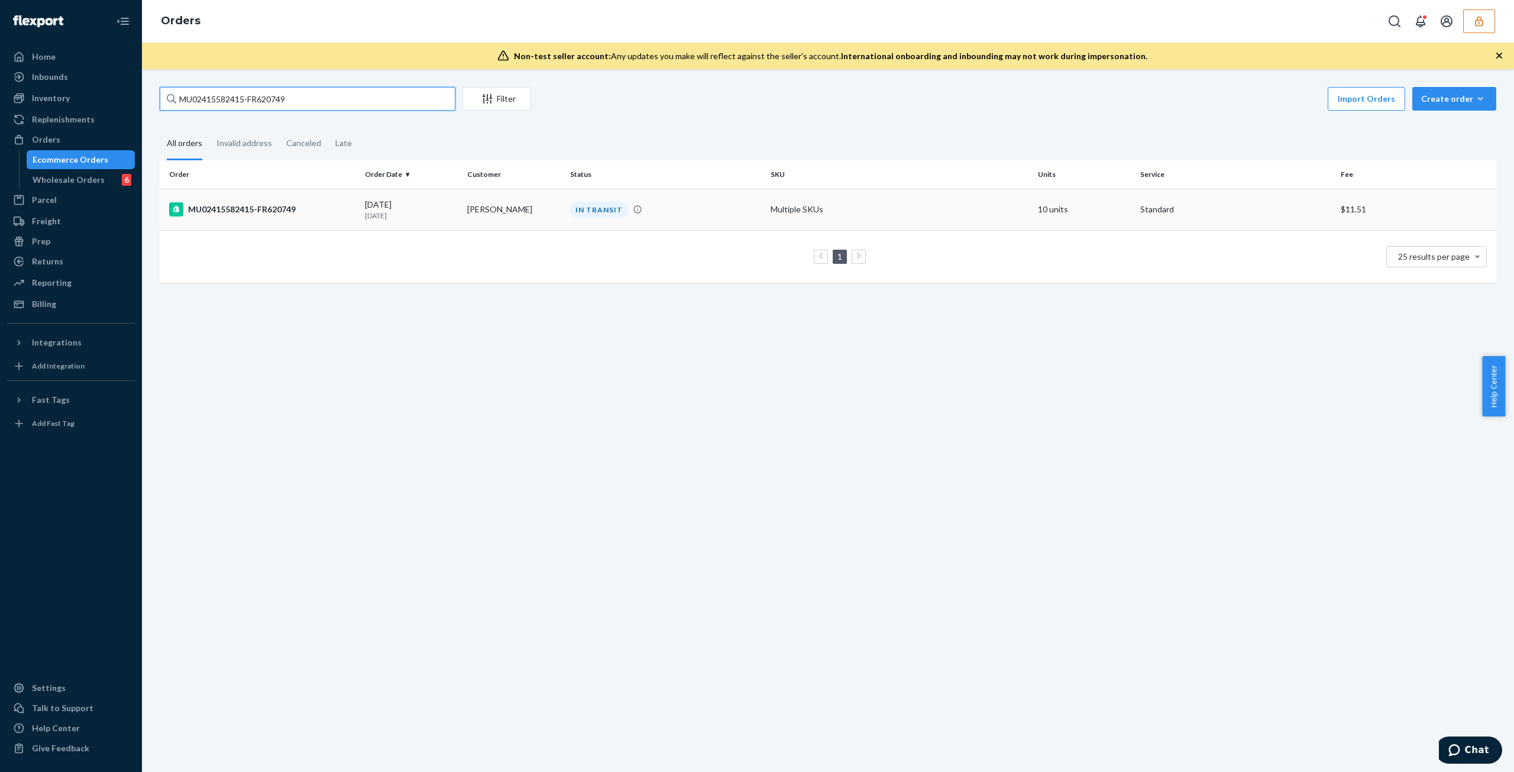
type input "MU02415582415-FR620749"
click at [424, 196] on td "[DATE] [DATE]" at bounding box center [411, 209] width 102 height 41
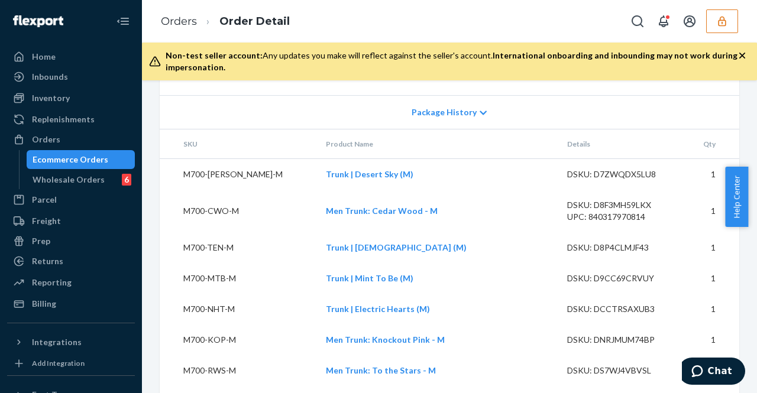
scroll to position [1109, 0]
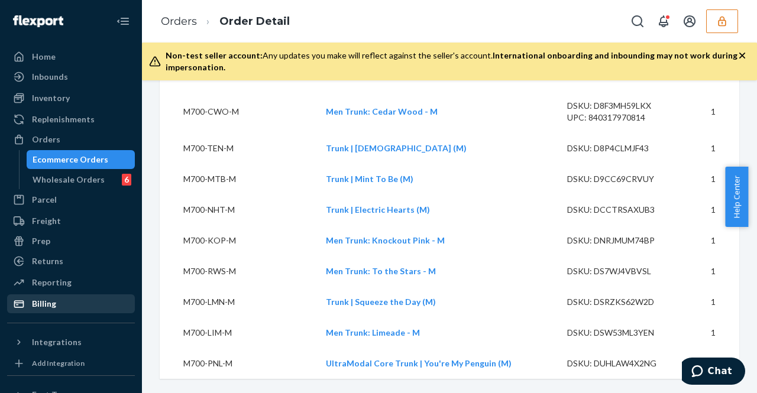
click at [74, 306] on div "Billing" at bounding box center [70, 304] width 125 height 17
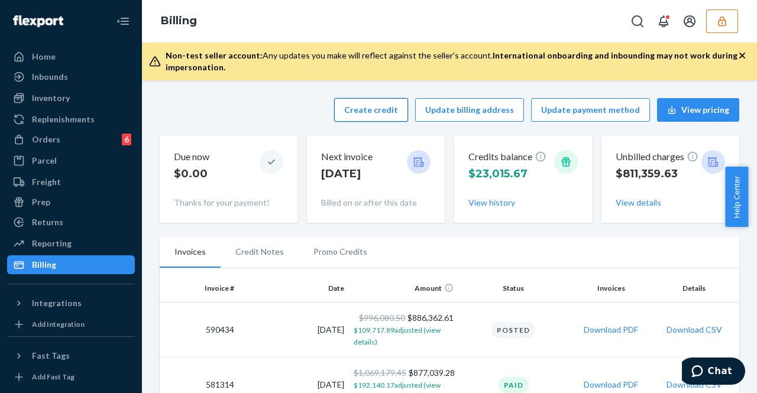
click at [381, 114] on button "Create credit" at bounding box center [371, 110] width 74 height 24
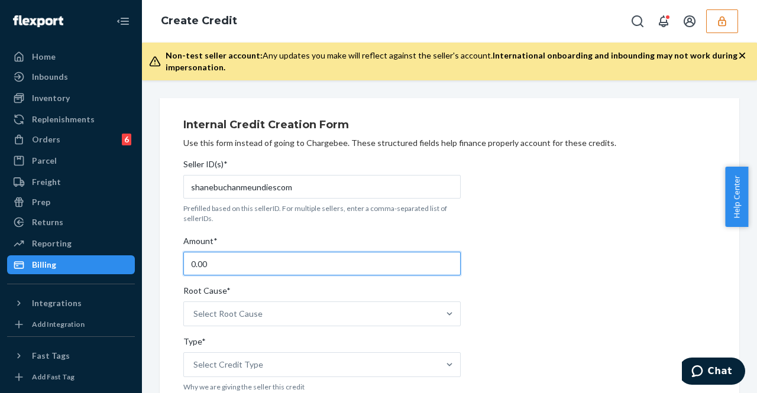
click at [355, 273] on input "0.00" at bounding box center [321, 264] width 277 height 24
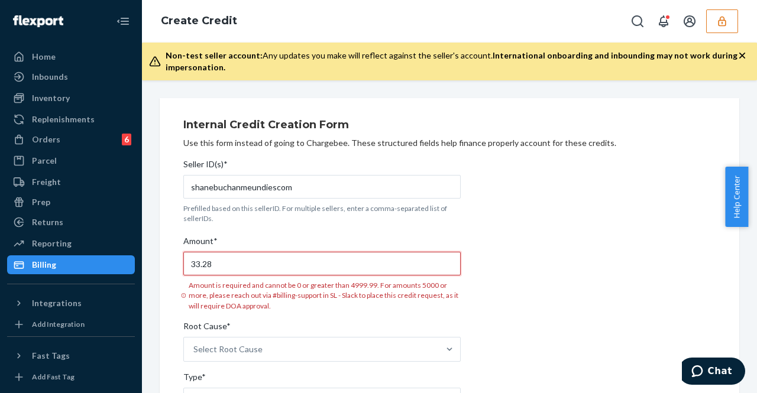
type input "33.28"
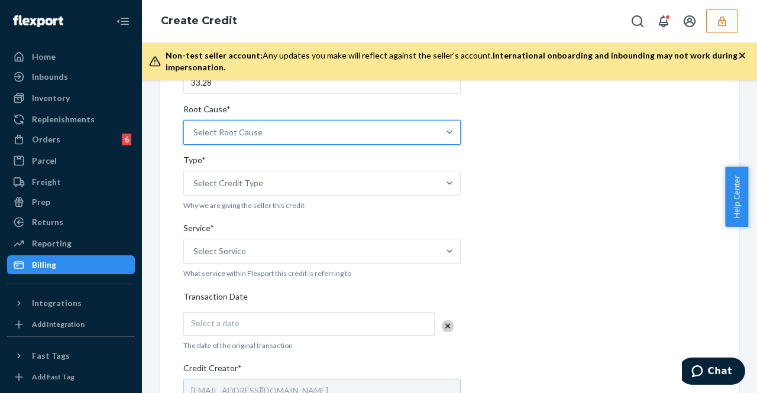
scroll to position [186, 0]
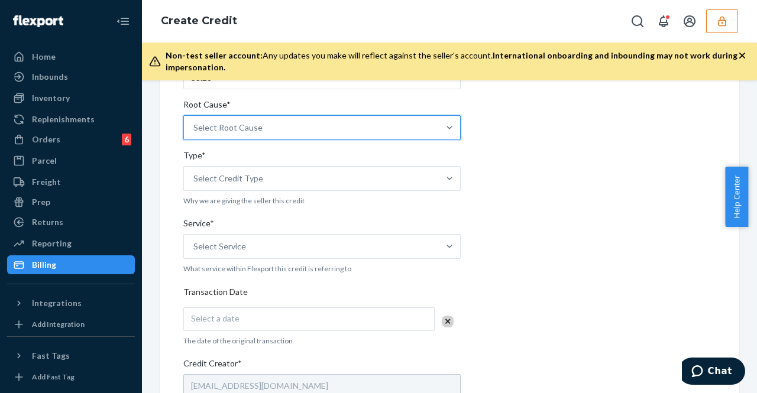
click at [370, 135] on div "Select Root Cause" at bounding box center [311, 128] width 255 height 24
click at [195, 134] on input "Root Cause* 0 results available. Select is focused ,type to refine list, press …" at bounding box center [193, 128] width 1 height 12
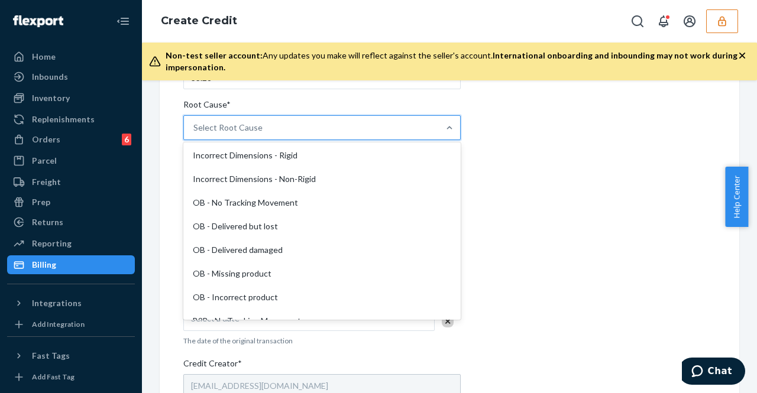
scroll to position [287, 0]
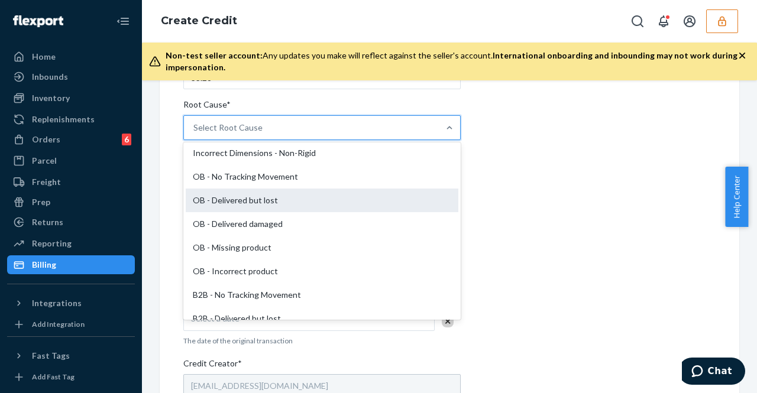
click at [354, 189] on div "OB - Delivered but lost" at bounding box center [322, 201] width 273 height 24
click at [195, 134] on input "Root Cause* option OB - Delivered but lost focused, 15 of 29. 29 results availa…" at bounding box center [193, 128] width 1 height 12
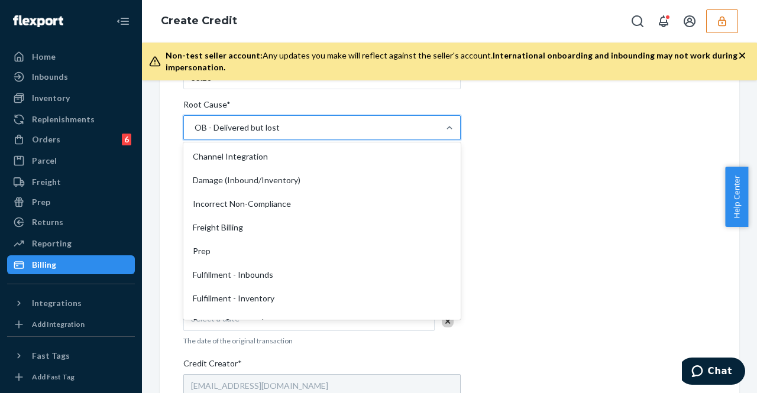
click at [371, 135] on div "OB - Delivered but lost" at bounding box center [311, 128] width 255 height 24
click at [195, 134] on input "Root Cause* option OB - Delivered but lost, selected. option OB - Delivered but…" at bounding box center [193, 128] width 1 height 12
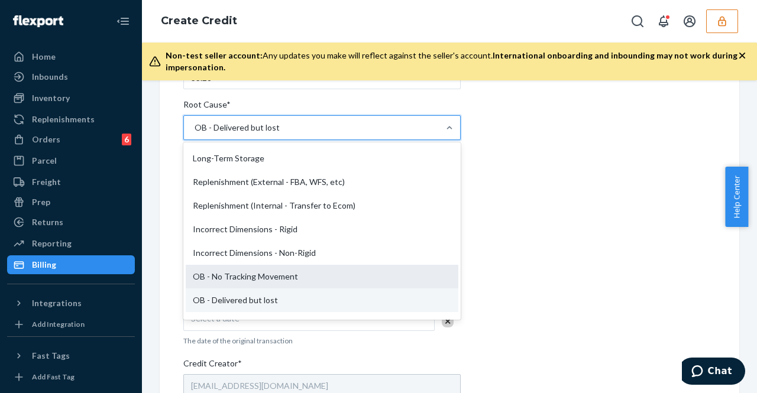
click at [357, 265] on div "OB - No Tracking Movement" at bounding box center [322, 277] width 273 height 24
click at [195, 134] on input "Root Cause* option OB - Delivered but lost, selected. option OB - No Tracking M…" at bounding box center [193, 128] width 1 height 12
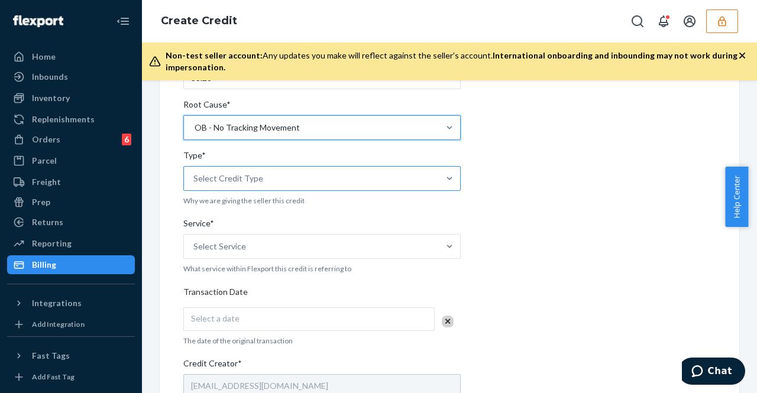
click at [368, 182] on div "Select Credit Type" at bounding box center [311, 179] width 255 height 24
click at [195, 182] on input "Type* Select Credit Type" at bounding box center [193, 179] width 1 height 12
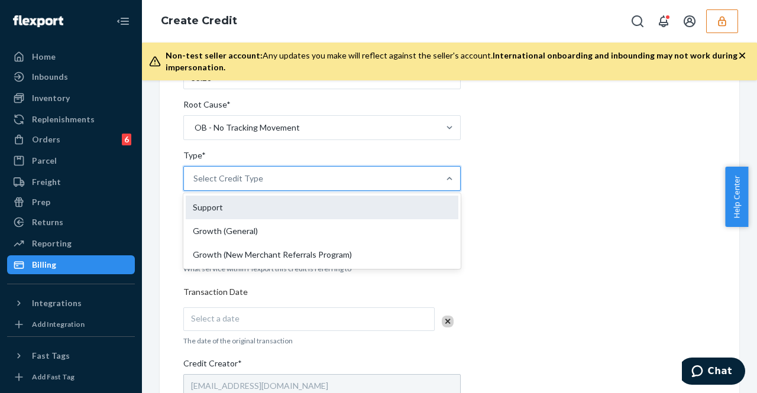
click at [370, 211] on div "Support" at bounding box center [322, 208] width 273 height 24
click at [195, 184] on input "Type* option Support focused, 1 of 3. 3 results available. Use Up and Down to c…" at bounding box center [193, 179] width 1 height 12
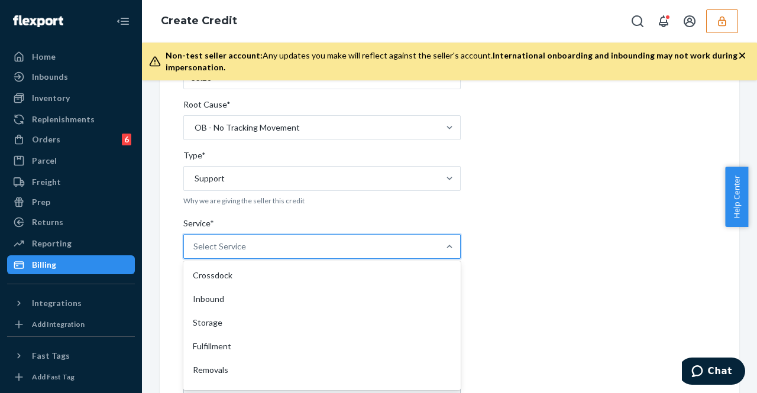
click at [364, 235] on div "Select Service" at bounding box center [311, 247] width 255 height 24
click at [195, 241] on input "Service* option Crossdock focused, 1 of 10. 10 results available. Use Up and Do…" at bounding box center [193, 247] width 1 height 12
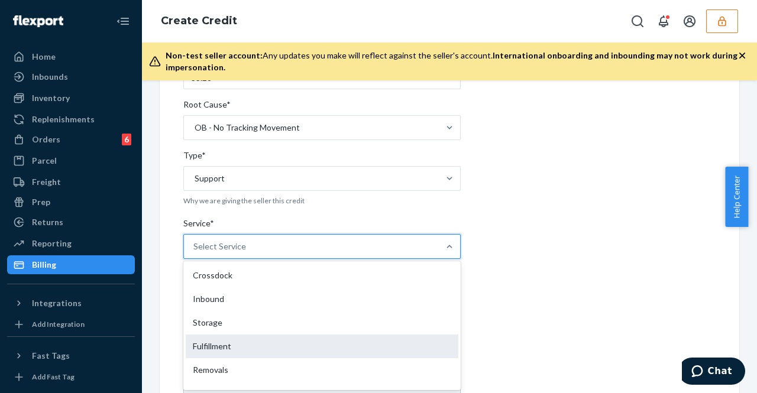
click at [344, 341] on div "Fulfillment" at bounding box center [322, 347] width 273 height 24
click at [195, 252] on input "Service* option Fulfillment focused, 4 of 10. 10 results available. Use Up and …" at bounding box center [193, 247] width 1 height 12
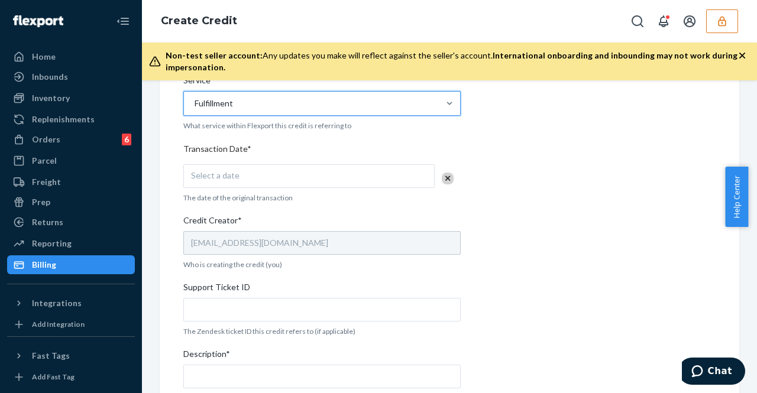
scroll to position [331, 0]
click at [375, 186] on div "Seller ID(s)* [PERSON_NAME] Prefilled based on this sellerID. For multiple sell…" at bounding box center [321, 166] width 277 height 686
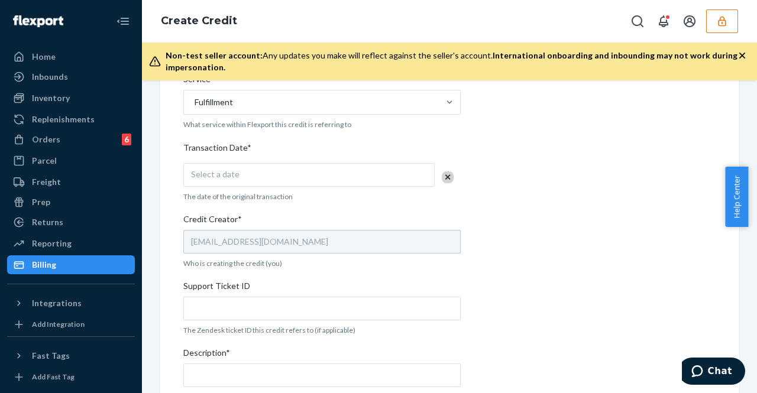
click at [370, 183] on div "Select a date" at bounding box center [308, 175] width 251 height 24
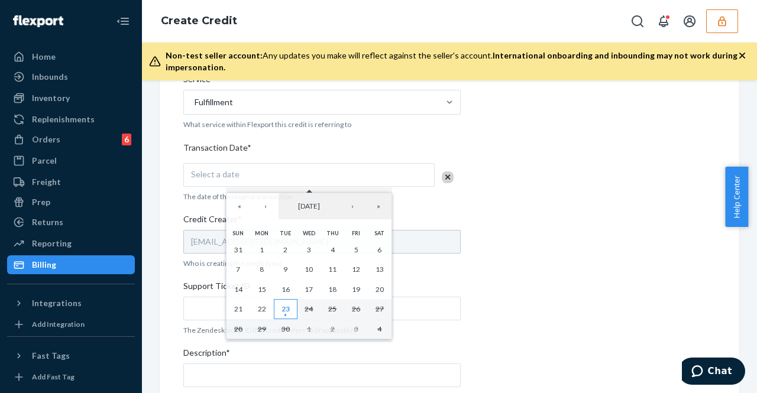
click at [290, 308] on button "23" at bounding box center [286, 309] width 24 height 20
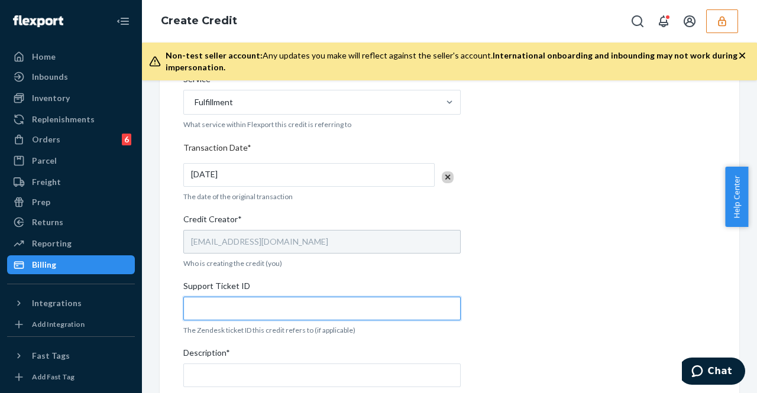
click at [264, 315] on input "Support Ticket ID" at bounding box center [321, 309] width 277 height 24
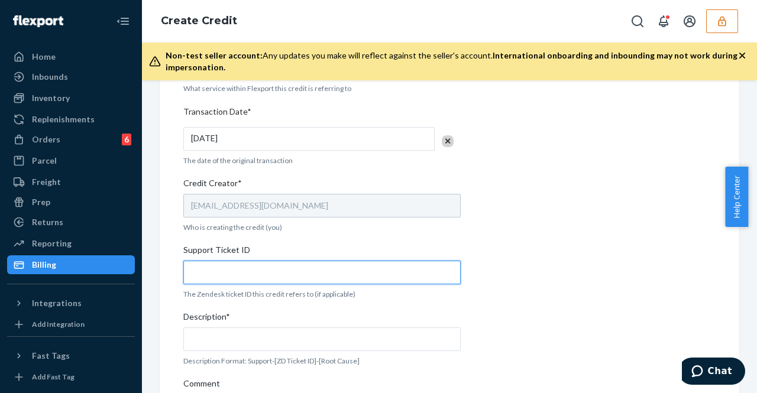
scroll to position [368, 0]
paste input "[URL][DOMAIN_NAME]"
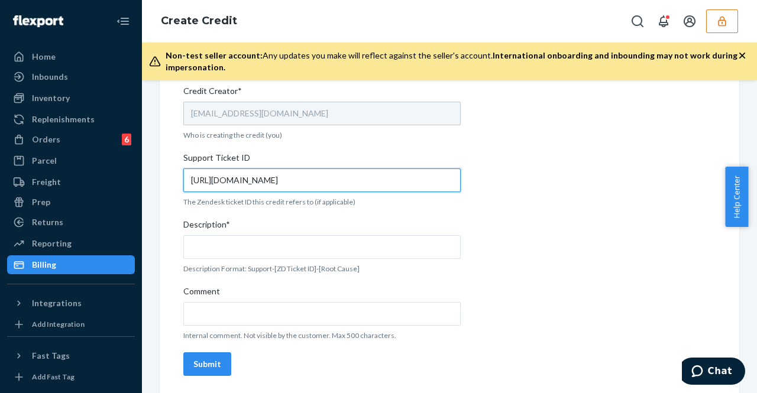
type input "[URL][DOMAIN_NAME]"
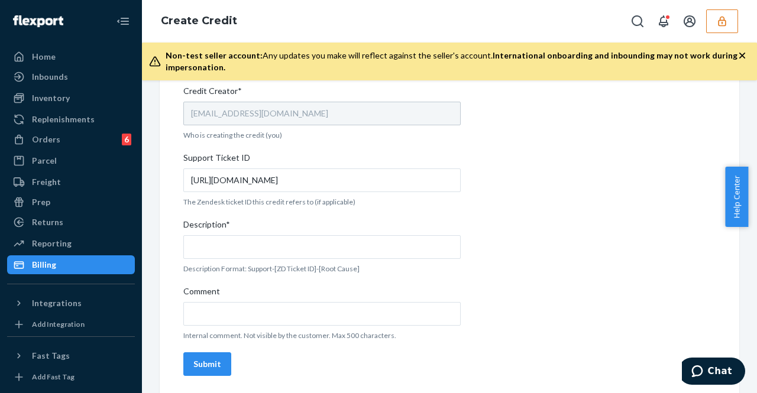
click at [315, 331] on p "Internal comment. Not visible by the customer. Max 500 characters." at bounding box center [321, 336] width 277 height 10
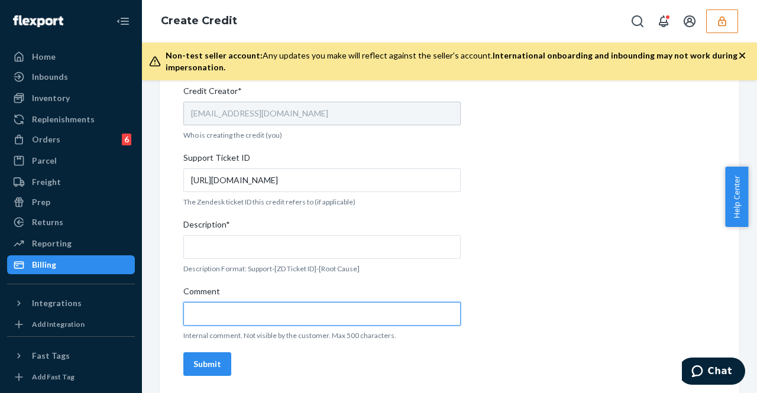
click at [339, 316] on input "Comment" at bounding box center [321, 314] width 277 height 24
paste input "[URL][DOMAIN_NAME]"
type input "[URL][DOMAIN_NAME]"
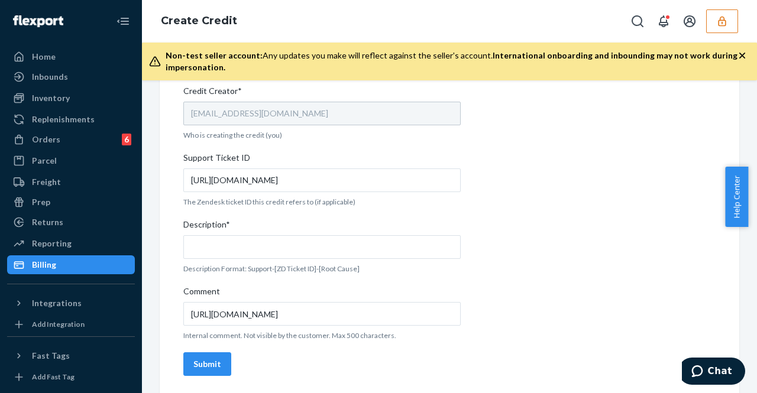
click at [348, 231] on div "Description*" at bounding box center [321, 227] width 277 height 17
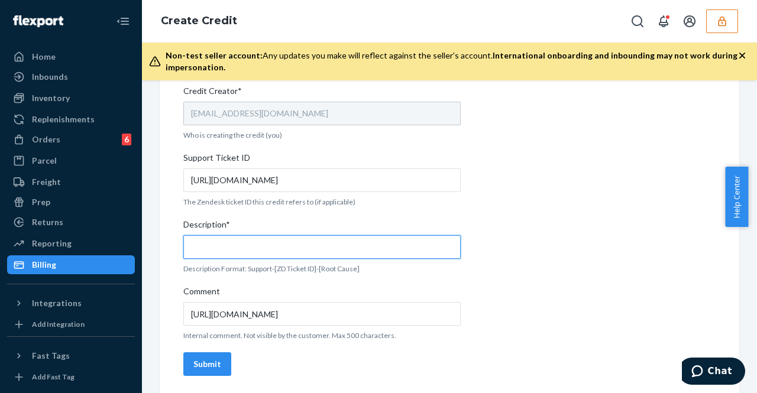
click at [348, 235] on input "Description*" at bounding box center [321, 247] width 277 height 24
type input "Support-824314-OB No Tracking Movement"
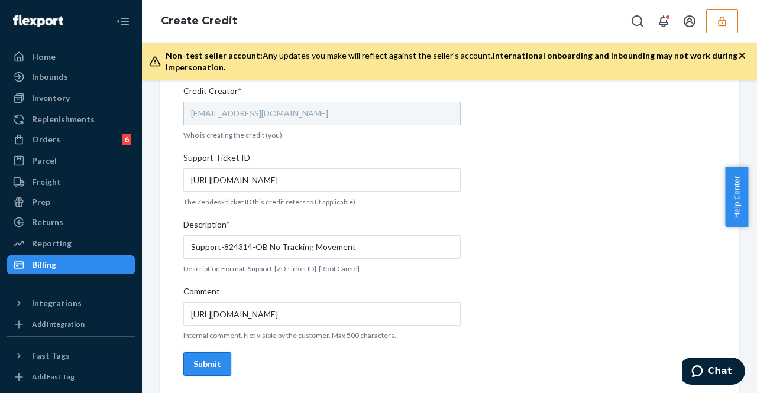
click at [211, 352] on button "Submit" at bounding box center [207, 364] width 48 height 24
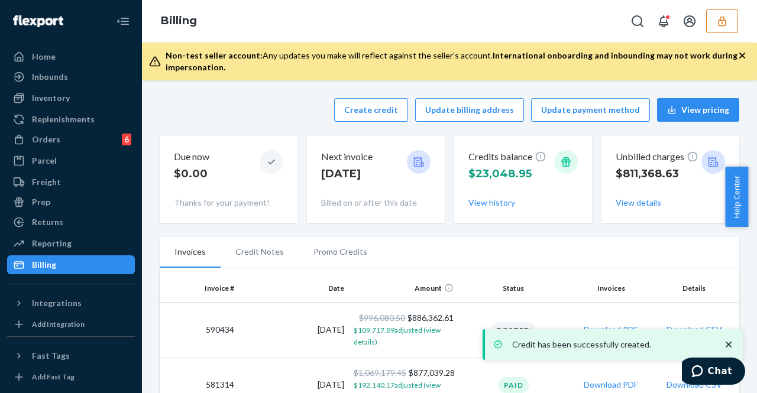
click at [329, 250] on li "Promo Credits" at bounding box center [340, 252] width 83 height 30
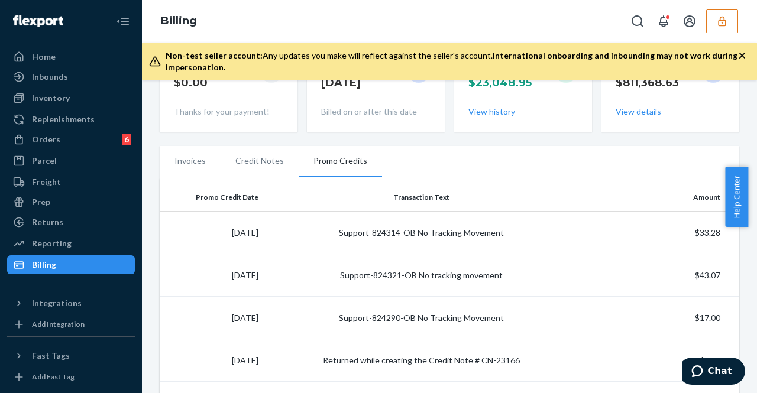
scroll to position [91, 0]
click at [723, 20] on icon "button" at bounding box center [722, 21] width 12 height 12
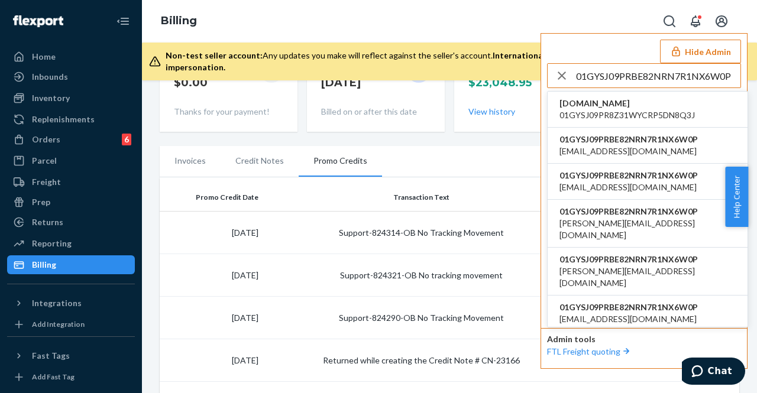
type input "01GYSJ09PRBE82NRN7R1NX6W0P"
click at [624, 105] on span "[DOMAIN_NAME]" at bounding box center [626, 104] width 135 height 12
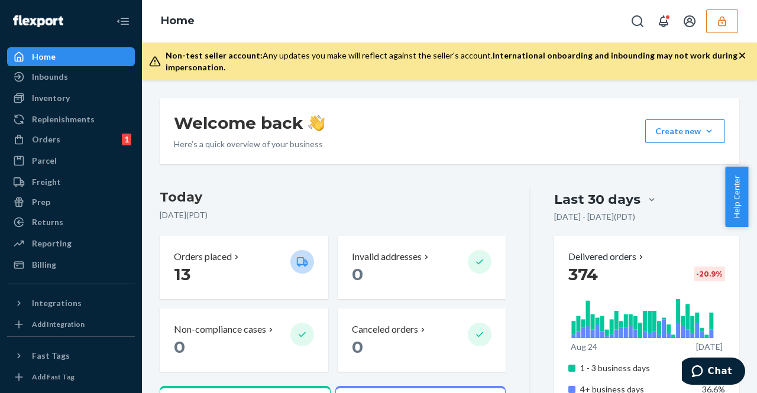
click at [53, 142] on div "Orders" at bounding box center [46, 140] width 28 height 12
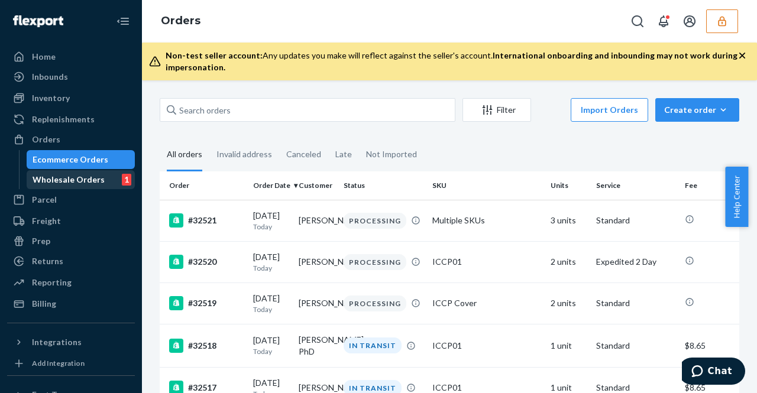
click at [79, 187] on div "Wholesale Orders 1" at bounding box center [81, 179] width 106 height 17
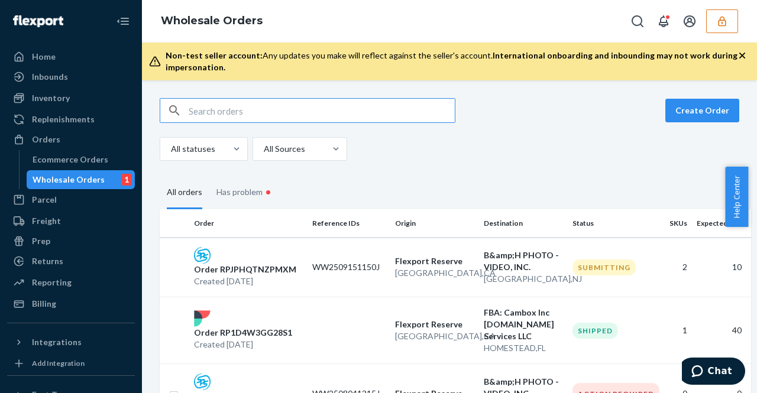
click at [276, 117] on input "text" at bounding box center [322, 111] width 266 height 24
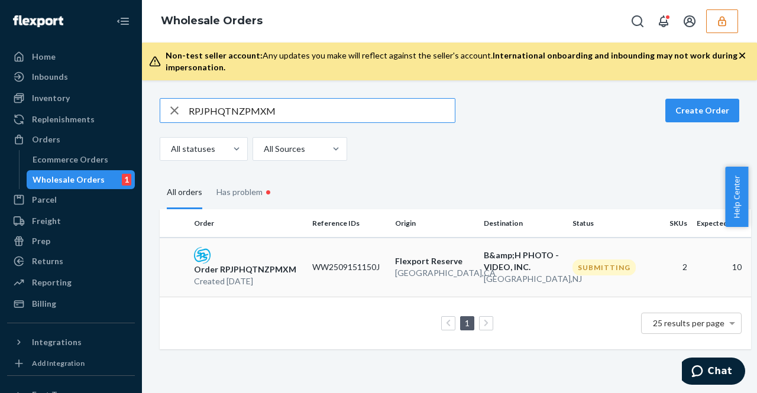
type input "RPJPHQTNZPMXM"
click at [329, 268] on p "WW2509151150J" at bounding box center [348, 267] width 73 height 12
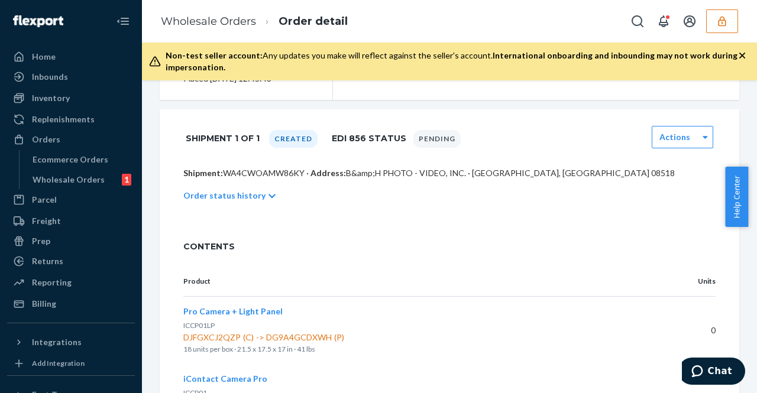
scroll to position [294, 0]
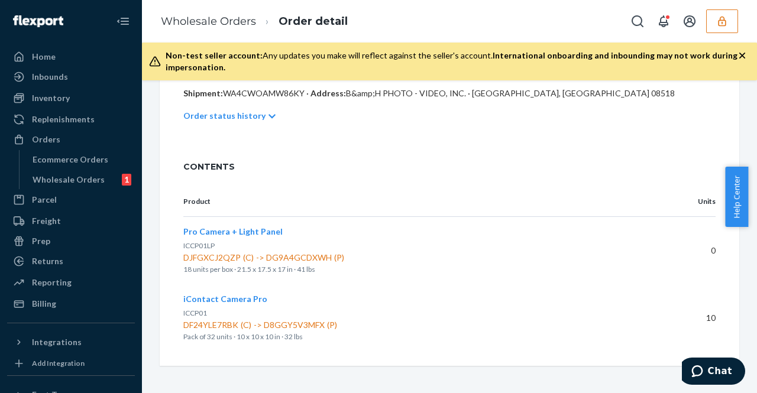
click at [208, 128] on div "Order status history" at bounding box center [449, 115] width 532 height 33
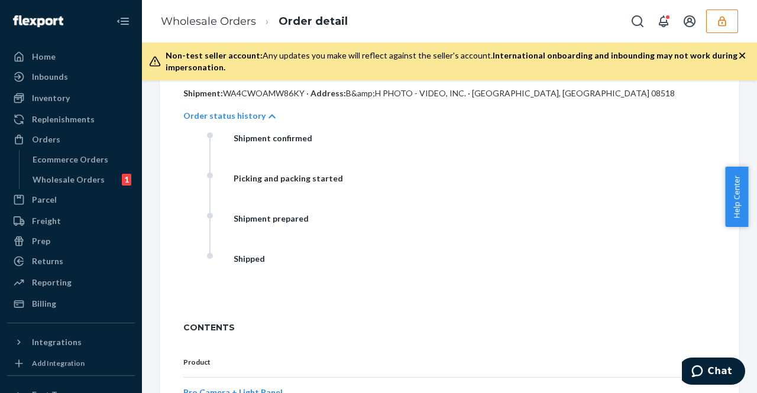
click at [221, 105] on div "Order status history" at bounding box center [449, 115] width 532 height 33
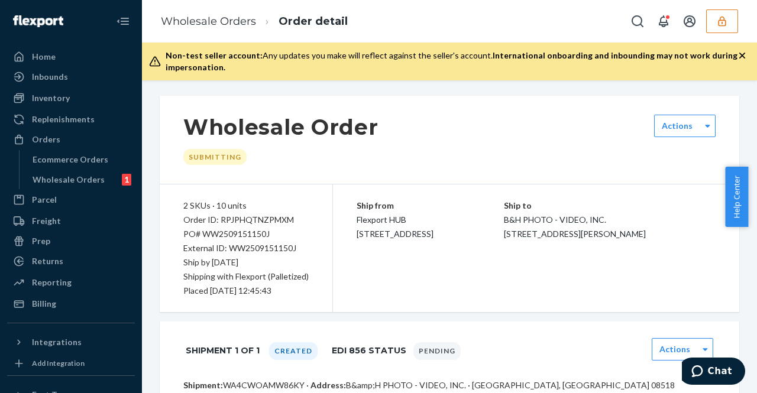
scroll to position [219, 0]
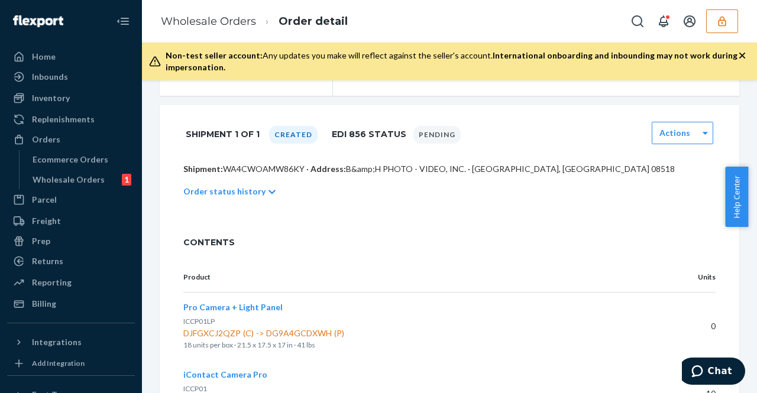
click at [253, 208] on div "Shipment: WA4CWOAMW86KY · Address: B&amp;H PHOTO - VIDEO, INC. · FLORENCE, NJ 0…" at bounding box center [449, 192] width 579 height 59
click at [267, 185] on div "Order status history" at bounding box center [449, 191] width 532 height 33
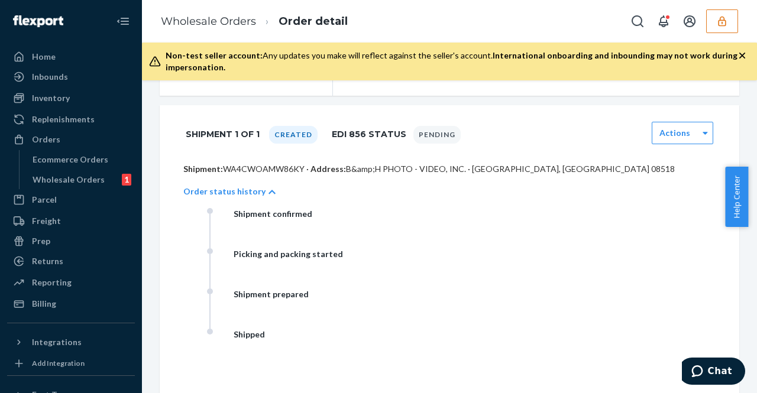
click at [272, 166] on p "Shipment: WA4CWOAMW86KY · Address: B&amp;H PHOTO - VIDEO, INC. · FLORENCE, NJ 0…" at bounding box center [449, 169] width 532 height 12
copy p "WA4CWOAMW86KY"
click at [275, 176] on div "Order status history" at bounding box center [449, 191] width 532 height 33
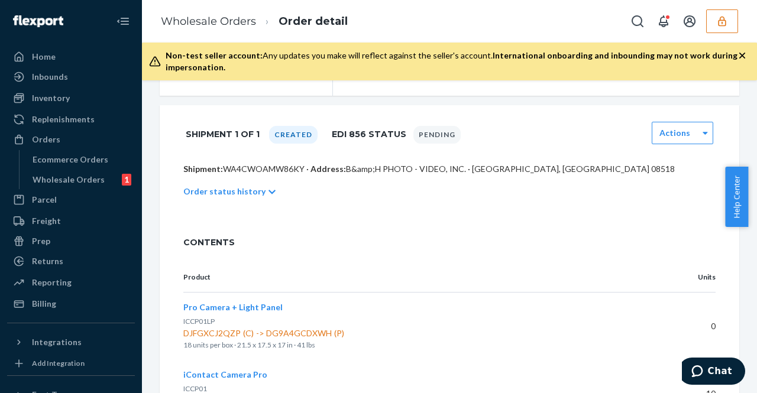
click at [206, 197] on div "Order status history" at bounding box center [449, 191] width 532 height 33
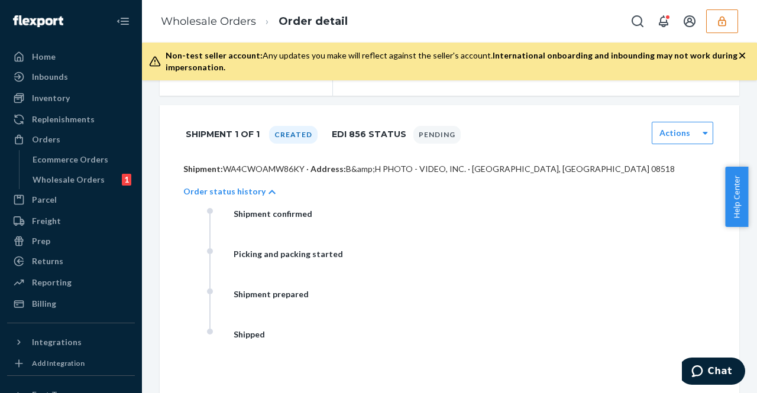
scroll to position [0, 0]
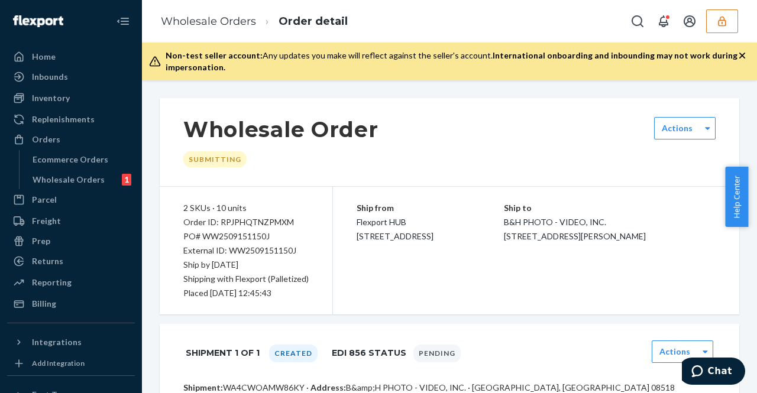
click at [260, 217] on div "Order ID: RPJPHQTNZPMXM" at bounding box center [245, 222] width 125 height 14
copy div "RPJPHQTNZPMXM"
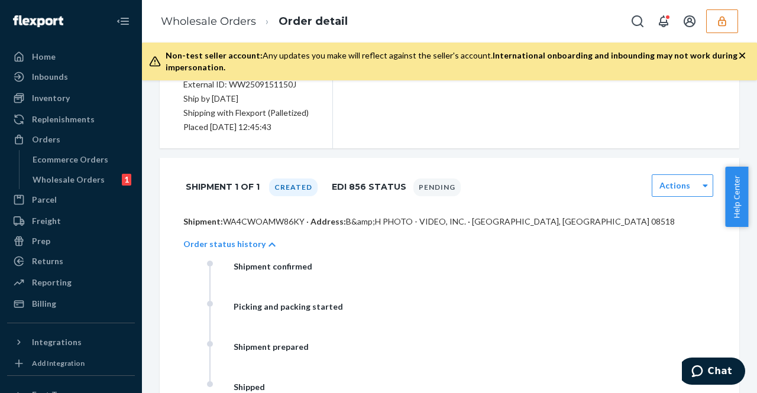
scroll to position [169, 0]
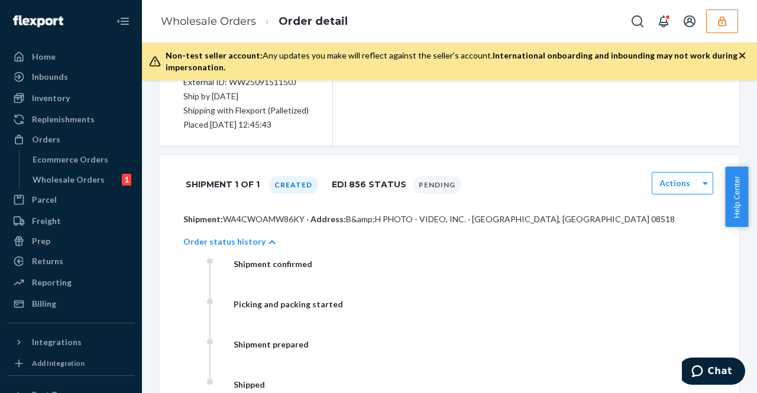
click at [248, 209] on div "Shipment 1 of 1 Created EDI 856 Status Pending Actions" at bounding box center [449, 185] width 579 height 58
click at [248, 208] on div "Shipment 1 of 1 Created EDI 856 Status Pending Actions" at bounding box center [449, 185] width 579 height 58
click at [286, 214] on p "Shipment: WA4CWOAMW86KY · Address: B&amp;H PHOTO - VIDEO, INC. · FLORENCE, NJ 0…" at bounding box center [449, 219] width 532 height 12
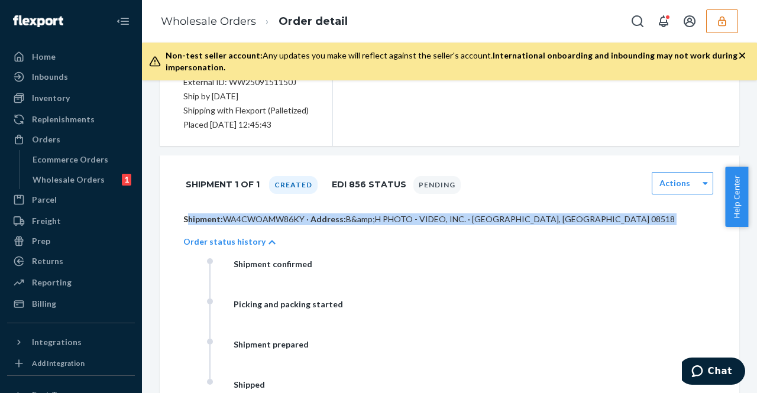
click at [286, 214] on p "Shipment: WA4CWOAMW86KY · Address: B&amp;H PHOTO - VIDEO, INC. · FLORENCE, NJ 0…" at bounding box center [449, 219] width 532 height 12
click at [314, 215] on span "Address:" at bounding box center [327, 219] width 35 height 10
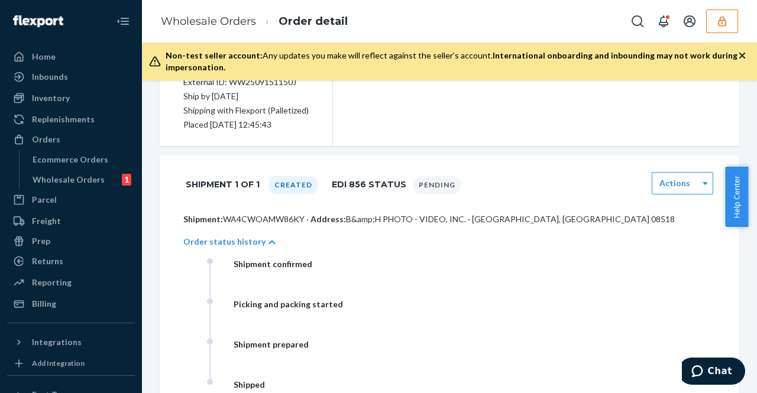
click at [397, 219] on p "Shipment: WA4CWOAMW86KY · Address: B&amp;H PHOTO - VIDEO, INC. · FLORENCE, NJ 0…" at bounding box center [449, 219] width 532 height 12
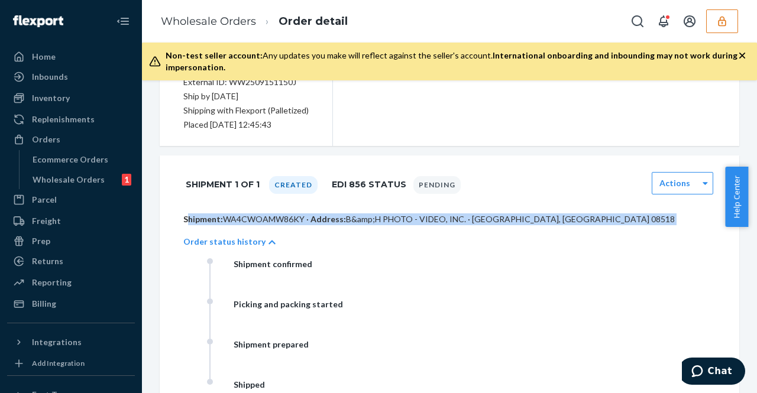
click at [397, 219] on p "Shipment: WA4CWOAMW86KY · Address: B&amp;H PHOTO - VIDEO, INC. · FLORENCE, NJ 0…" at bounding box center [449, 219] width 532 height 12
click at [344, 213] on p "Shipment: WA4CWOAMW86KY · Address: B&amp;H PHOTO - VIDEO, INC. · FLORENCE, NJ 0…" at bounding box center [449, 219] width 532 height 12
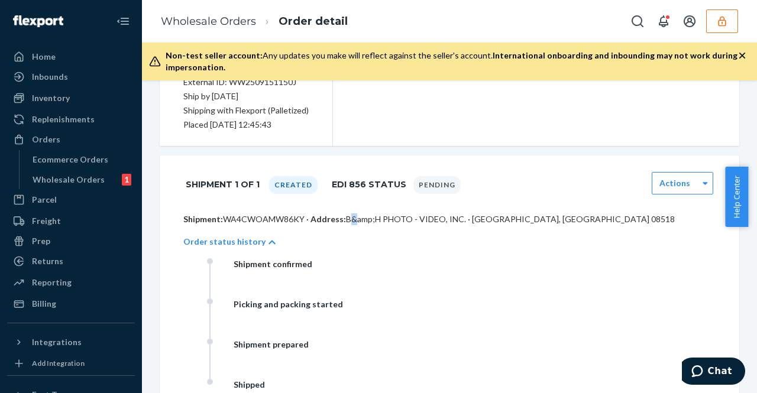
click at [344, 213] on p "Shipment: WA4CWOAMW86KY · Address: B&amp;H PHOTO - VIDEO, INC. · FLORENCE, NJ 0…" at bounding box center [449, 219] width 532 height 12
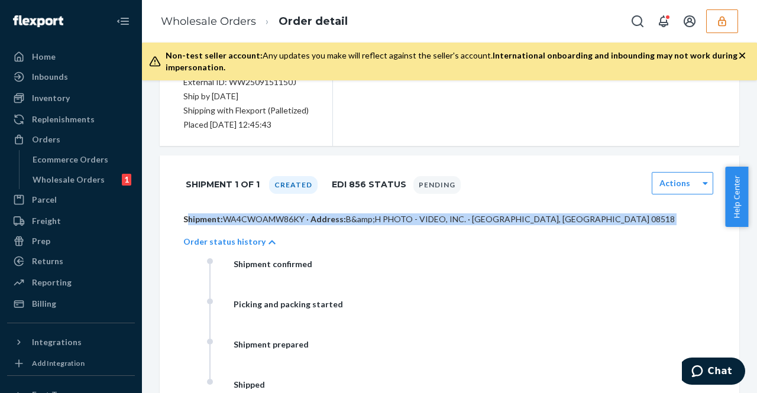
click at [344, 213] on p "Shipment: WA4CWOAMW86KY · Address: B&amp;H PHOTO - VIDEO, INC. · FLORENCE, NJ 0…" at bounding box center [449, 219] width 532 height 12
click at [358, 218] on p "Shipment: WA4CWOAMW86KY · Address: B&amp;H PHOTO - VIDEO, INC. · FLORENCE, NJ 0…" at bounding box center [449, 219] width 532 height 12
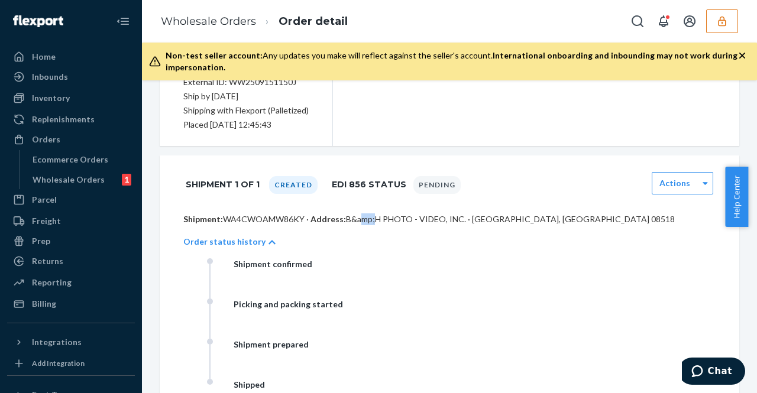
click at [358, 218] on p "Shipment: WA4CWOAMW86KY · Address: B&amp;H PHOTO - VIDEO, INC. · FLORENCE, NJ 0…" at bounding box center [449, 219] width 532 height 12
click at [393, 217] on p "Shipment: WA4CWOAMW86KY · Address: B&amp;H PHOTO - VIDEO, INC. · FLORENCE, NJ 0…" at bounding box center [449, 219] width 532 height 12
click at [430, 218] on p "Shipment: WA4CWOAMW86KY · Address: B&amp;H PHOTO - VIDEO, INC. · FLORENCE, NJ 0…" at bounding box center [449, 219] width 532 height 12
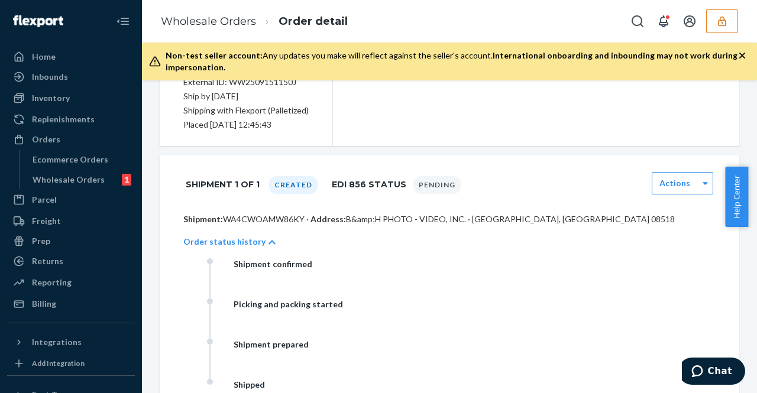
click at [472, 218] on p "Shipment: WA4CWOAMW86KY · Address: B&amp;H PHOTO - VIDEO, INC. · FLORENCE, NJ 0…" at bounding box center [449, 219] width 532 height 12
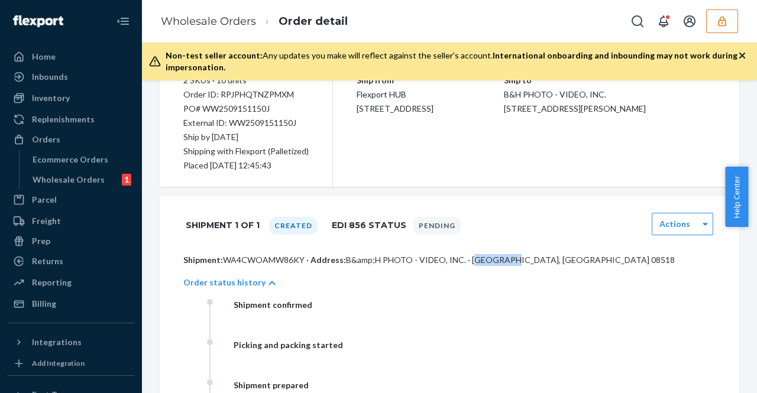
scroll to position [124, 0]
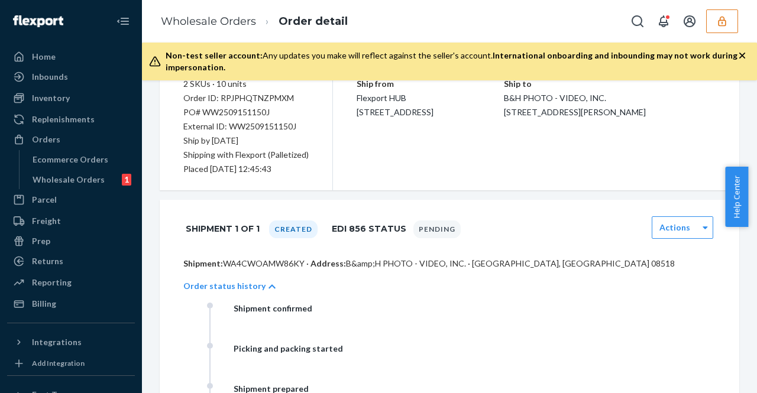
click at [246, 270] on div "Order status history" at bounding box center [449, 286] width 532 height 33
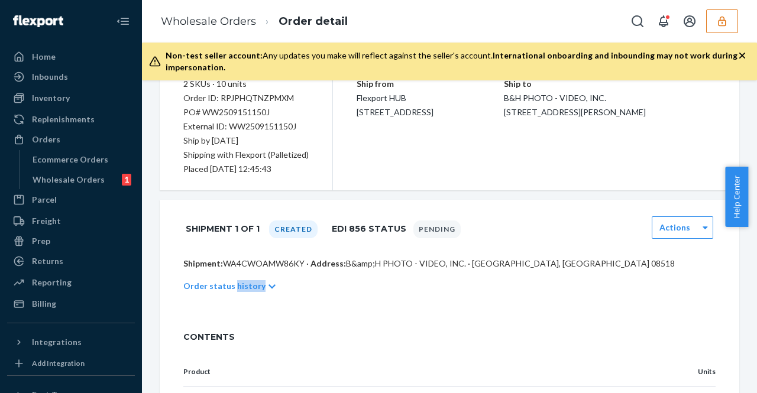
click at [246, 270] on div "Order status history" at bounding box center [449, 286] width 532 height 33
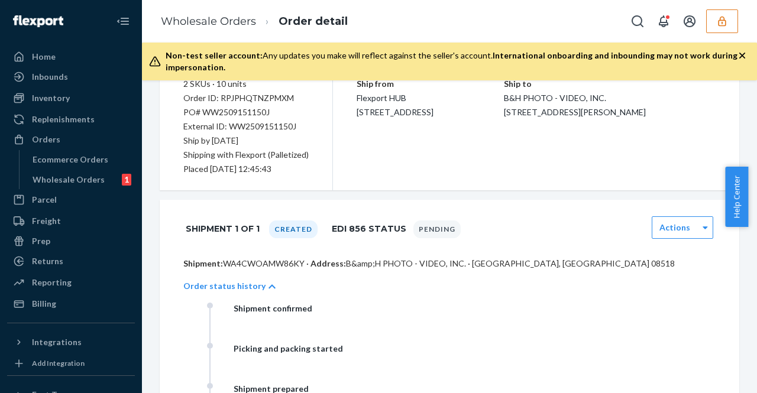
click at [264, 266] on p "Shipment: WA4CWOAMW86KY · Address: B&amp;H PHOTO - VIDEO, INC. · FLORENCE, NJ 0…" at bounding box center [449, 264] width 532 height 12
copy p "WA4CWOAMW86KY"
click at [727, 22] on icon "button" at bounding box center [722, 21] width 12 height 12
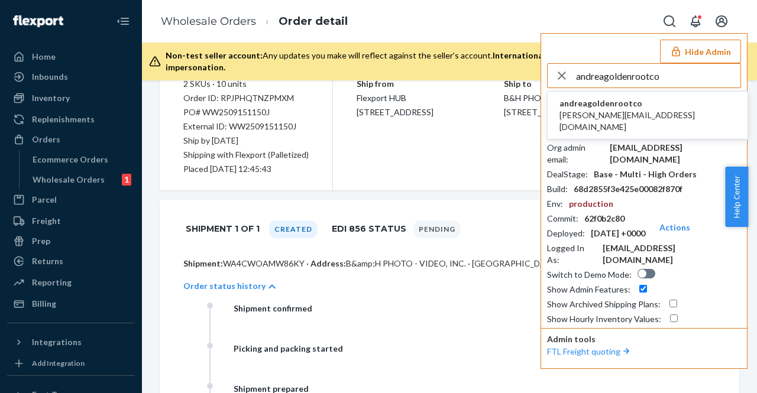
type input "andreagoldenrootco"
click at [623, 105] on span "andreagoldenrootco" at bounding box center [647, 104] width 176 height 12
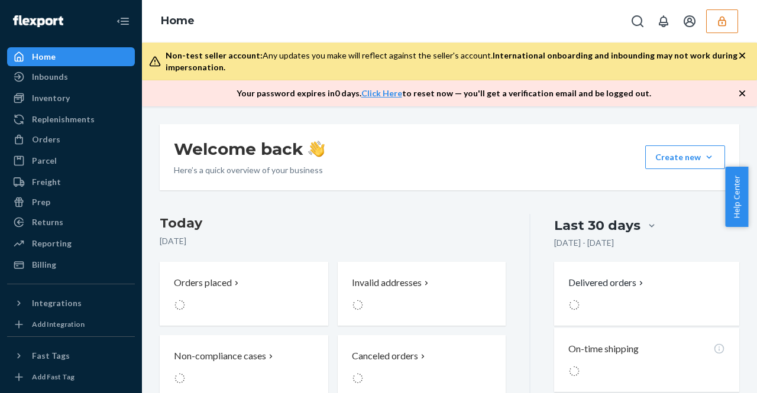
drag, startPoint x: 0, startPoint y: 0, endPoint x: 623, endPoint y: 105, distance: 632.0
click at [623, 105] on div "Your password expires [DATE] . Click Here to reset now — you'll get a verificat…" at bounding box center [449, 93] width 615 height 26
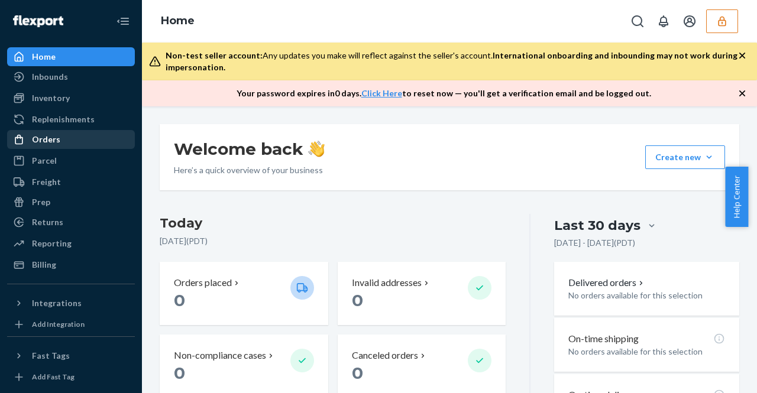
click at [80, 141] on div "Orders" at bounding box center [70, 139] width 125 height 17
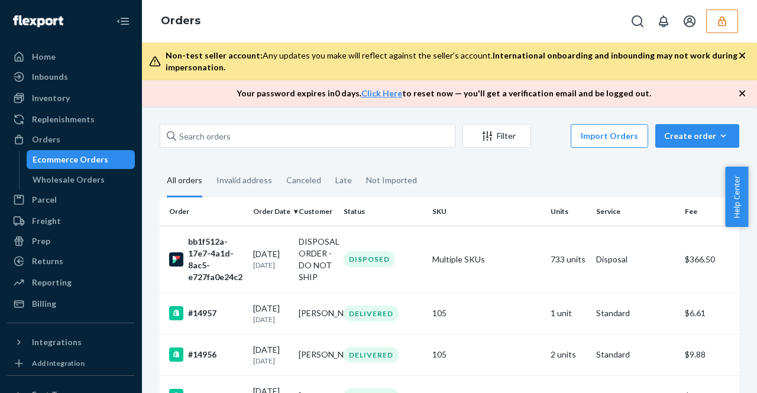
click at [83, 67] on ul "Home Inbounds Shipping Plans Problems Inventory Products Replenishments Orders …" at bounding box center [71, 180] width 128 height 266
click at [71, 55] on div "Home" at bounding box center [70, 56] width 125 height 17
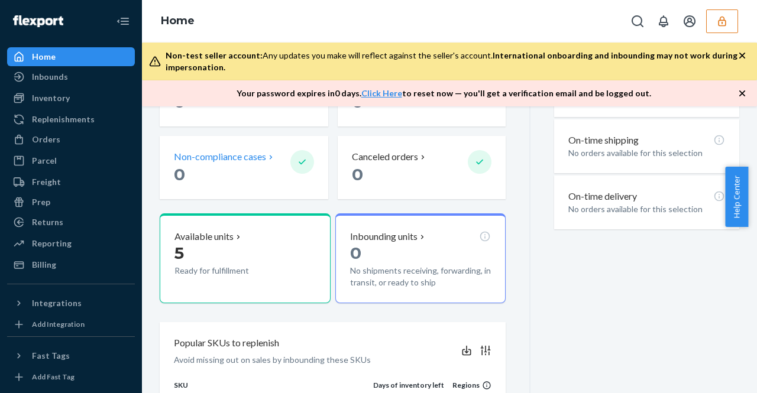
scroll to position [199, 0]
click at [106, 115] on div "Replenishments" at bounding box center [70, 119] width 125 height 17
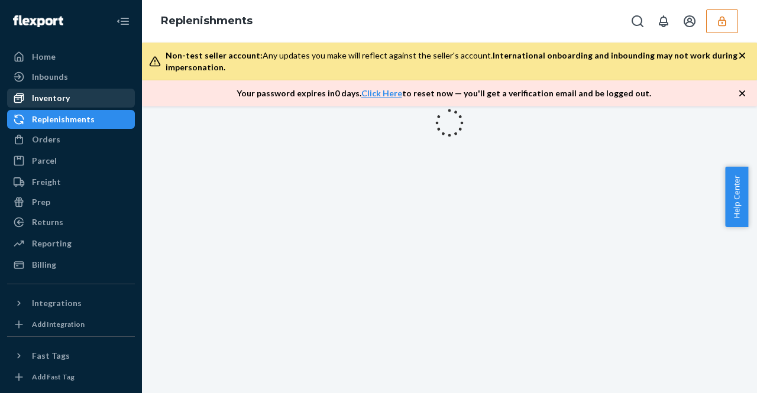
click at [99, 104] on div "Inventory" at bounding box center [70, 98] width 125 height 17
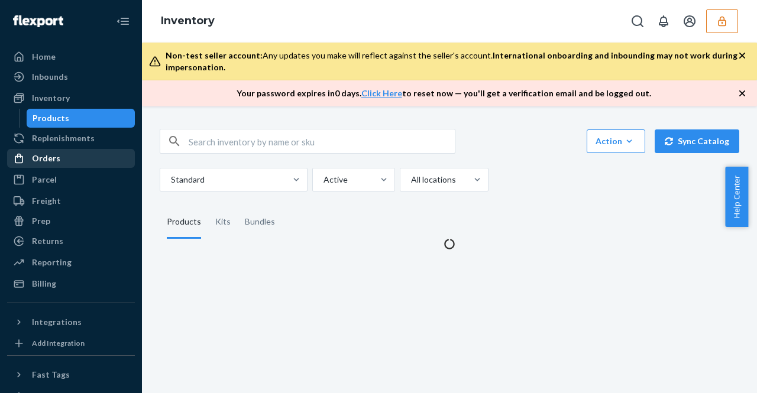
click at [47, 160] on div "Orders" at bounding box center [46, 159] width 28 height 12
